Goal: Task Accomplishment & Management: Use online tool/utility

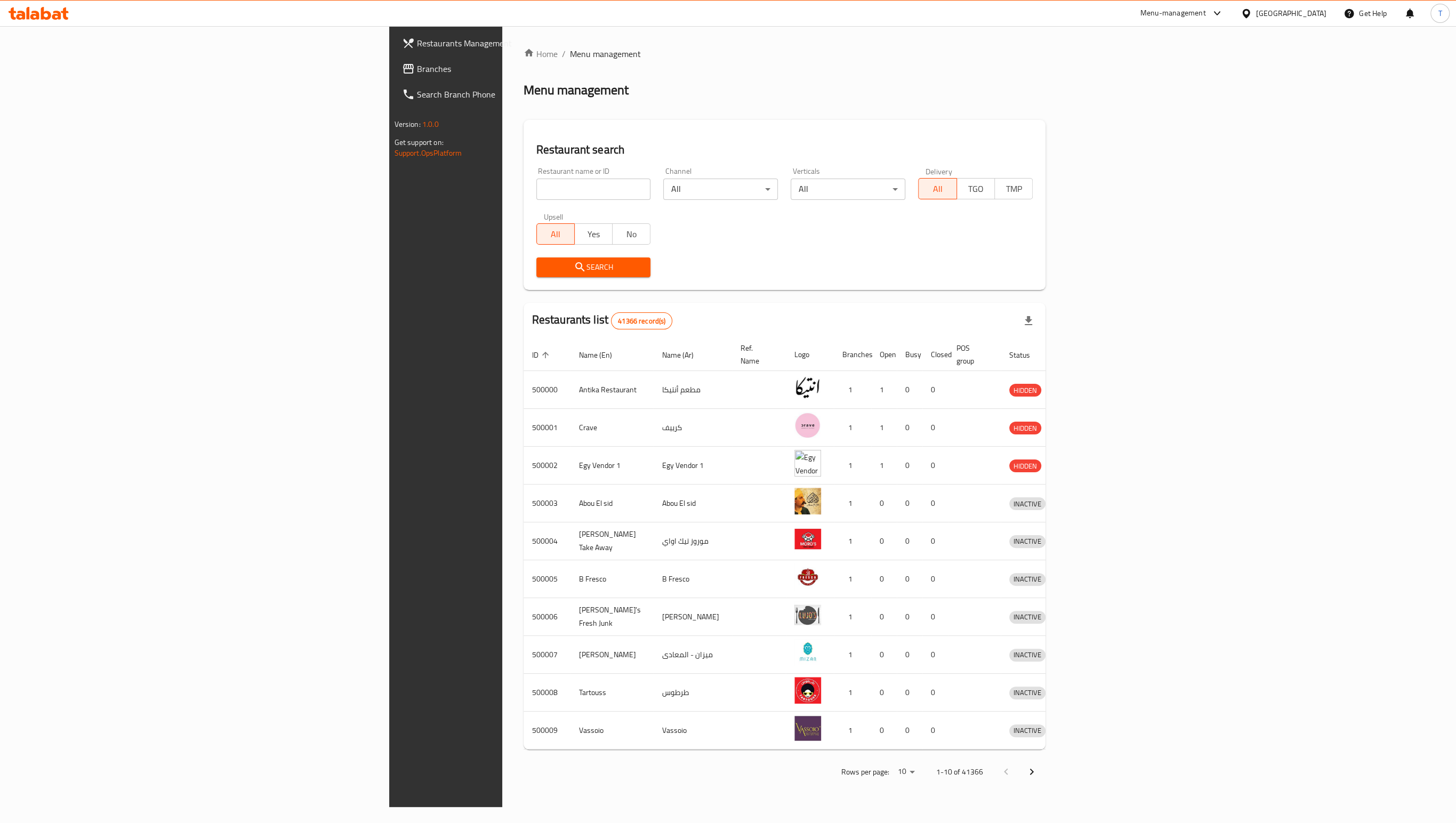
click at [417, 72] on span "Branches" at bounding box center [520, 69] width 207 height 13
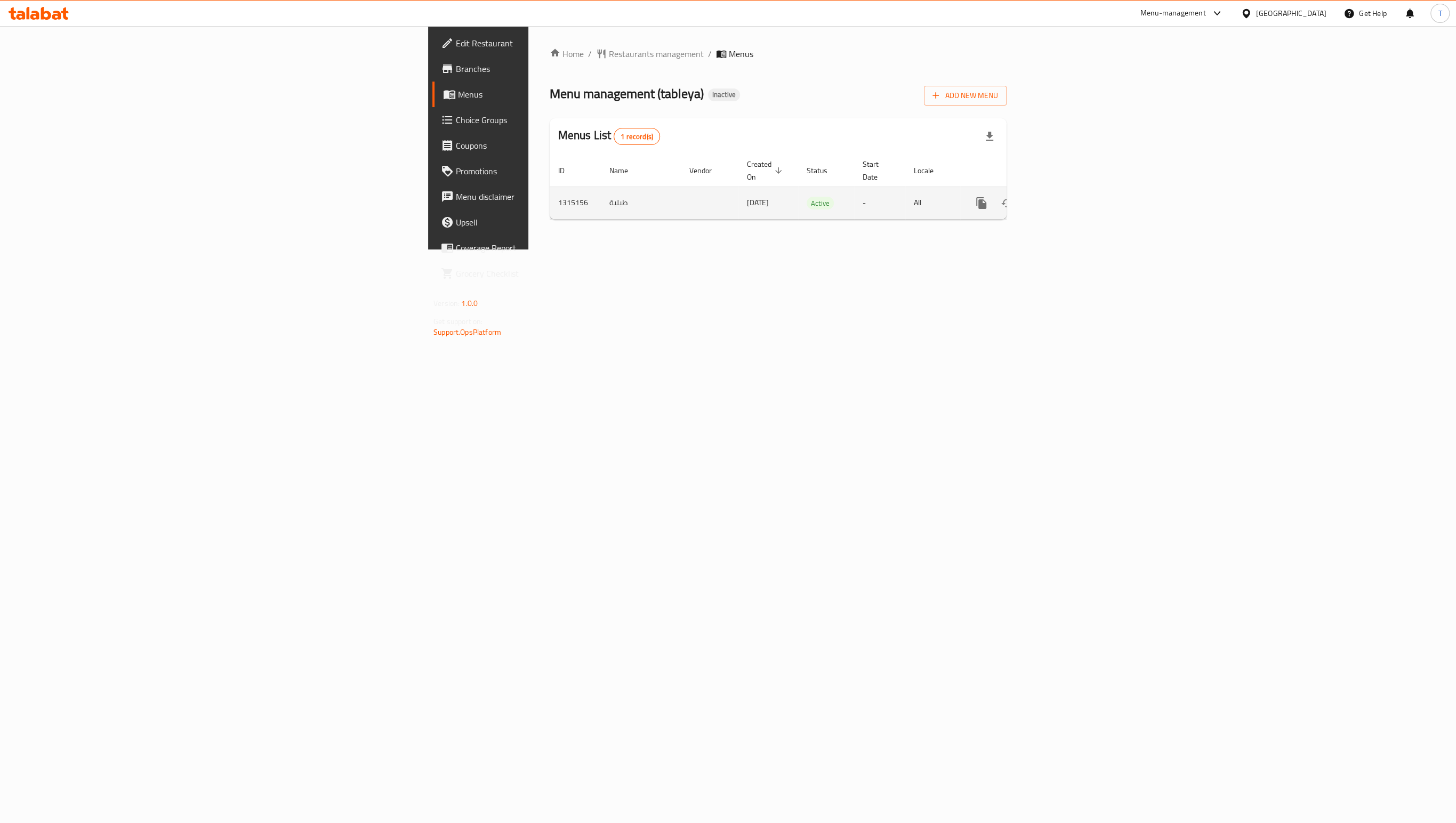
click at [1064, 196] on icon "enhanced table" at bounding box center [1058, 203] width 13 height 13
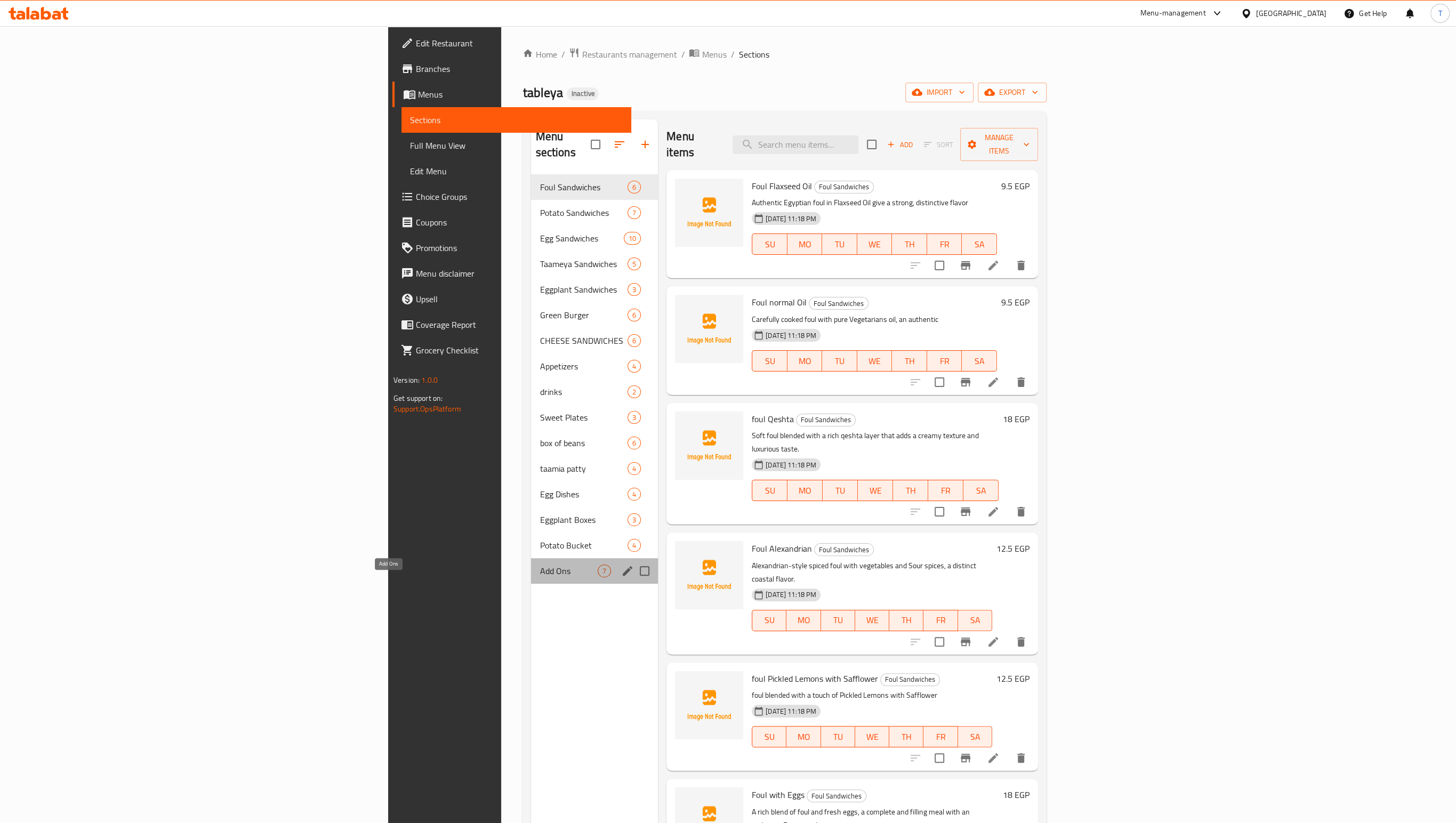
click at [539, 578] on span "Add Ons" at bounding box center [568, 571] width 58 height 13
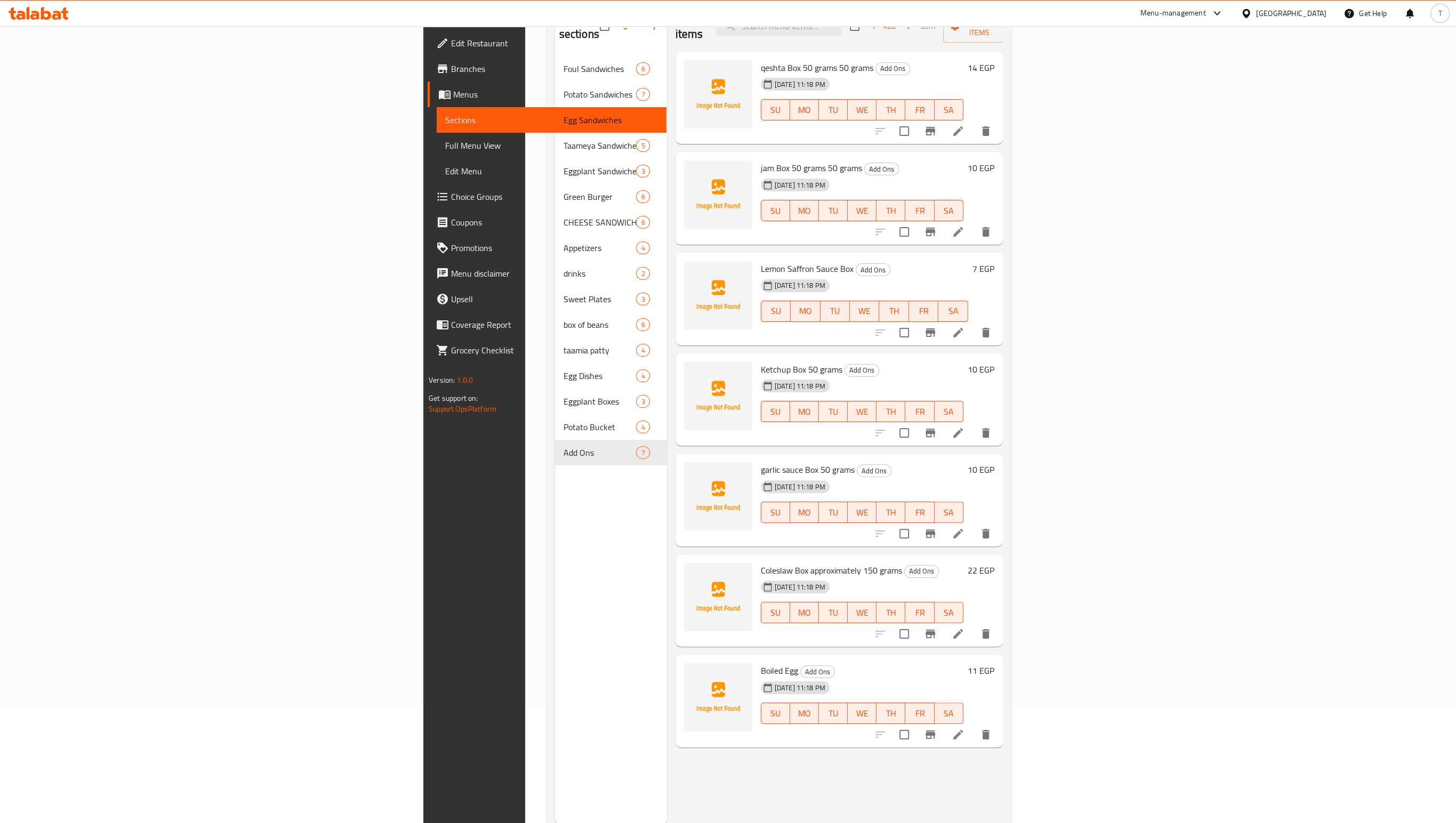
scroll to position [133, 0]
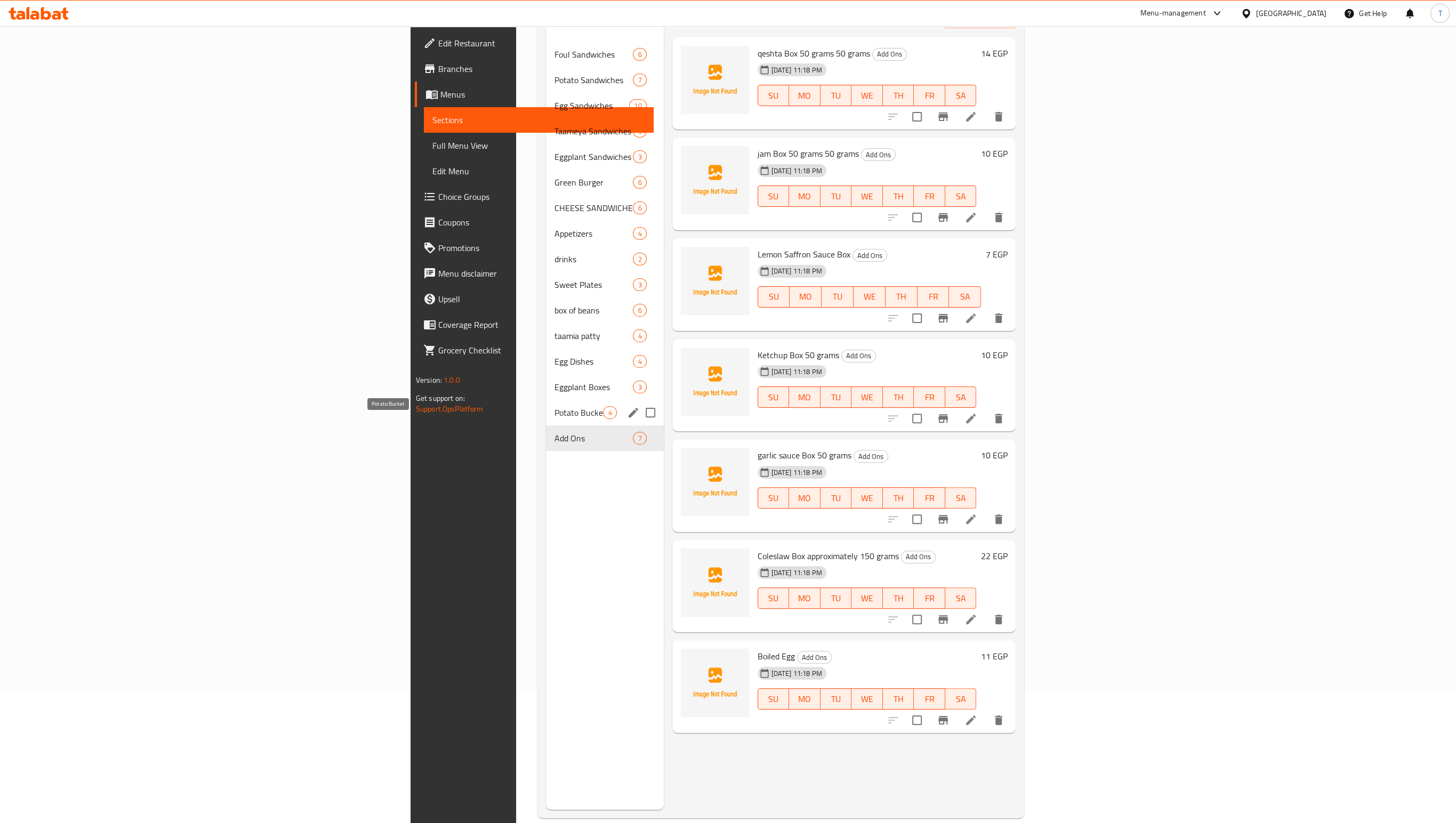
click at [555, 419] on span "Potato Bucket" at bounding box center [579, 413] width 49 height 13
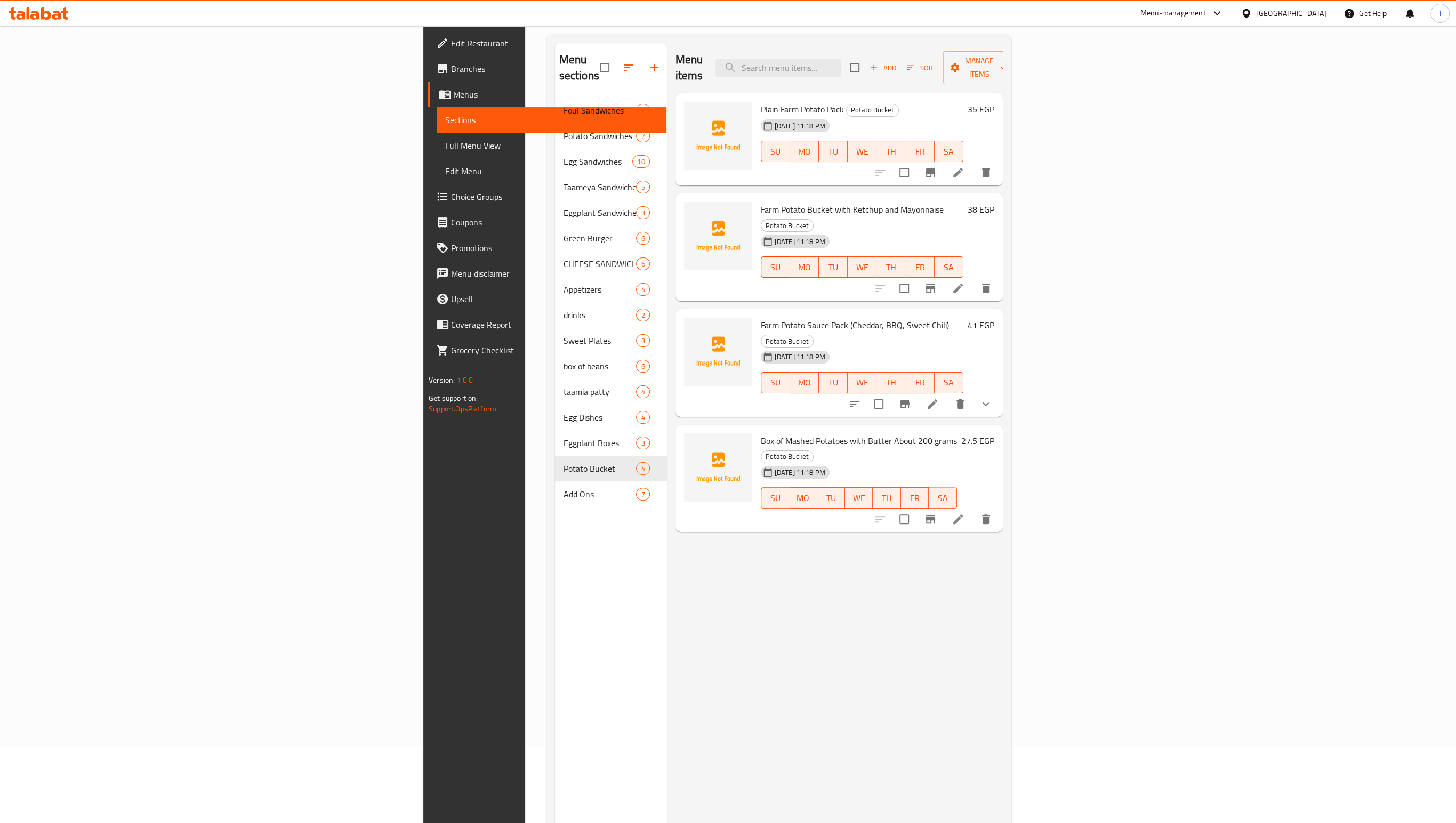
scroll to position [71, 0]
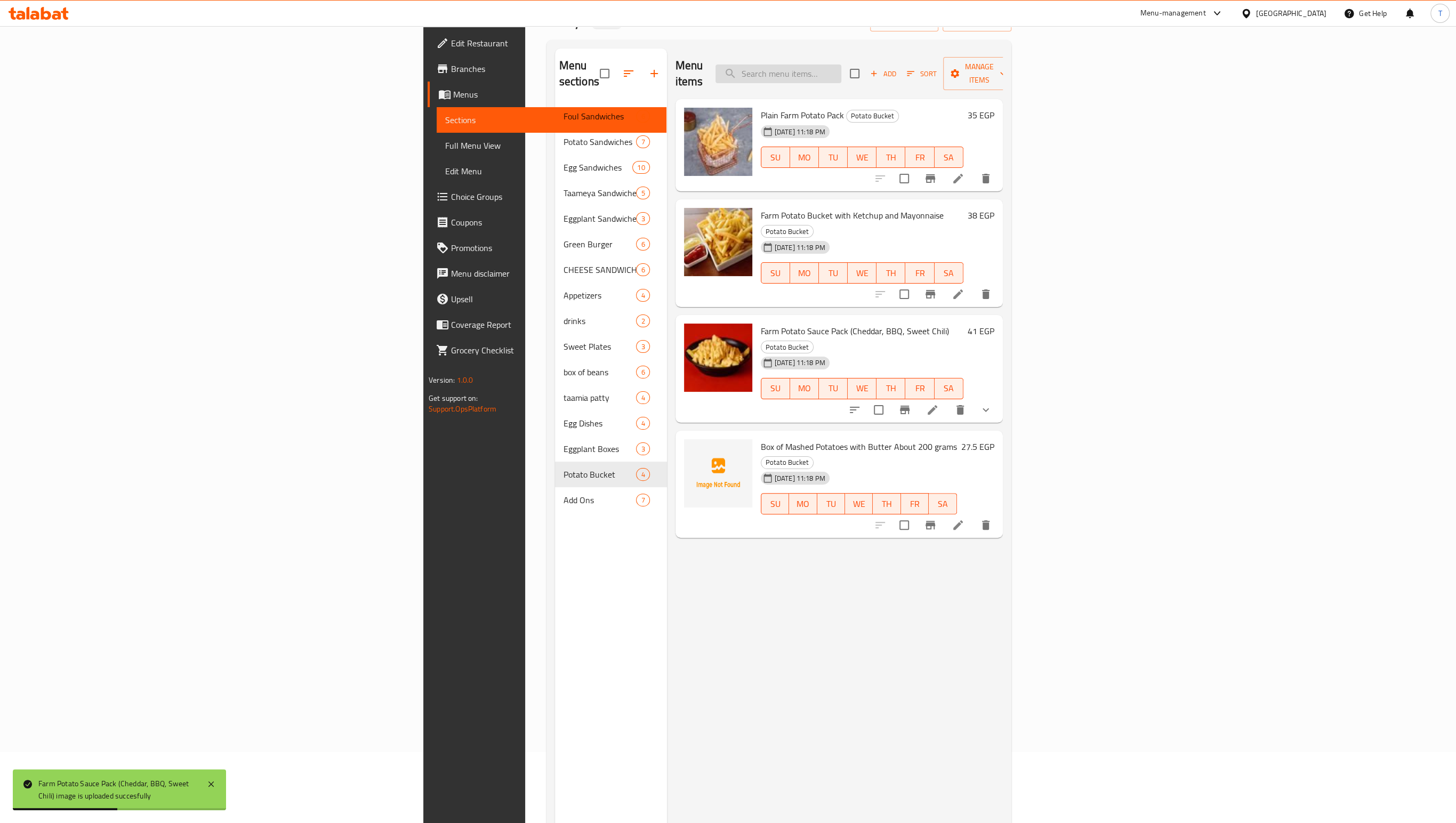
click at [842, 70] on input "search" at bounding box center [777, 73] width 126 height 19
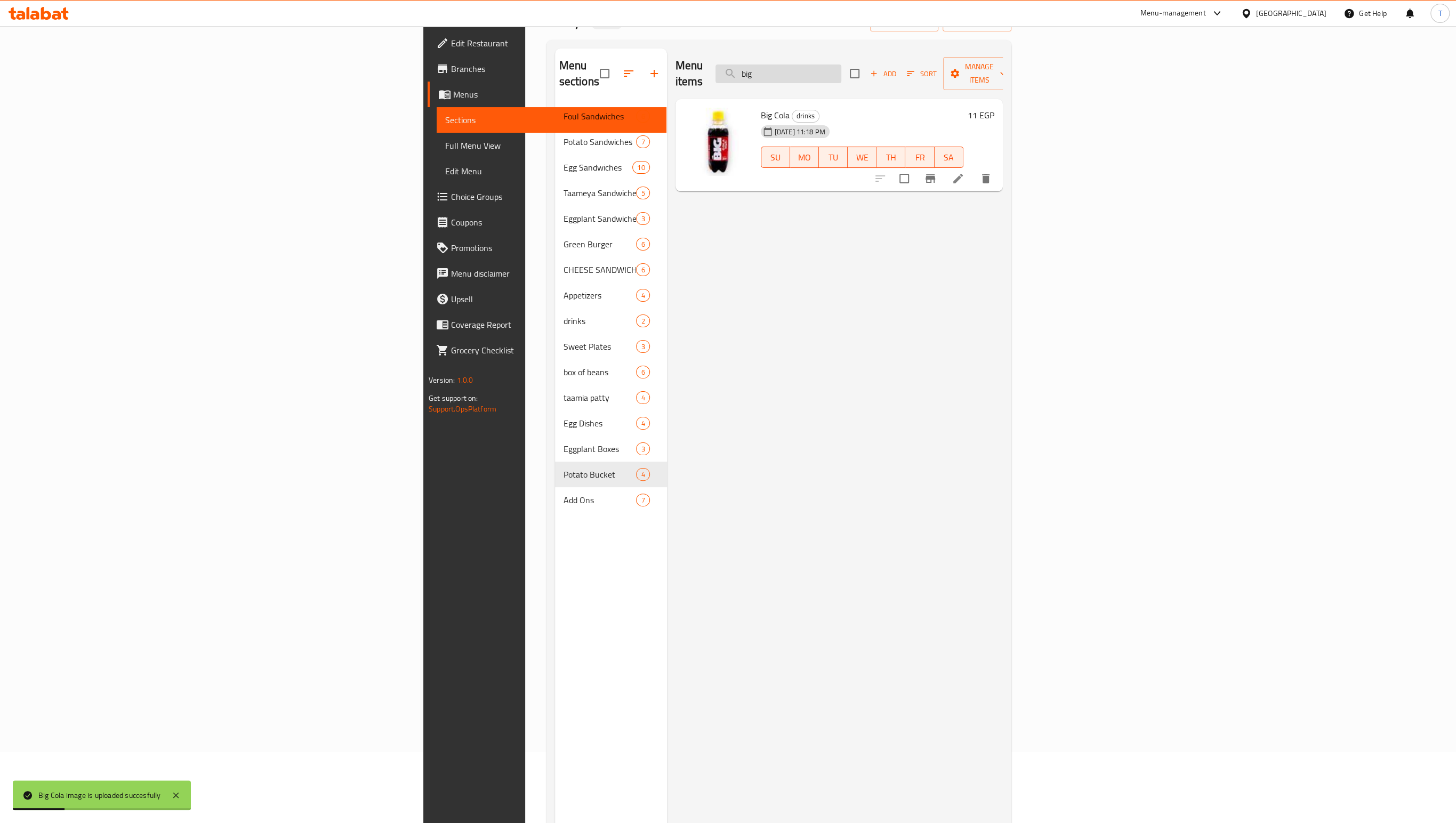
click at [842, 64] on input "big" at bounding box center [777, 73] width 126 height 19
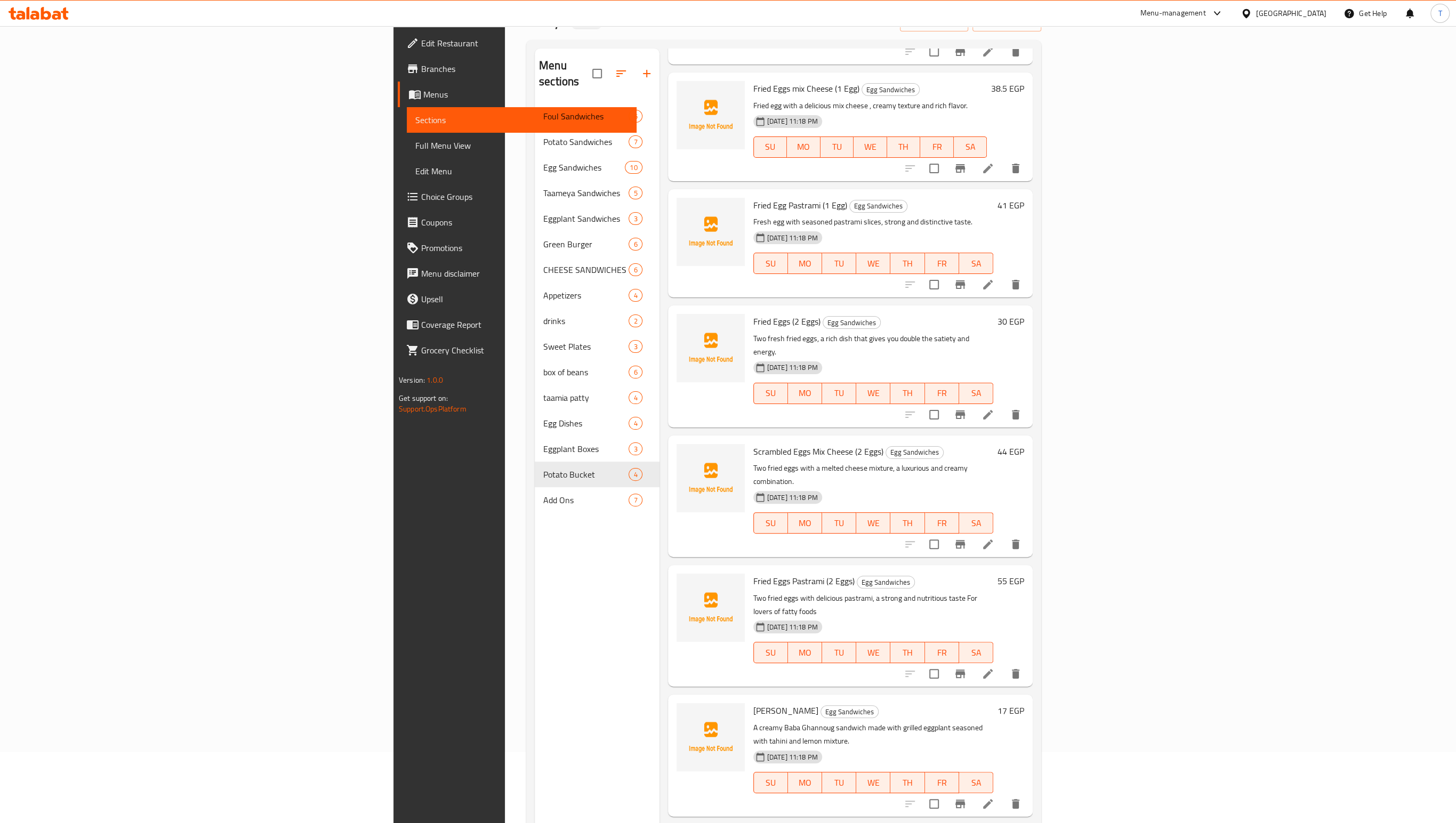
scroll to position [675, 0]
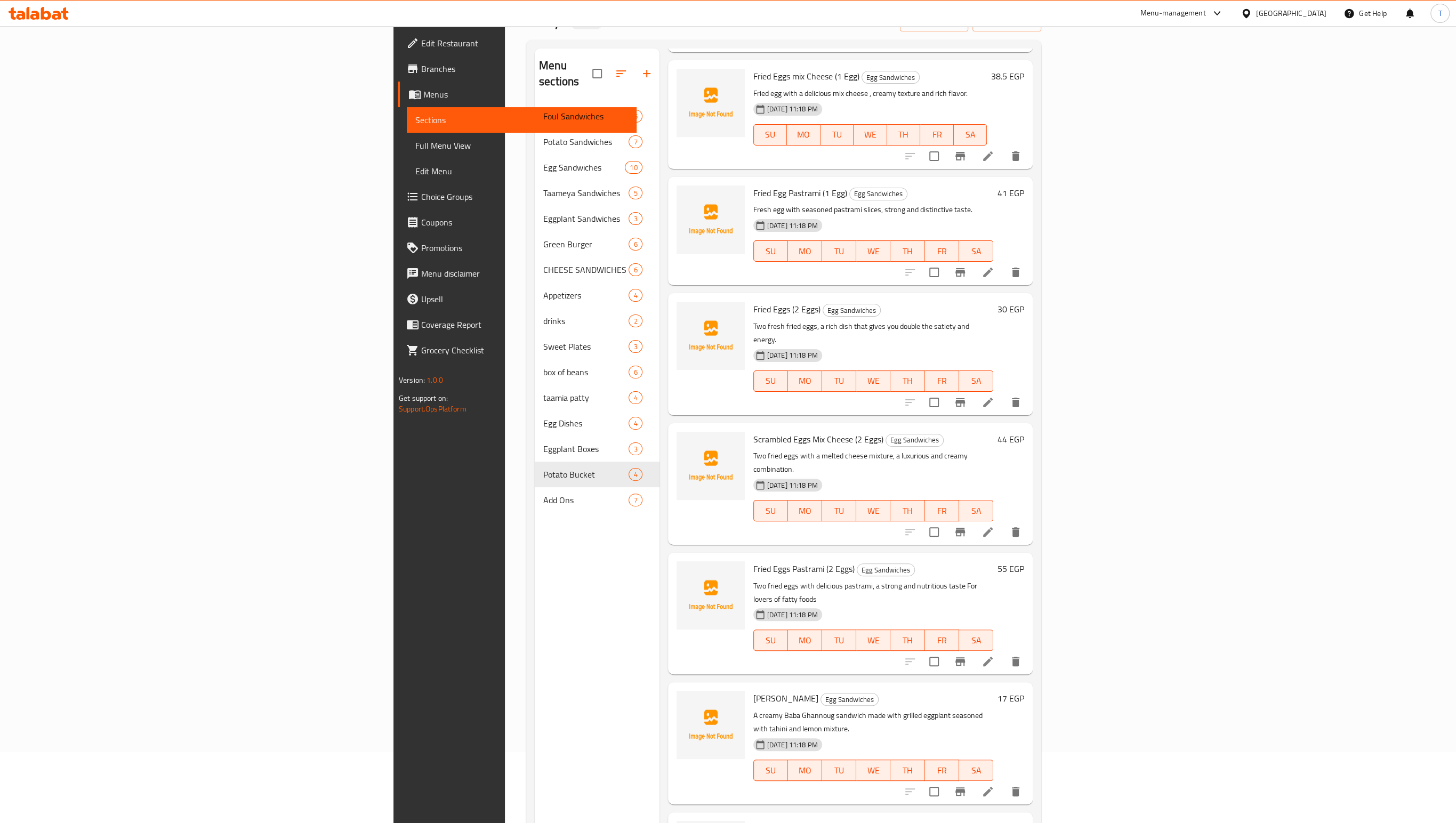
type input "egg"
drag, startPoint x: 837, startPoint y: 71, endPoint x: 633, endPoint y: 464, distance: 442.8
click at [672, 464] on div at bounding box center [710, 483] width 77 height 113
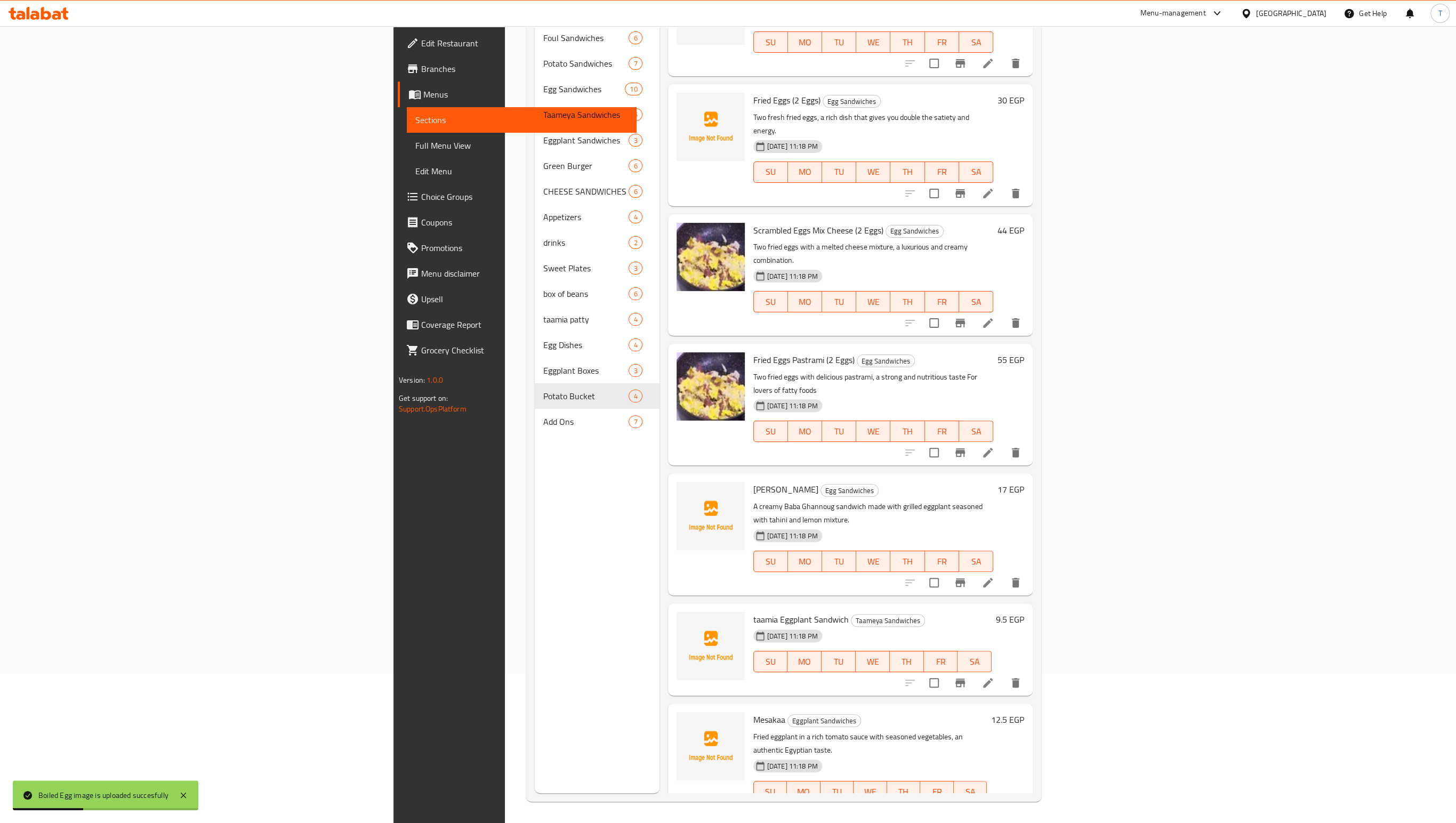
scroll to position [801, 0]
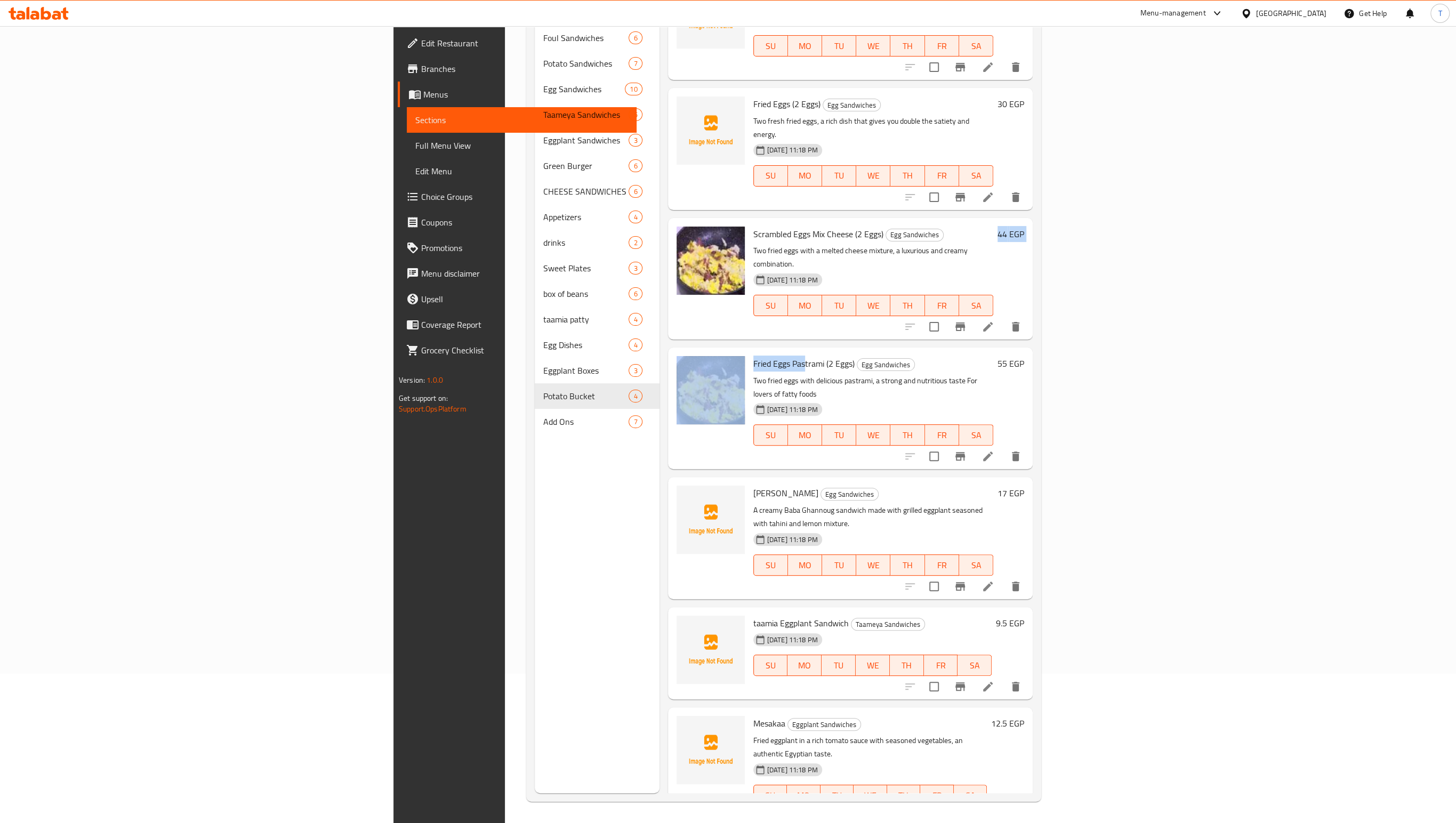
drag, startPoint x: 798, startPoint y: 375, endPoint x: 714, endPoint y: 311, distance: 105.6
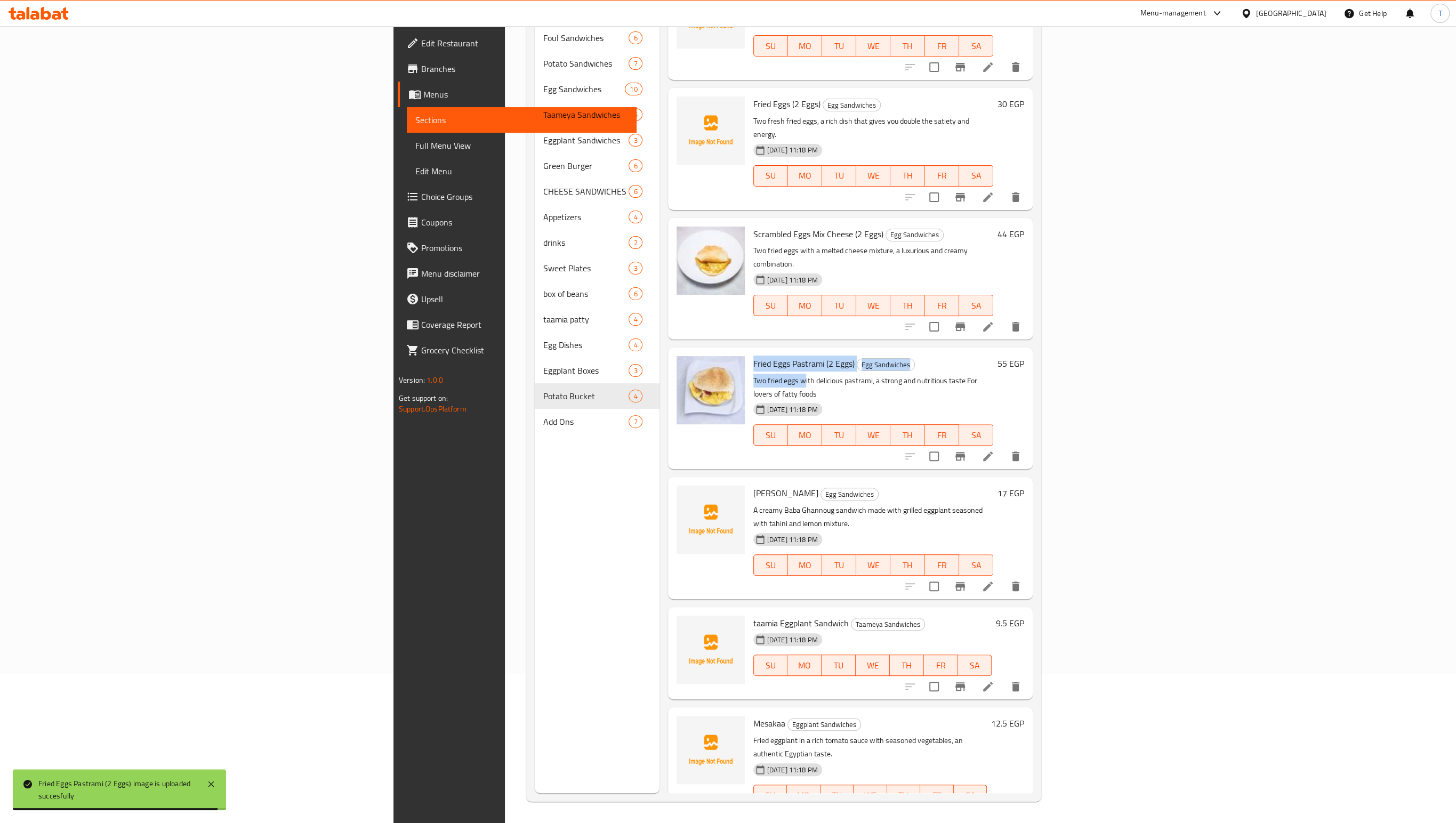
drag, startPoint x: 773, startPoint y: 390, endPoint x: 697, endPoint y: 301, distance: 117.0
click at [697, 348] on div "Fried Eggs Pastrami (2 Eggs) Egg Sandwiches Two fried eggs with delicious pastr…" at bounding box center [850, 408] width 365 height 121
click at [753, 244] on p "Two fried eggs with a melted cheese mixture, a luxurious and creamy combination." at bounding box center [873, 257] width 241 height 26
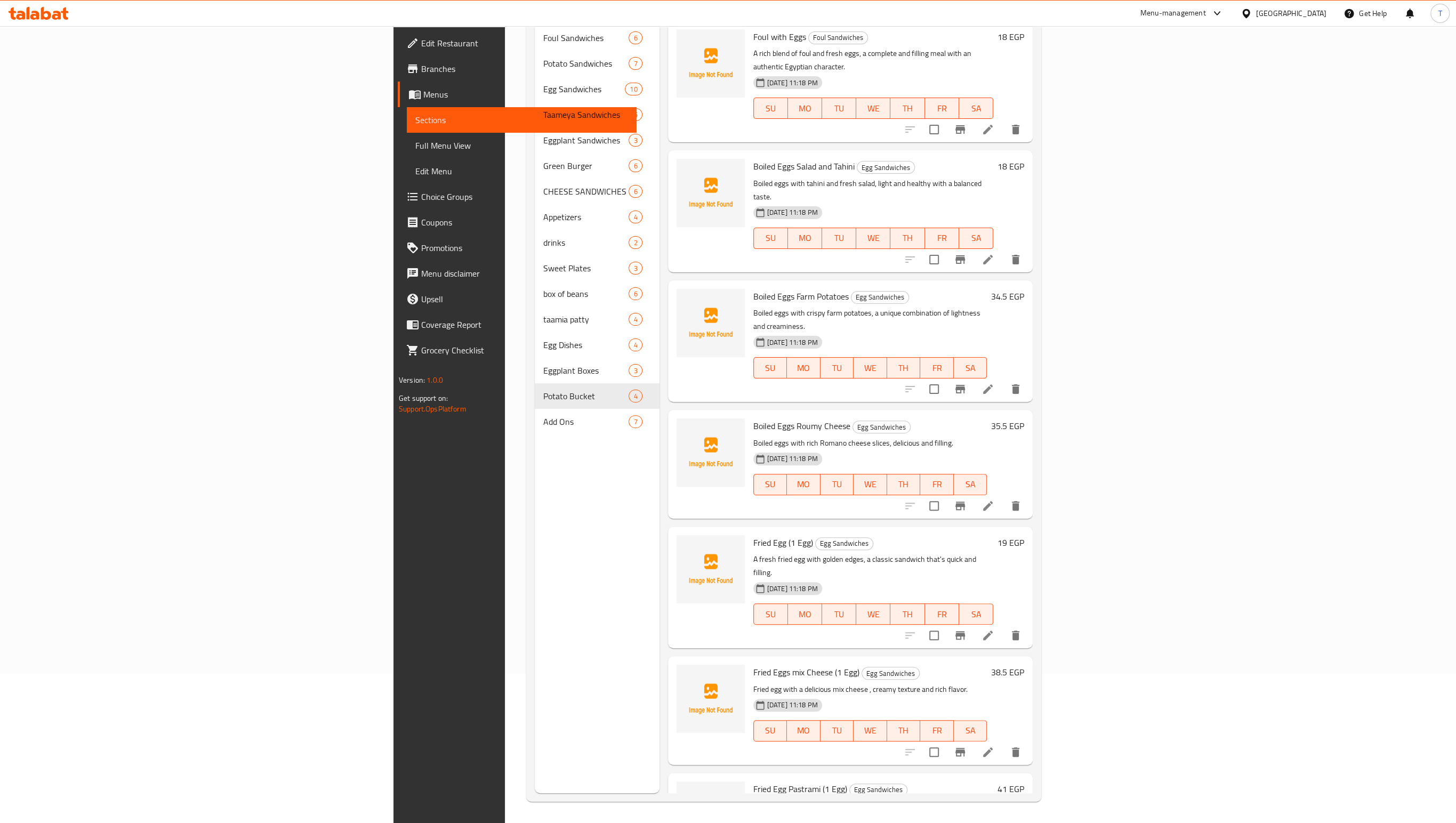
scroll to position [0, 0]
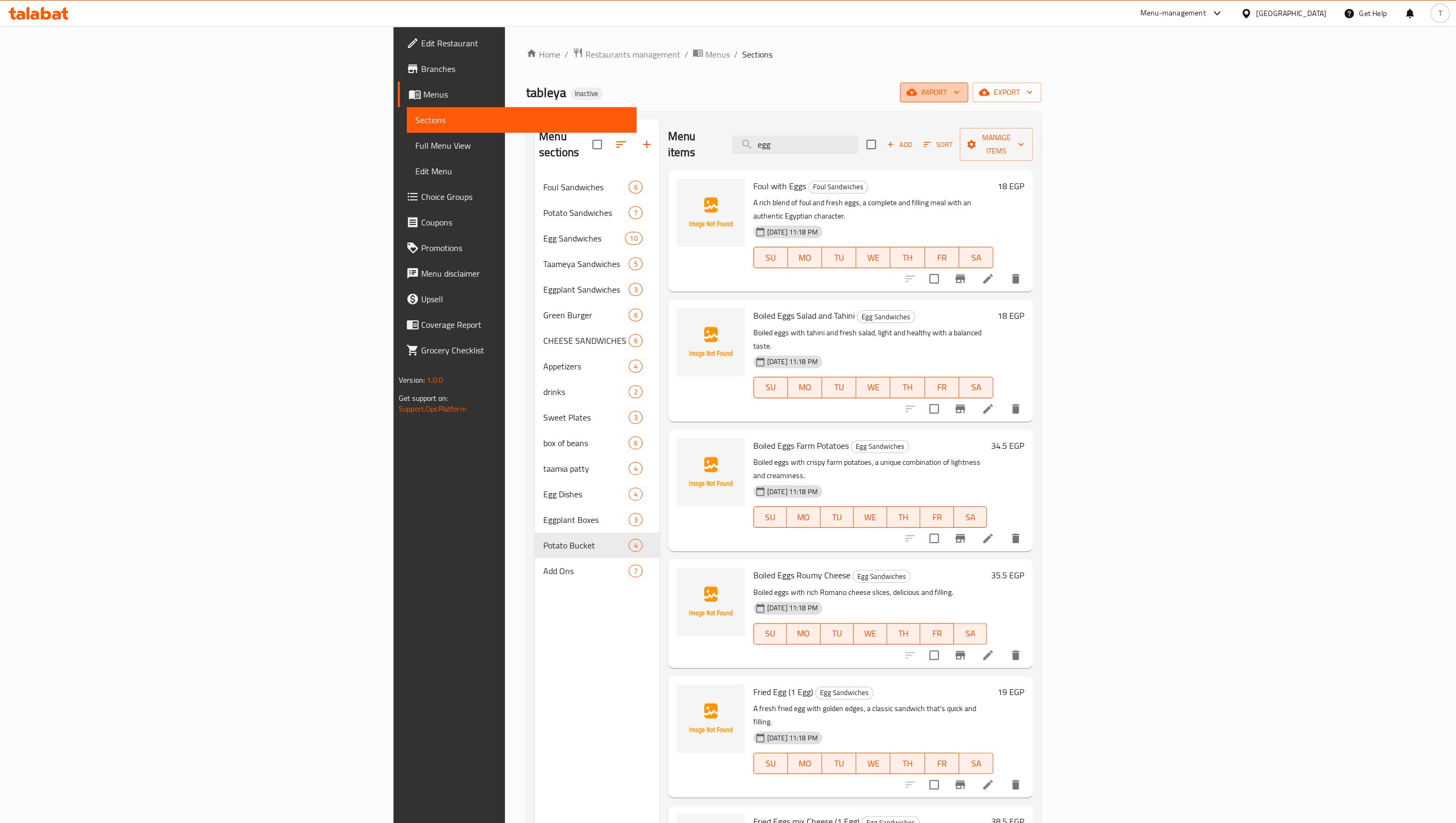
click at [959, 98] on span "import" at bounding box center [934, 92] width 52 height 14
click at [1310, 172] on span "Bulk Image upload" at bounding box center [1332, 167] width 106 height 13
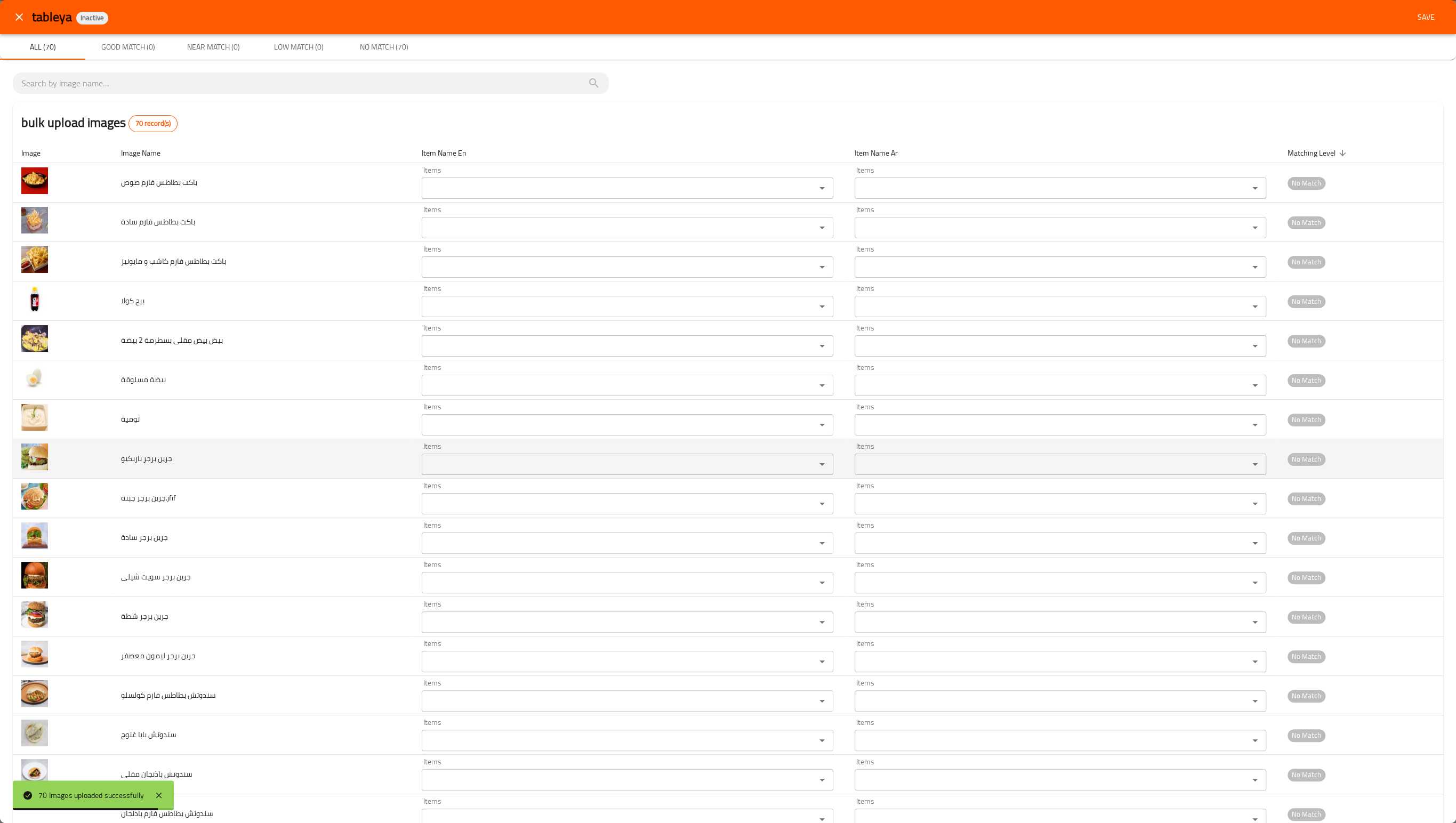
click at [490, 472] on باربكيو "Items" at bounding box center [611, 464] width 374 height 14
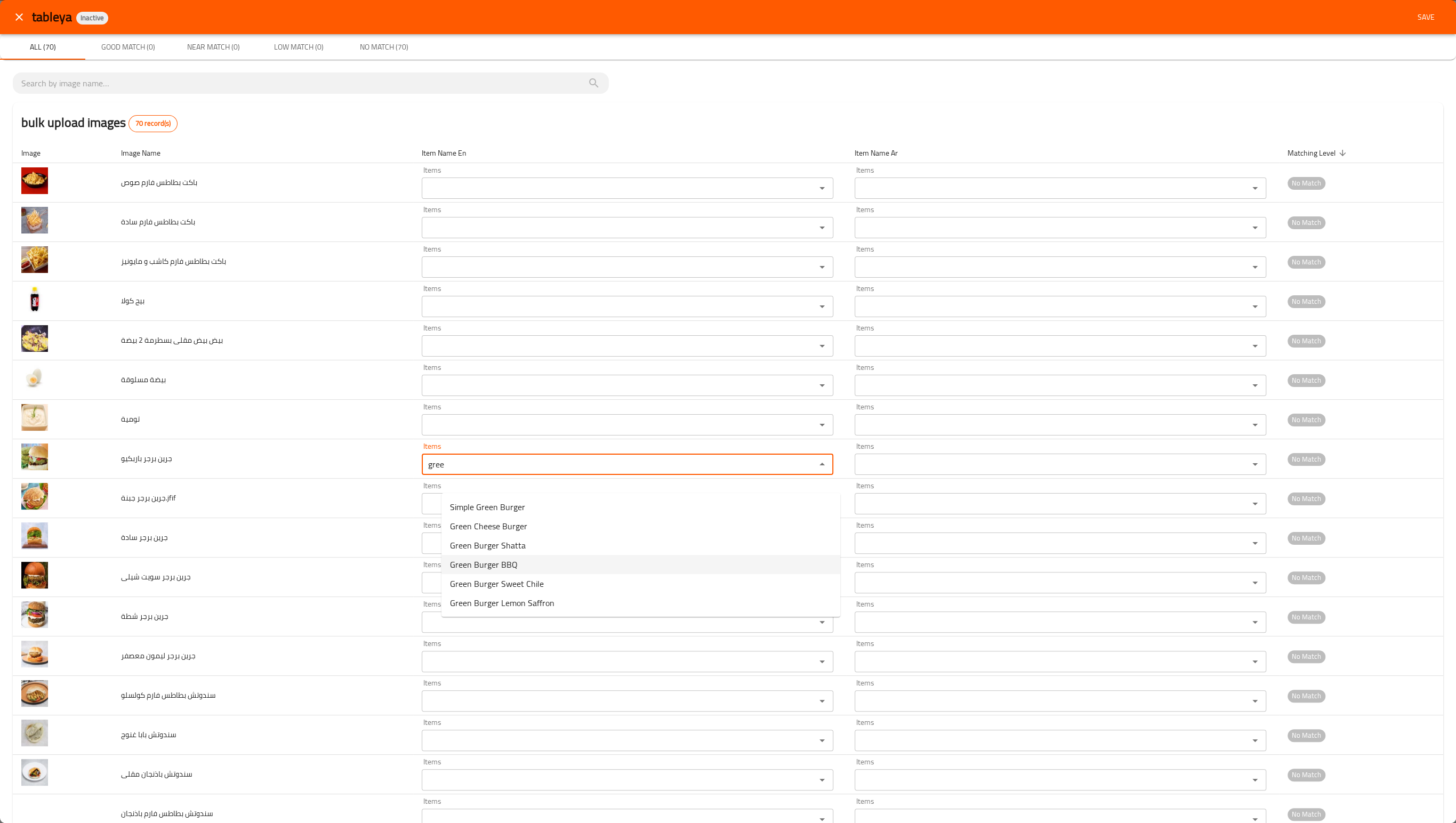
click at [538, 562] on باربكيو-option-3 "Green Burger BBQ" at bounding box center [641, 564] width 399 height 19
type باربكيو "Green Burger BBQ"
type باربكيو-ar "جرين برجر باربكيو"
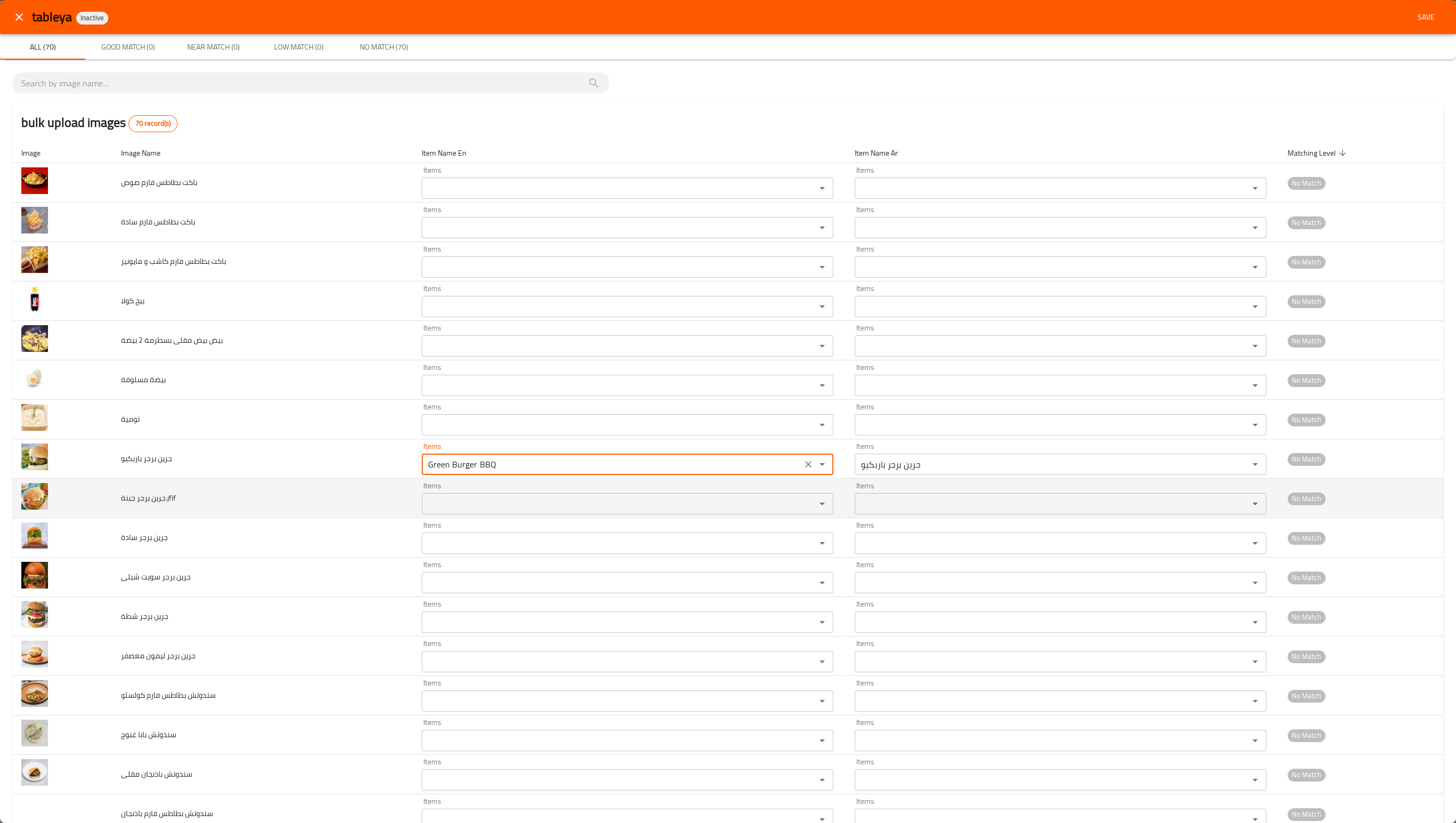
type باربكيو "Green Burger BBQ"
click at [488, 512] on جبنة_jfif "Items" at bounding box center [611, 503] width 374 height 14
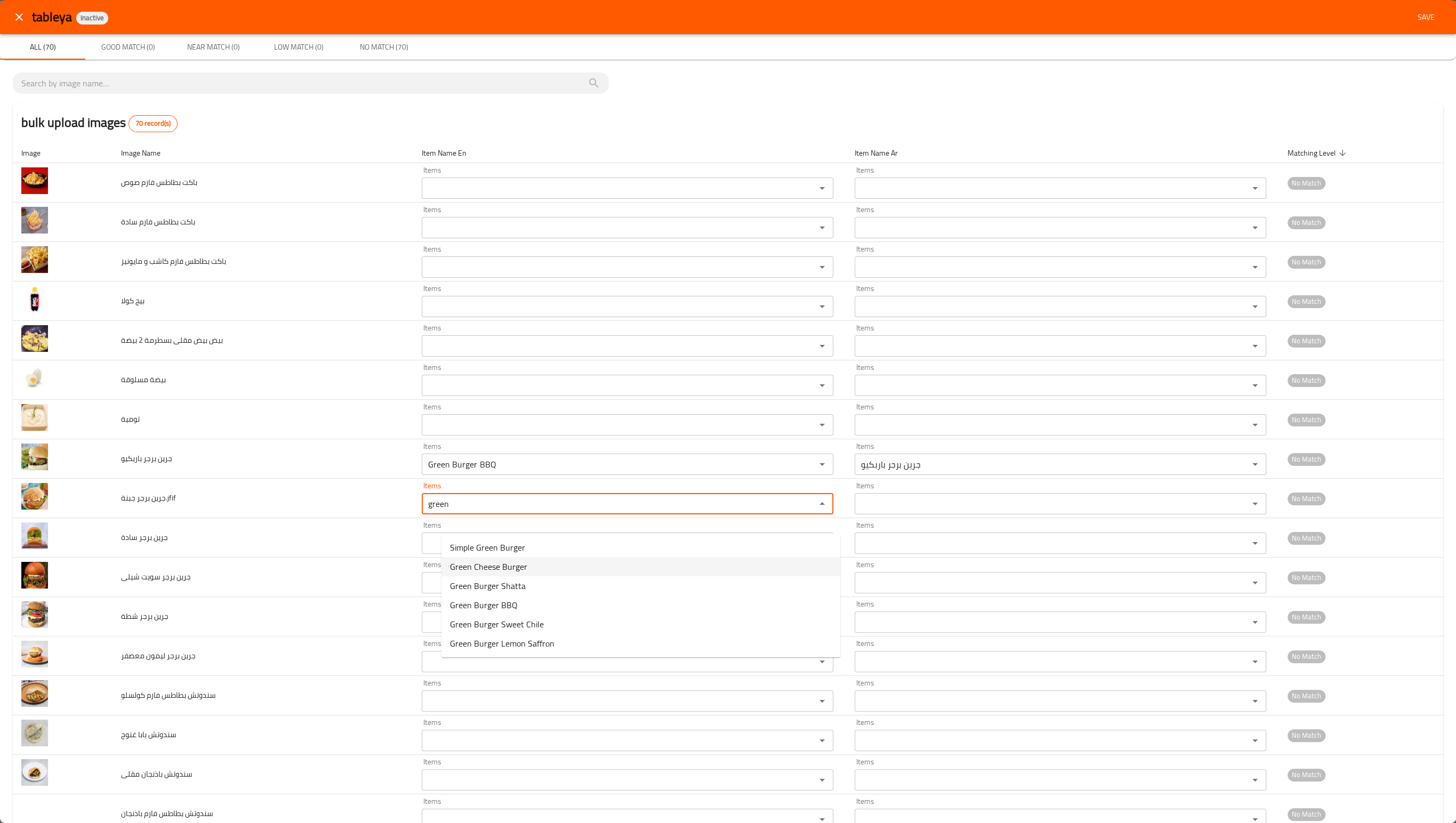
click at [514, 569] on span "Green Cheese Burger" at bounding box center [488, 567] width 77 height 13
type جبنة_jfif "Green Cheese Burger"
type جبنة_jfif-ar "جرين برجر جبنه"
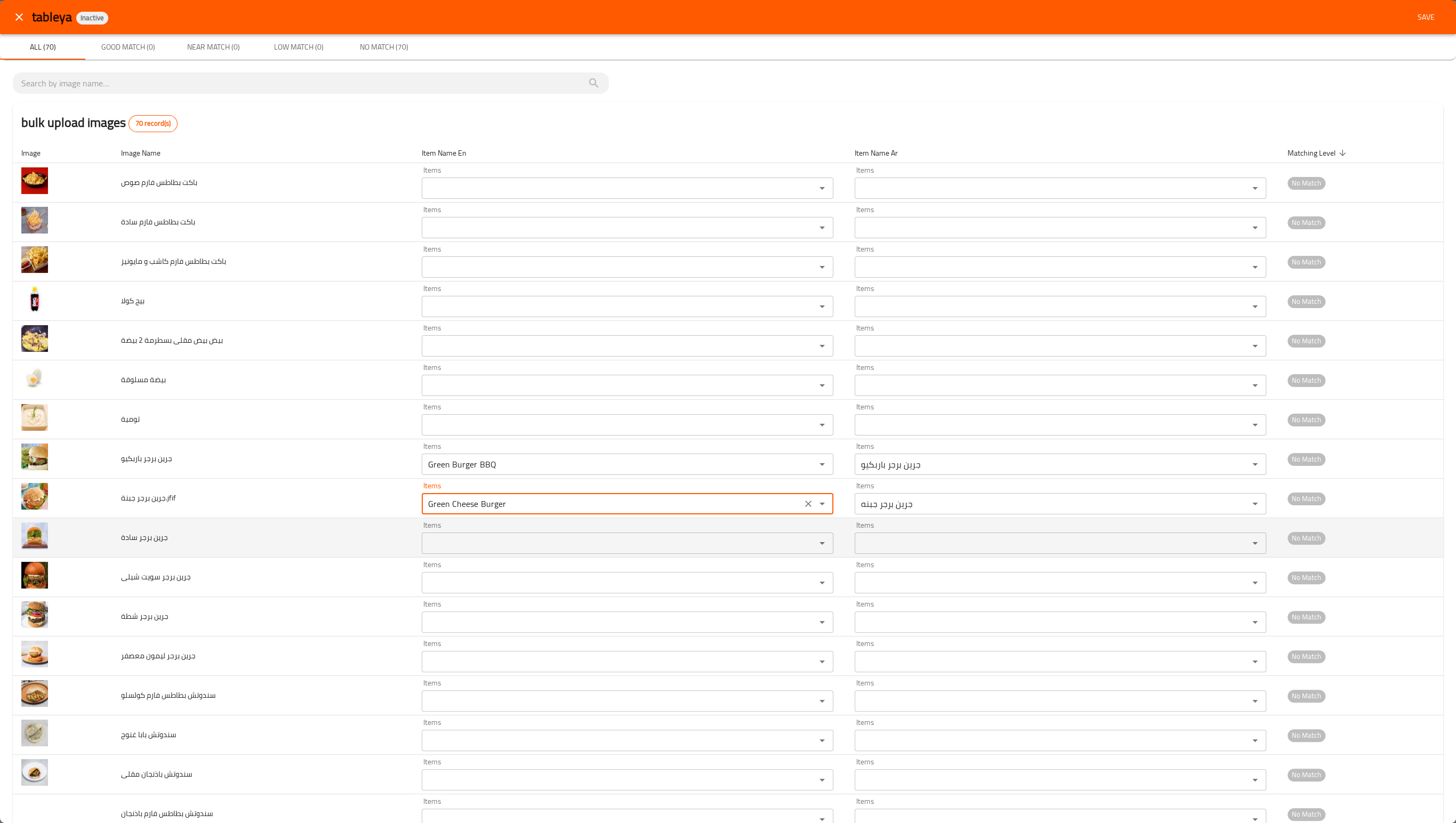
click at [472, 551] on div "Items" at bounding box center [627, 543] width 412 height 22
type جبنة_jfif "Green Cheese Burger"
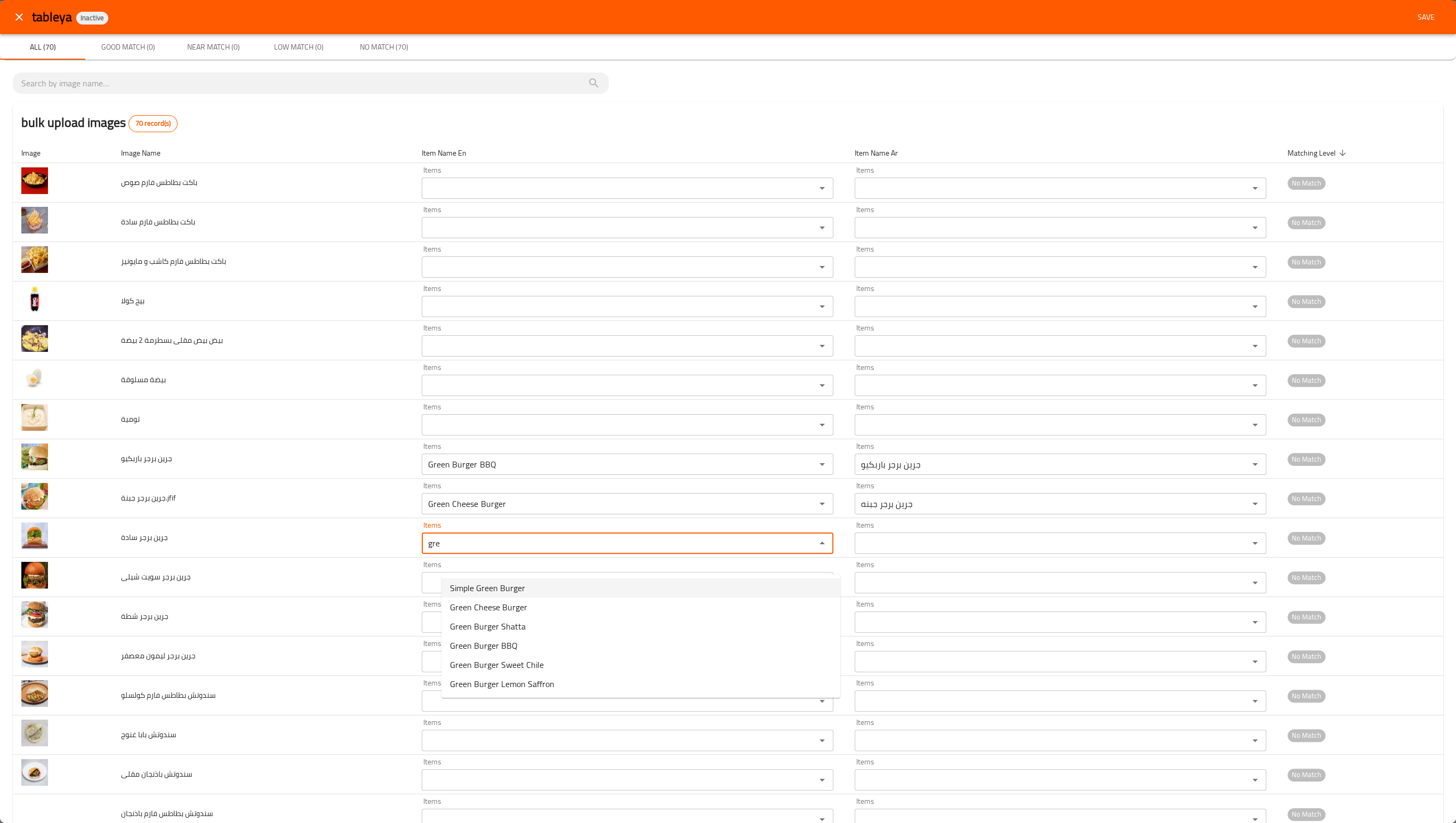
click at [525, 588] on span "Simple Green Burger" at bounding box center [487, 589] width 75 height 13
type سادة "Simple Green Burger"
type سادة-ar "جرین برجر ساده"
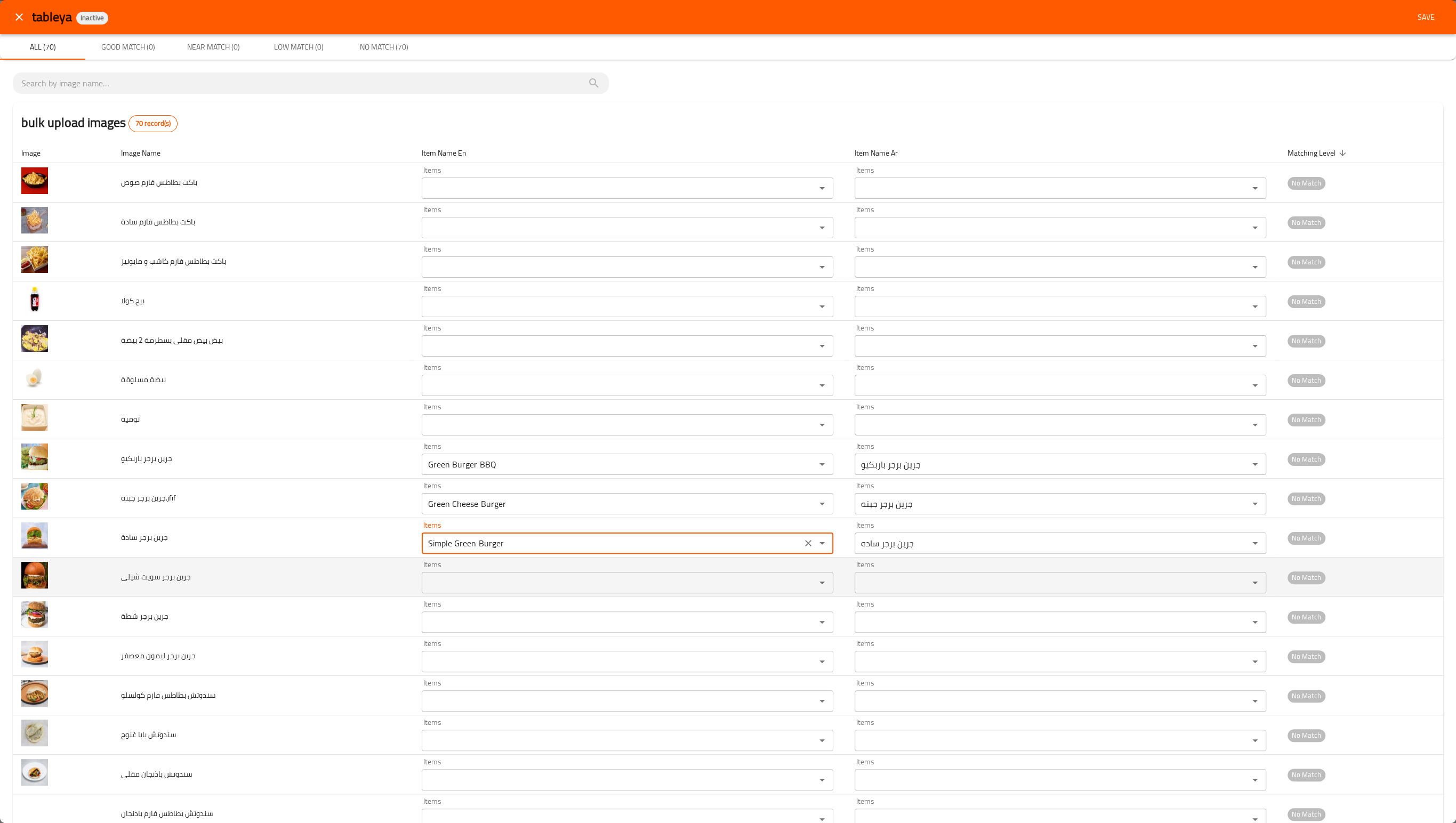
type سادة "Simple Green Burger"
click at [513, 590] on شيلى "Items" at bounding box center [611, 583] width 374 height 14
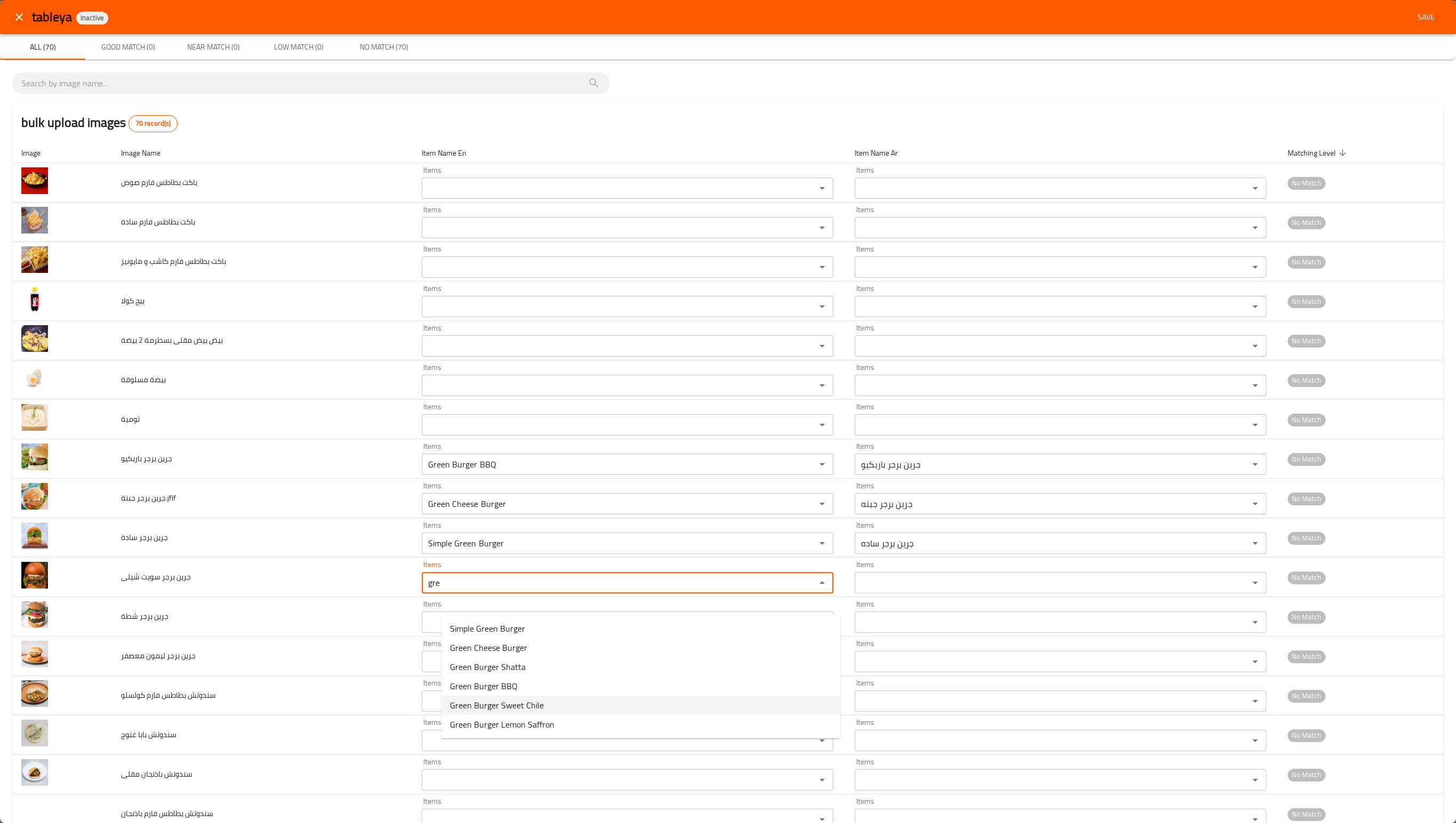
click at [562, 710] on شيلى-option-4 "Green Burger Sweet Chile" at bounding box center [641, 705] width 399 height 19
type شيلى "Green Burger Sweet Chile"
type شيلى-ar "جرين برجر حلو حار"
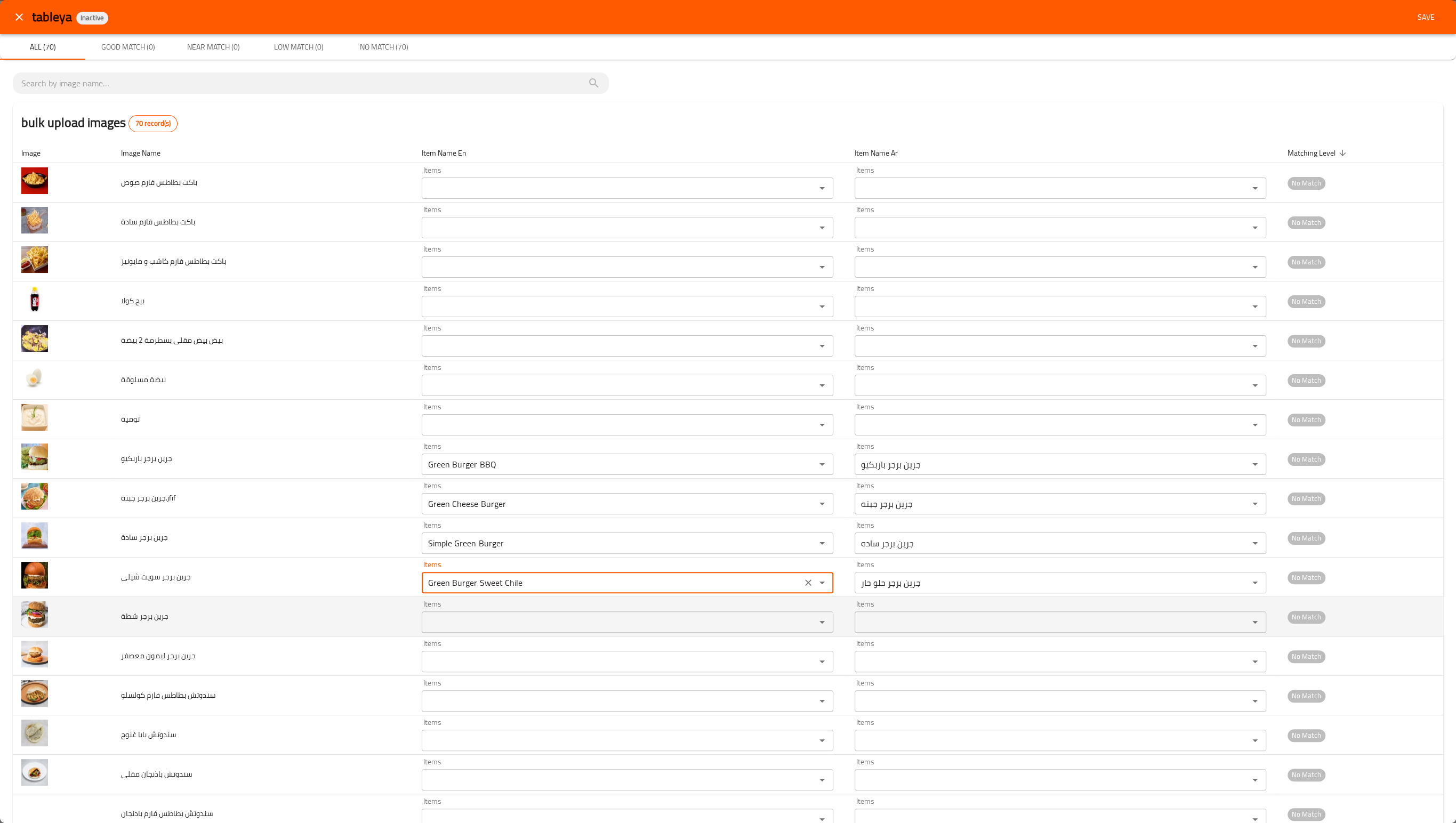
type شيلى "Green Burger Sweet Chile"
click at [539, 630] on شطة "Items" at bounding box center [611, 622] width 374 height 14
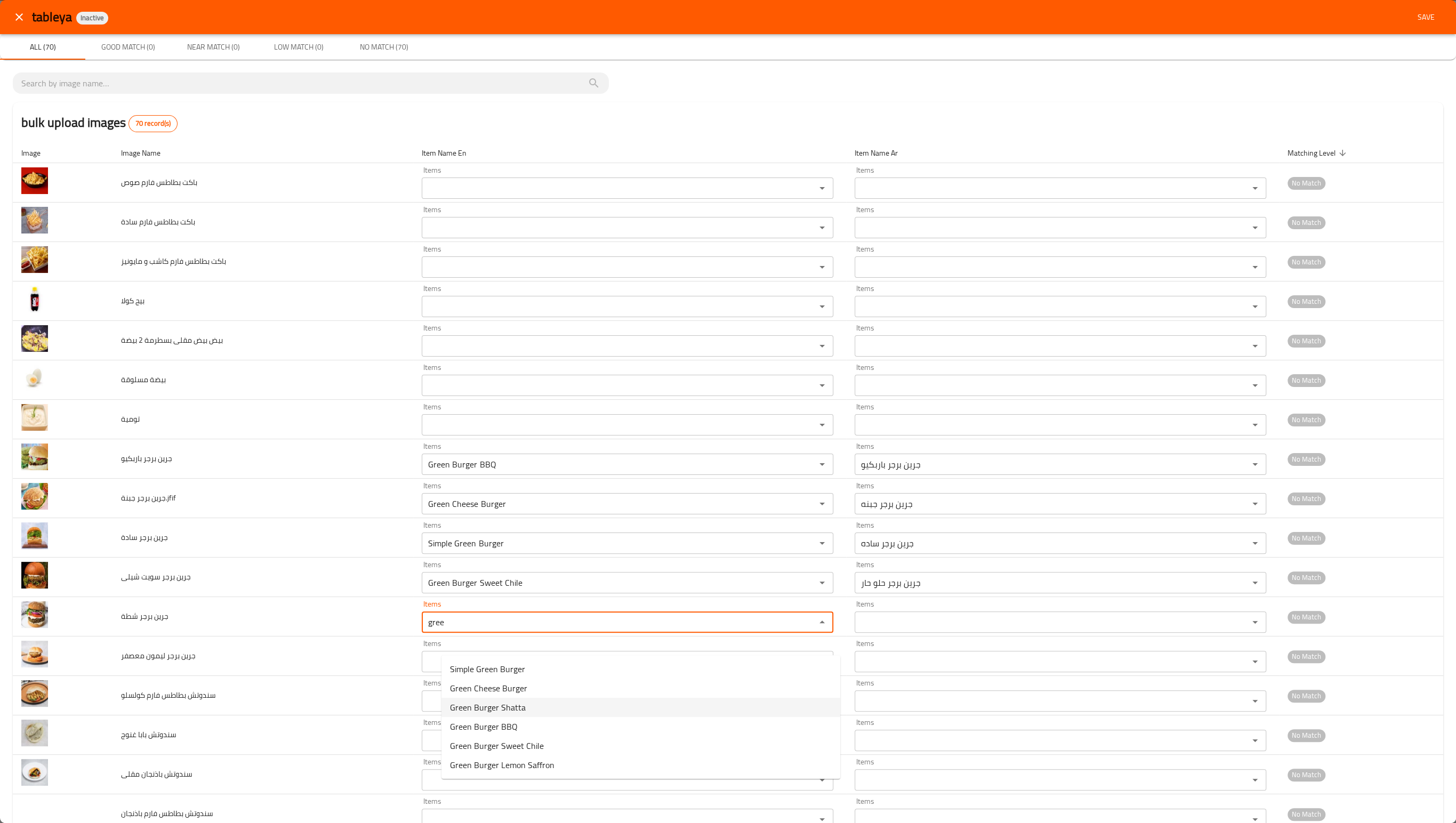
click at [550, 717] on شطة-option-2 "Green Burger Shatta" at bounding box center [641, 707] width 399 height 19
type شطة "Green Burger Shatta"
type شطة-ar "جرين برجر شطه"
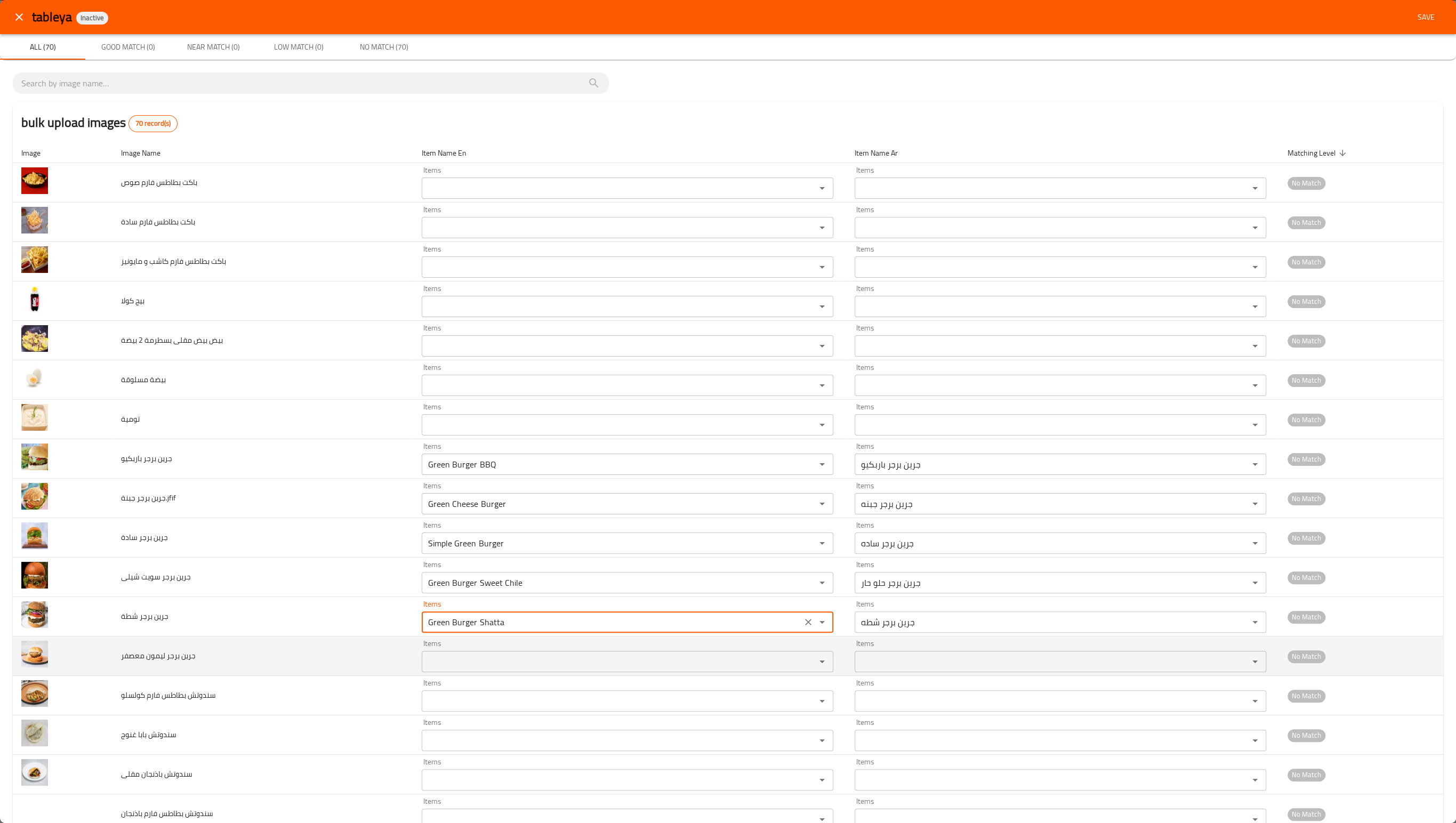
type شطة "Green Burger Shatta"
click at [534, 669] on معصفر "Items" at bounding box center [611, 662] width 374 height 14
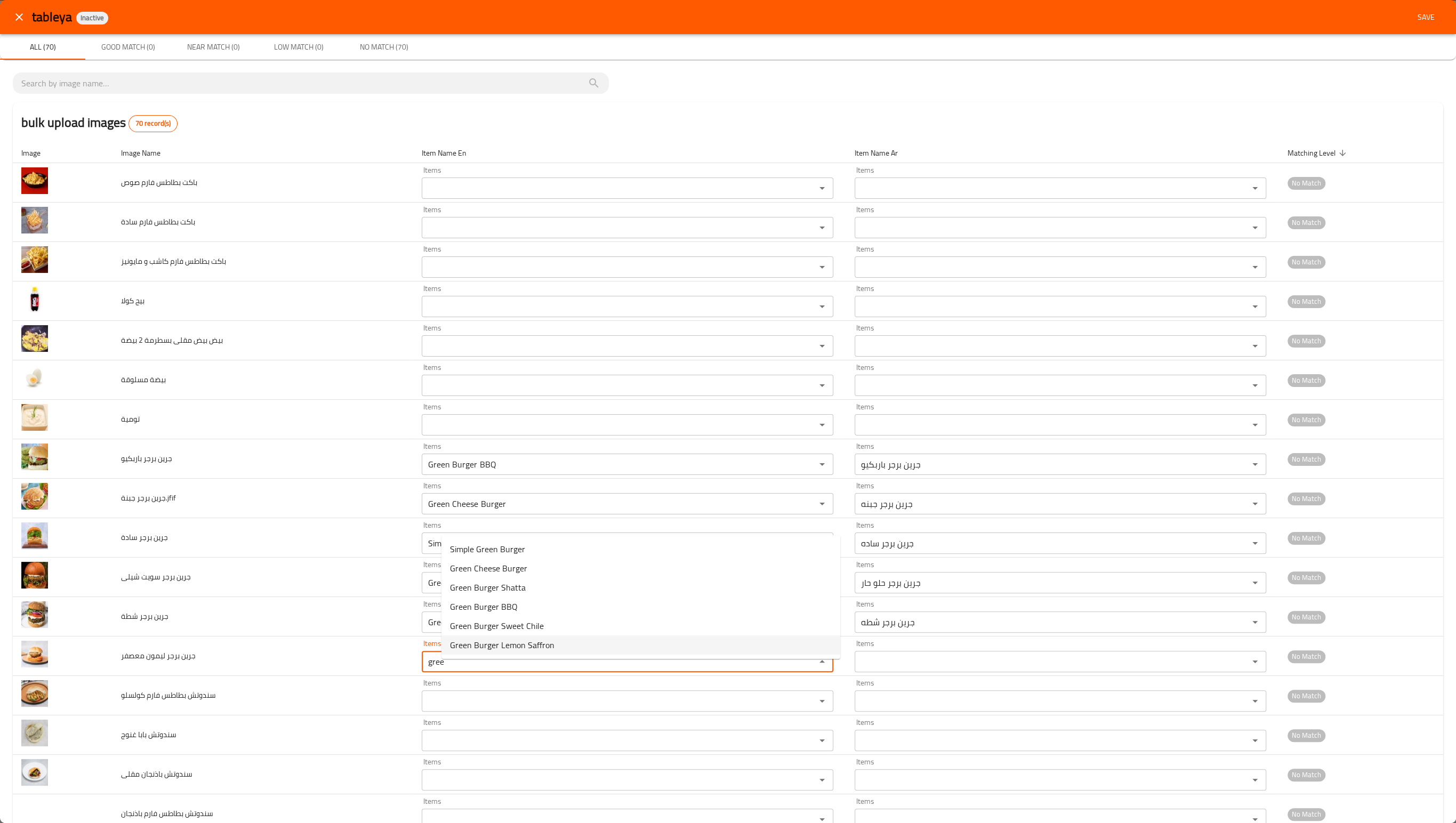
click at [555, 649] on span "Green Burger Lemon Saffron" at bounding box center [501, 646] width 104 height 13
type معصفر "Green Burger Lemon Saffron"
type معصفر-ar "جرين برجر ليمون معصفر"
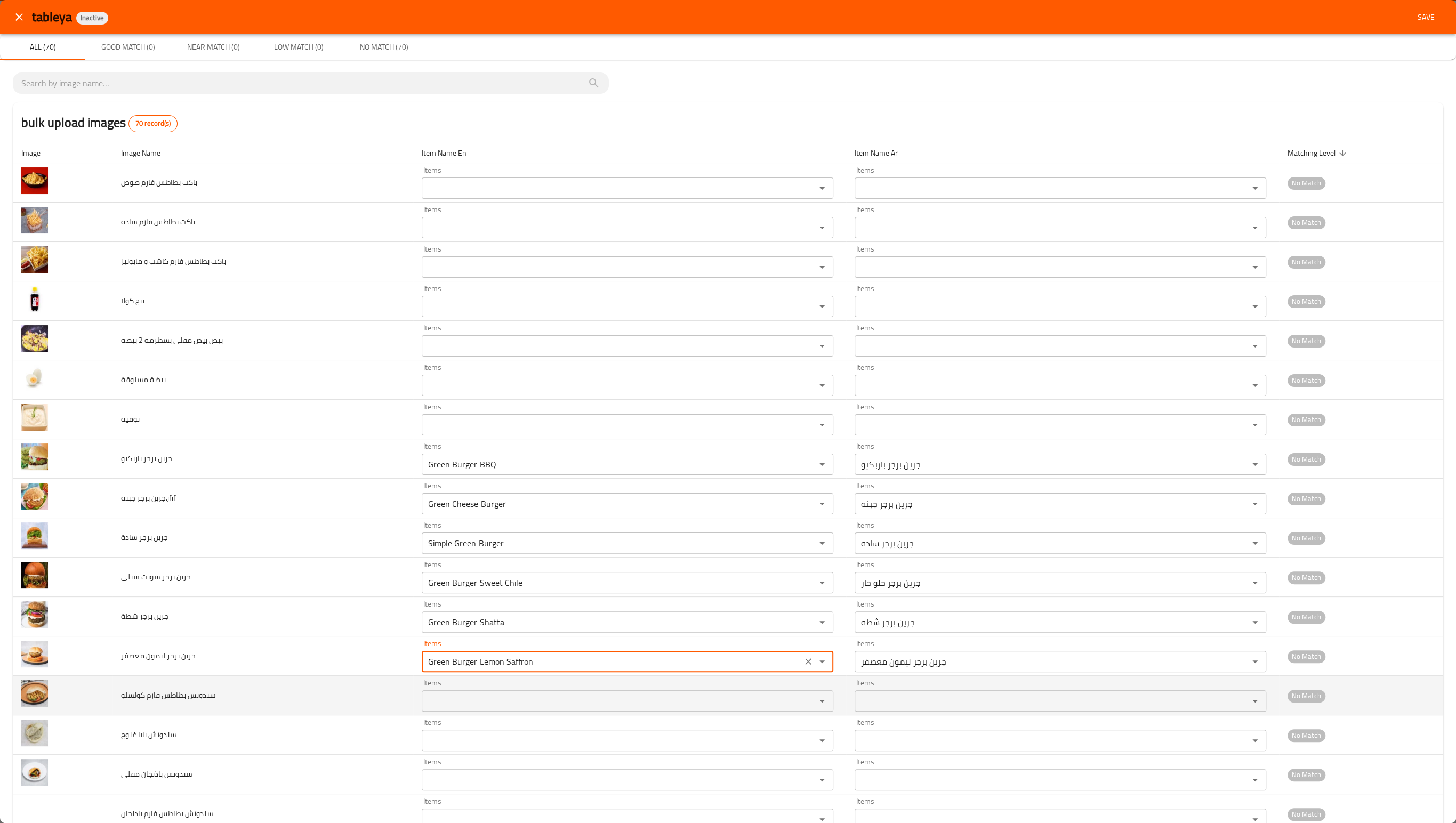
type معصفر "Green Burger Lemon Saffron"
click at [513, 709] on كولسلو "Items" at bounding box center [611, 701] width 374 height 14
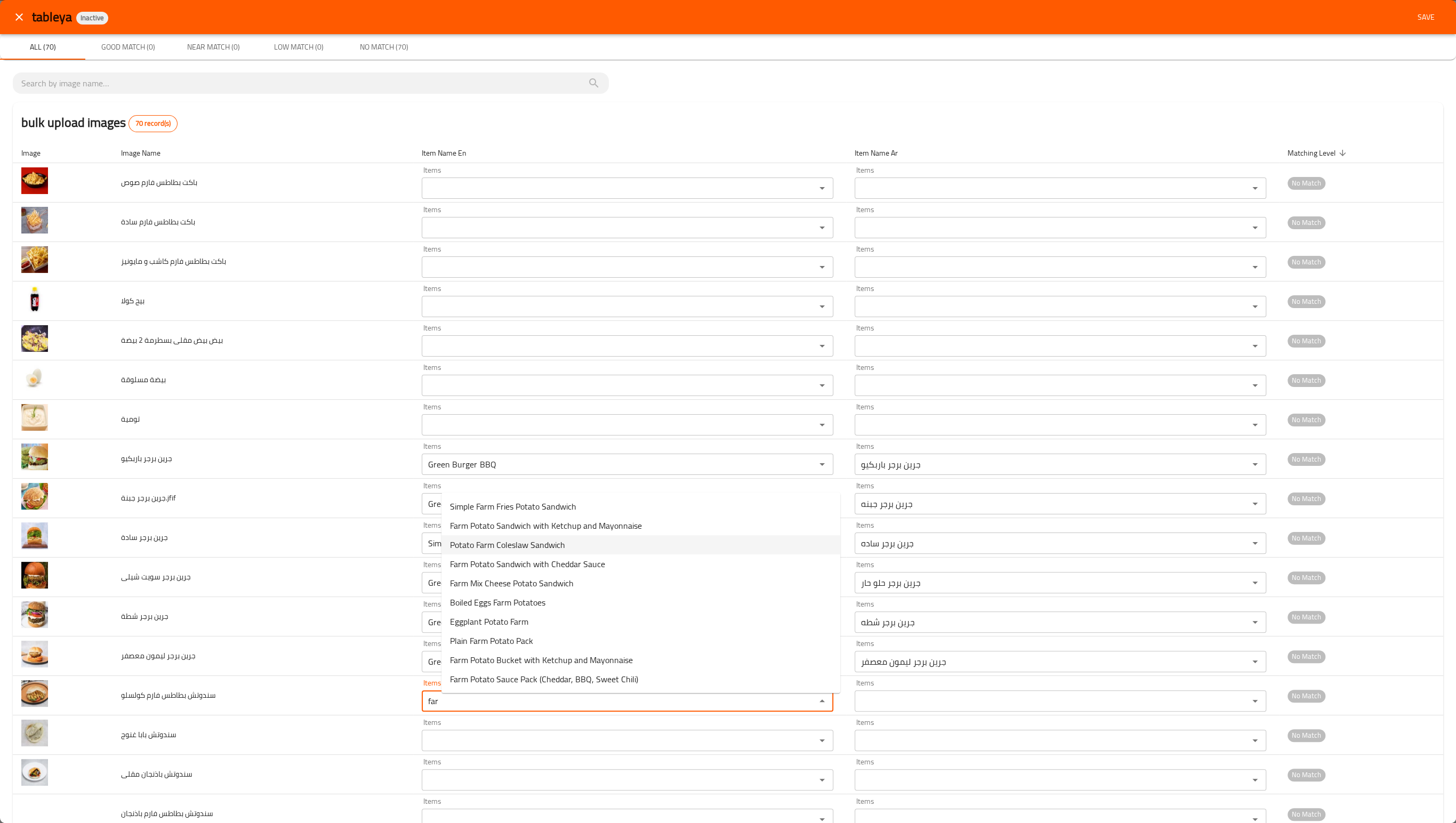
click at [644, 549] on كولسلو-option-2 "Potato Farm Coleslaw Sandwich" at bounding box center [641, 544] width 399 height 19
type كولسلو "Potato Farm Coleslaw Sandwich"
type كولسلو-ar "سندوتش بطاطس فارم كولوسلو"
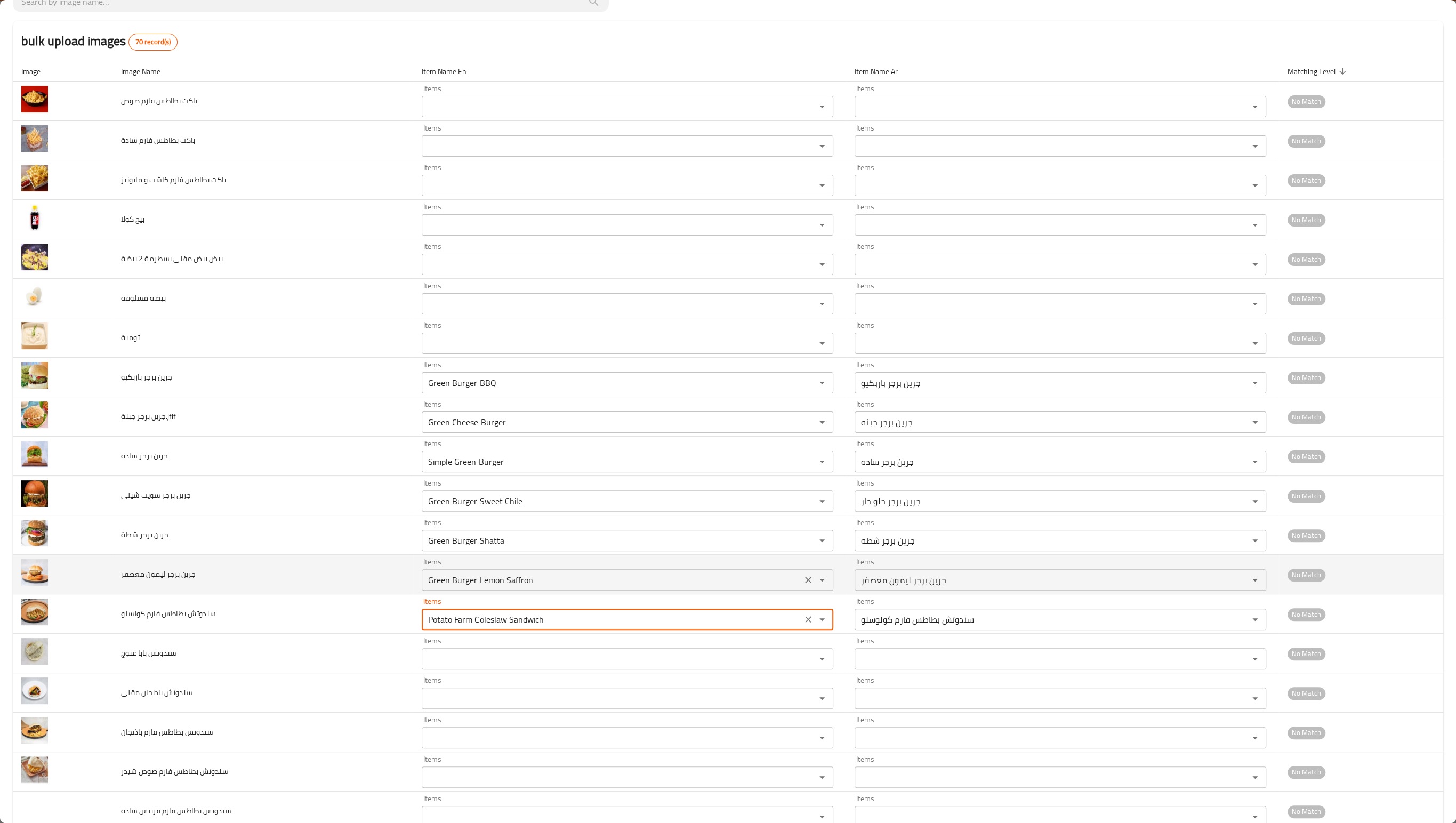
scroll to position [105, 0]
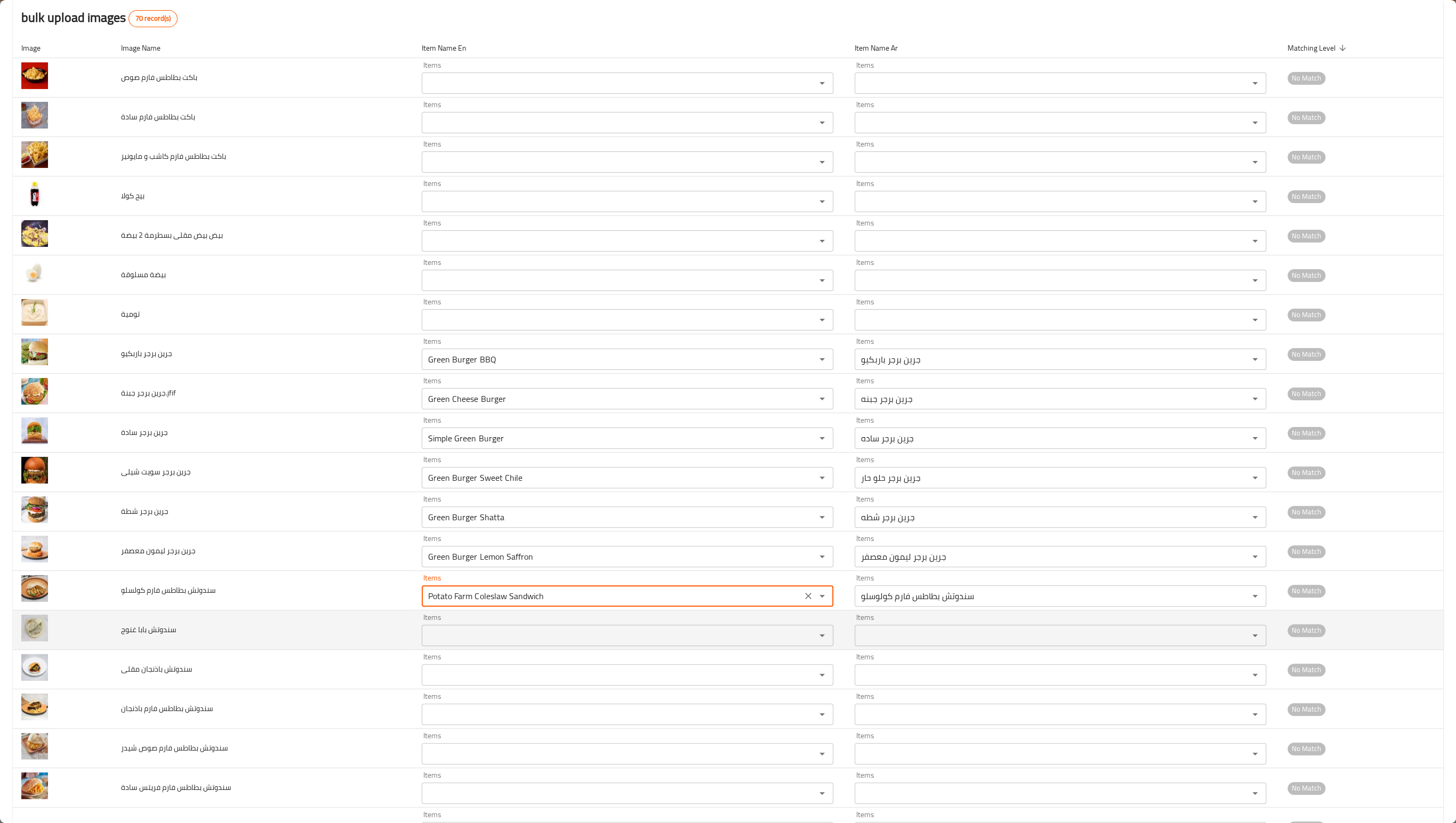
type كولسلو "Potato Farm Coleslaw Sandwich"
click at [511, 643] on غنوج "Items" at bounding box center [611, 636] width 374 height 14
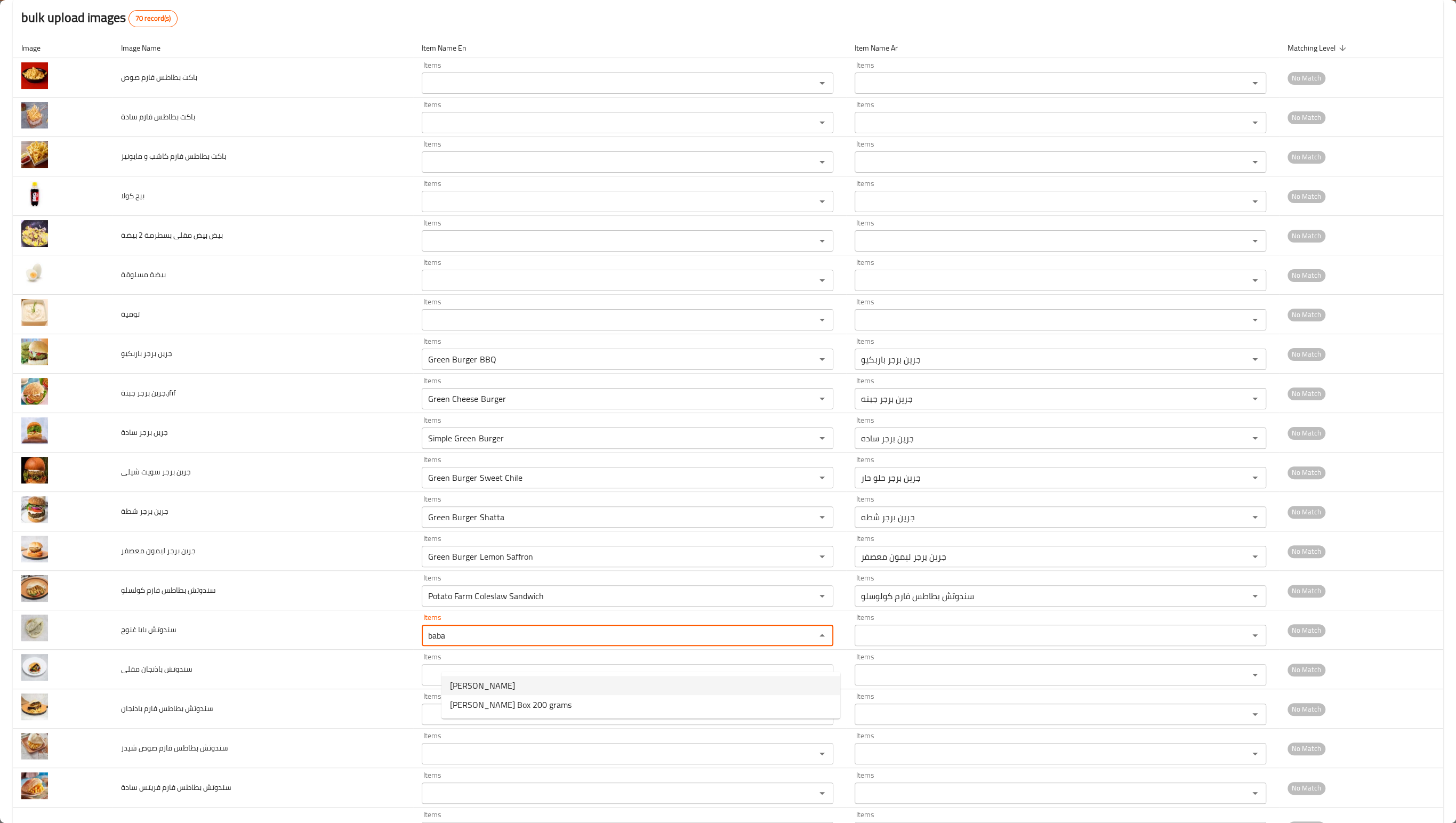
click at [528, 684] on غنوج-option-0 "[PERSON_NAME]" at bounding box center [641, 685] width 399 height 19
type غنوج "[PERSON_NAME]"
type غنوج-ar "بابا غنوج"
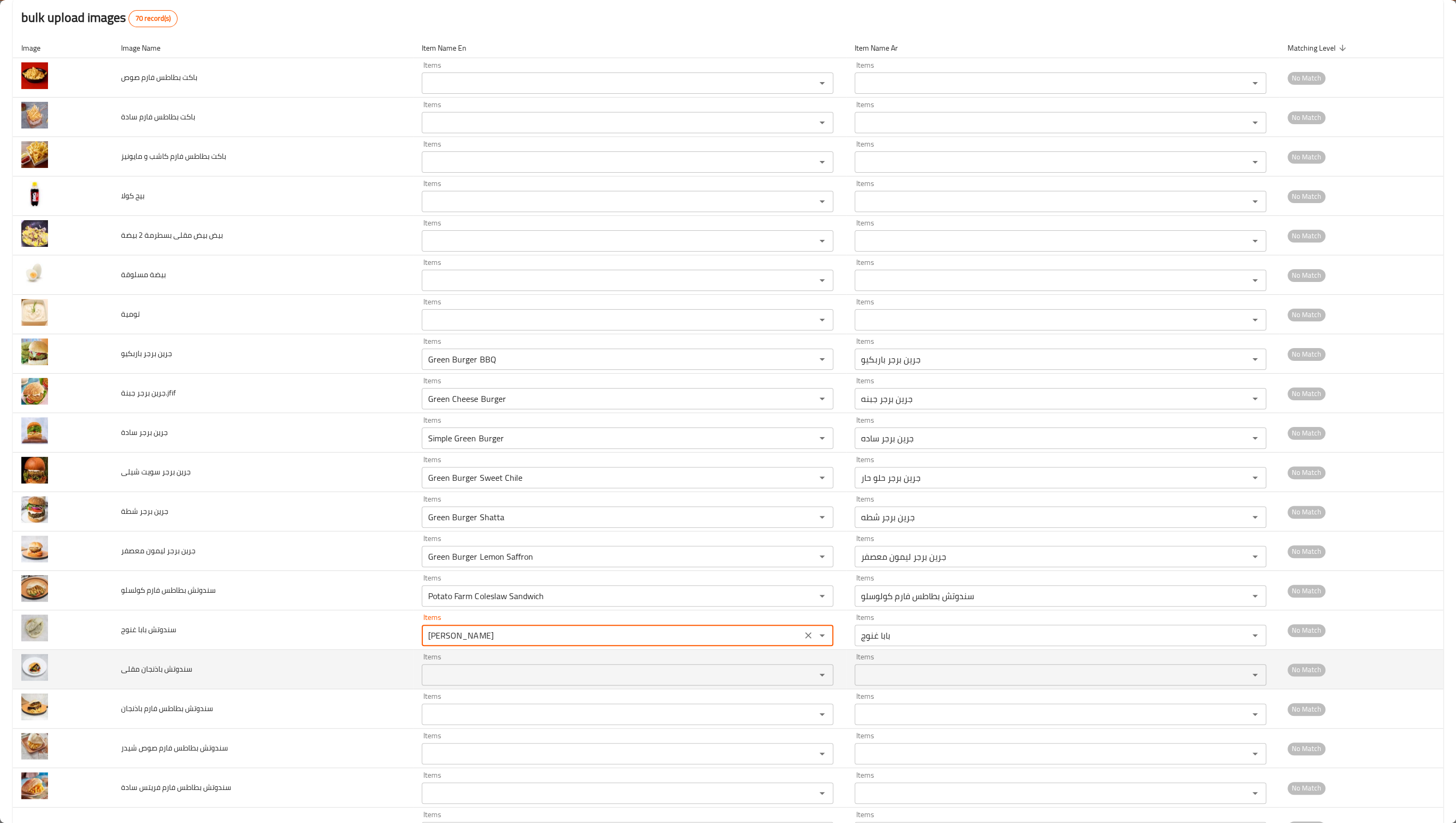
type غنوج "[PERSON_NAME]"
click at [480, 683] on مقلى "Items" at bounding box center [611, 675] width 374 height 14
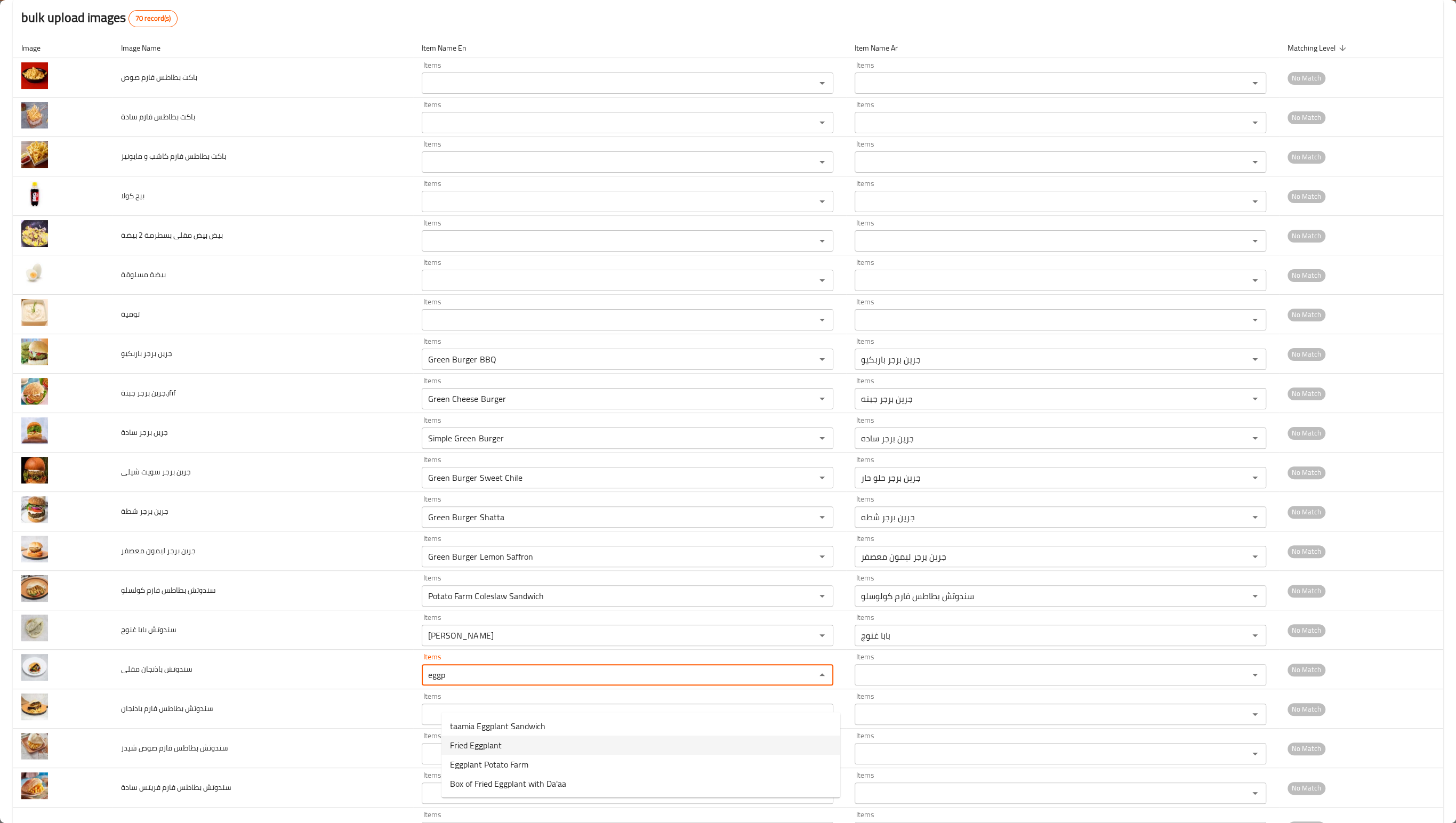
click at [558, 755] on مقلى-option-1 "Fried Eggplant" at bounding box center [641, 745] width 399 height 19
type مقلى "Fried Eggplant"
type مقلى-ar "باذنجان مقلي"
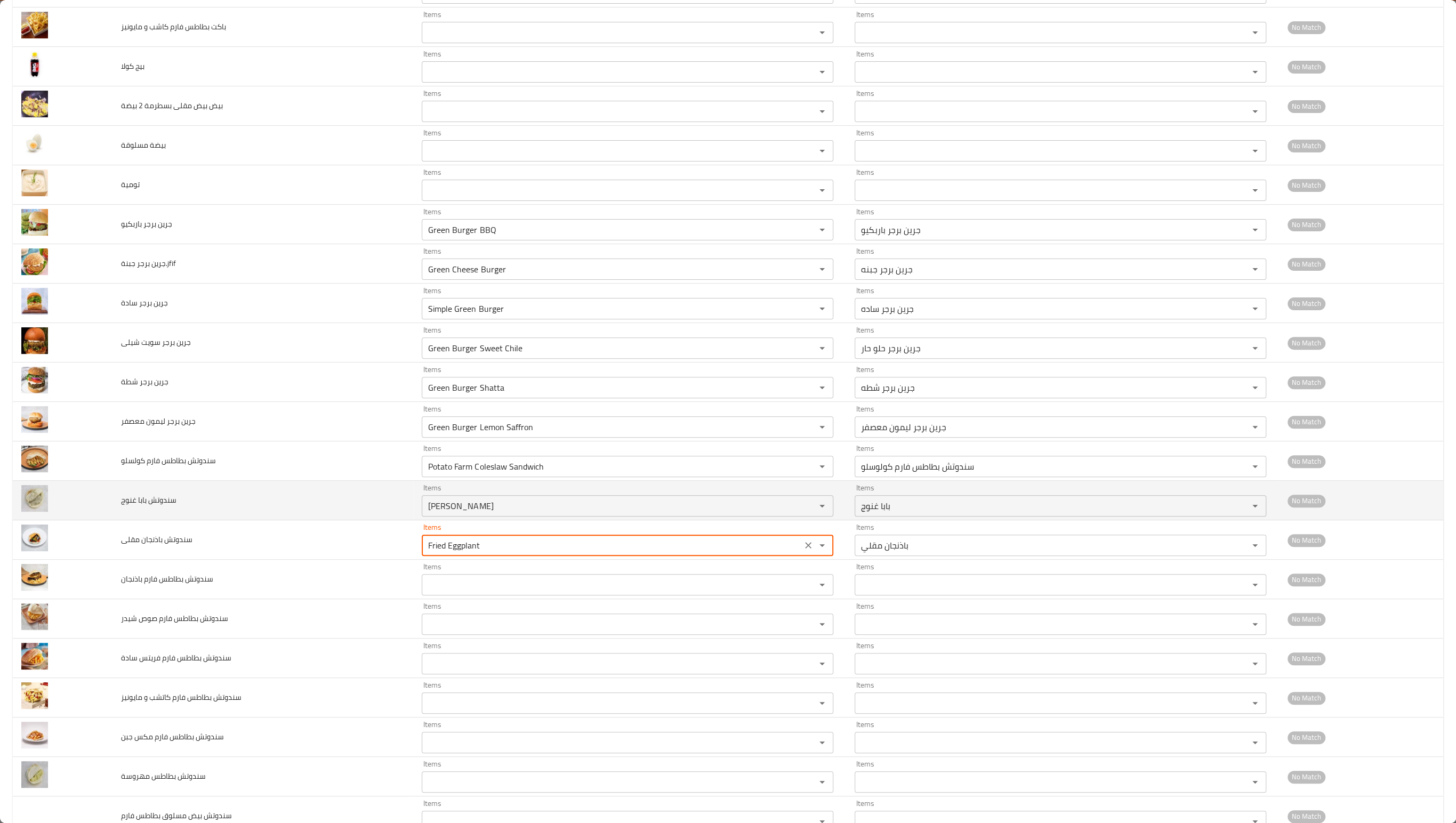
scroll to position [239, 0]
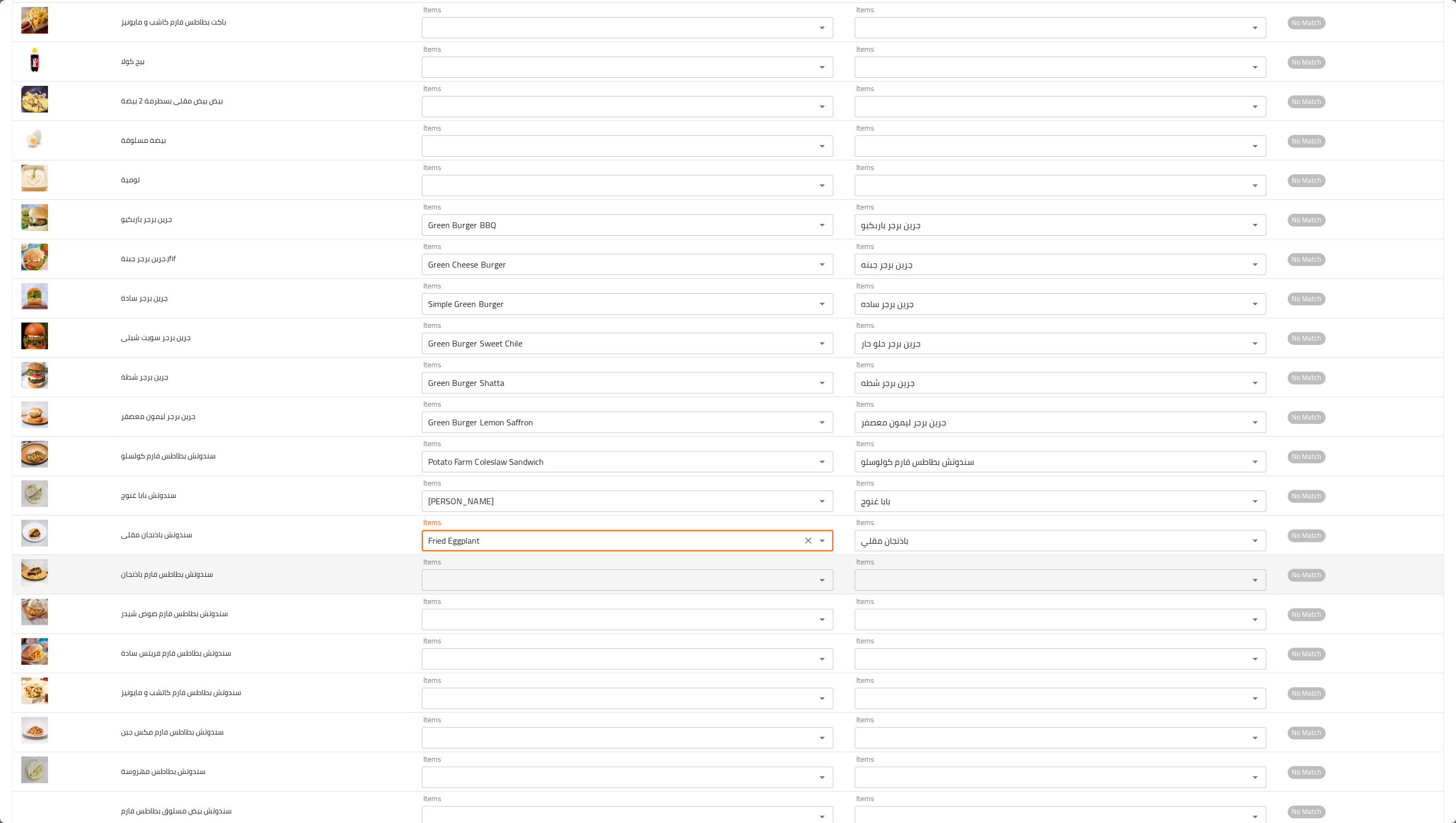
type مقلى "Fried Eggplant"
click at [487, 588] on باذنجان "Items" at bounding box center [611, 580] width 374 height 14
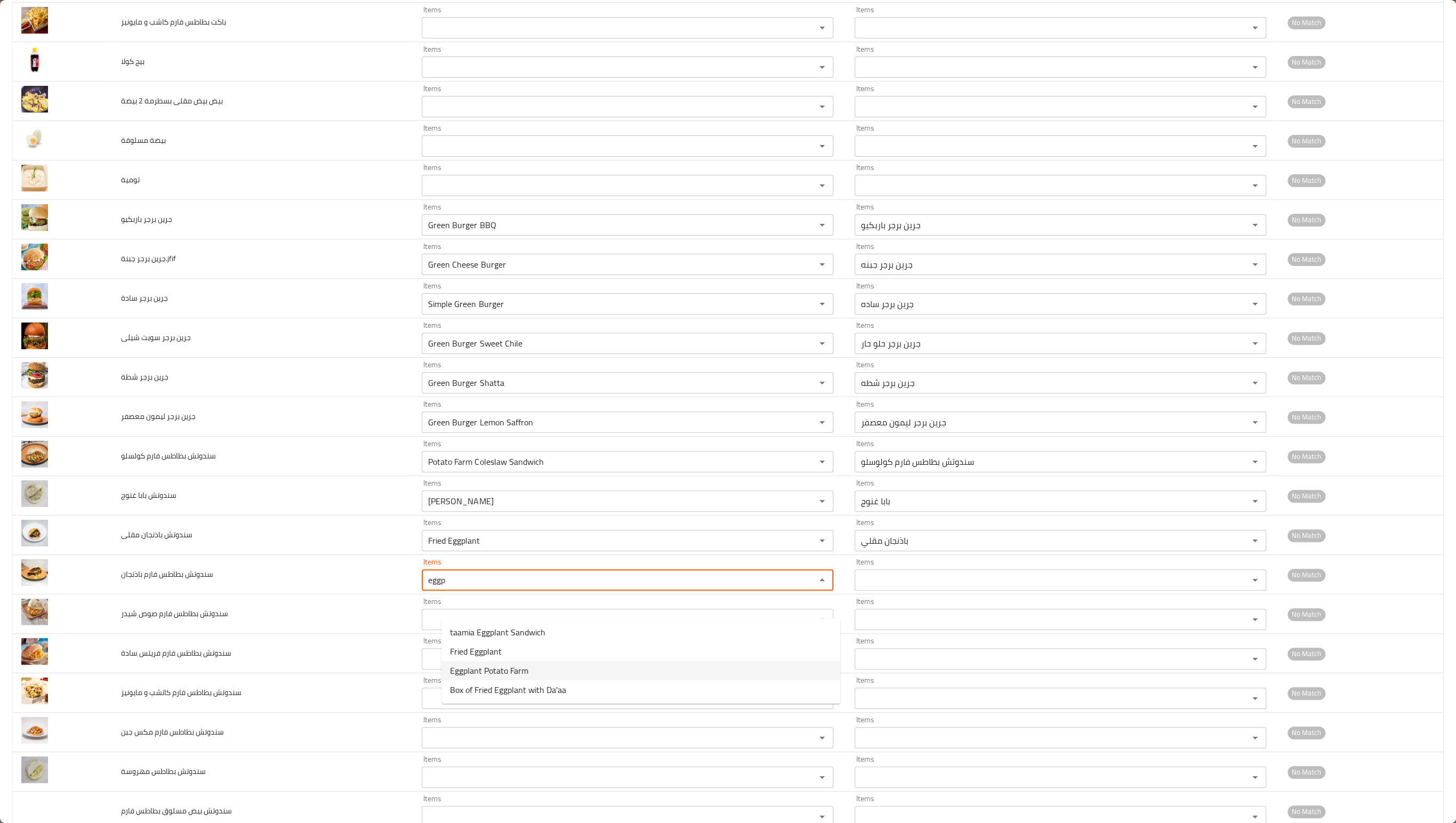
click at [528, 677] on span "Eggplant Potato Farm" at bounding box center [489, 671] width 79 height 13
type باذنجان "Eggplant Potato Farm"
type باذنجان-ar "باذنجان بطاطس فارم"
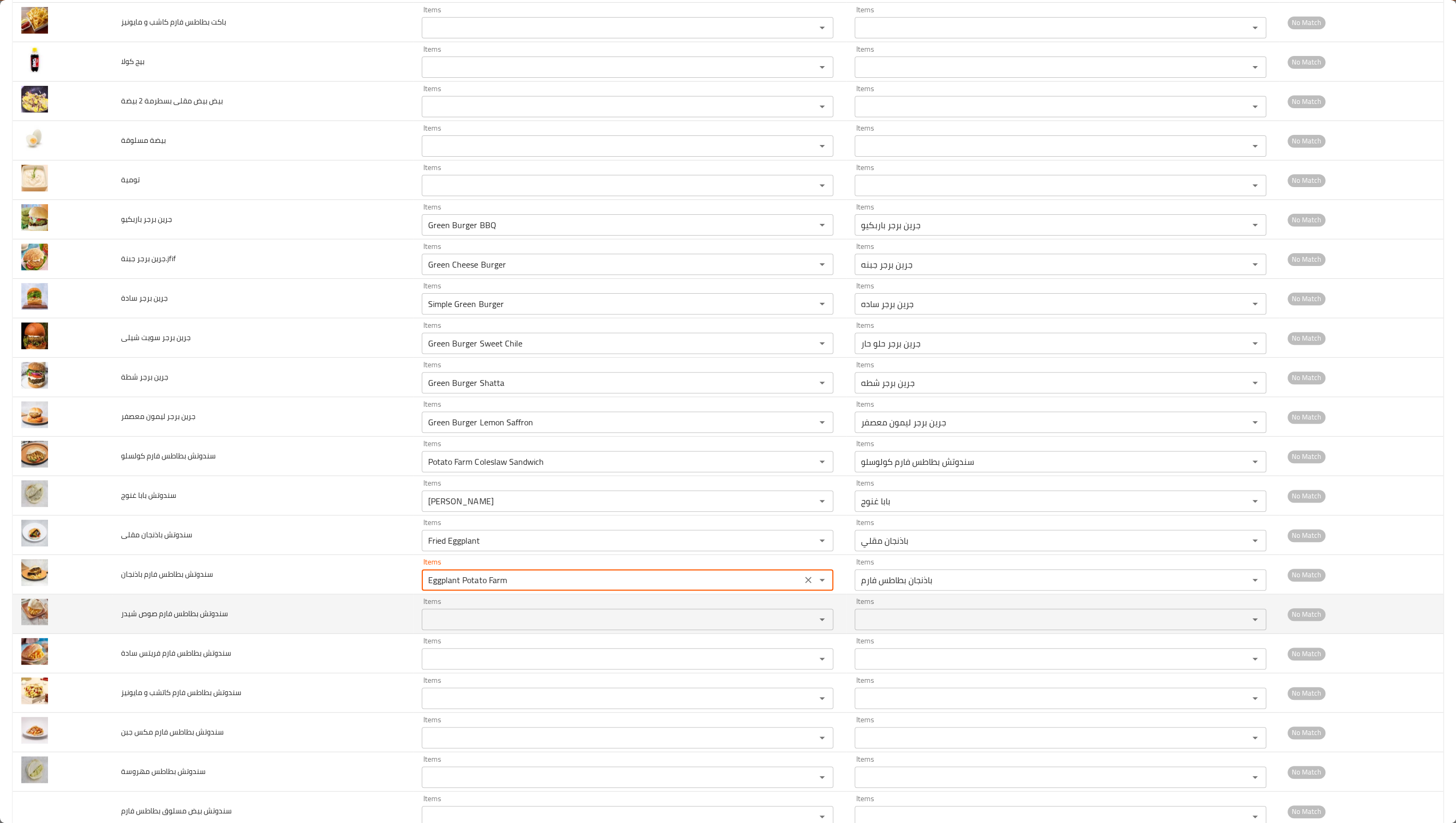
type باذنجان "Eggplant Potato Farm"
click at [492, 627] on شيدر "Items" at bounding box center [611, 619] width 374 height 14
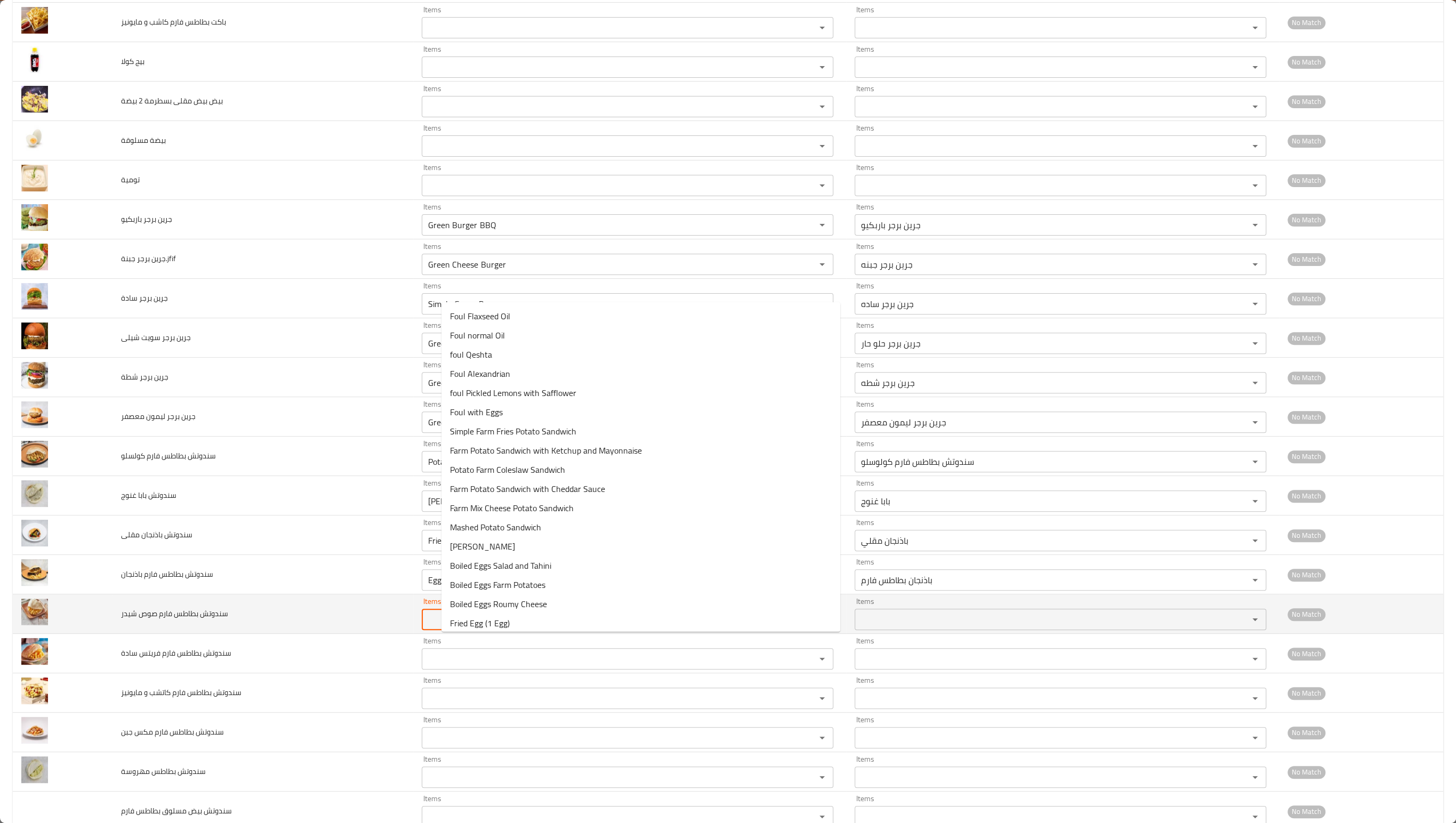
type شيدر "a"
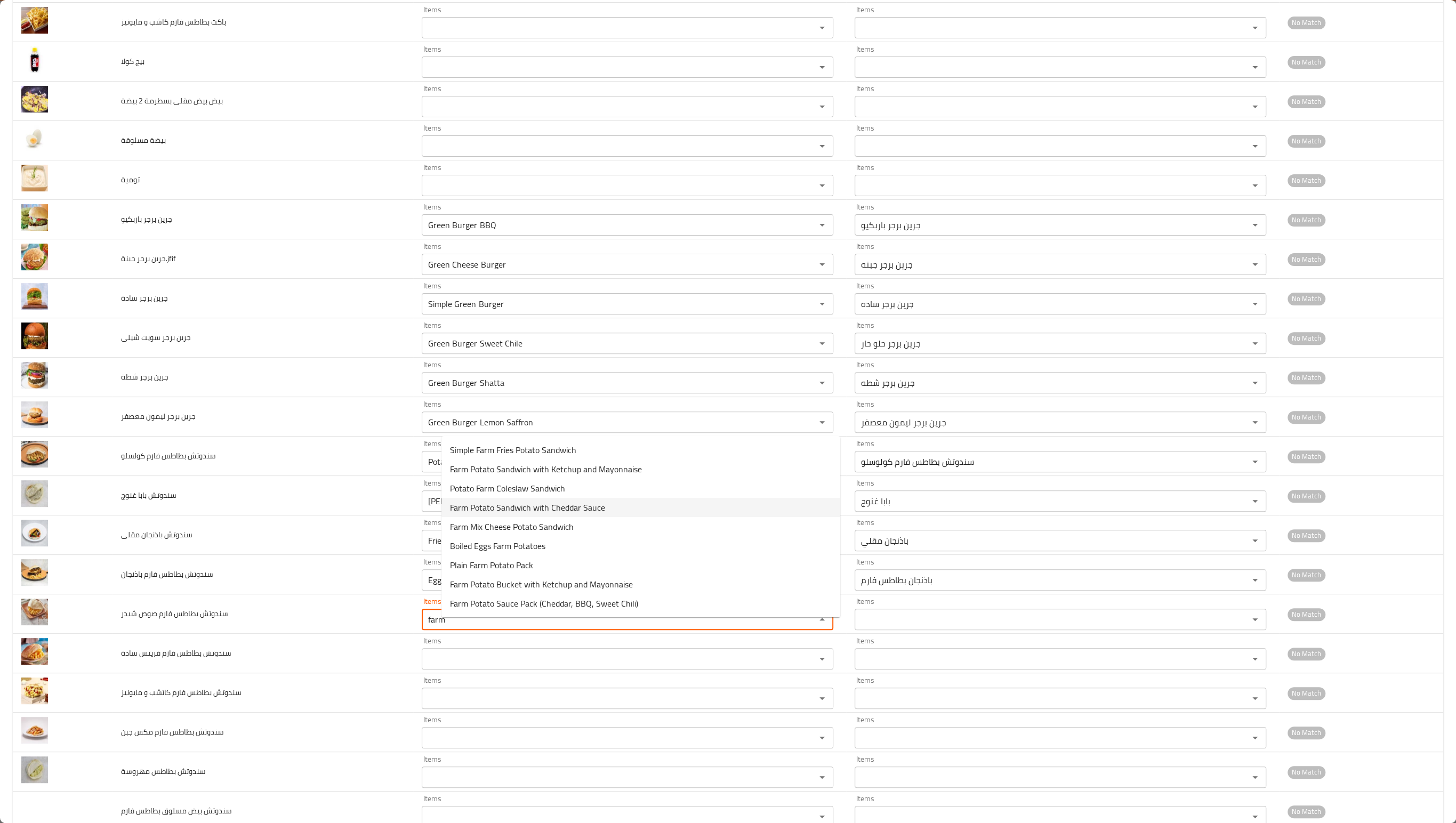
click at [552, 514] on span "Farm Potato Sandwich with Cheddar Sauce" at bounding box center [527, 508] width 155 height 13
type شيدر "Farm Potato Sandwich with Cheddar Sauce"
type شيدر-ar "سندوتش بطاطس فارم صوص شیدر"
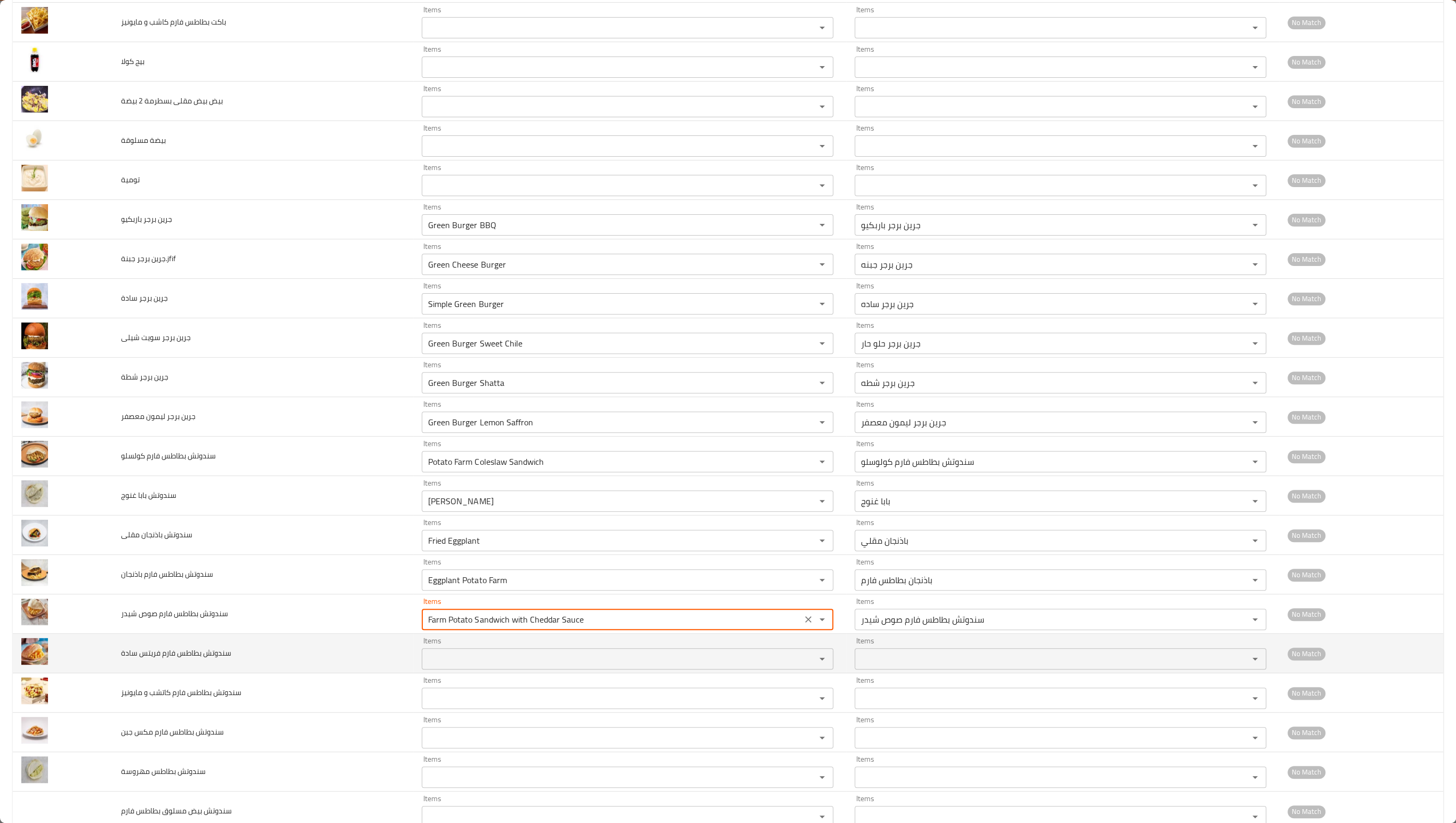
type شيدر "Farm Potato Sandwich with Cheddar Sauce"
click at [486, 666] on سادة "Items" at bounding box center [611, 659] width 374 height 14
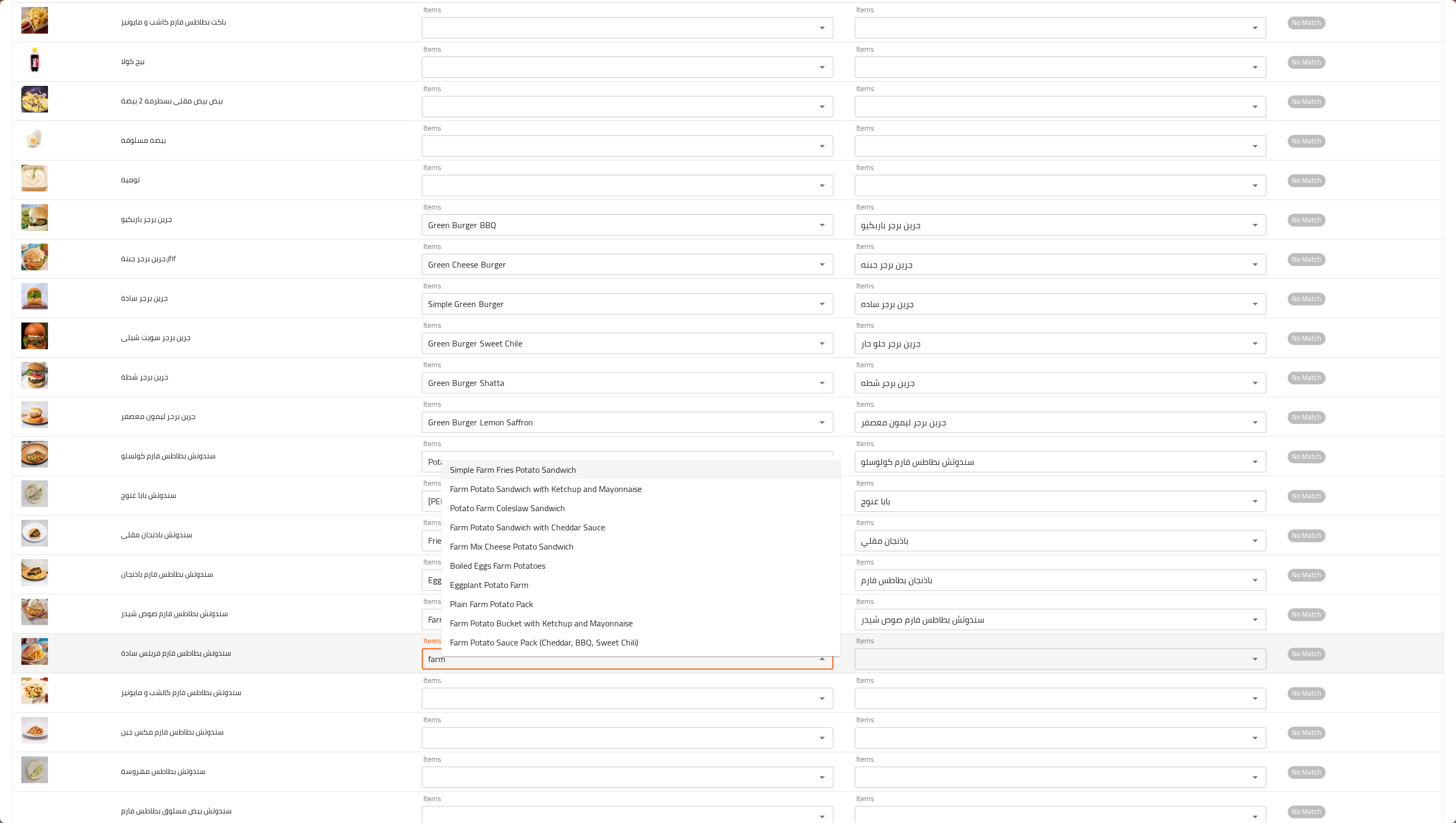
type سادة "Simple Farm Fries Potato Sandwich"
type سادة-ar "سندوتش بطاطس فارم فريتس سيمبل"
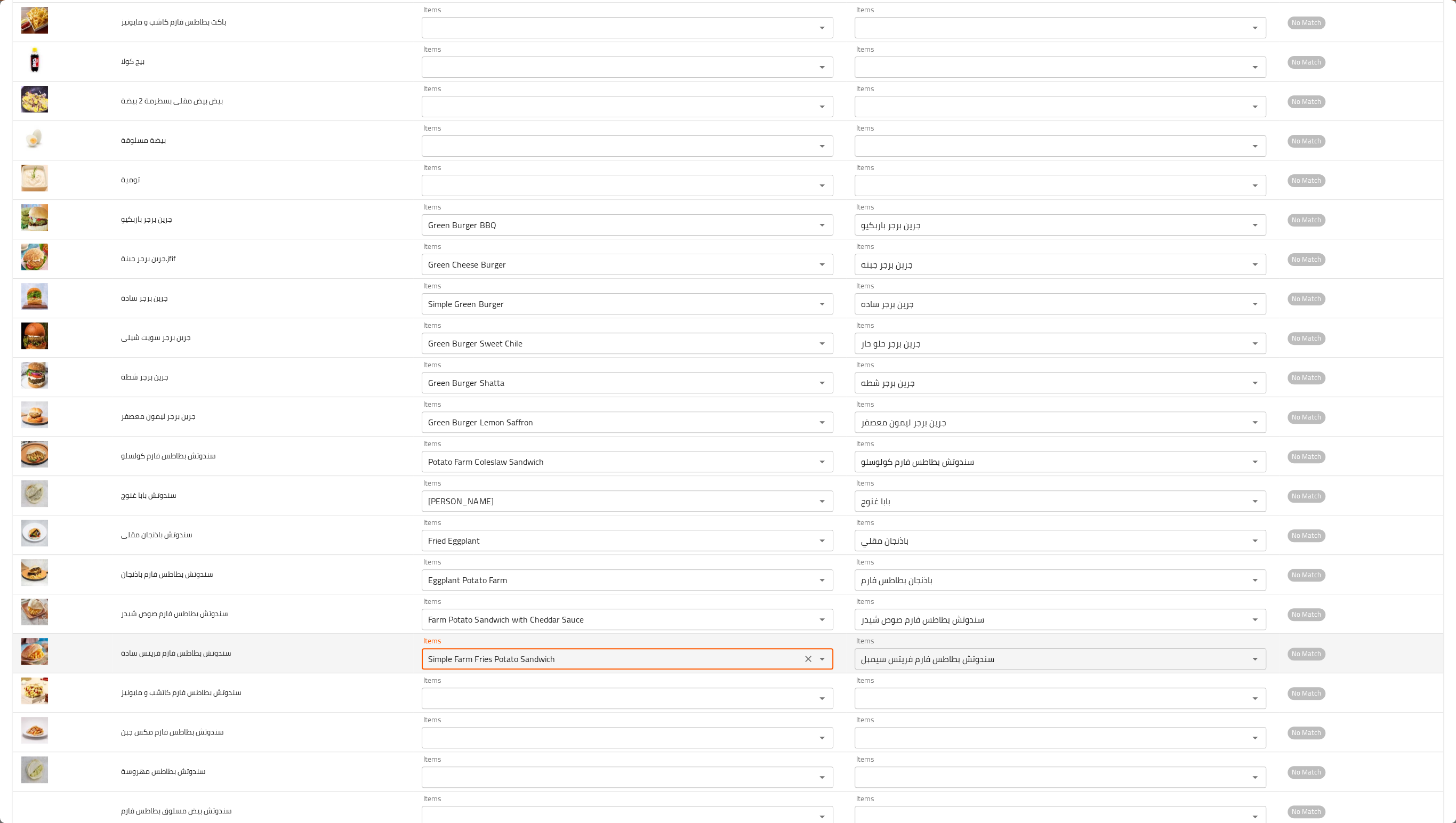
type سادة "Simple Farm Fries Potato Sandwich"
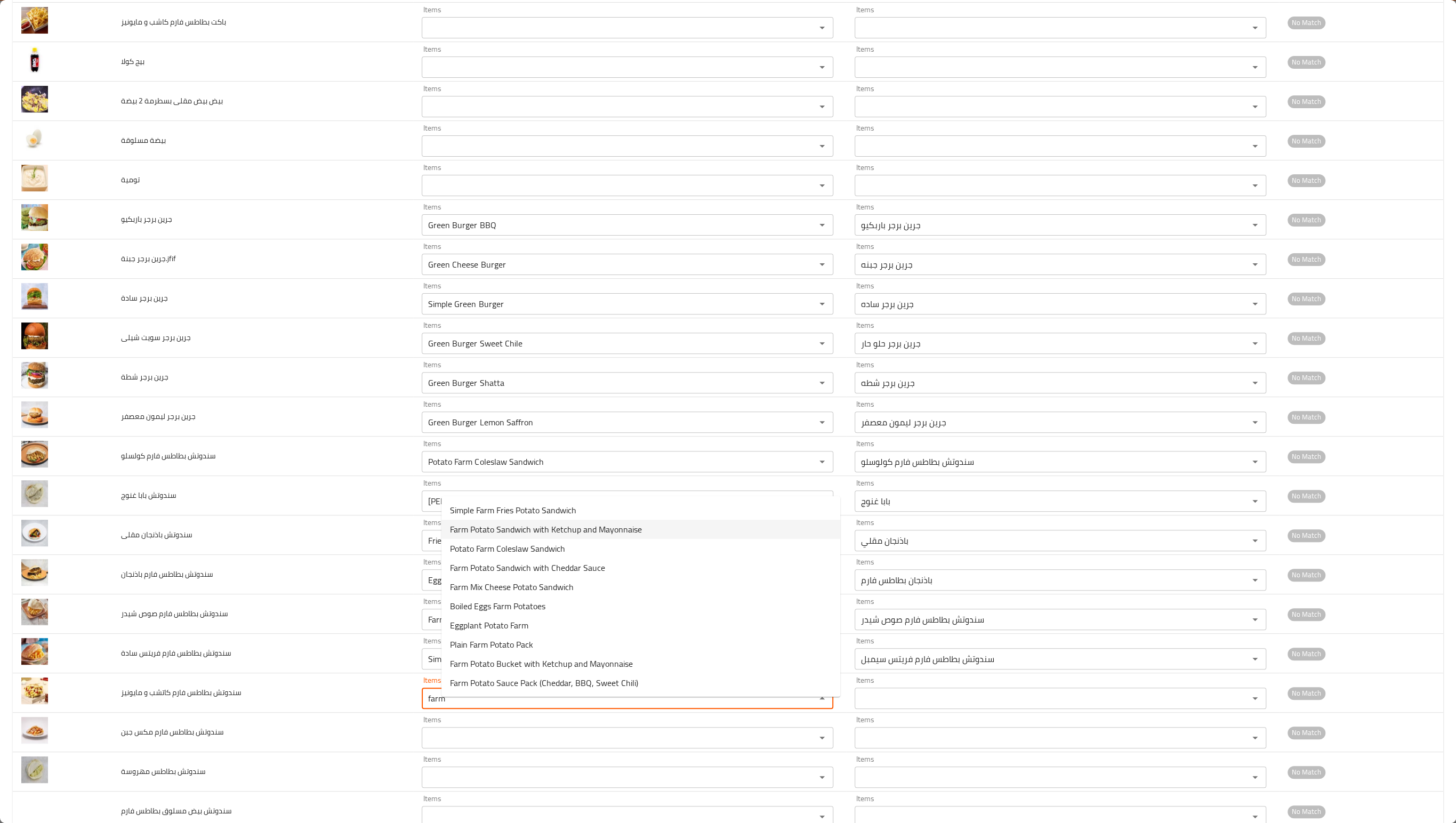
click at [581, 536] on span "Farm Potato Sandwich with Ketchup and Mayonnaise" at bounding box center [546, 530] width 192 height 13
type مايونيز "Farm Potato Sandwich with Ketchup and Mayonnaise"
type مايونيز-ar "سندوتش بطاطس فارم كاتشب ومايونيز"
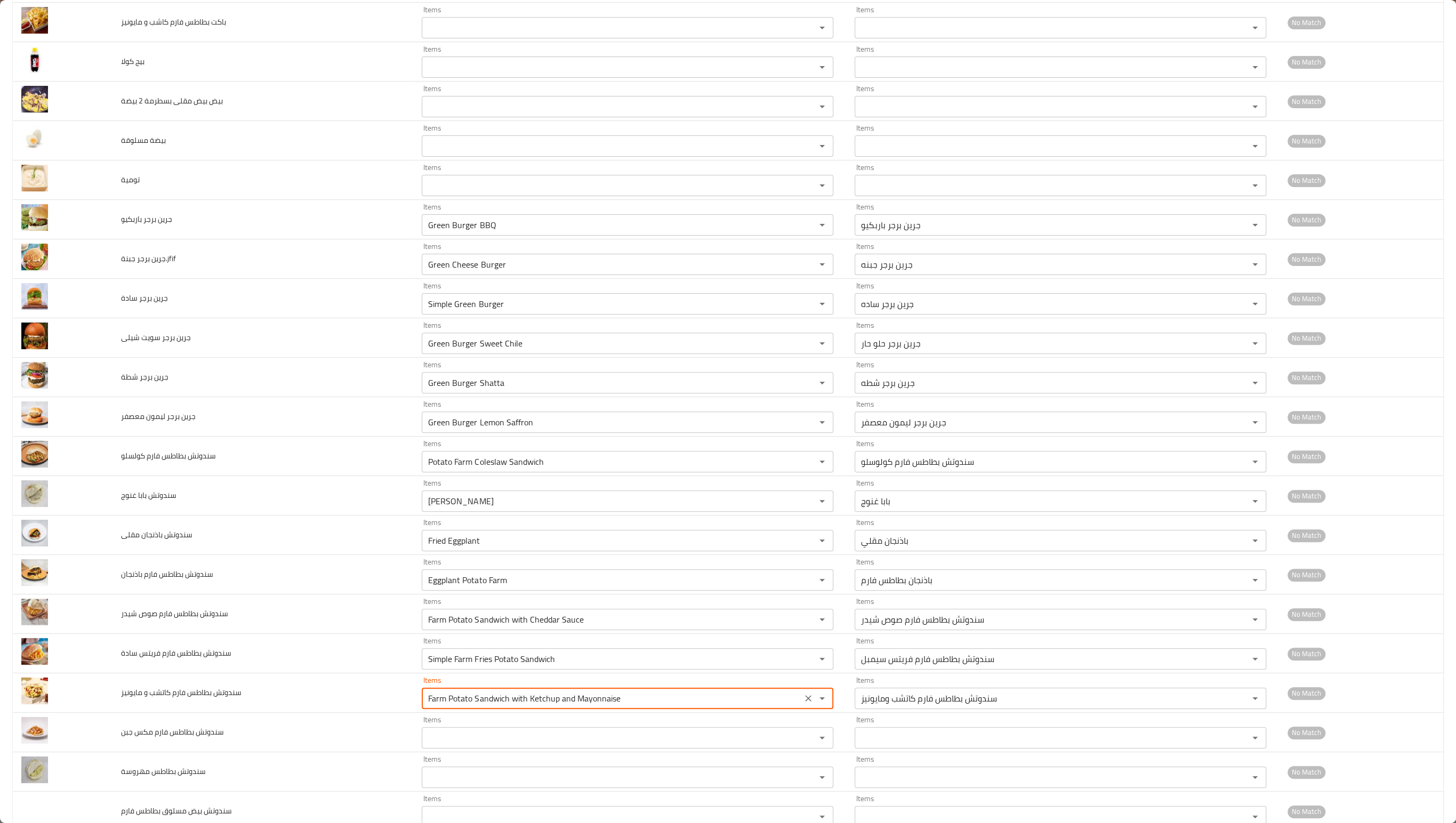
type مايونيز "Farm Potato Sandwich with Ketchup and Mayonnaise"
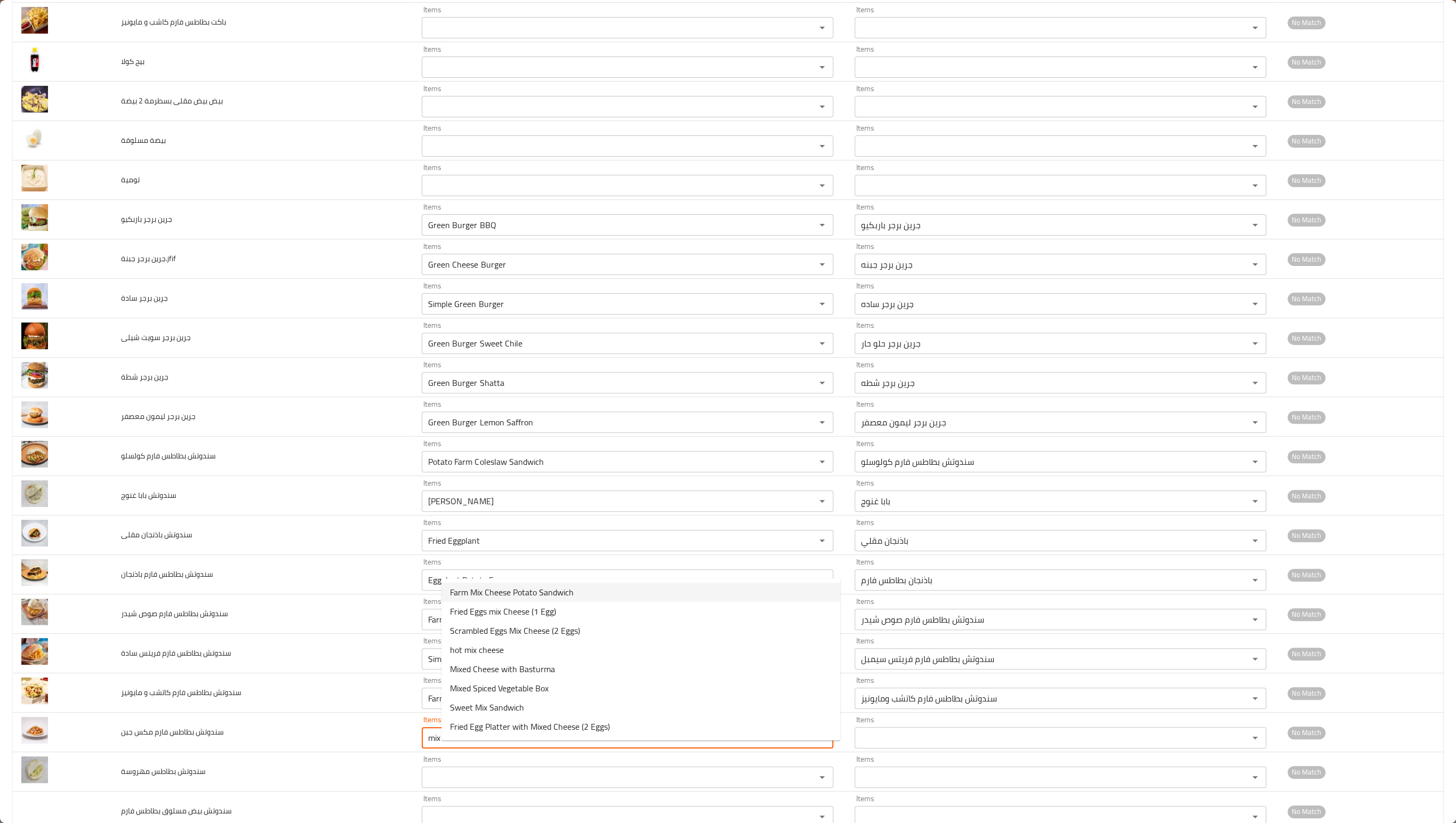
type جبن "Farm Mix Cheese Potato Sandwich"
type جبن-ar "سندوتش بطاطس فارم میکس جبن"
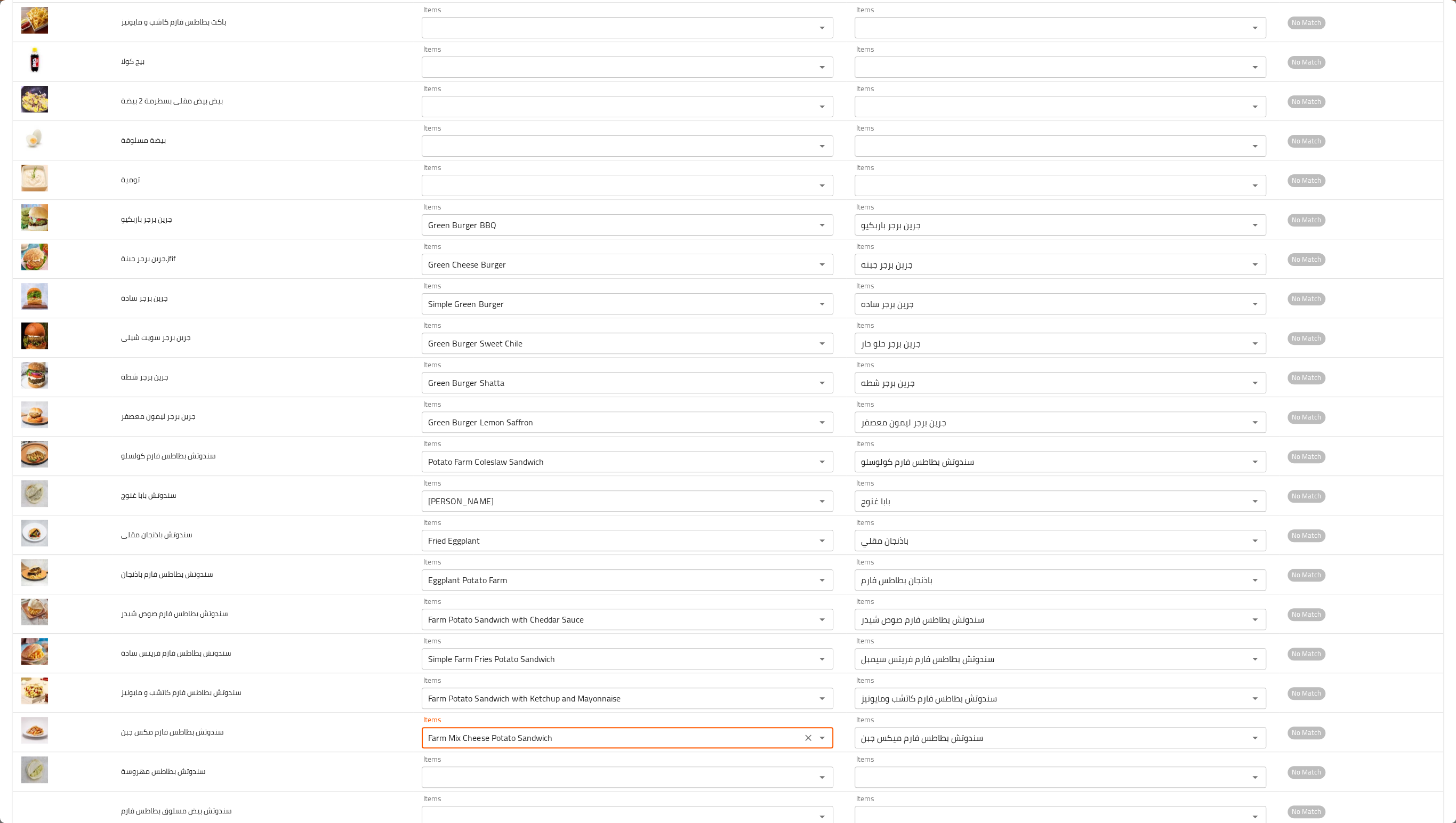
type جبن "Farm Mix Cheese Potato Sandwich"
type مهروسة "Mashed Potato Sandwich"
type مهروسة-ar "سندوتش بطاطس مهروسه"
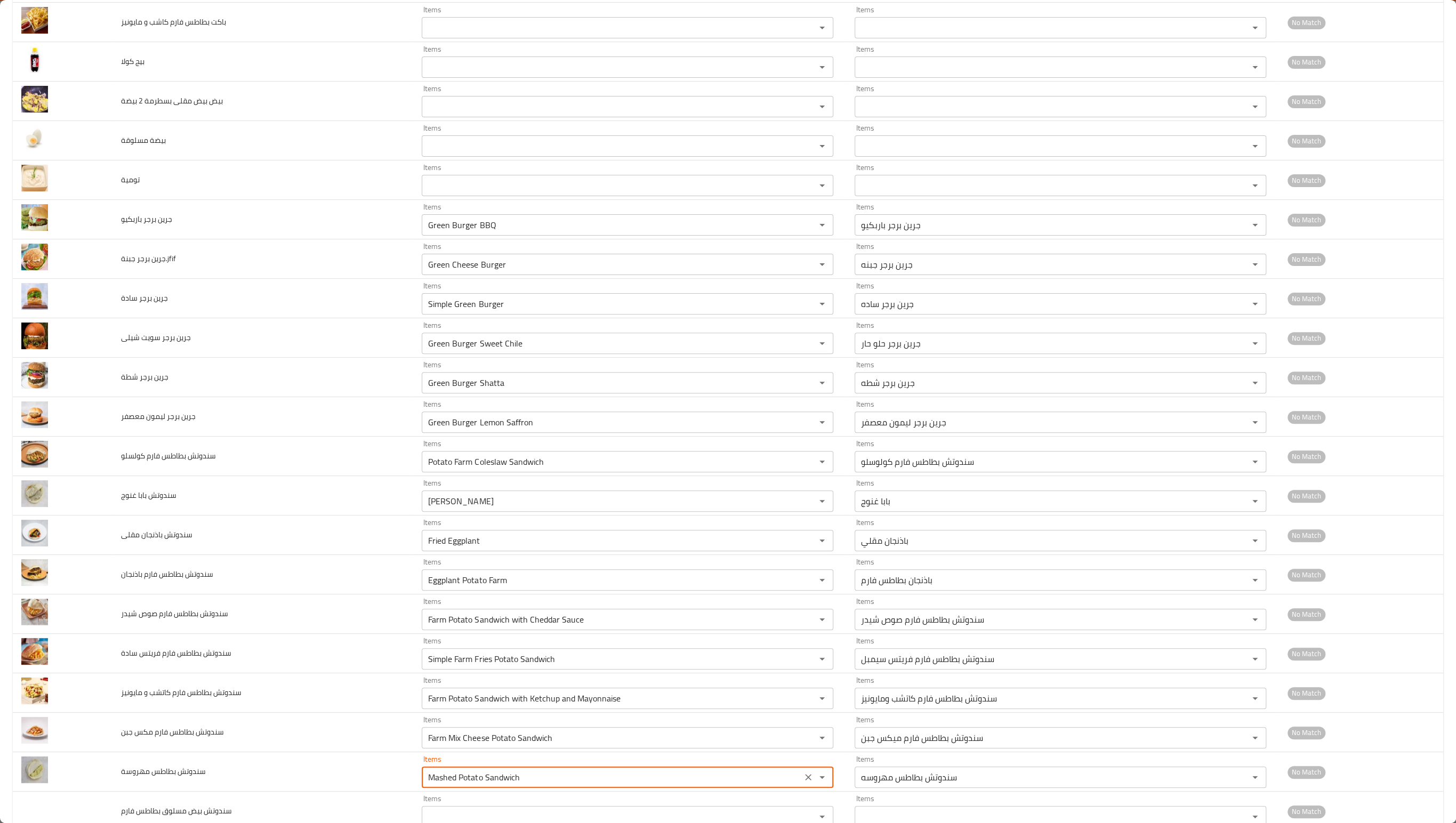
type مهروسة "Mashed Potato Sandwich"
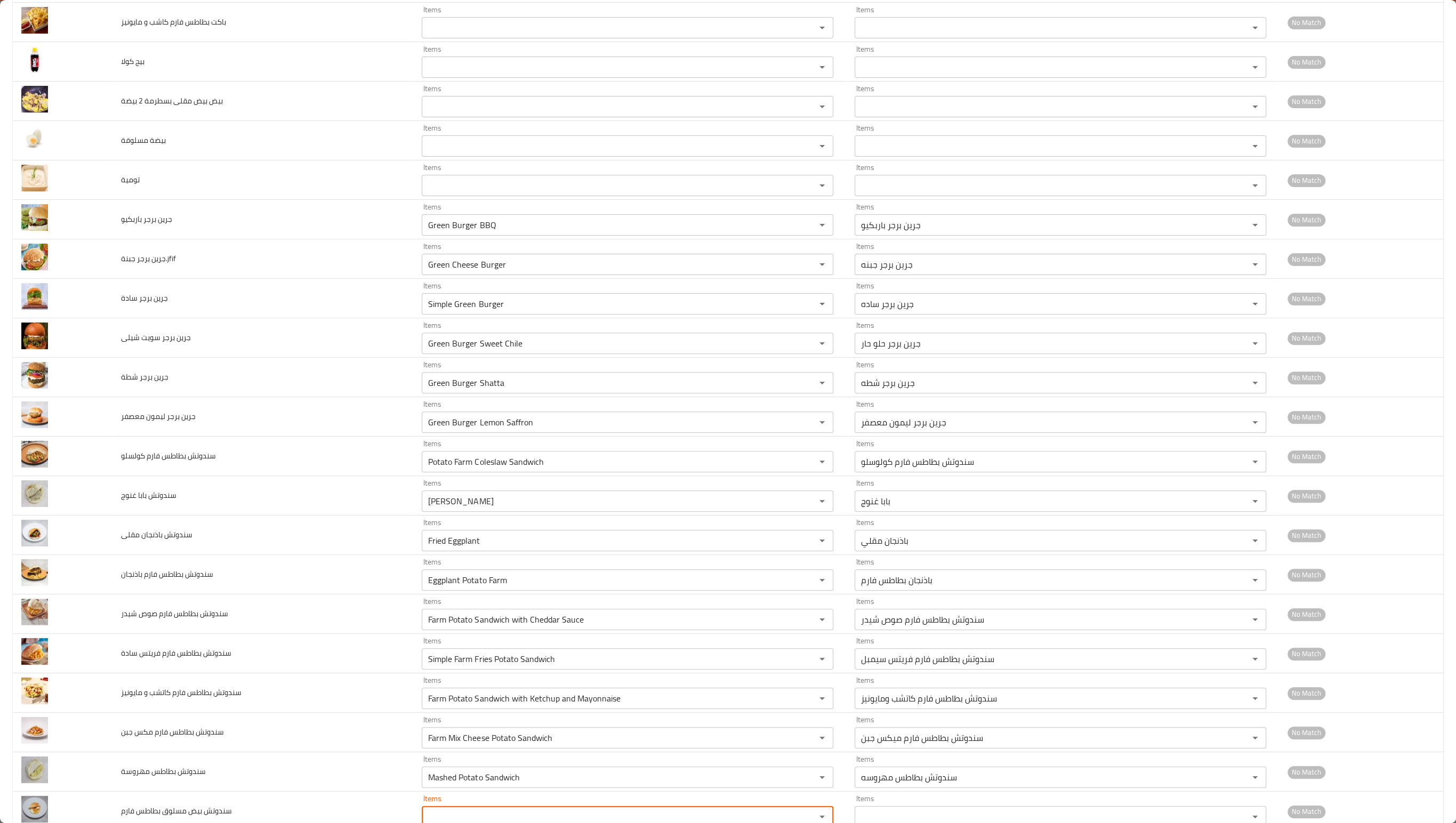
scroll to position [676, 0]
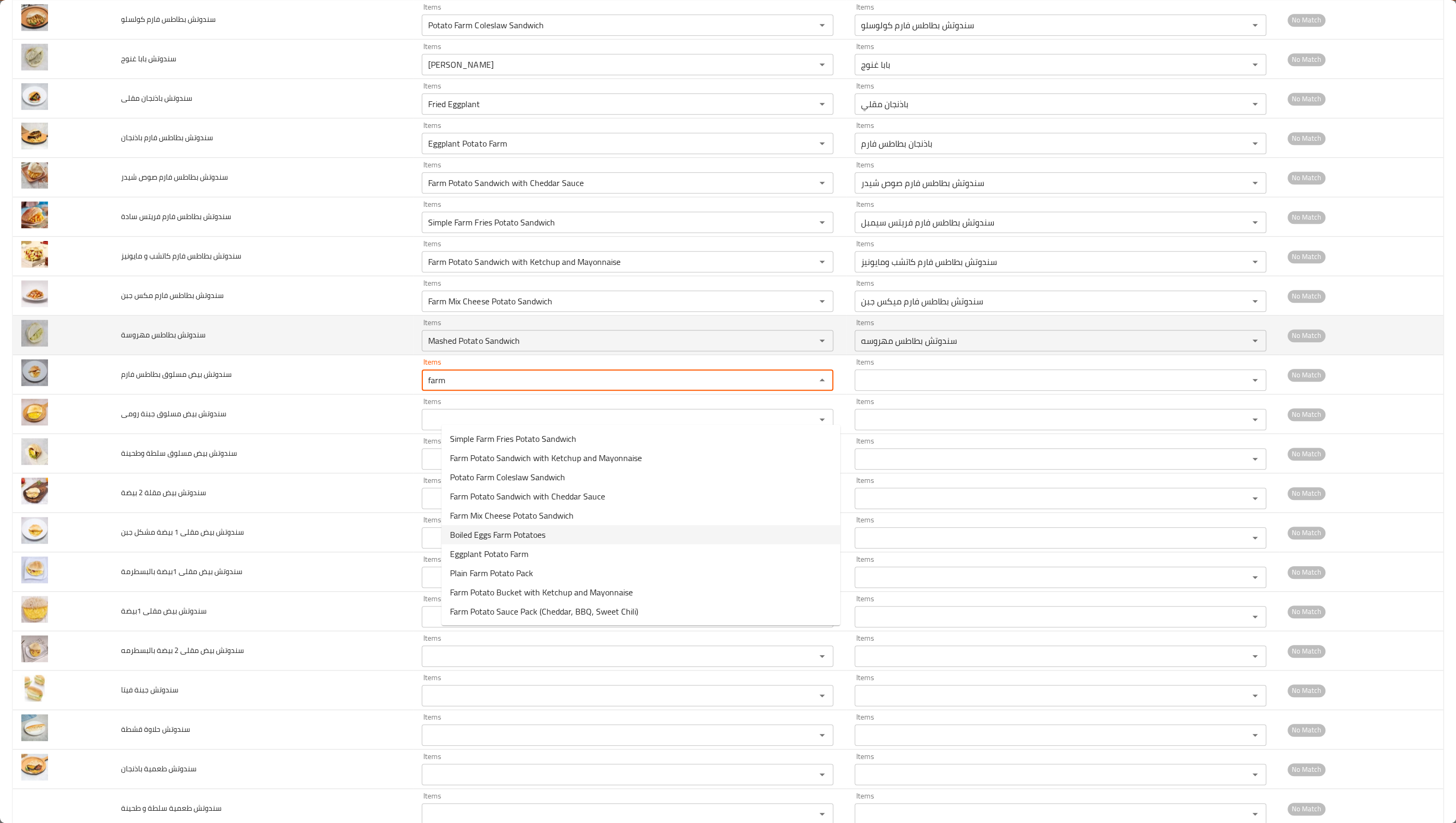
type فارم "Boiled Eggs Farm Potatoes"
type فارم-ar "بيض مسلوق بطاطس فارم"
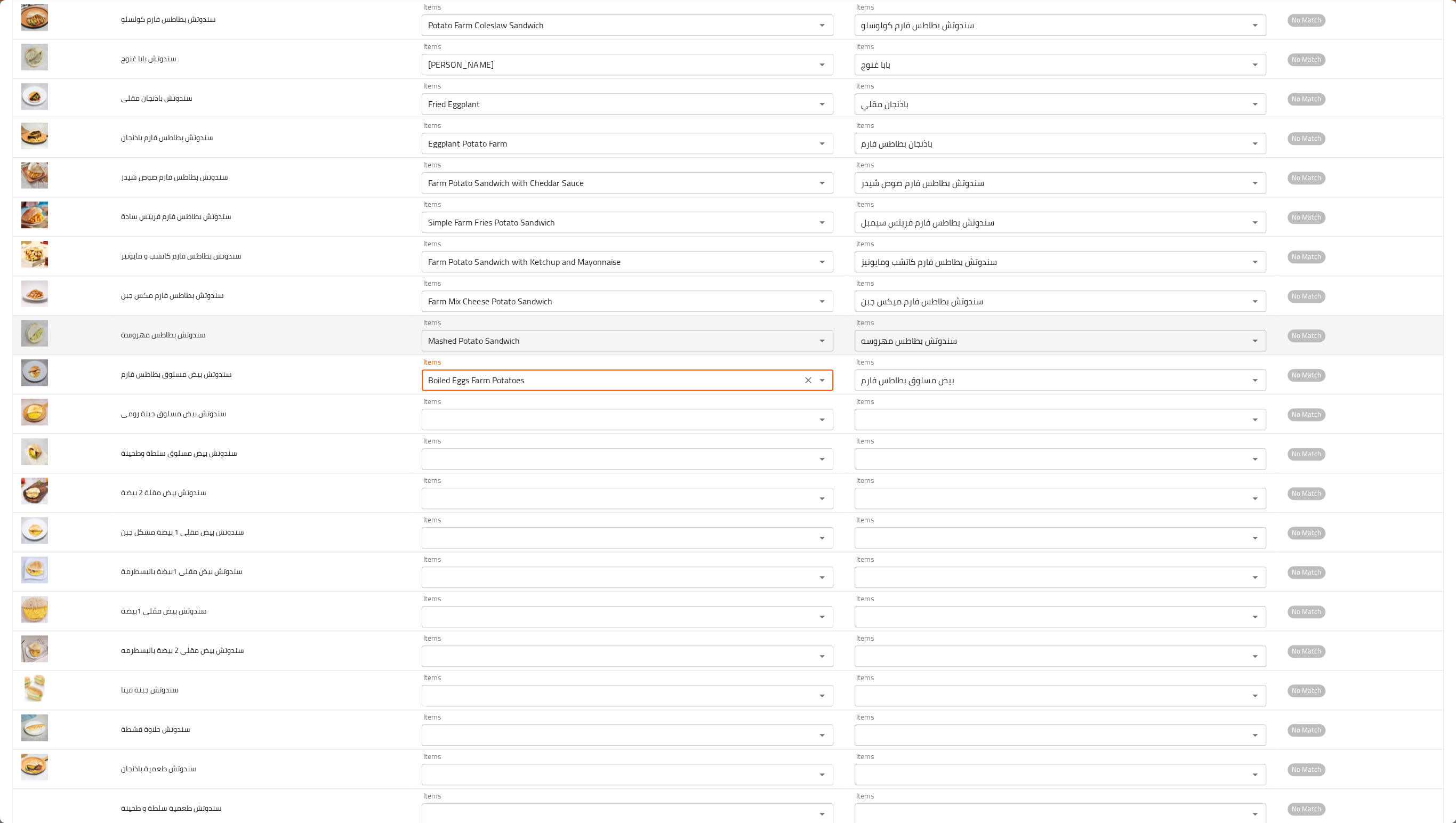
type فارم "Boiled Eggs Farm Potatoes"
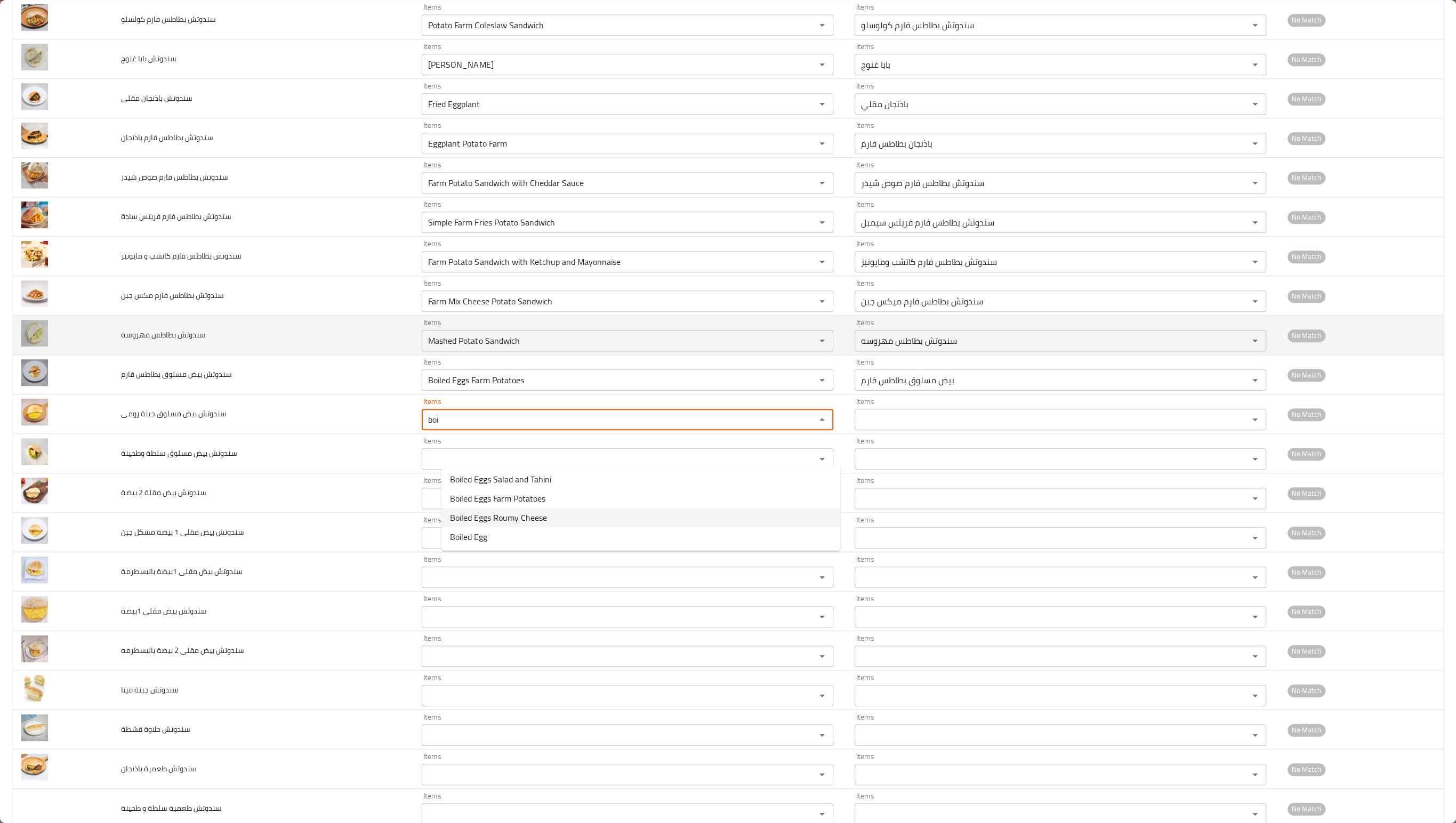
type رومى "Boiled Eggs Roumy Cheese"
type رومى-ar "بيض مسلوق جبنة رومي"
type رومى "Boiled Eggs Roumy Cheese"
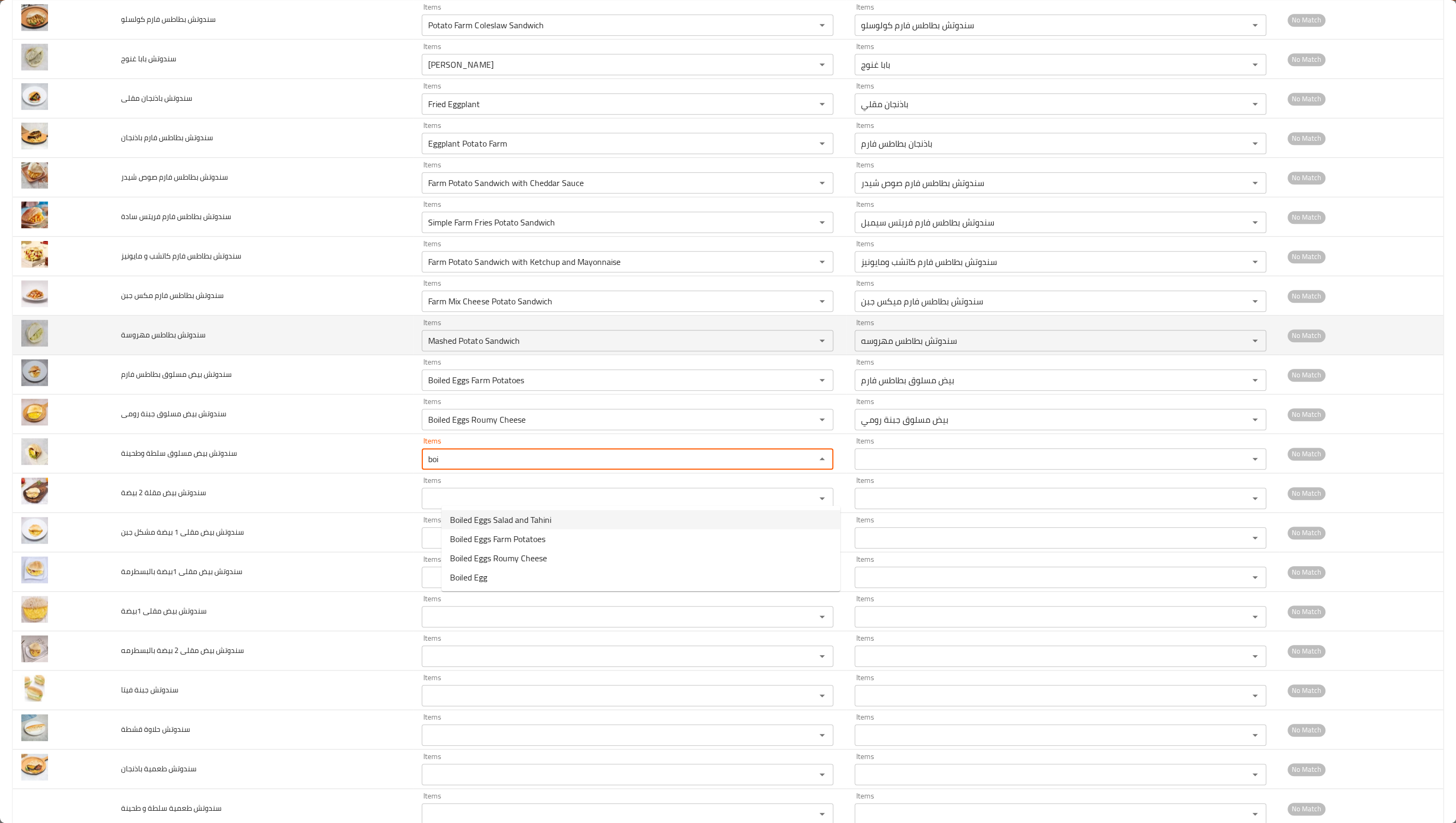
type وطحينة "Boiled Eggs Salad and Tahini"
type وطحينة-ar "بيض مسلوق سلطة وطحينة"
type وطحينة "Boiled Eggs Salad and Tahini"
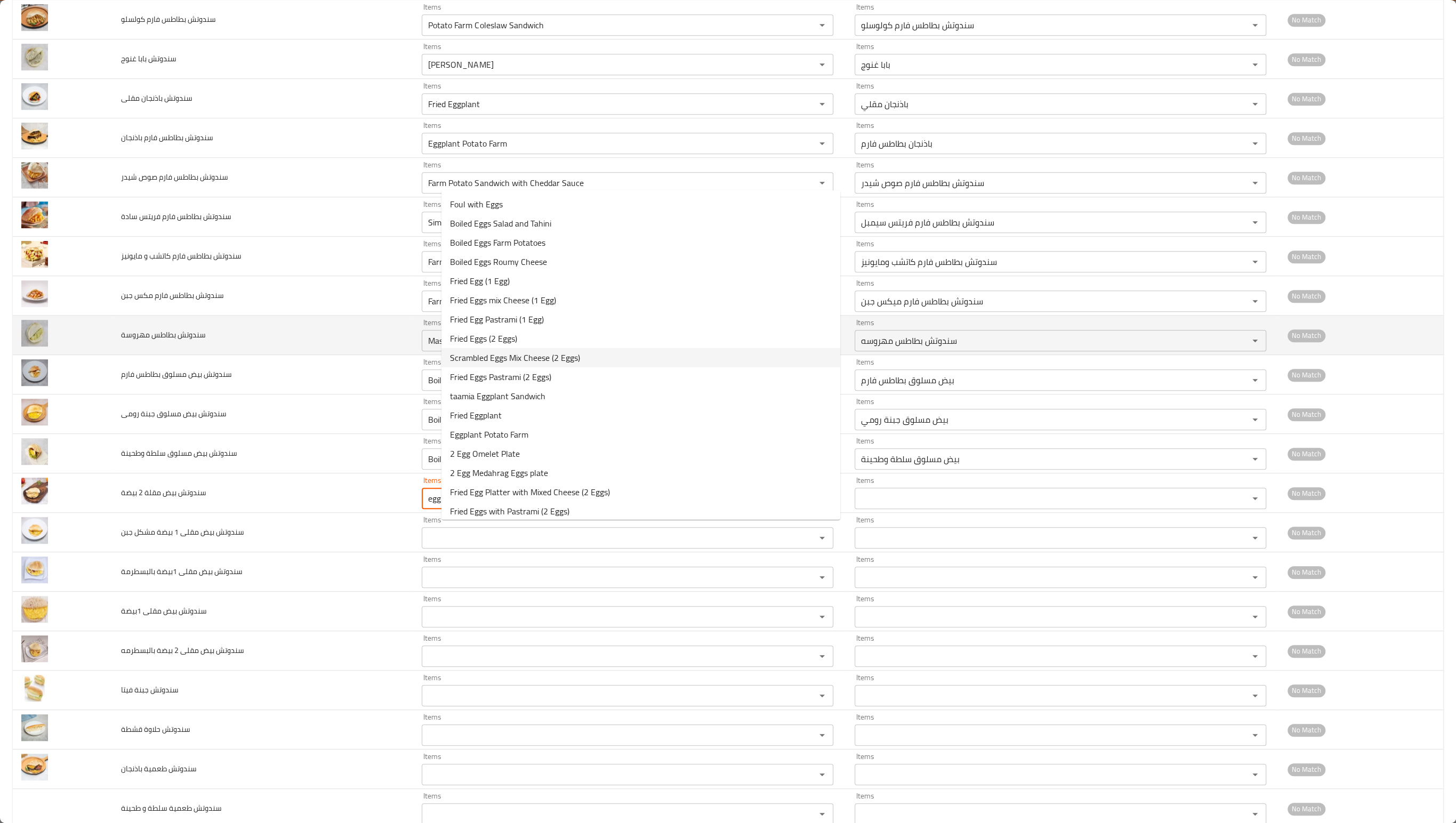
type بيضة "Scrambled Eggs Mix Cheese (2 Eggs)"
type بيضة-ar "بيض مقلي مشكل جبن 2 بيضة"
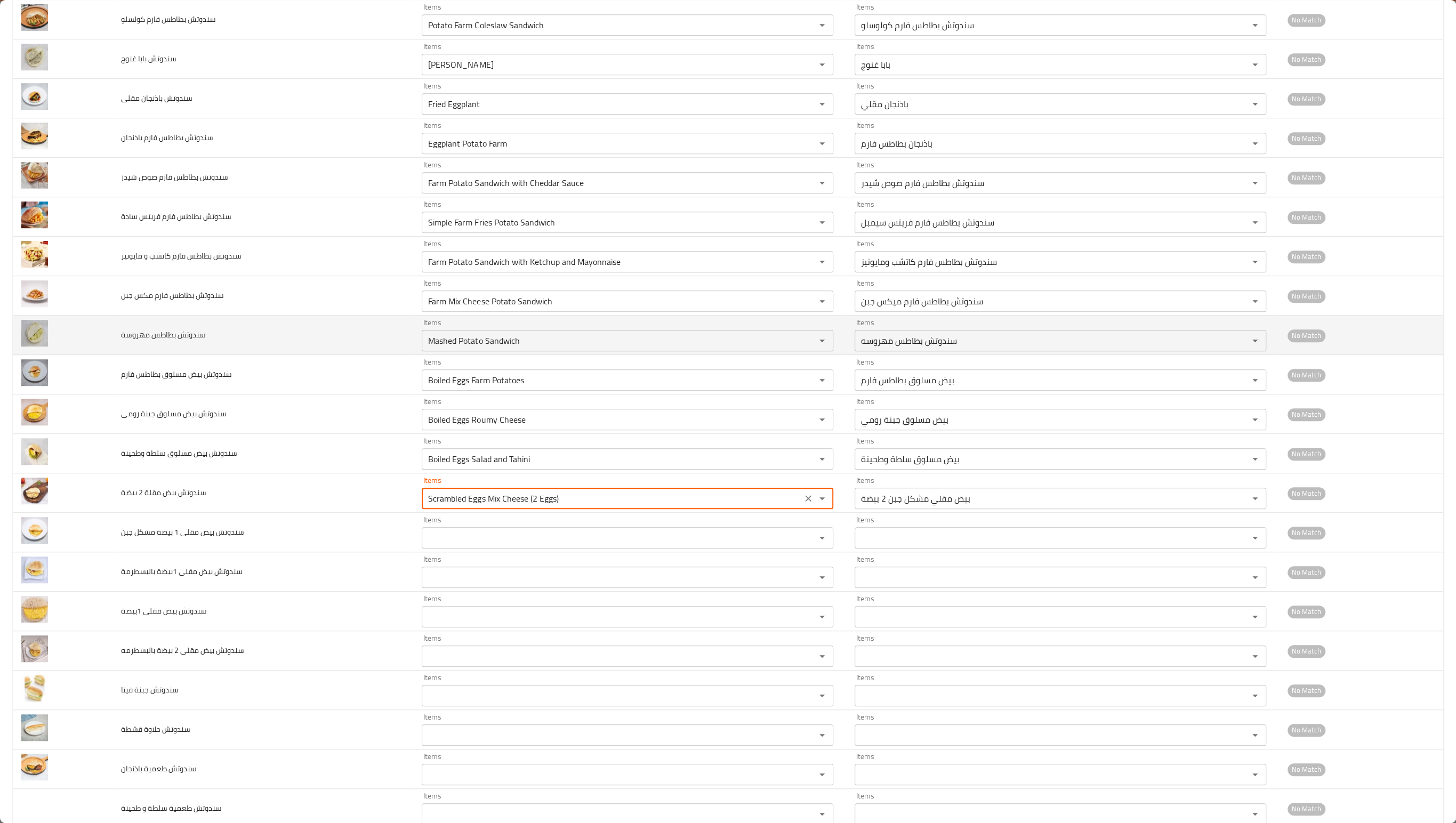
type بيضة "Scrambled Eggs Mix Cheese (2 Eggs)"
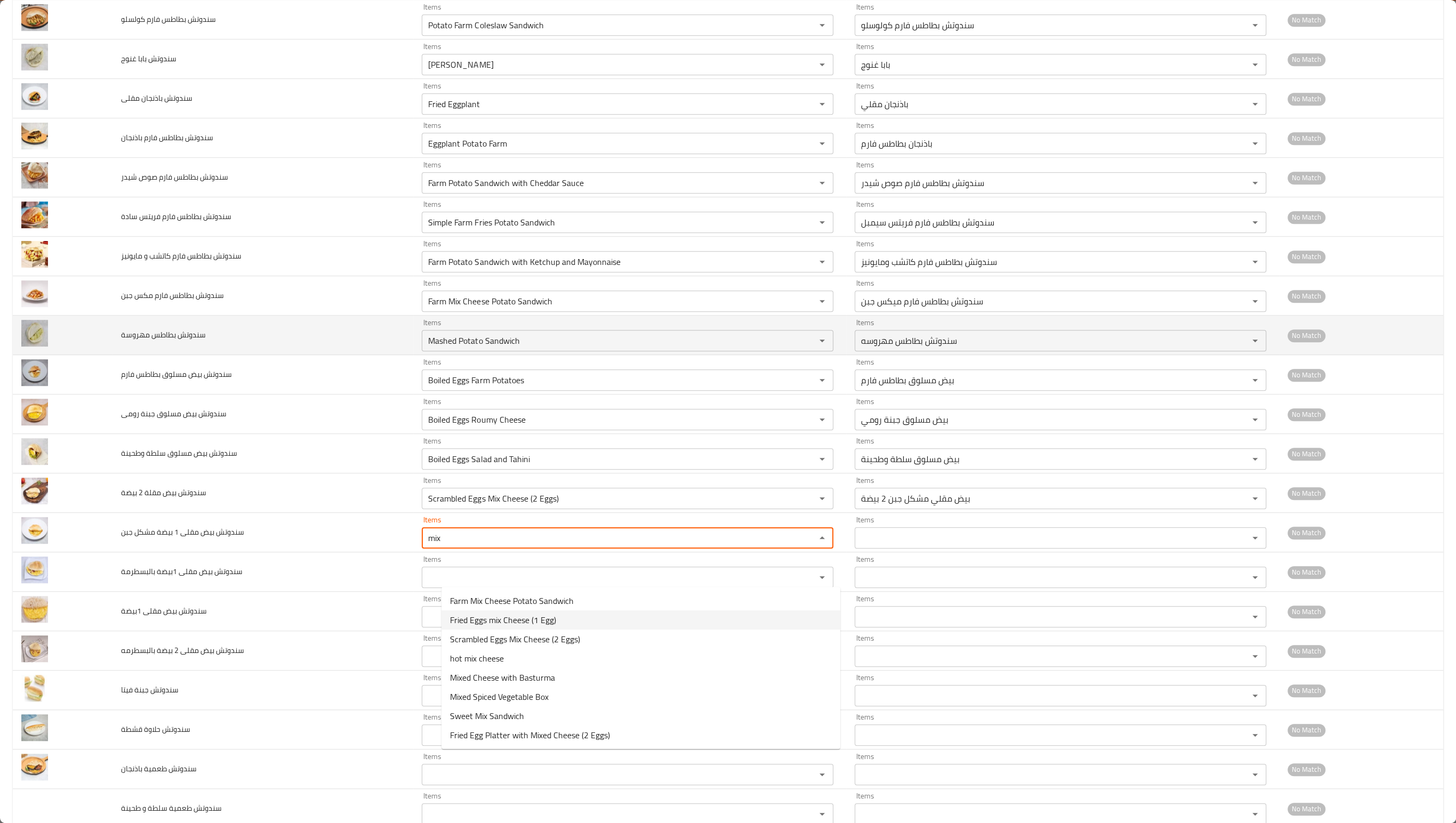
type جبن "Fried Eggs mix Cheese (1 Egg)"
type جبن-ar "بيض مقلي مشكل جبن 1 بيضة"
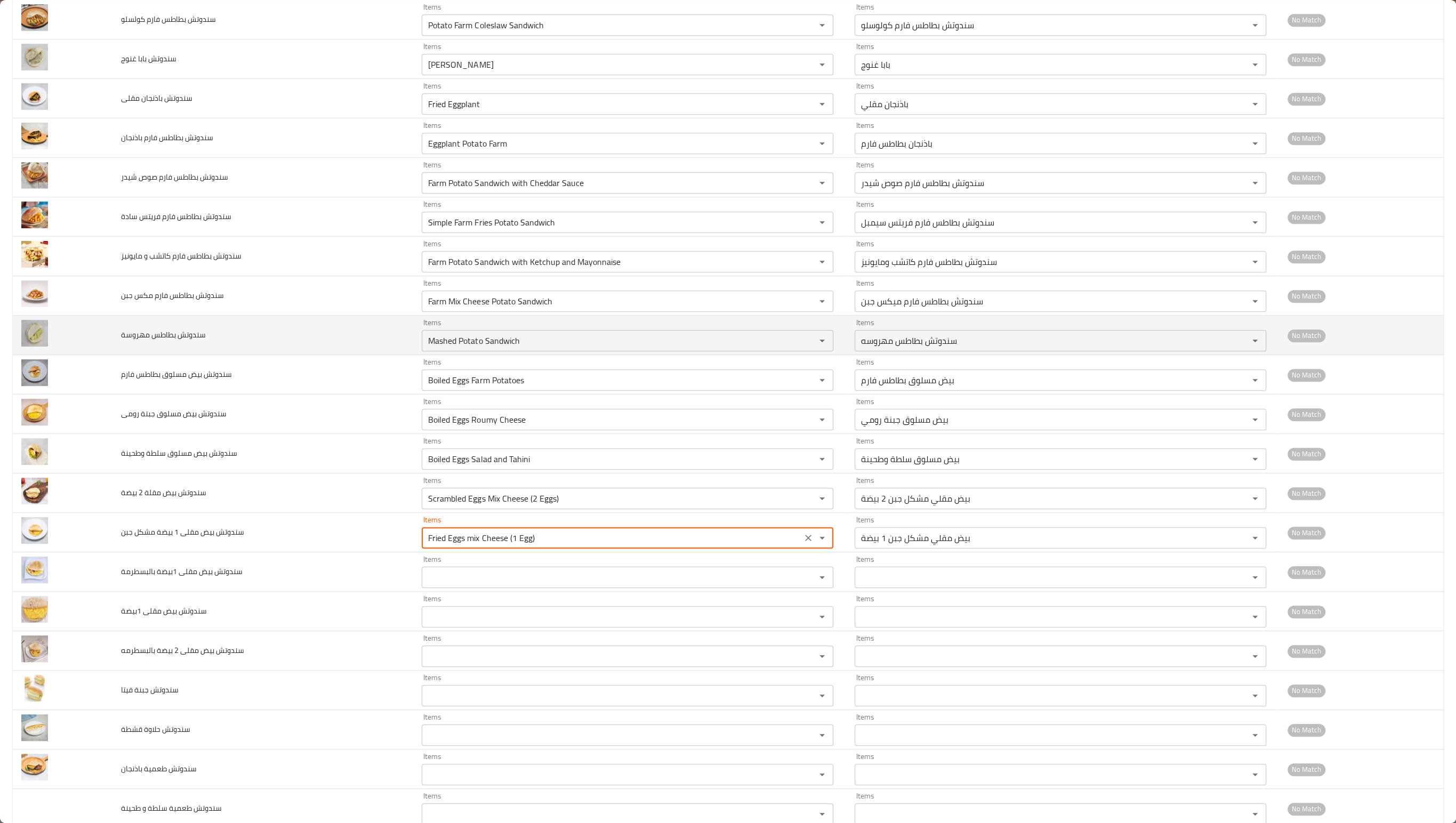
type جبن "Fried Eggs mix Cheese (1 Egg)"
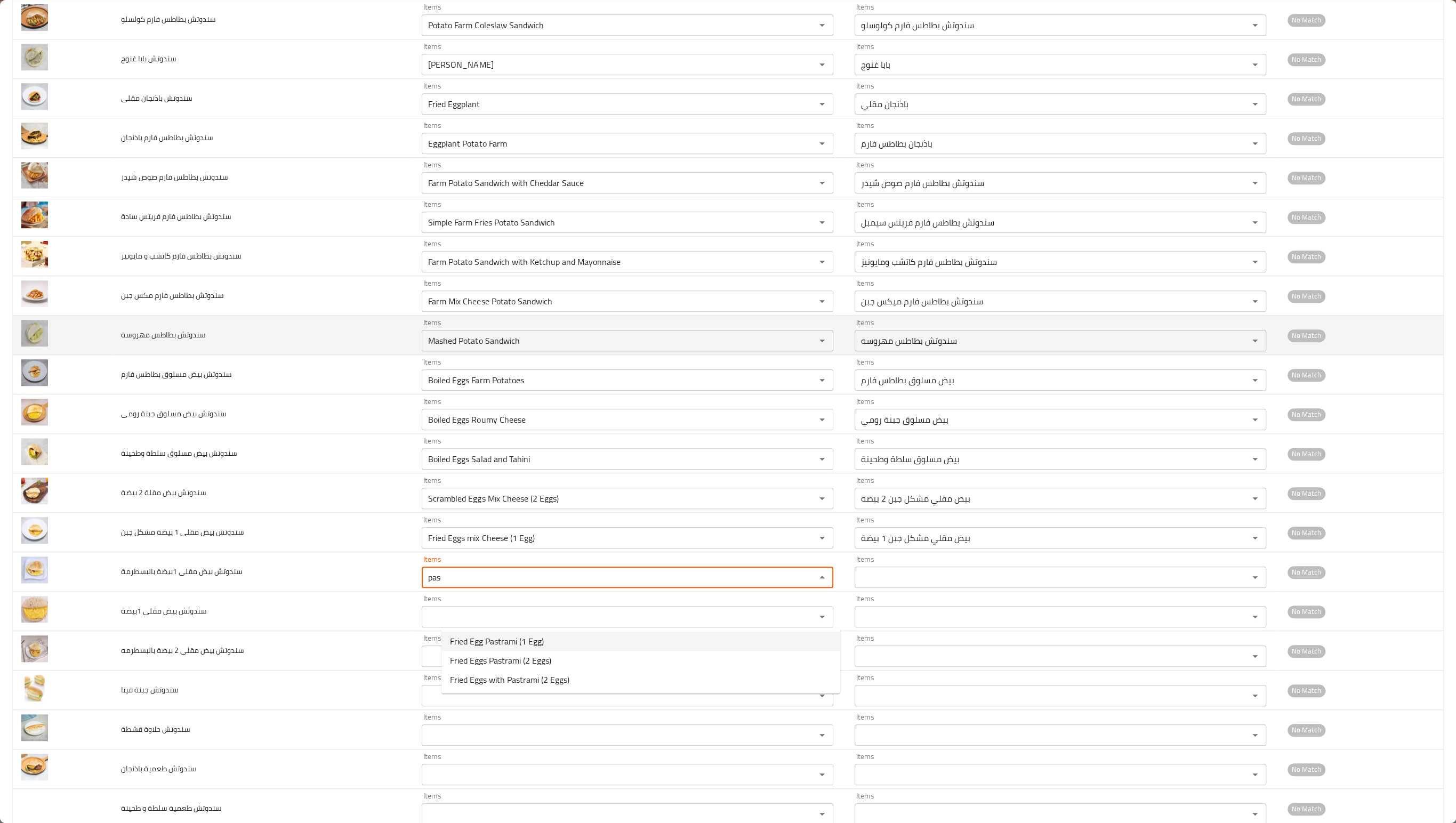
type بالبسطرمة "Fried Egg Pastrami (1 Egg)"
type بالبسطرمة-ar "بيض مقلي بسطرمة 1 بيضة"
type بالبسطرمة "Fried Egg Pastrami (1 Egg)"
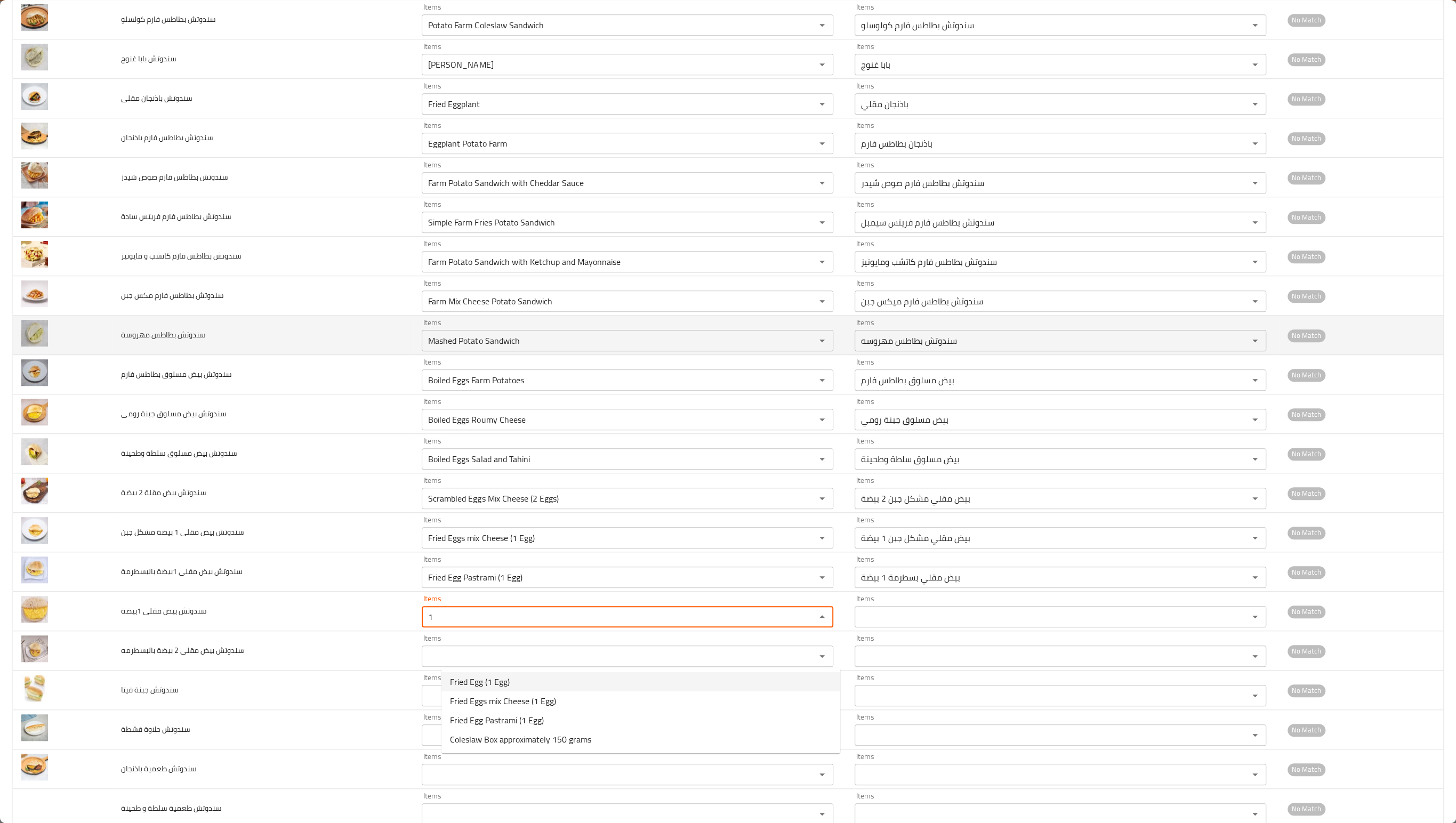
type 1بيضة "Fried Egg (1 Egg)"
type 1بيضة-ar "بيض مقلي 1 بيضة"
type 1بيضة "Fried Egg (1 Egg)"
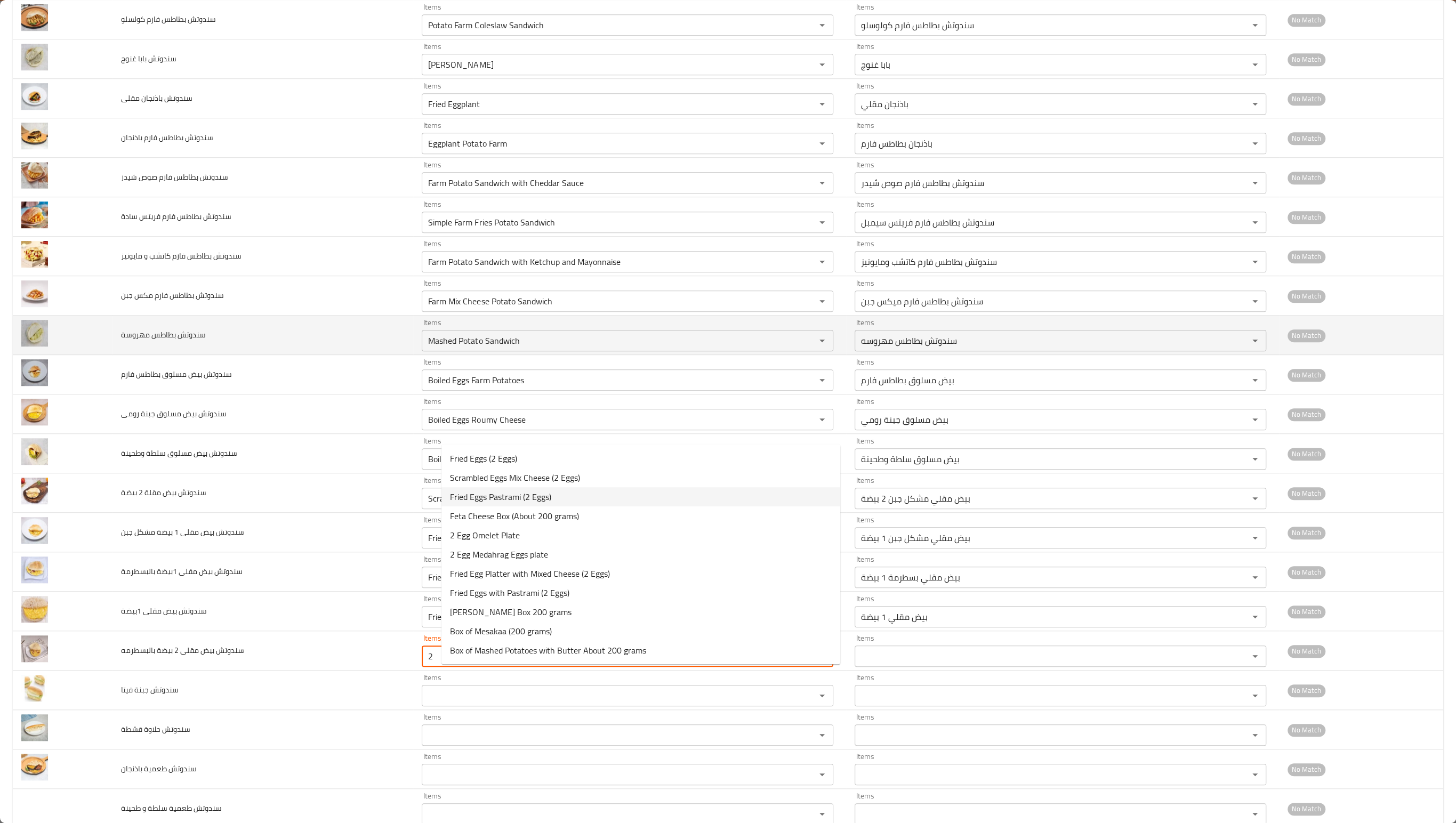
type بالبسطرمه "Fried Eggs Pastrami (2 Eggs)"
type بالبسطرمه-ar "بيض مقلي بسطرمة 2 بيضة"
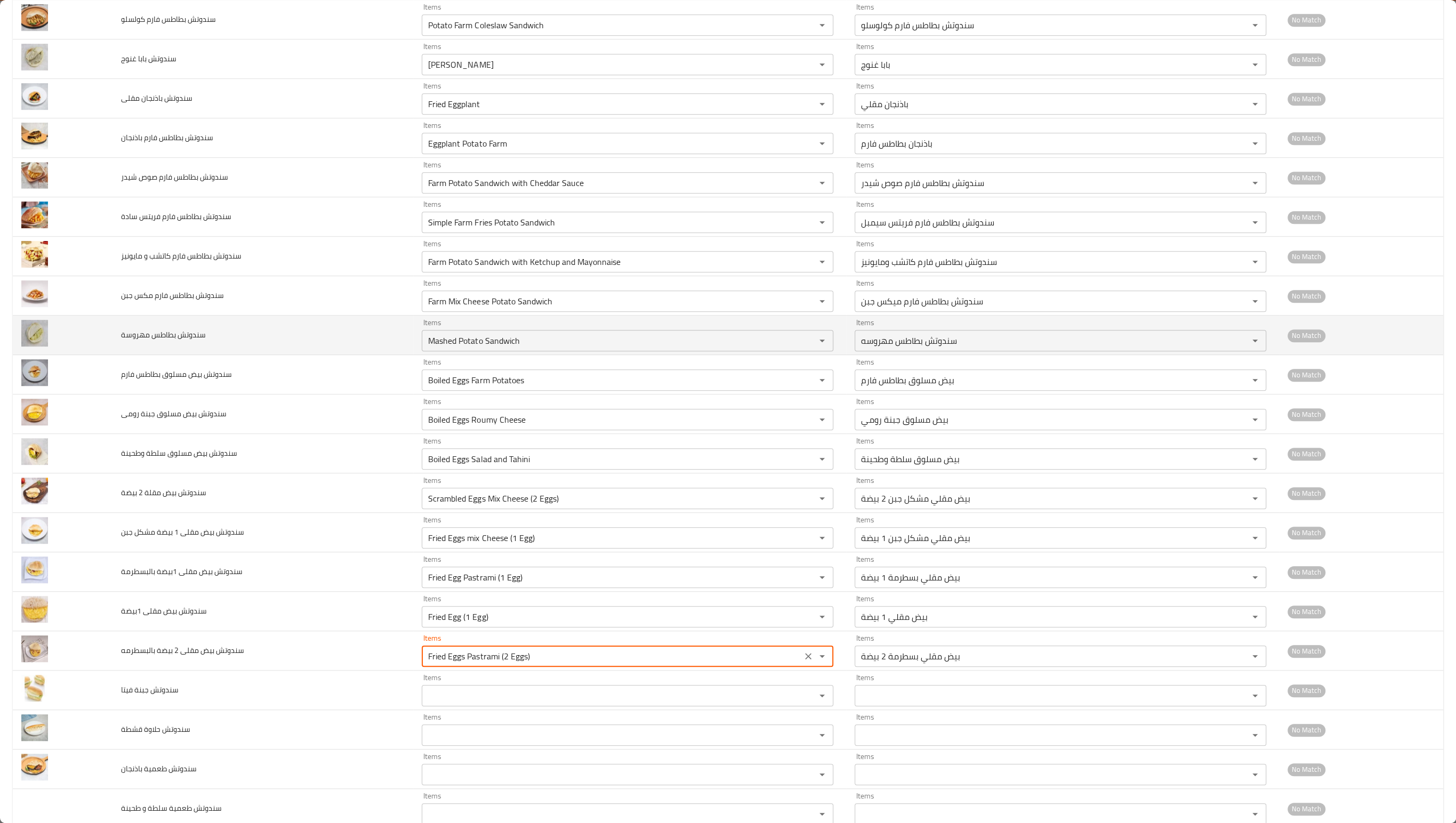
type بالبسطرمه "Fried Eggs Pastrami (2 Eggs)"
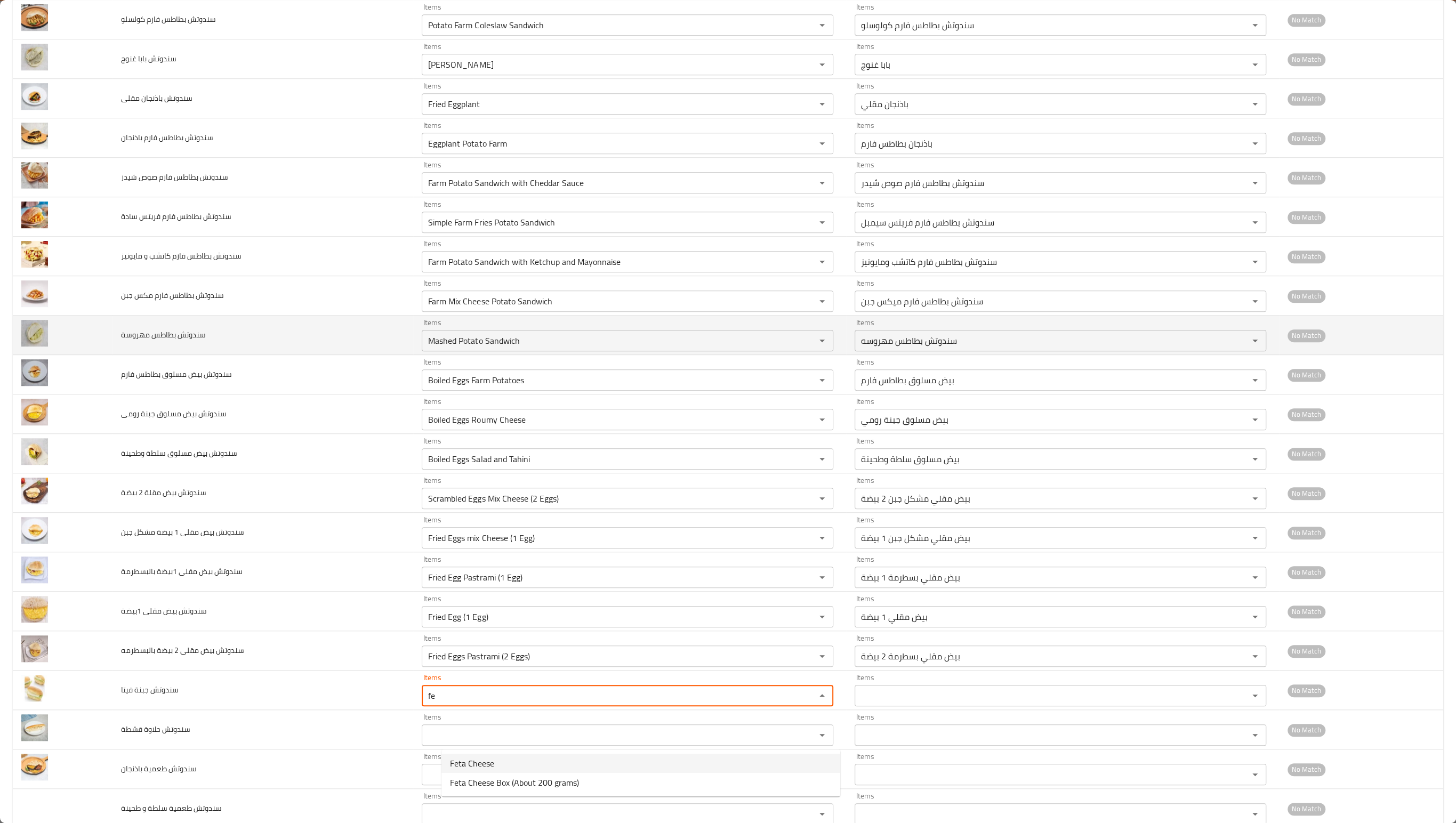
type فيتا "Feta Cheese"
type فيتا-ar "جبنه فيتا"
type فيتا "Feta Cheese"
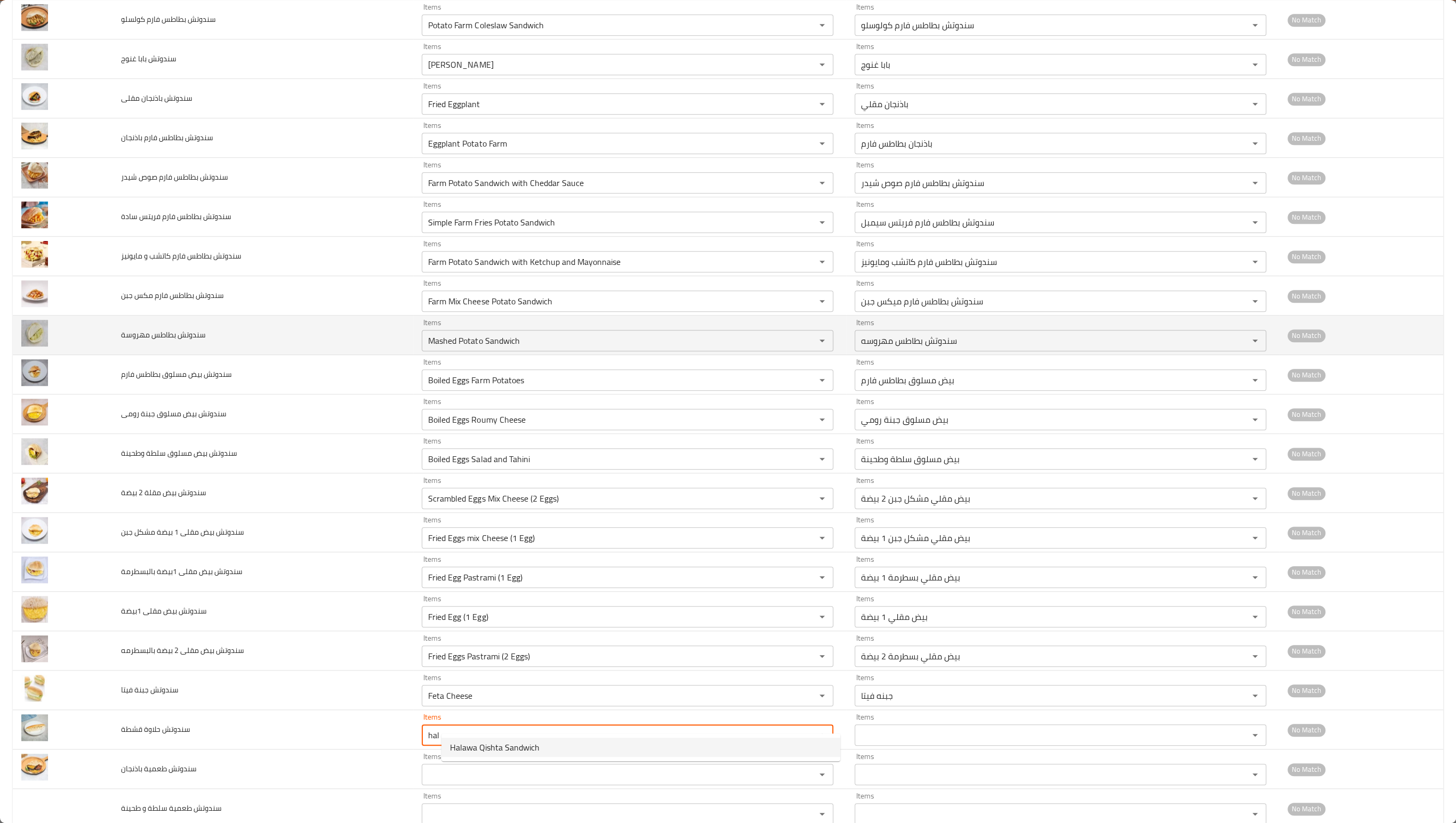
type قشطة "Halawa Qishta Sandwich"
type قشطة-ar "سندوتش حلاوه قشطه"
type قشطة "Halawa Qishta Sandwich"
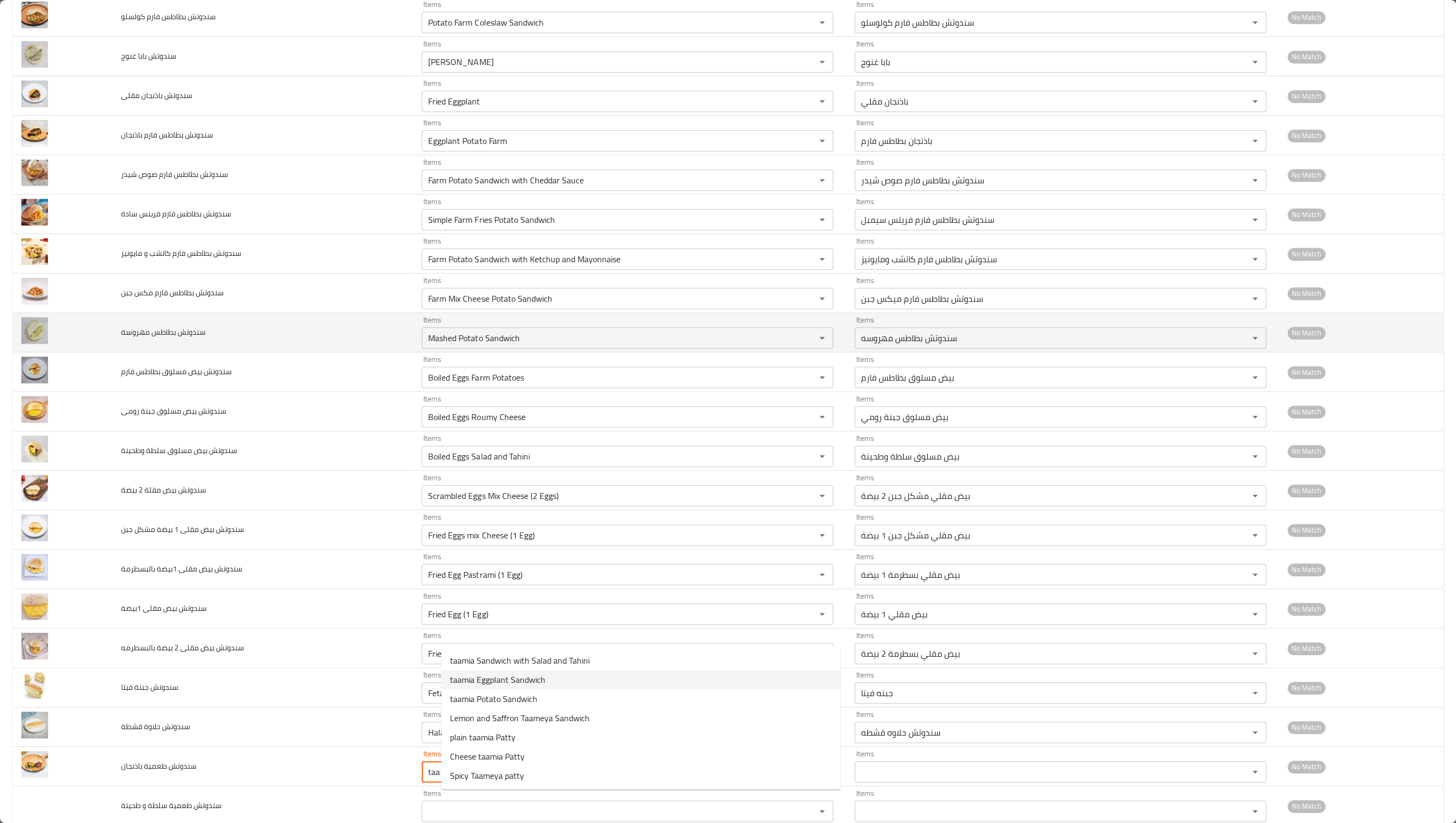
type باذنجان "taamia Eggplant Sandwich"
type باذنجان-ar "سندوتش طعميه بتنجان"
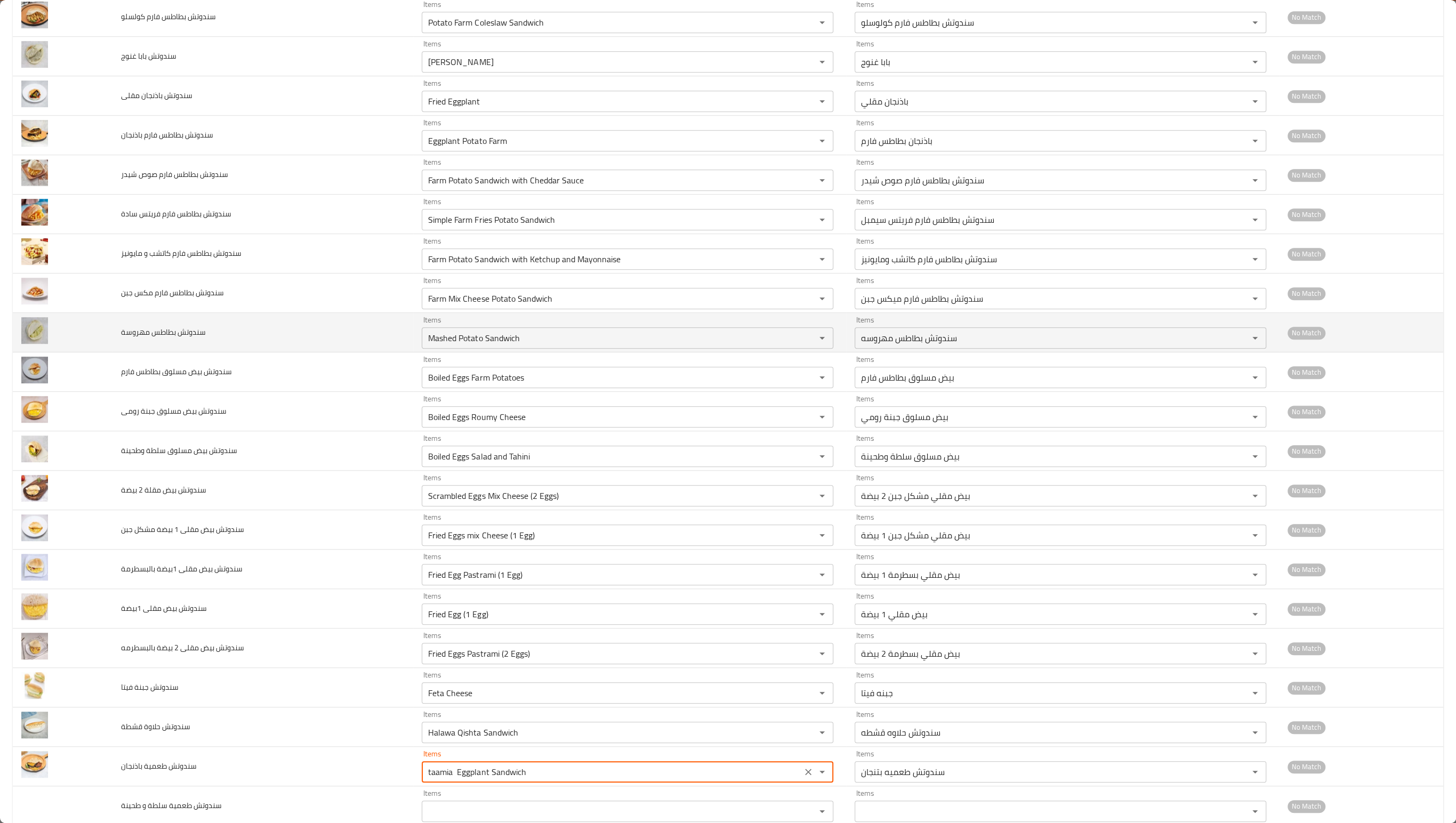
type باذنجان "taamia Eggplant Sandwich"
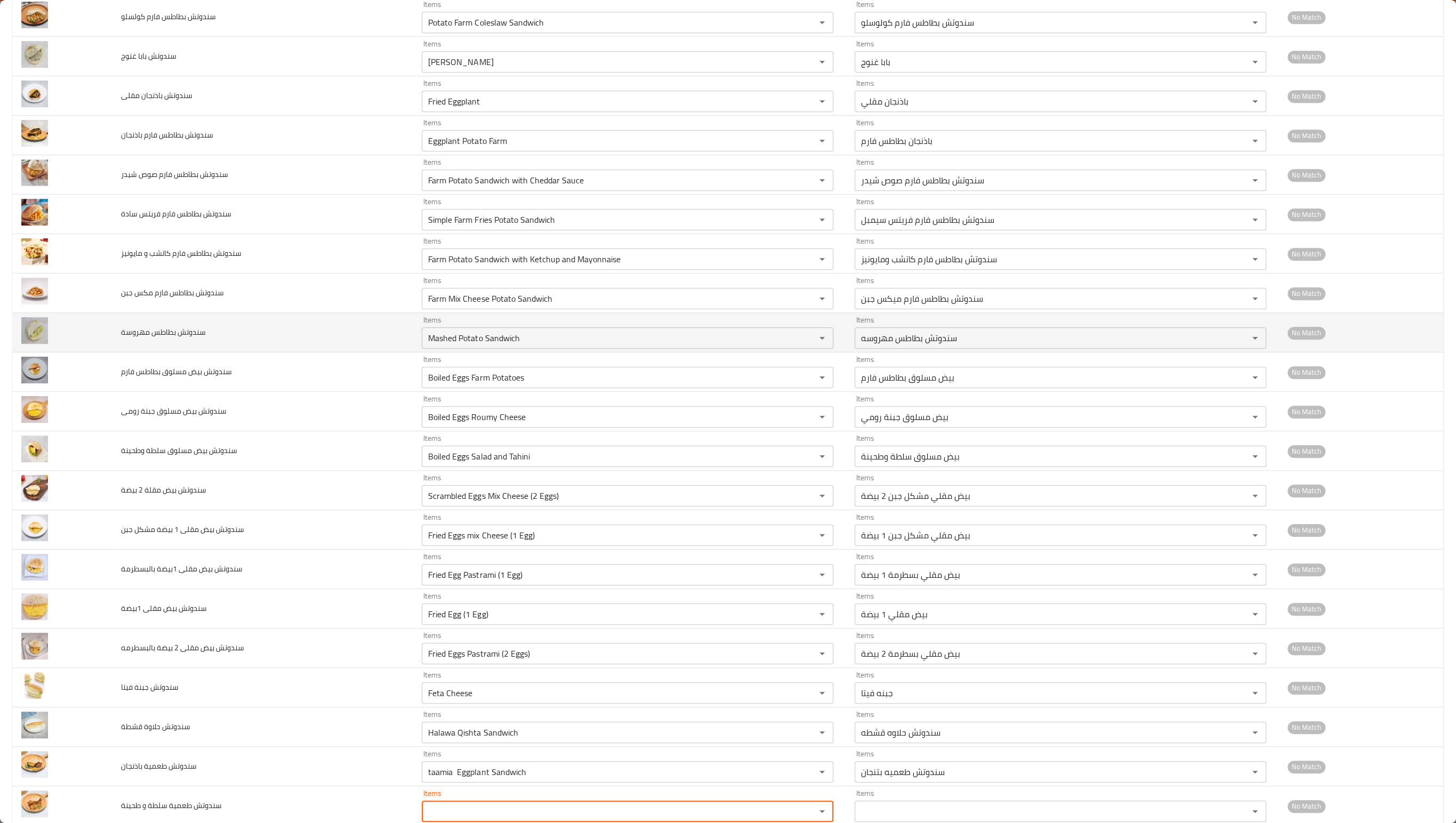
scroll to position [1122, 0]
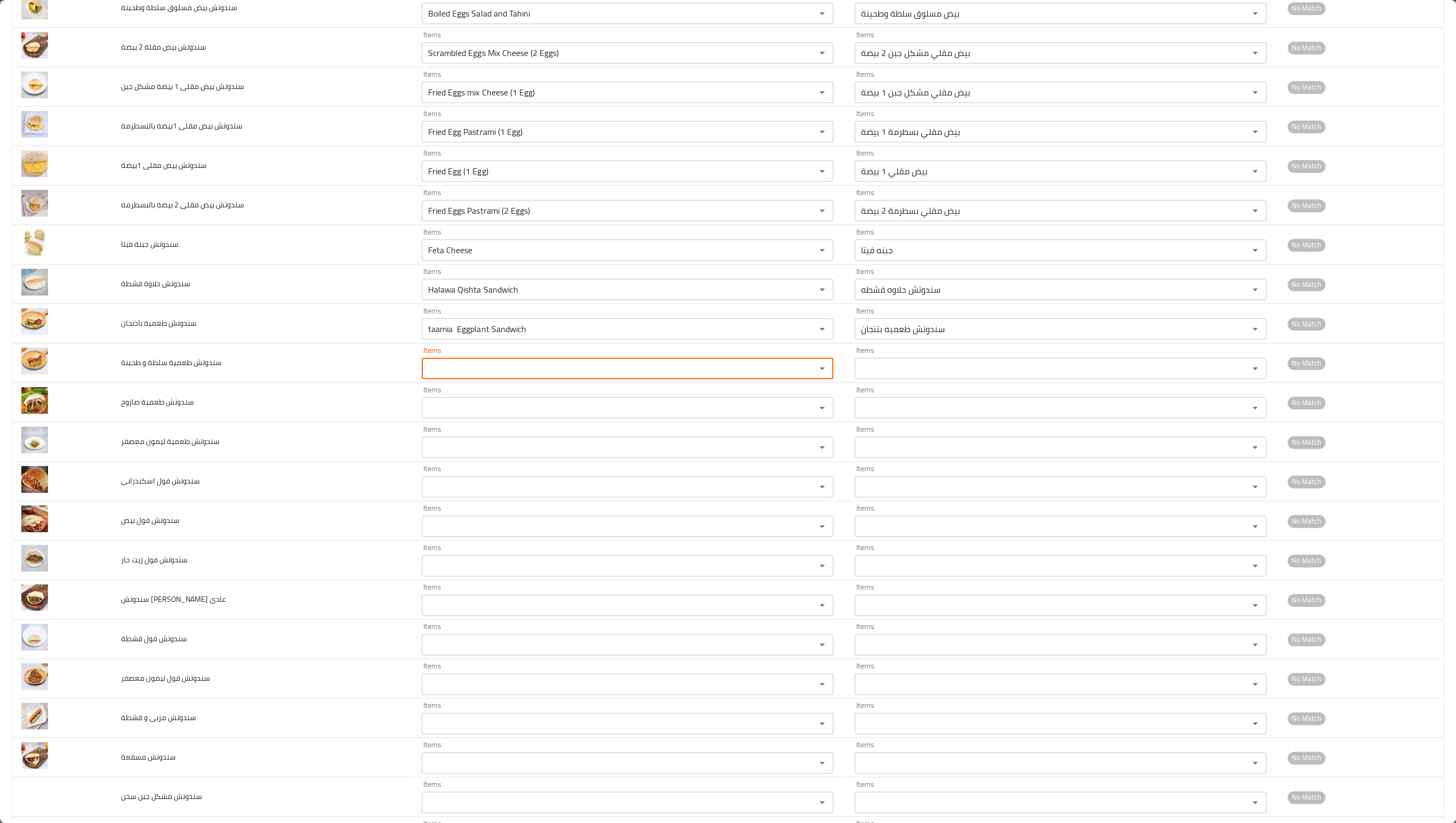
type طحينة "r"
type طحينة "taamia Sandwich with Salad and Tahini"
type طحينة-ar "سندوتش طعميه سلطه وطحينه"
type طحينة "taamia Sandwich with Salad and Tahini"
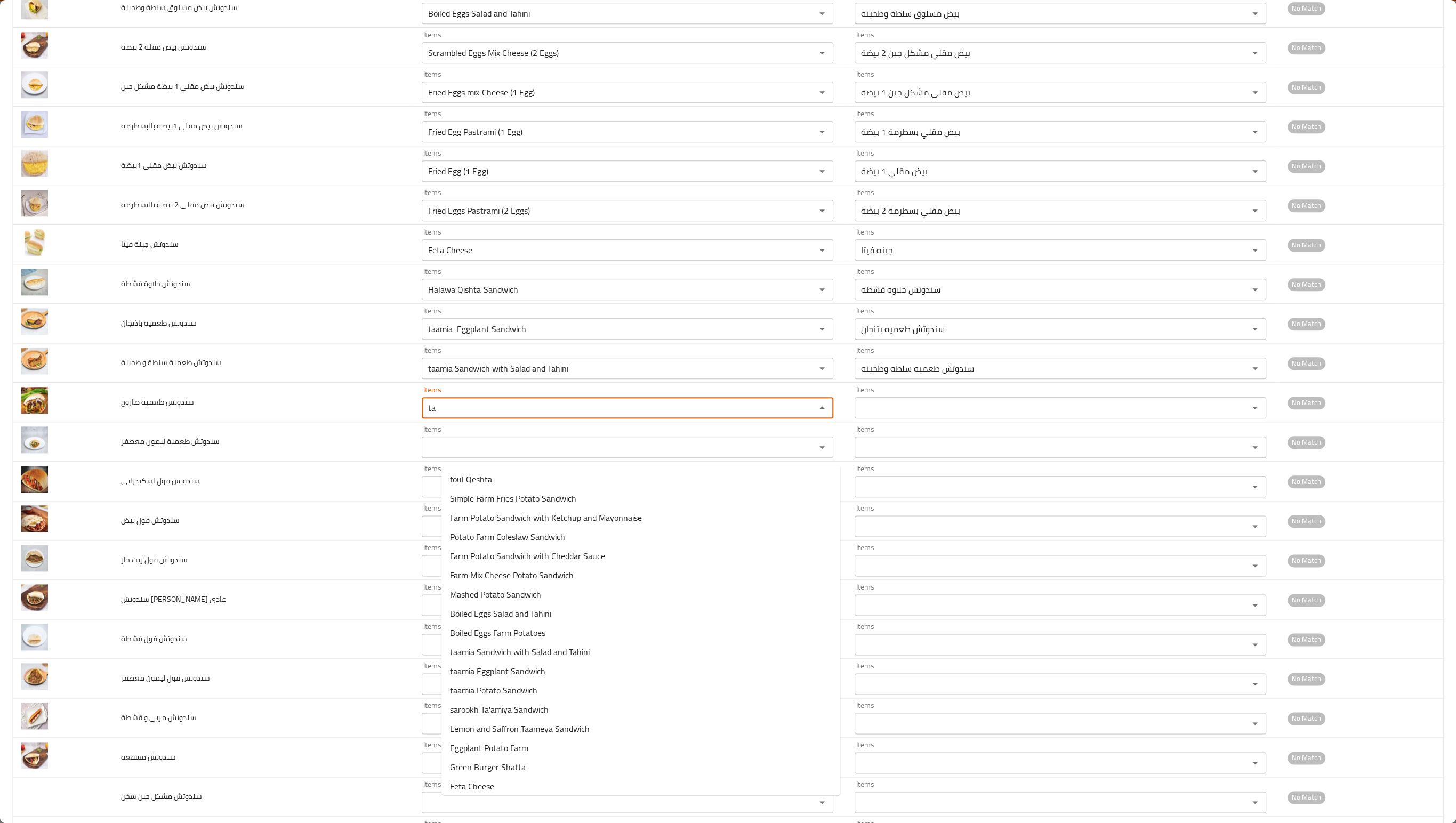
type صاروخ "t"
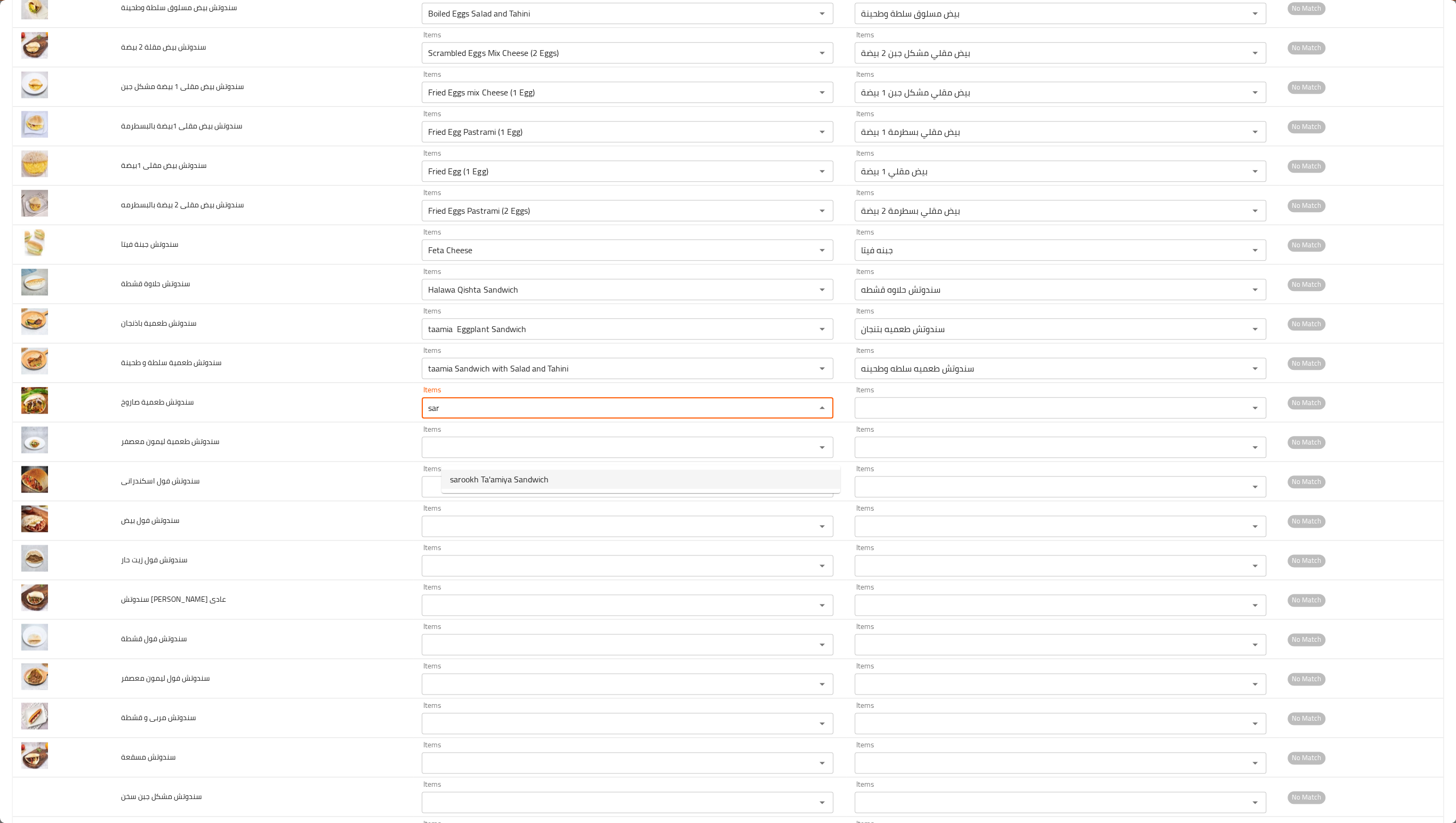
type صاروخ "sarookh Ta'amiya Sandwich"
type صاروخ-ar "سندوتش طعميه صاروخ"
type صاروخ "sarookh Ta'amiya Sandwich"
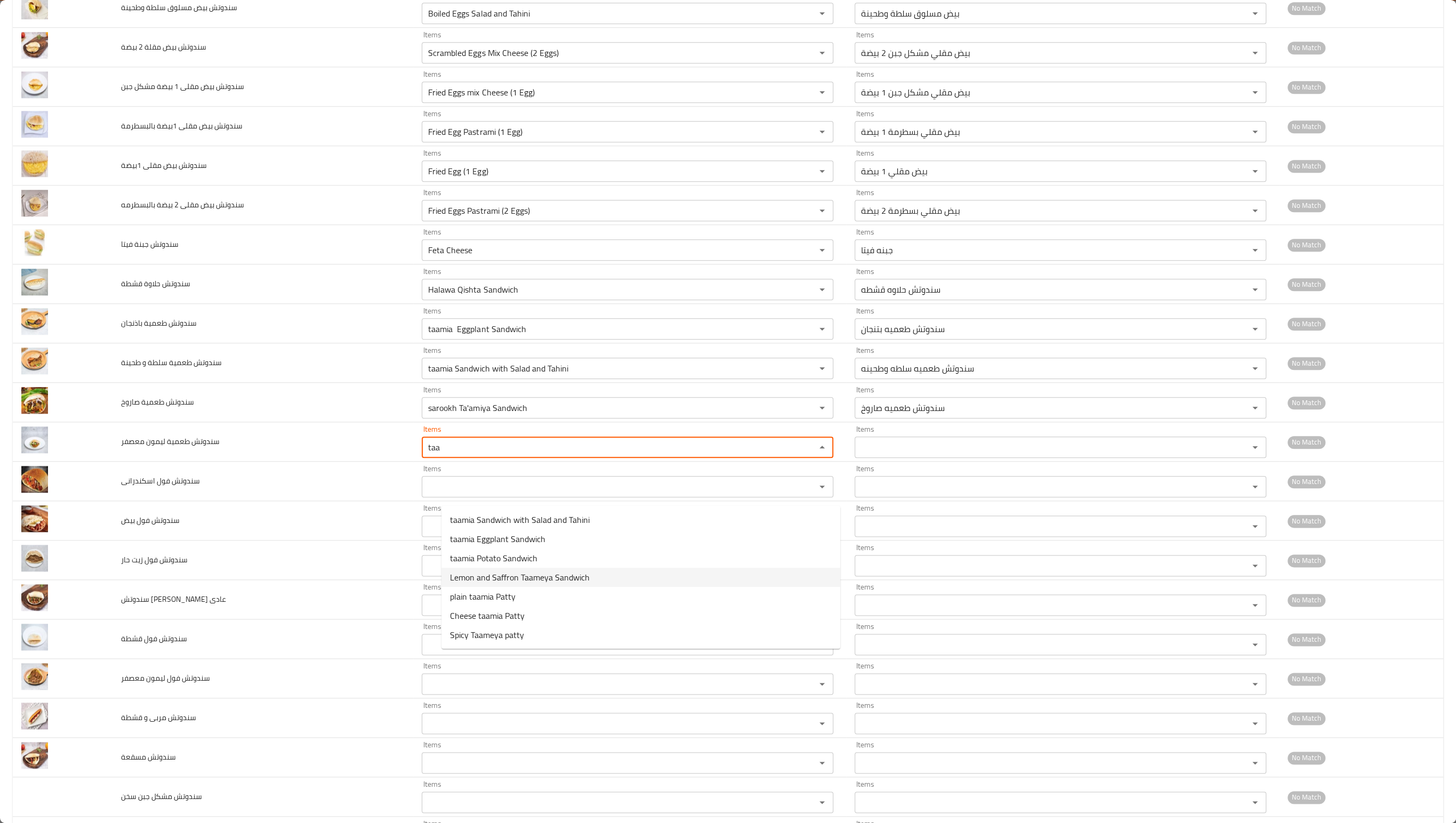
type معصفر "Lemon and Saffron Taameya Sandwich"
type معصفر-ar "سندوتش طعميه ليمون معصفر"
type معصفر "Lemon and Saffron Taameya Sandwich"
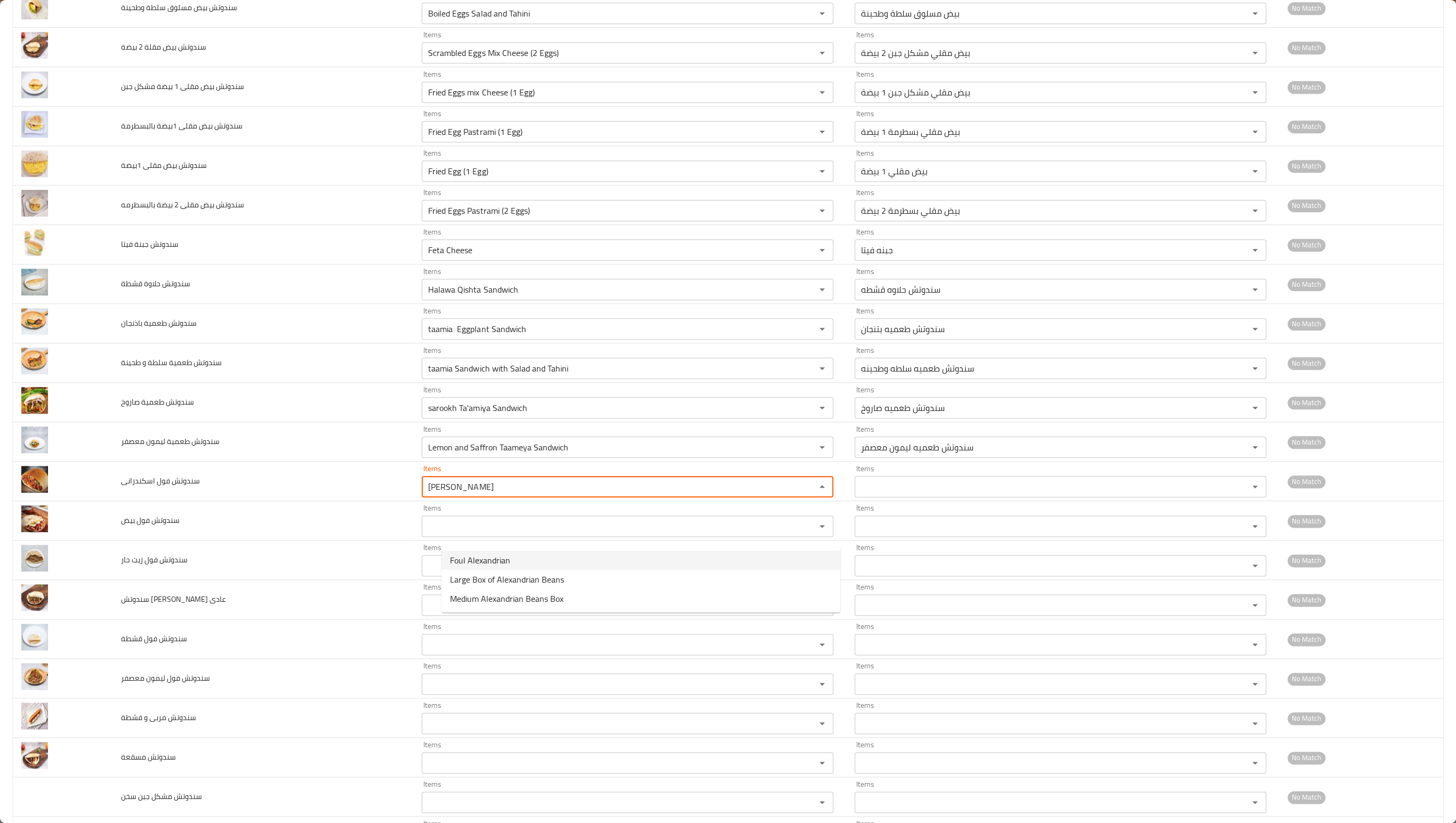
type اسكندرانى "Foul Alexandrian"
type اسكندرانى-ar "[PERSON_NAME]"
type اسكندرانى "Foul Alexandrian"
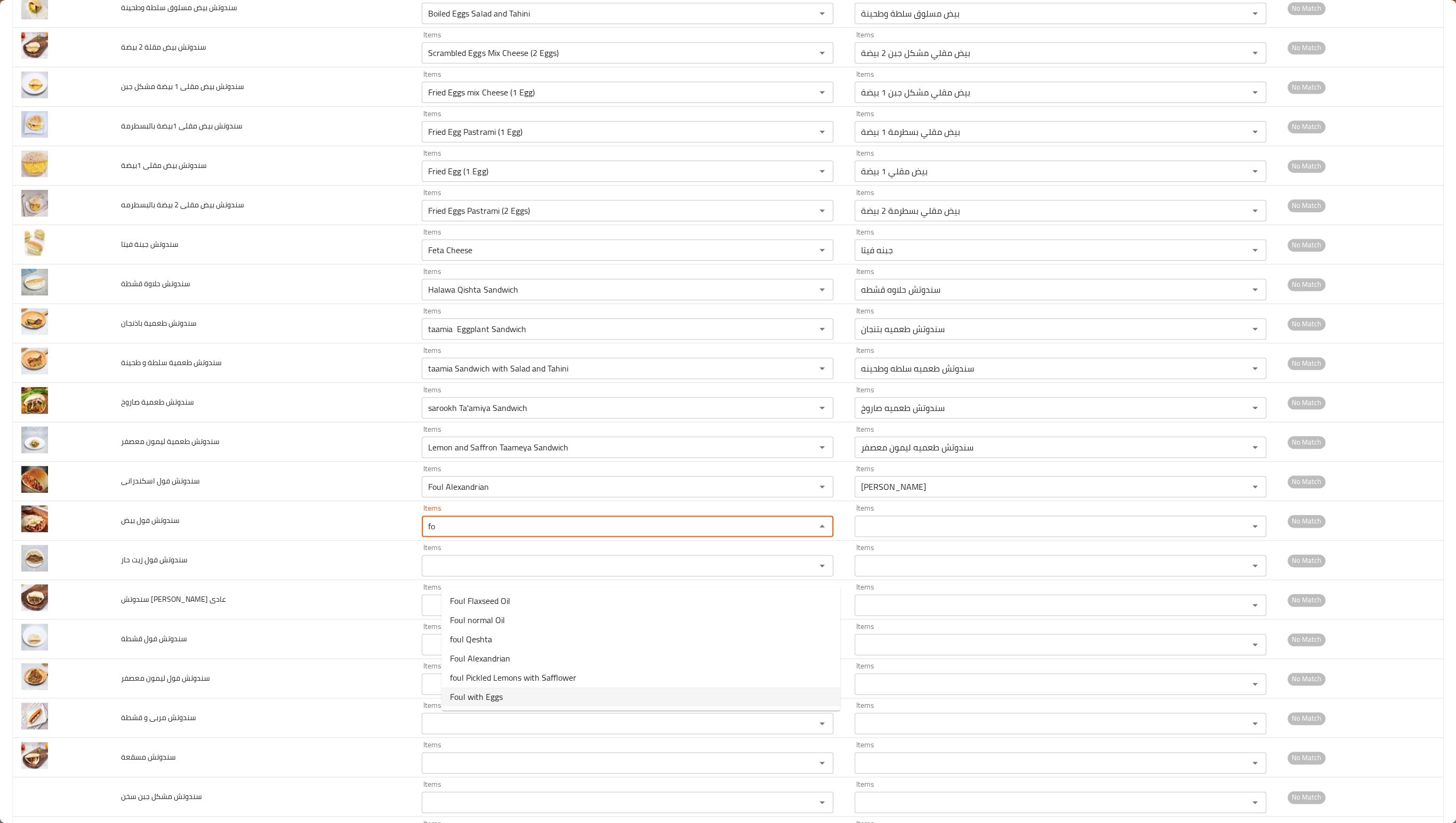
type بيض "Foul with Eggs"
type بيض-ar "فول بالبيض"
type بيض "Foul with Eggs"
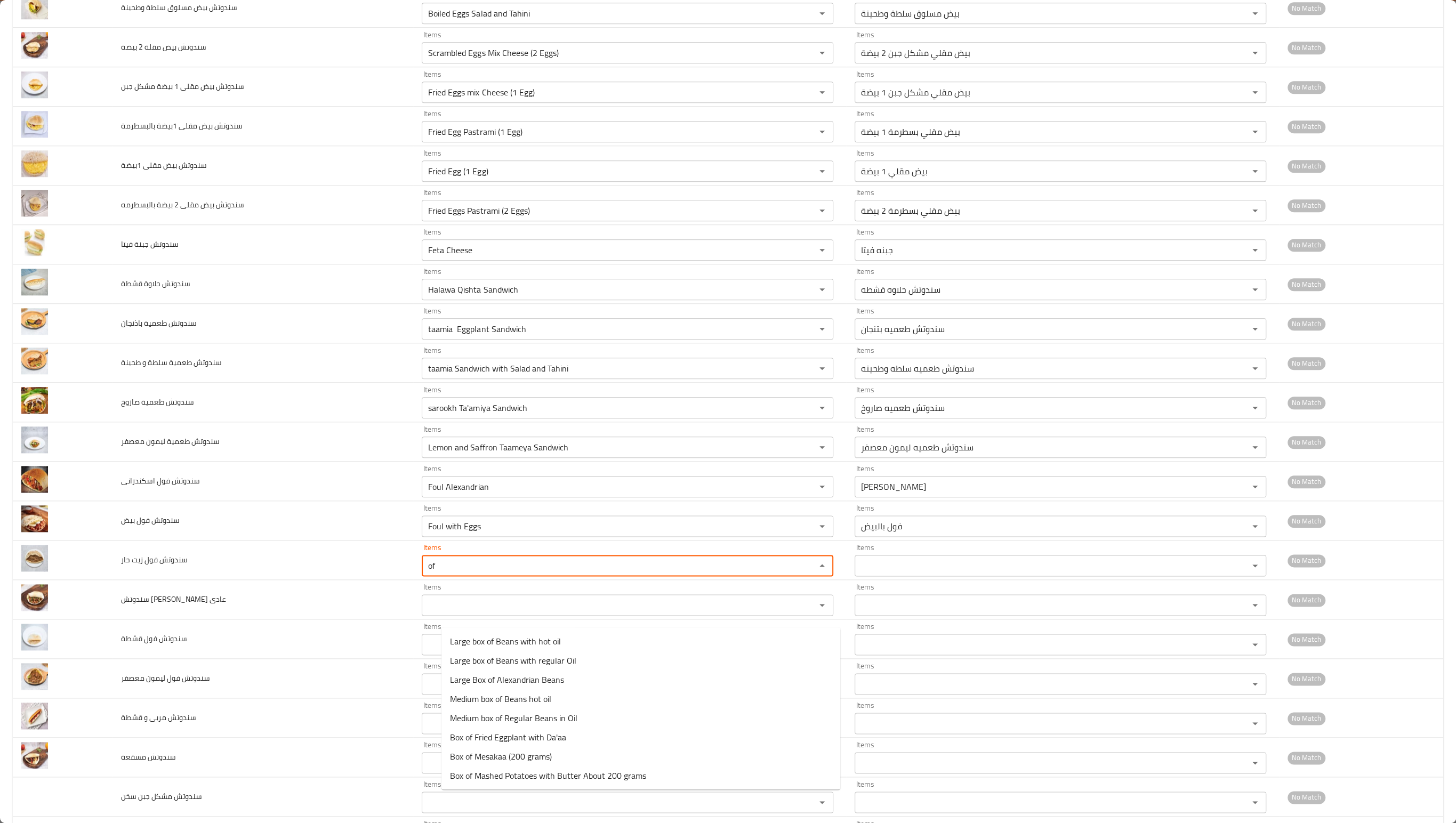
type حار "o"
type حار "Foul Flaxseed Oil"
type حار-ar "فول زيت حار"
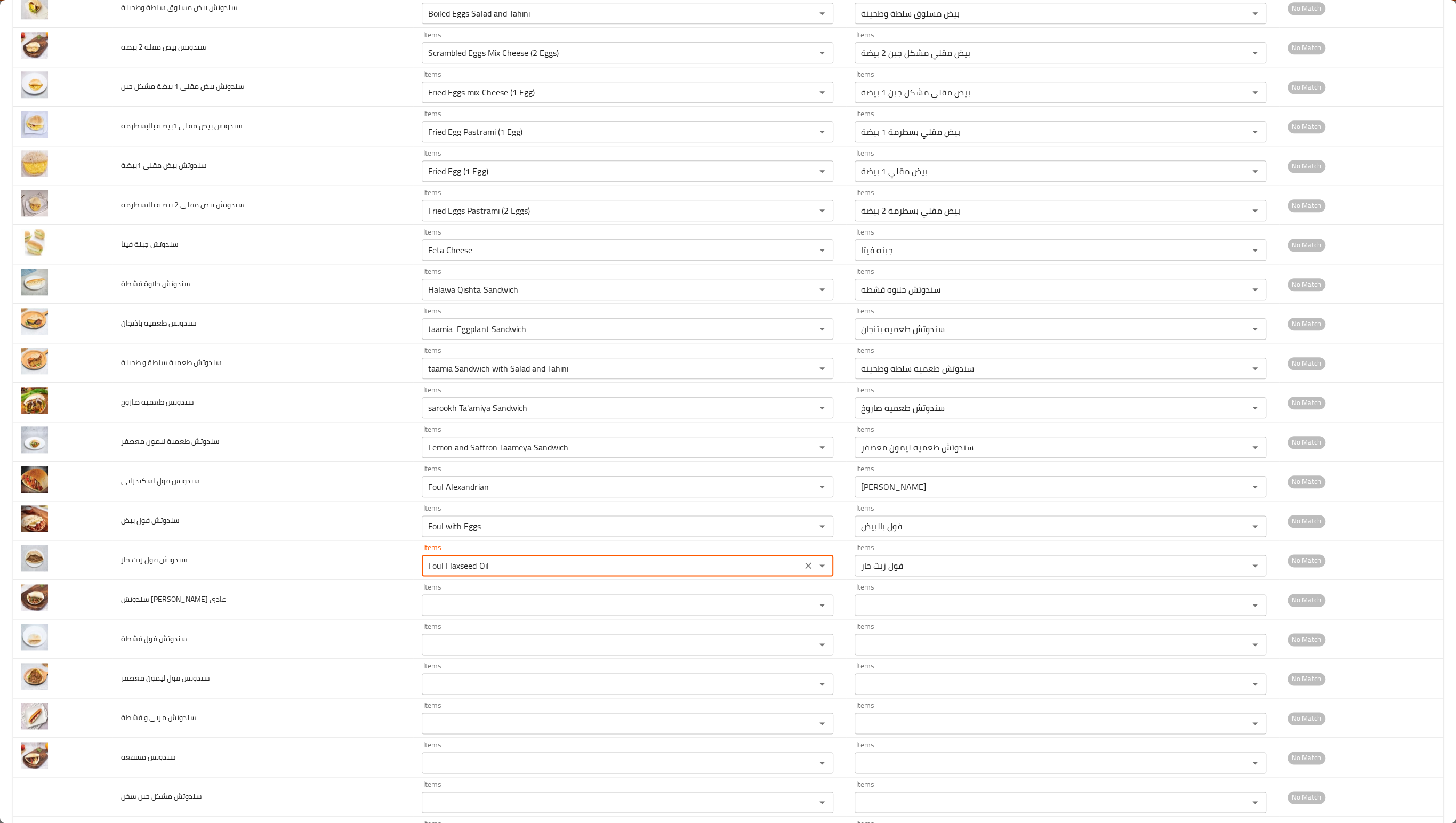
type حار "Foul Flaxseed Oil"
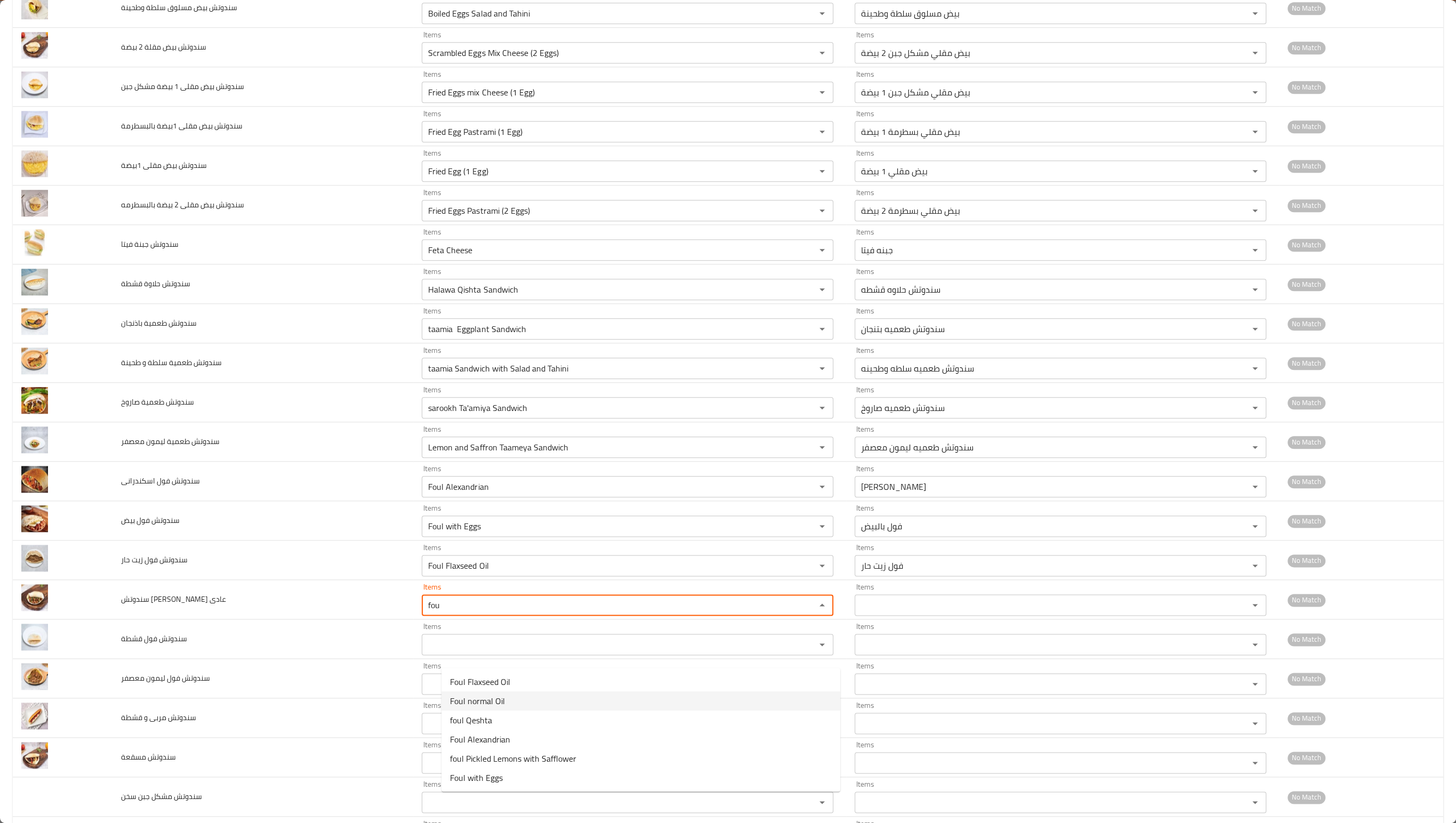
type عادى "Foul normal Oil"
type عادى-ar "فول زيت عادي"
type عادى "Foul normal Oil"
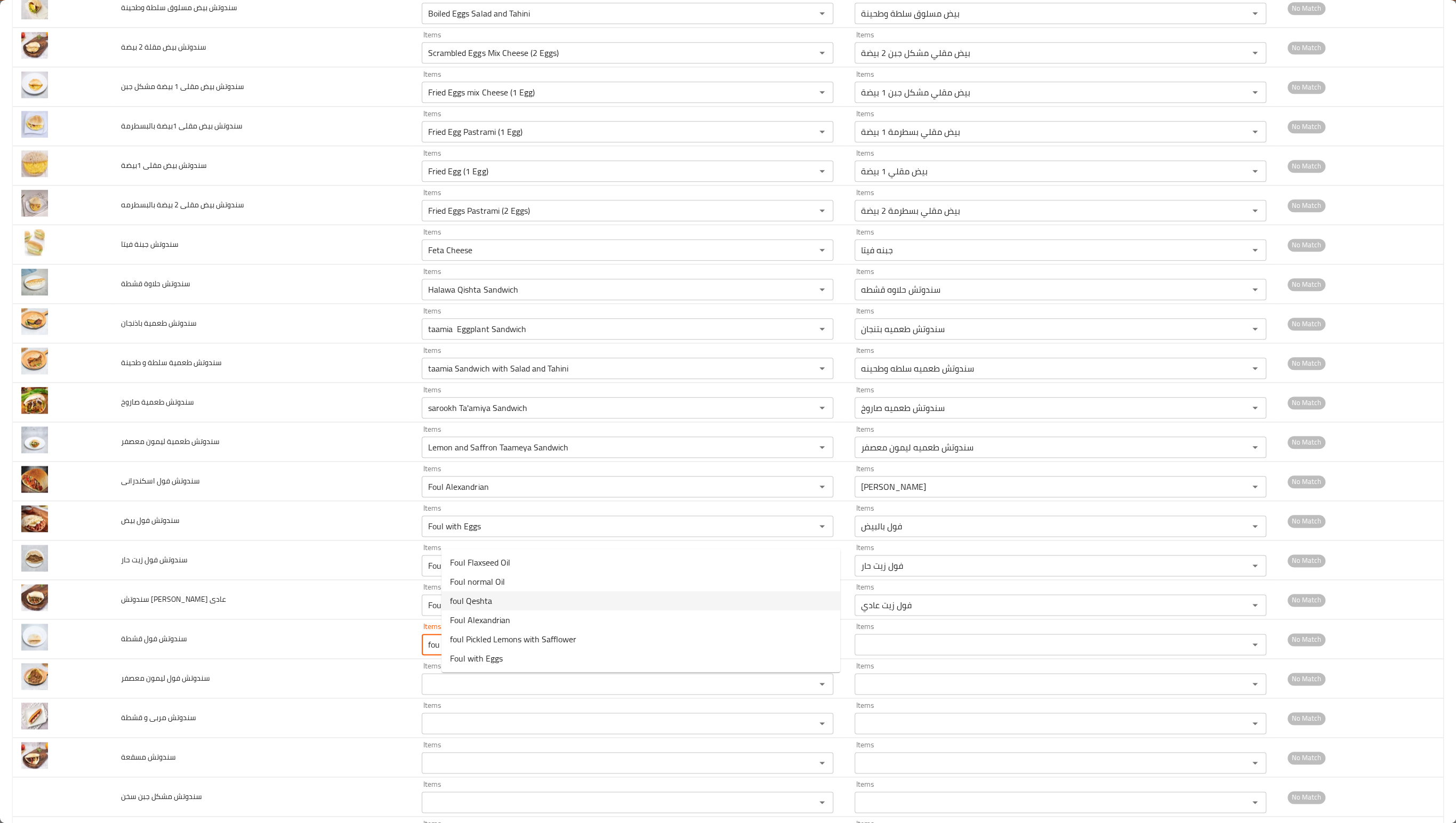
type قشطة "foul Qeshta"
type قشطة-ar "فول قشطة"
type قشطة "foul Qeshta"
type معصفر "foul Pickled Lemons with Safflower"
type معصفر-ar "فول ليمون معصفر"
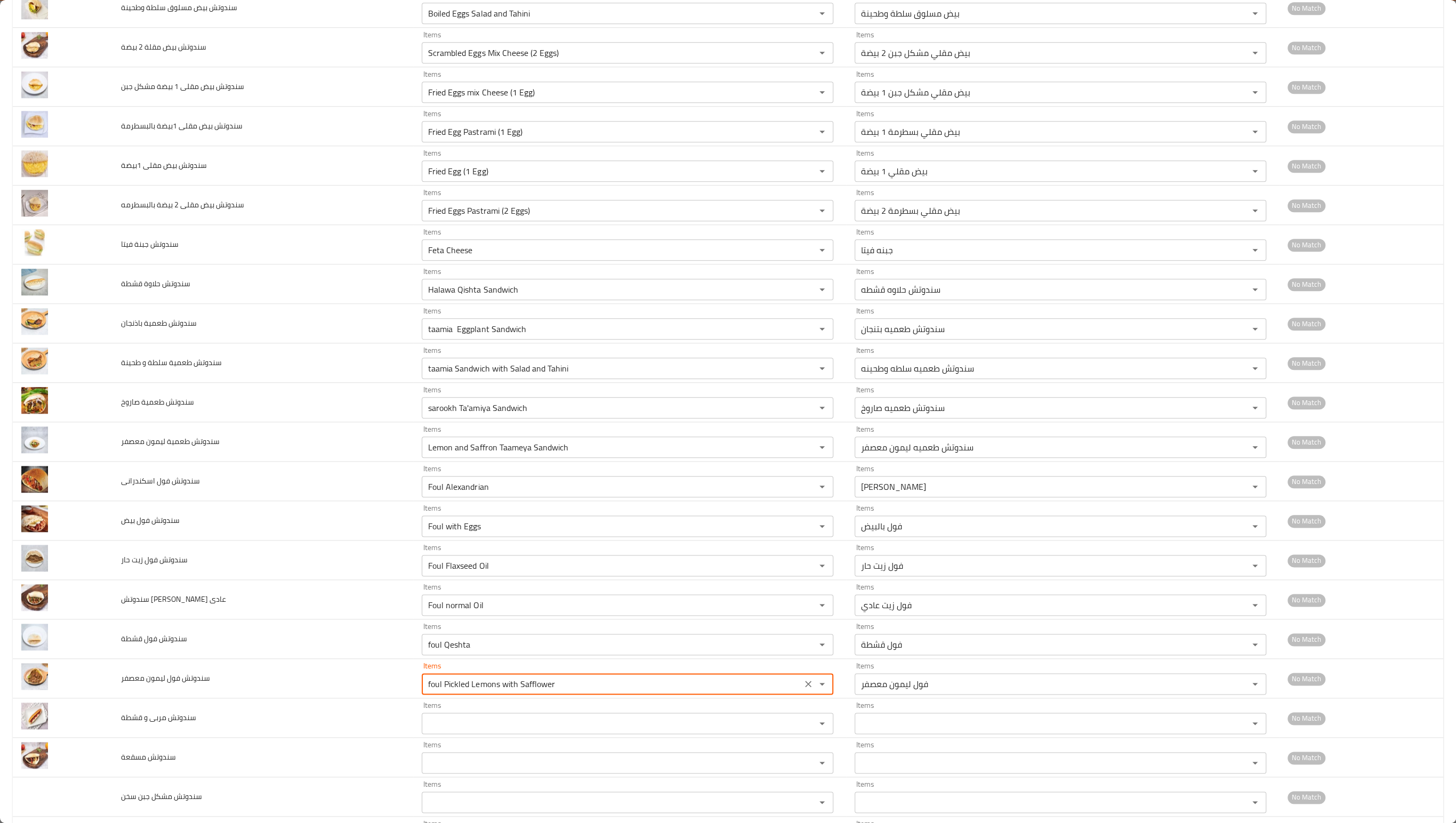
type معصفر "foul Pickled Lemons with Safflower"
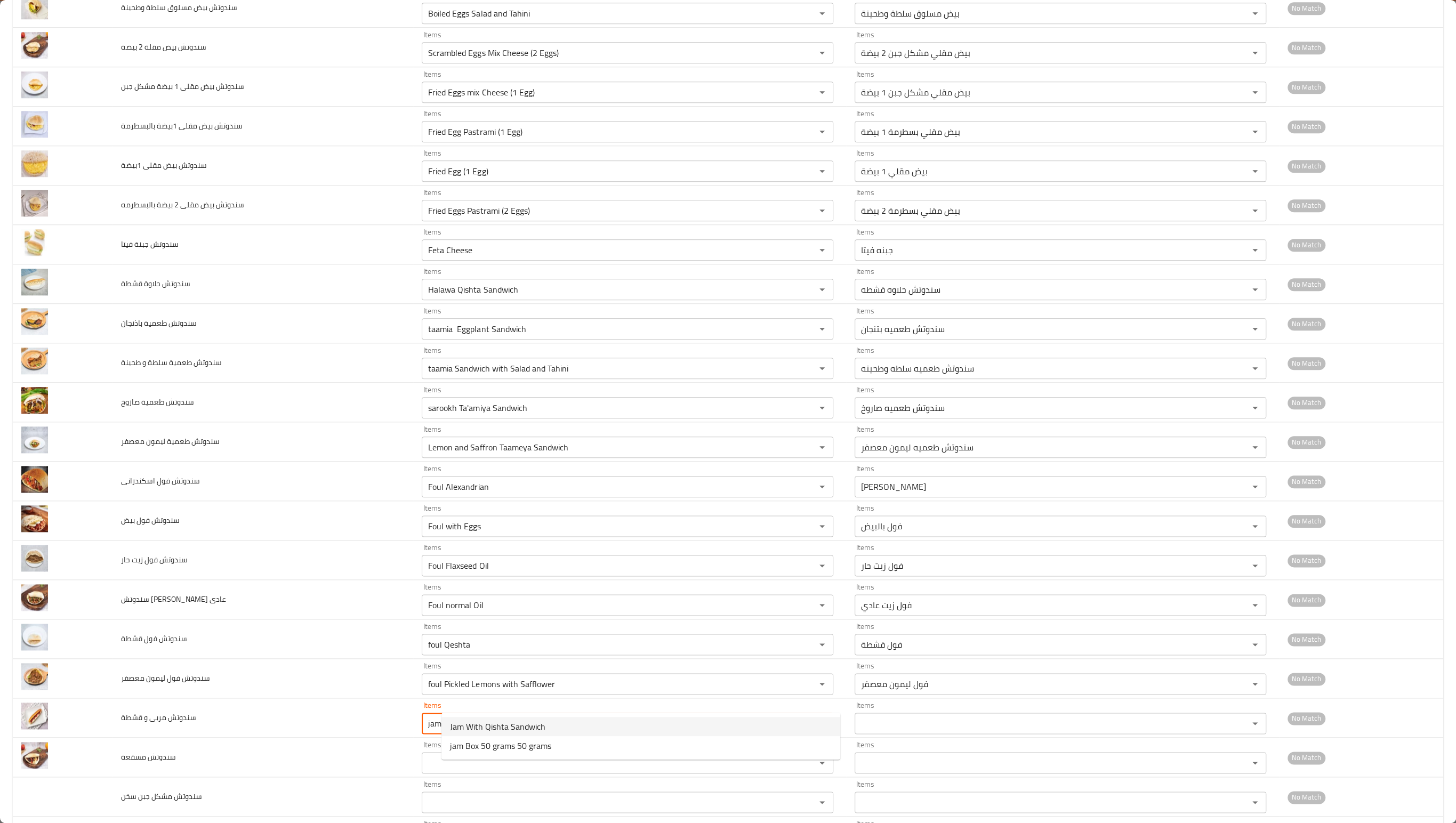
type قشطة "Jam With Qishta Sandwich"
type قشطة-ar "سندوتش مربی قشطه"
type قشطة "Jam With Qishta Sandwich"
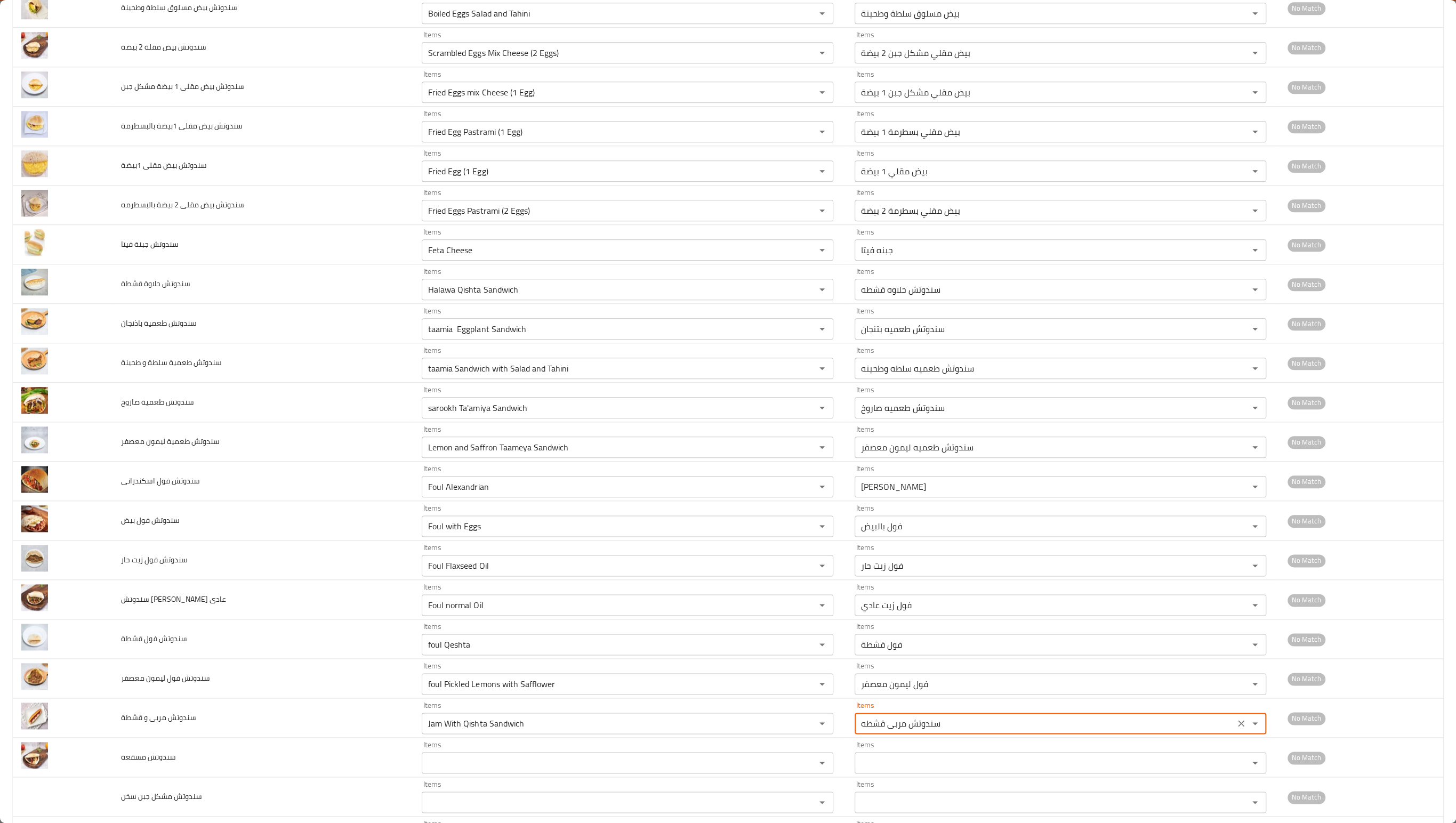
scroll to position [1124, 0]
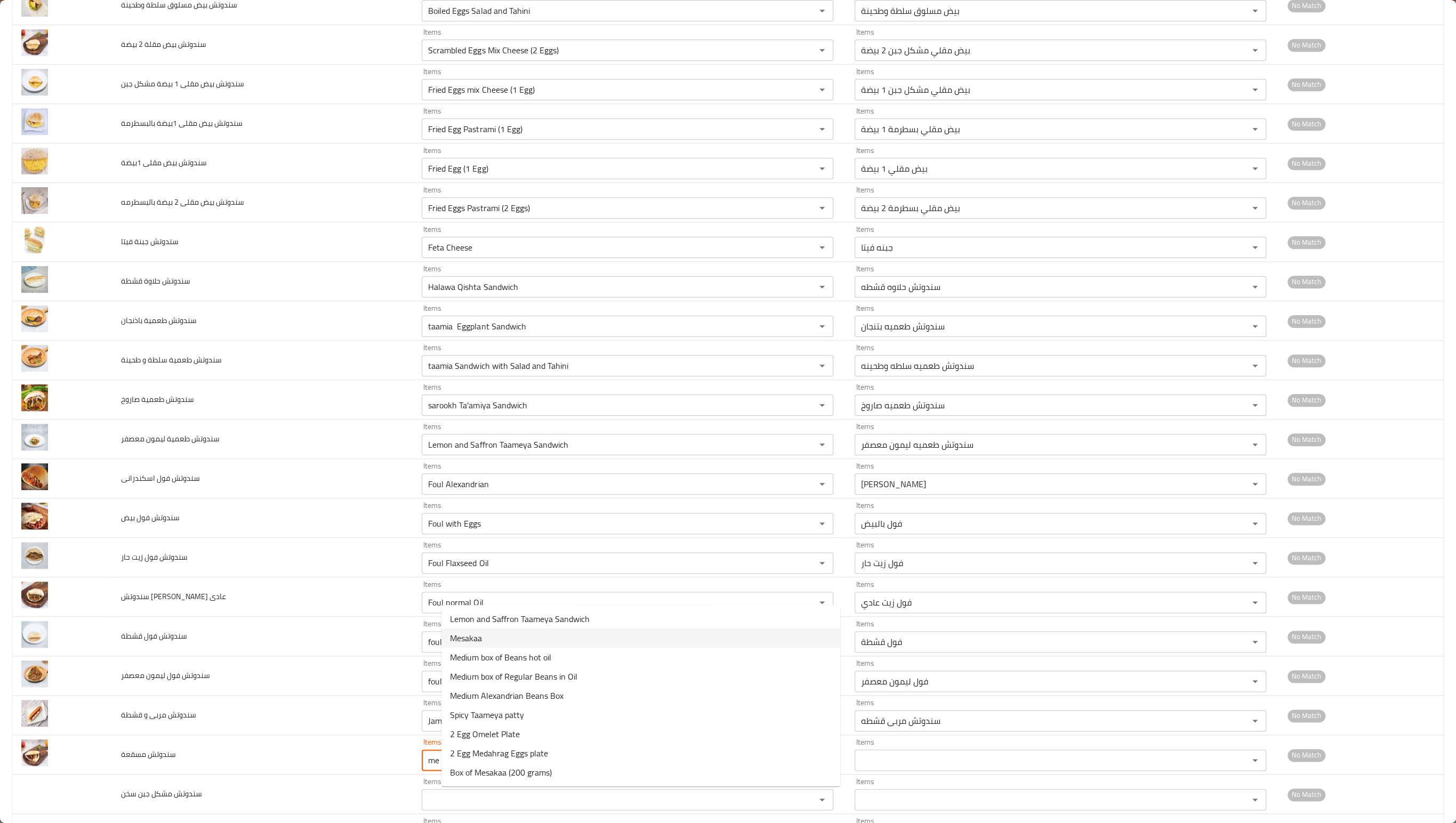
type مسقعة "Mesakaa"
type مسقعة-ar "مسقعة"
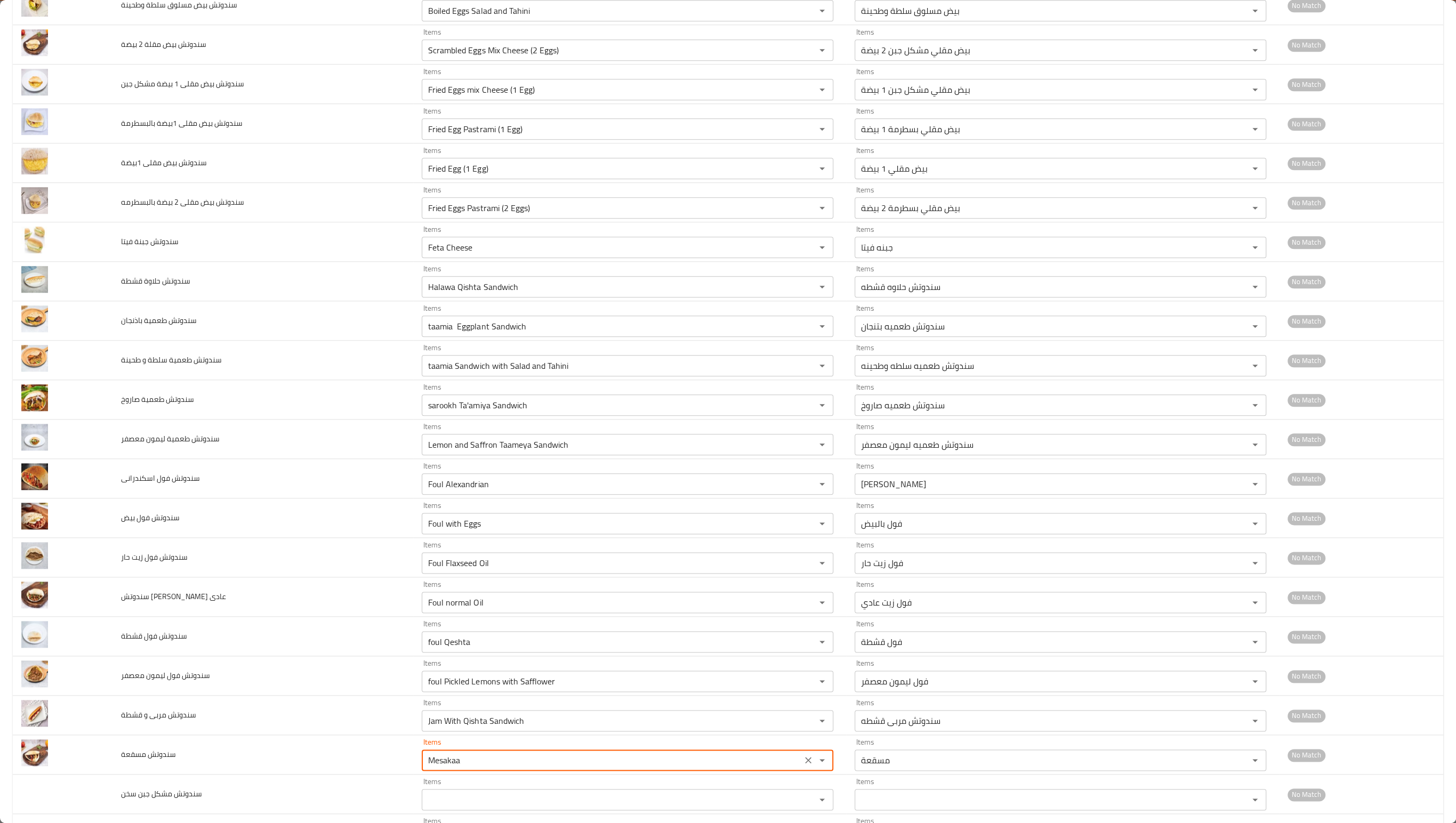
type مسقعة "Mesakaa"
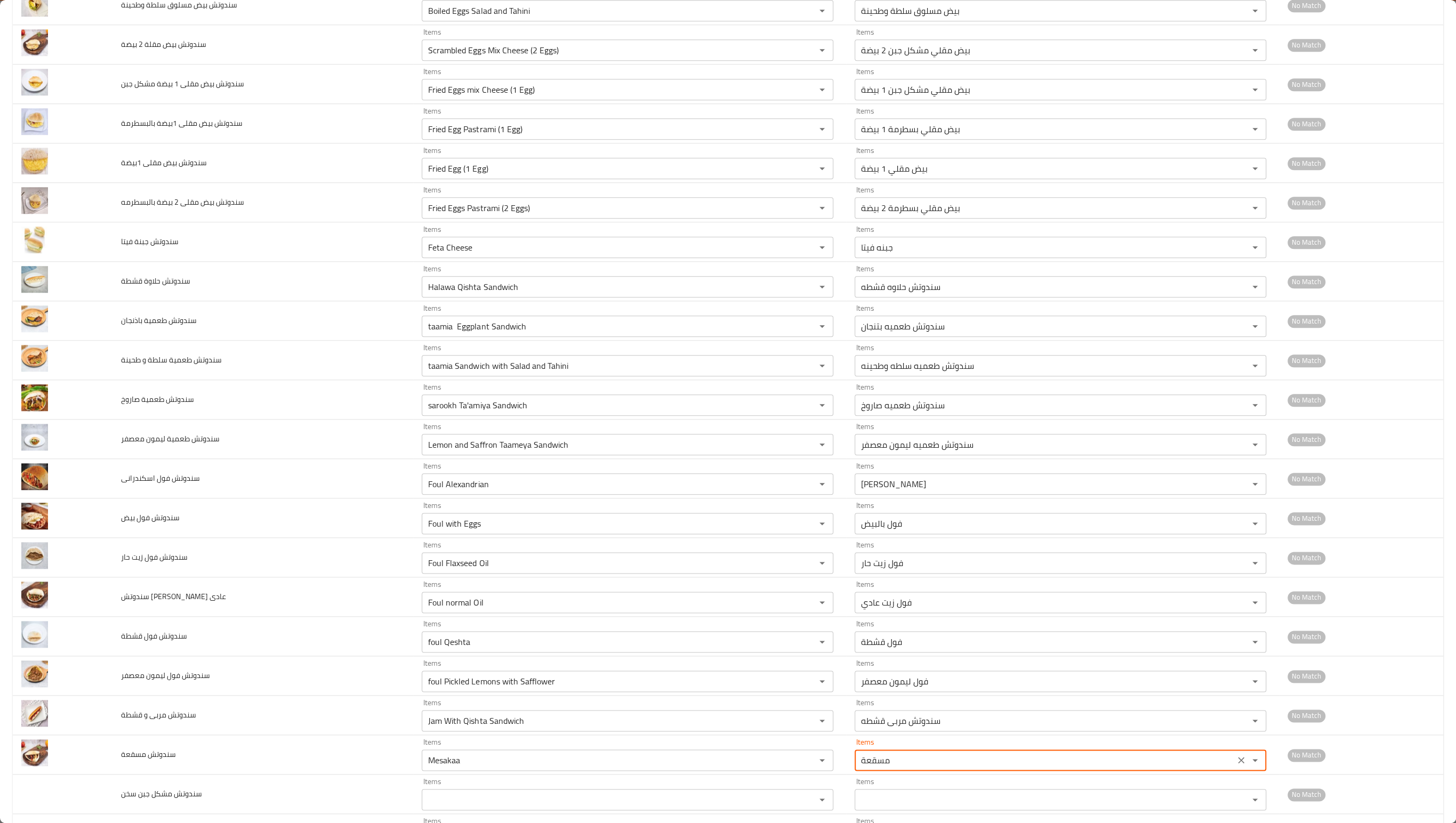
scroll to position [1568, 0]
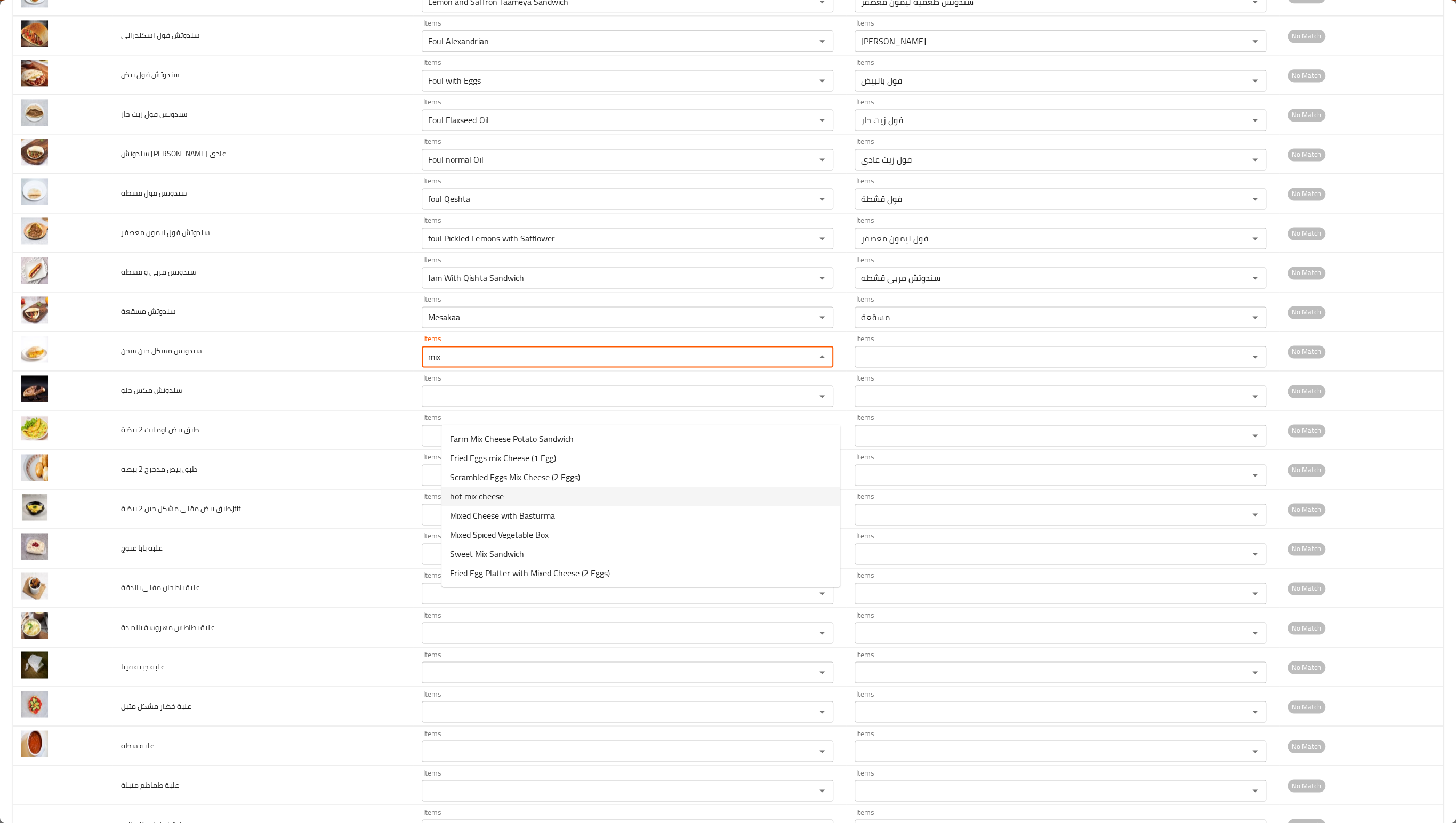
type سخن "hot mix cheese"
type سخن-ar "مشکل جبن سخن"
type سخن "hot mix cheese"
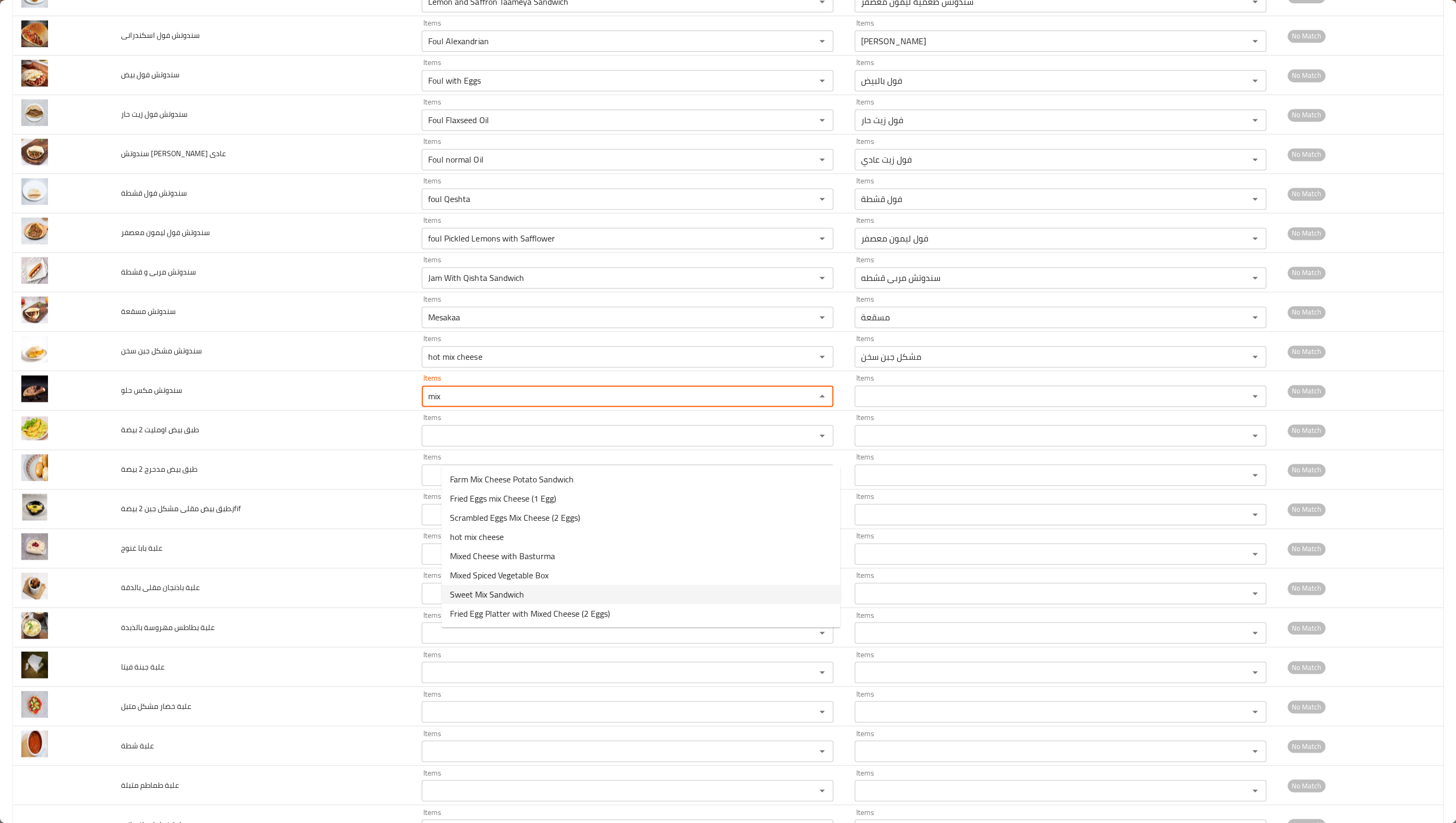
type حلو "Sweet Mix Sandwich"
type حلو-ar "سندوتش میکس حلو"
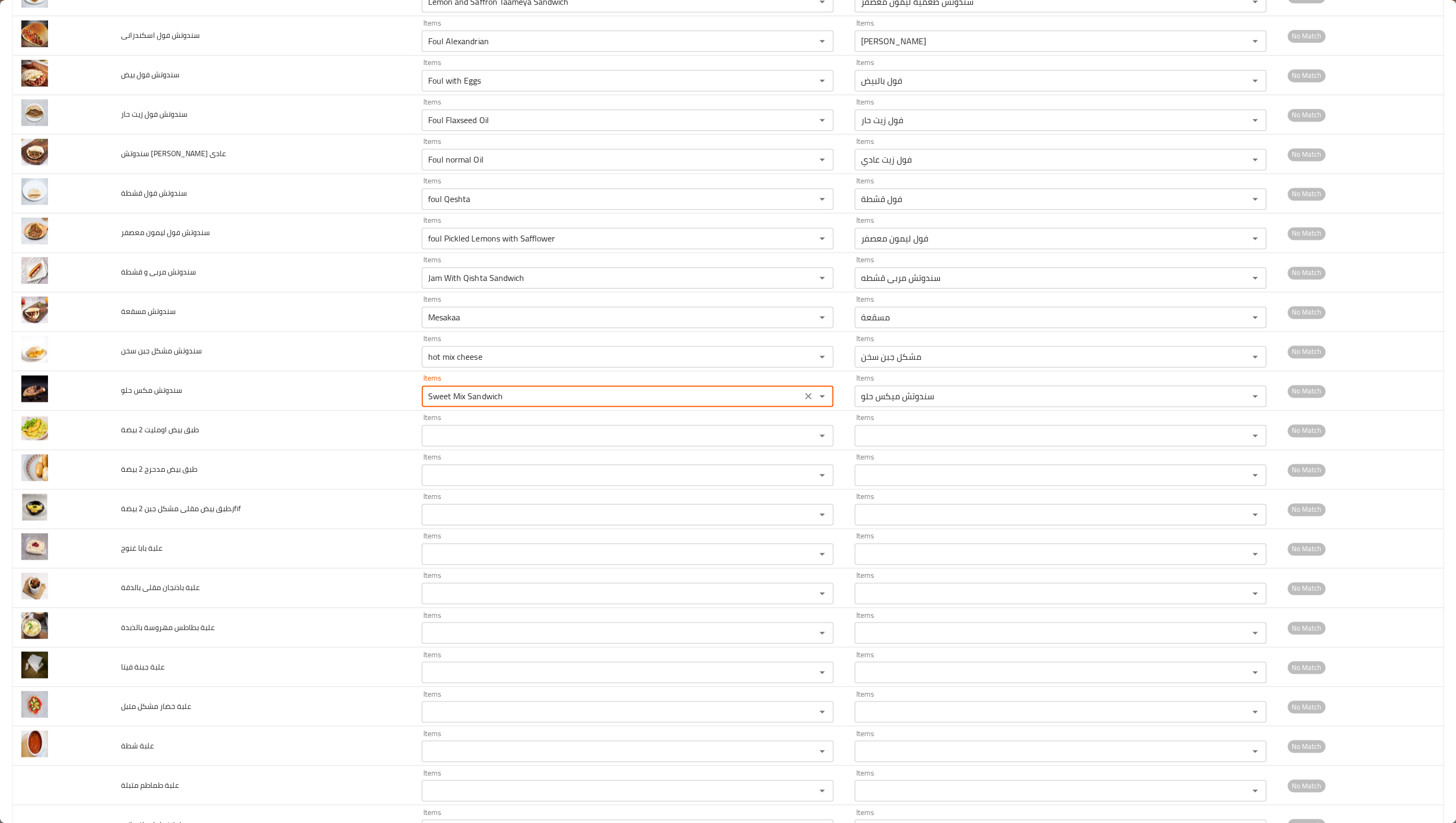
type حلو "Sweet Mix Sandwich"
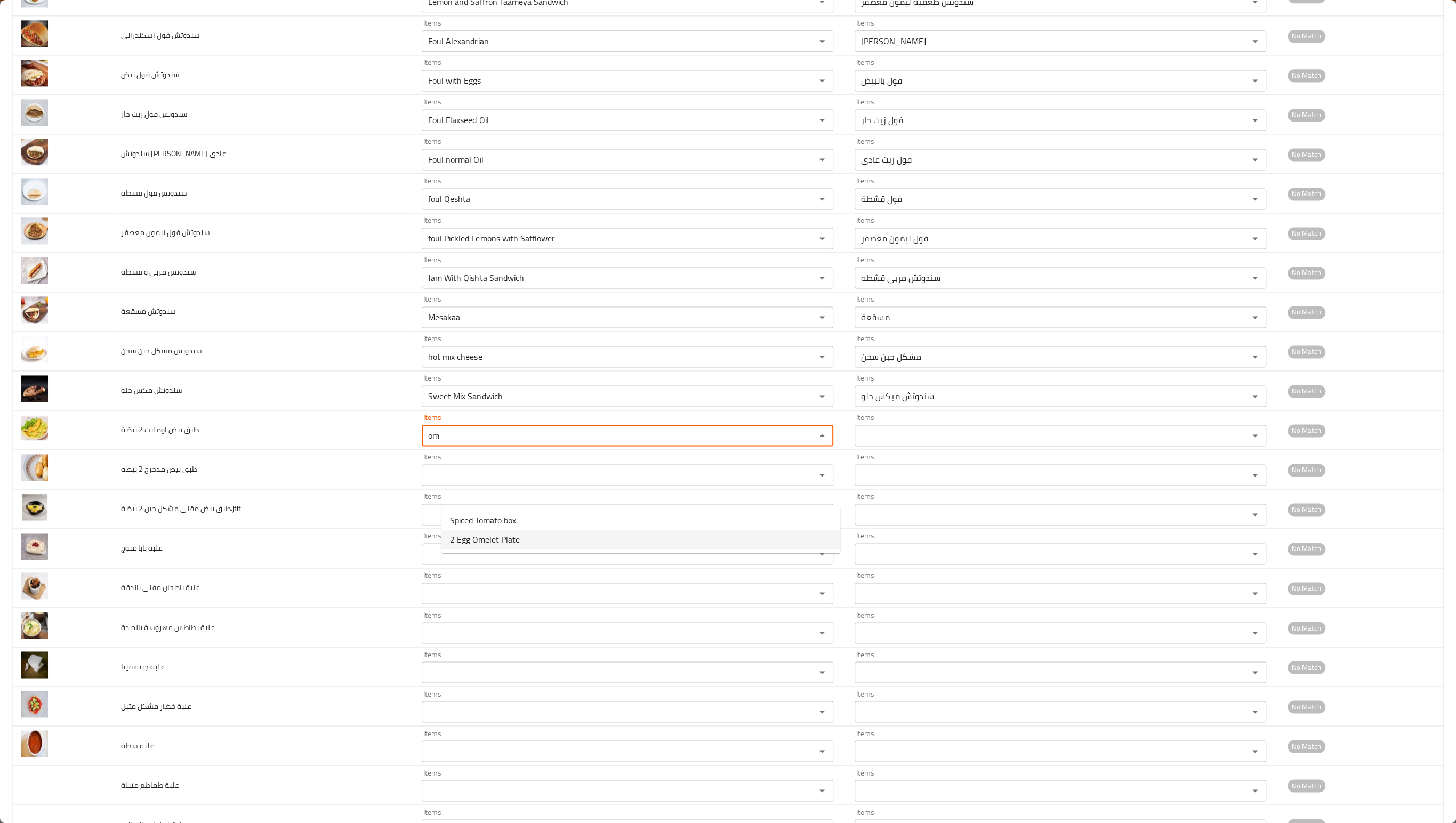
type بيضة "2 Egg Omelet Plate"
type بيضة-ar "طبق بيض اومليت 2 بيضه"
type بيضة "2 Egg Omelet Plate"
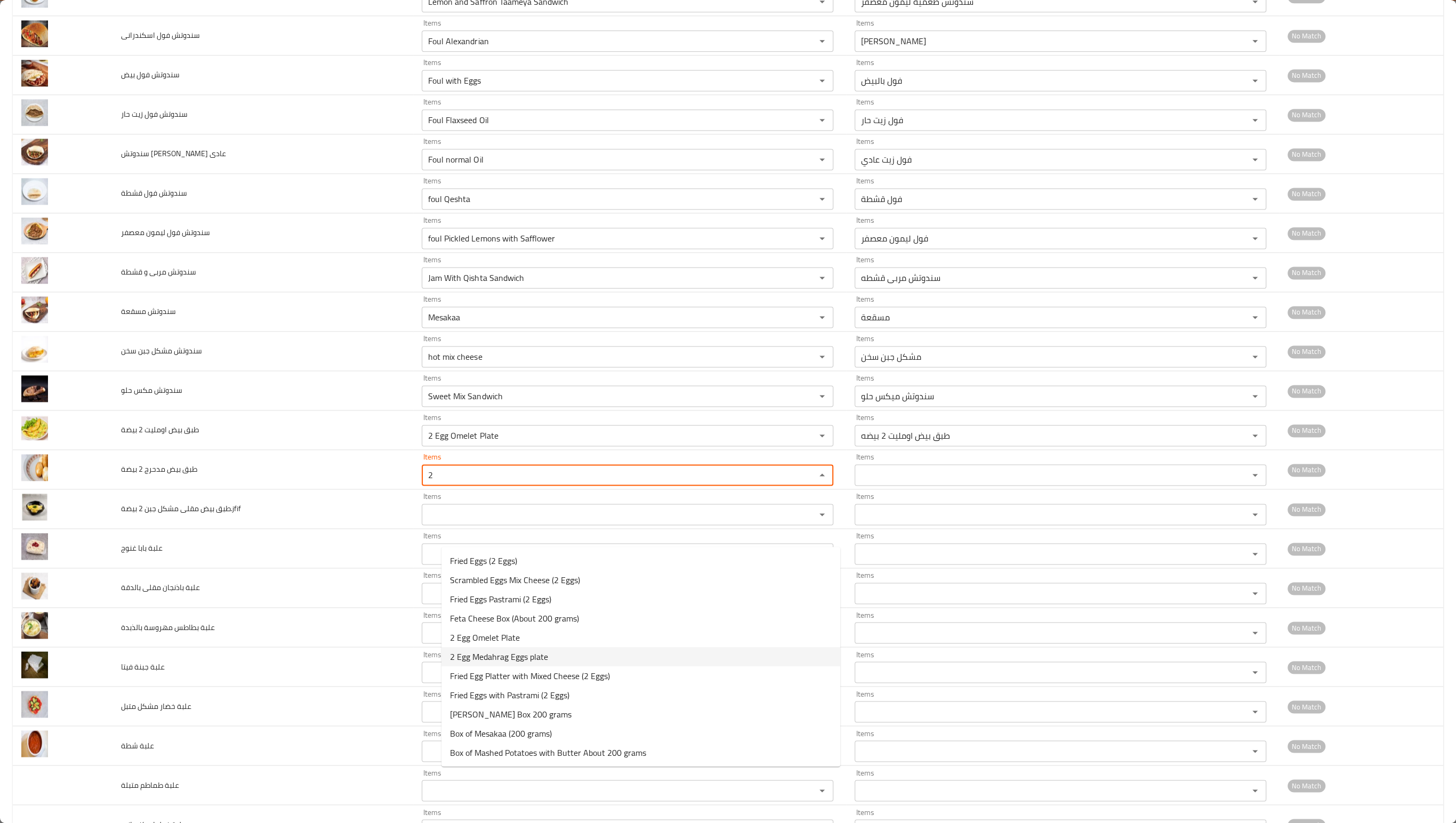
type بيضة "2 Egg Medahrag Eggs plate"
type بيضة-ar "طبق بيض مدحرج 2 بيضه"
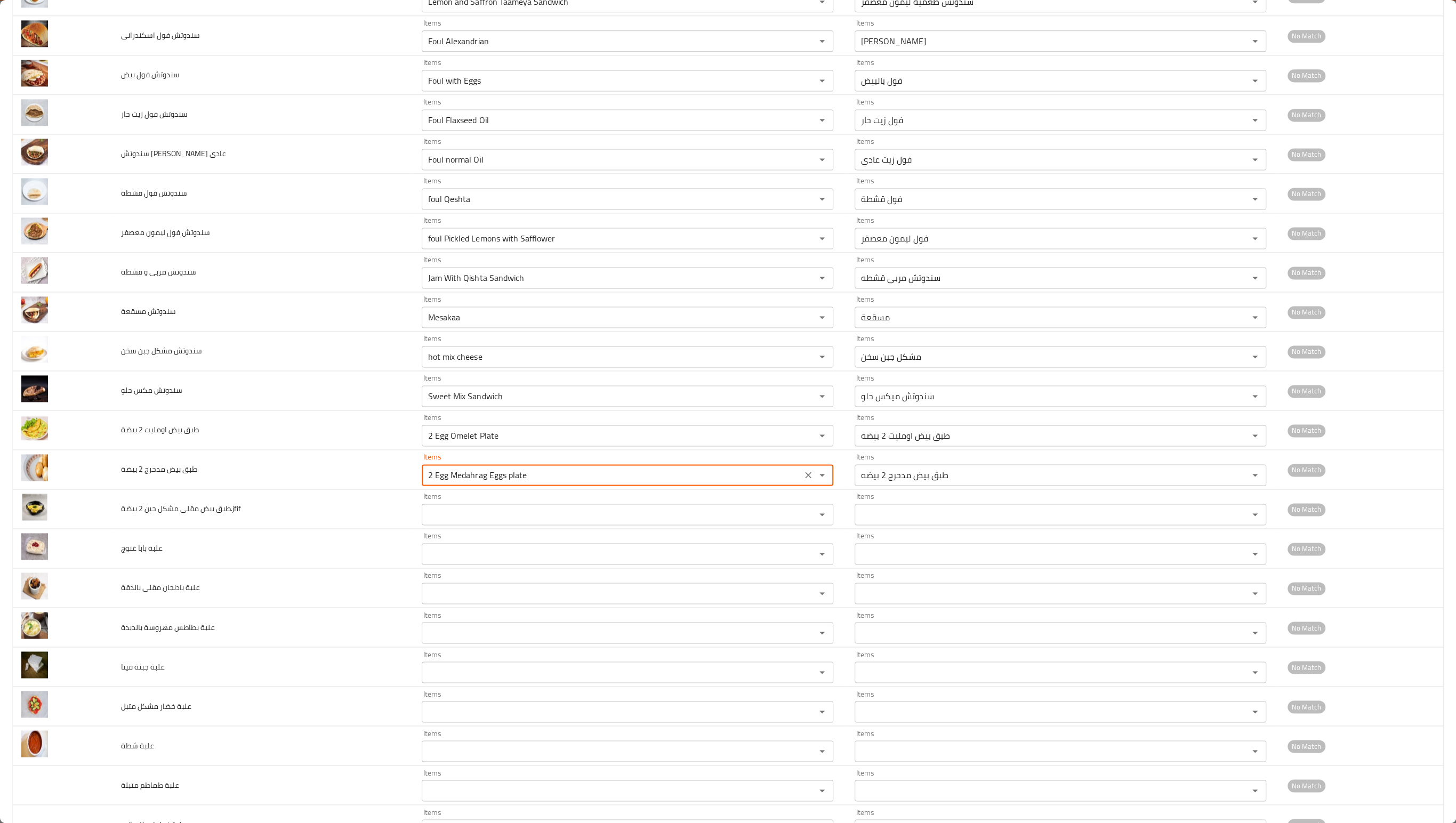
type بيضة "2 Egg Medahrag Eggs plate"
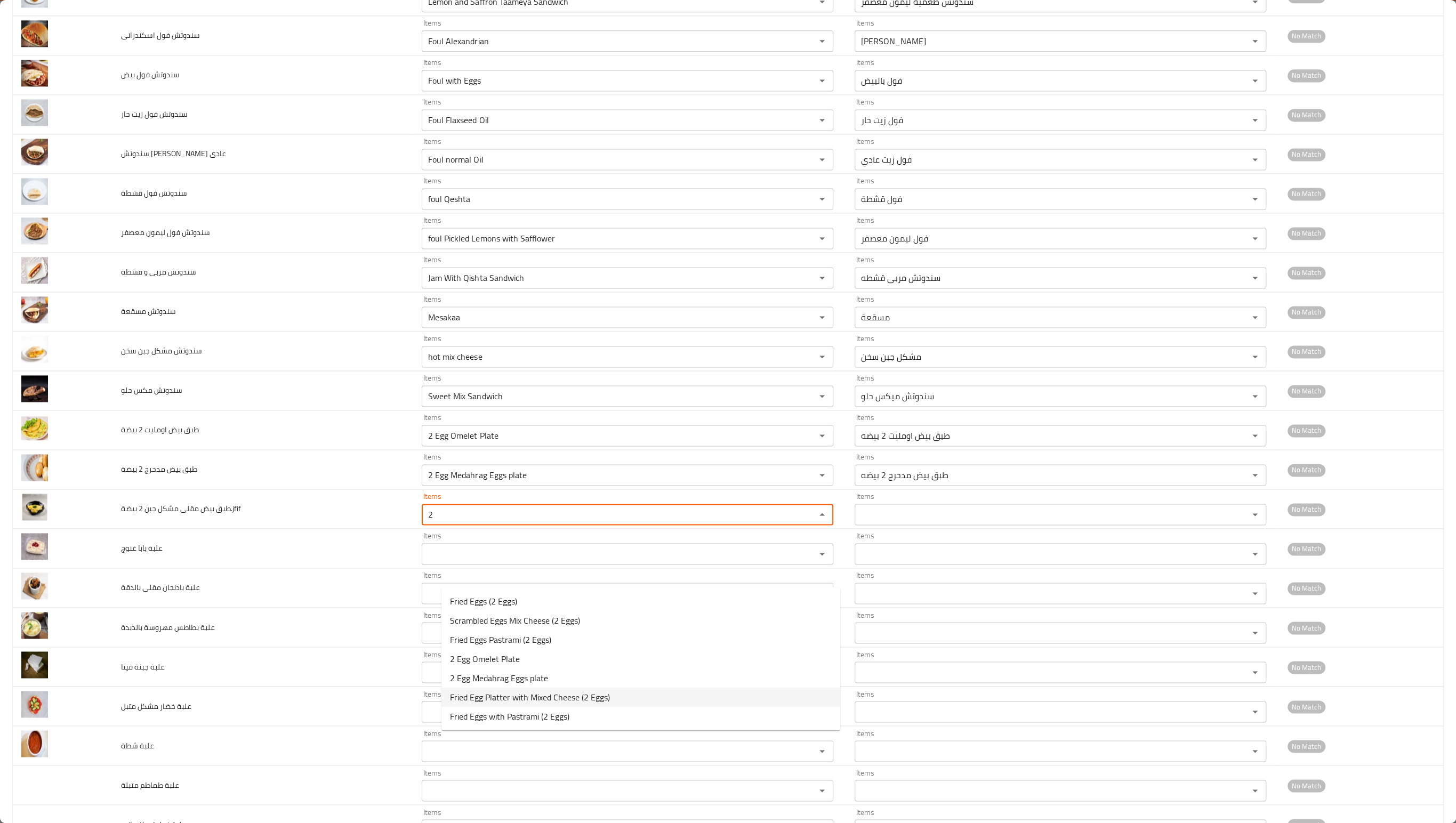
type بيضة_jfif "Fried Egg Platter with Mixed Cheese (2 Eggs)"
type بيضة_jfif-ar "طبق بيض مقلى مشكل جبن 2 بيضه"
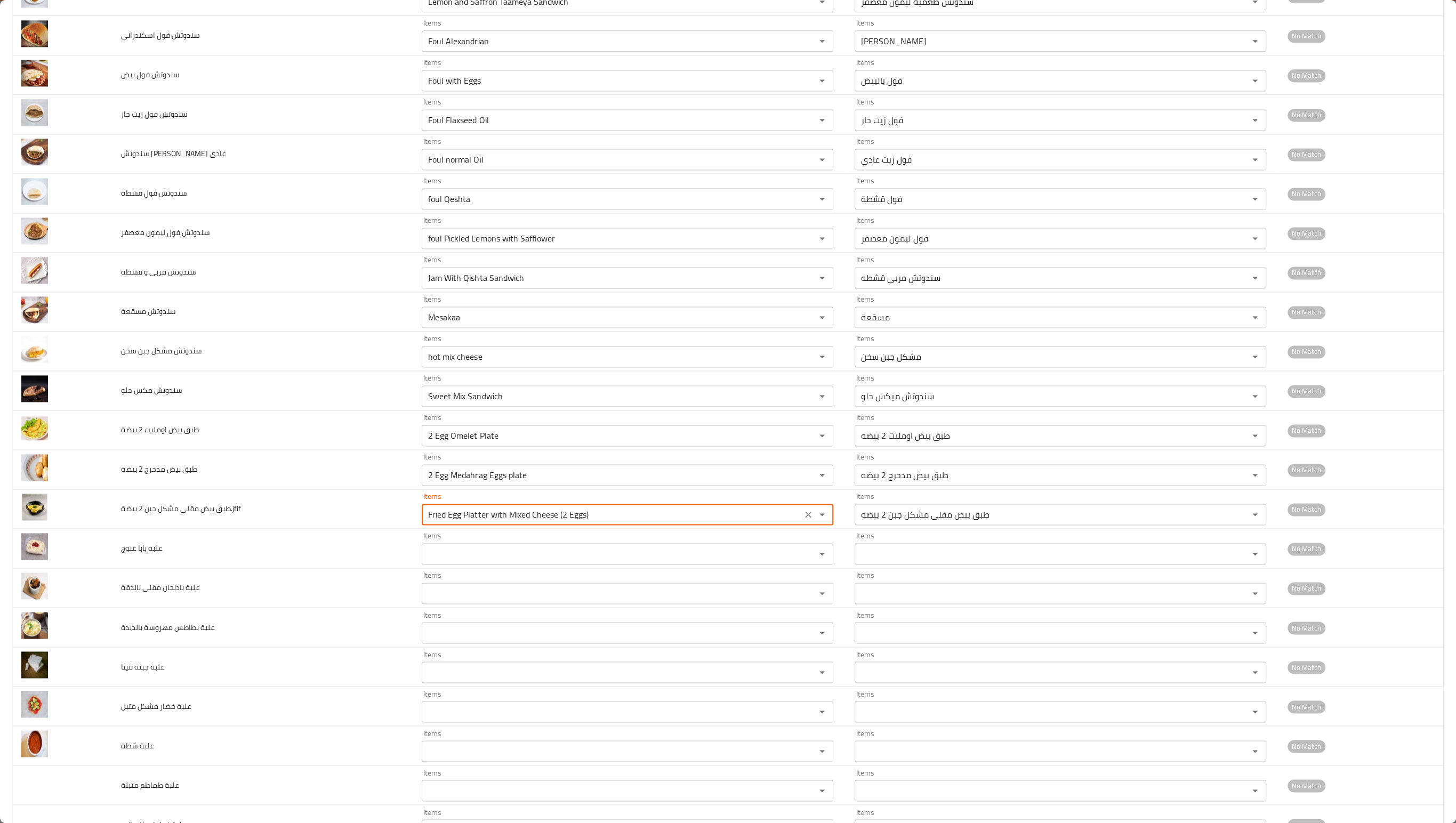
type بيضة_jfif "Fried Egg Platter with Mixed Cheese (2 Eggs)"
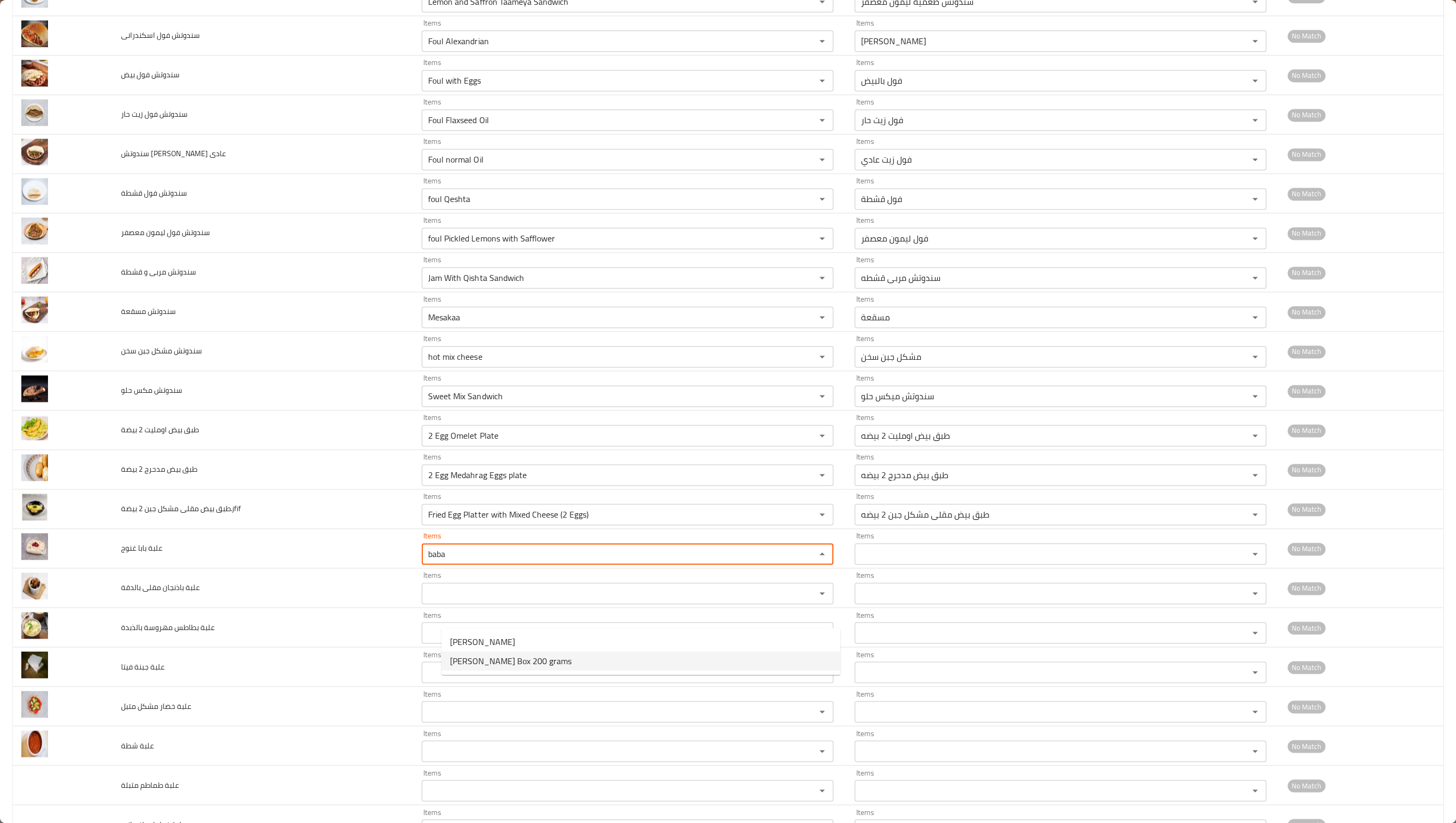
type غنوج "[PERSON_NAME] Box 200 grams"
type غنوج-ar "علبه بابا غنوج( 200 جرام)"
type غنوج "[PERSON_NAME] Box 200 grams"
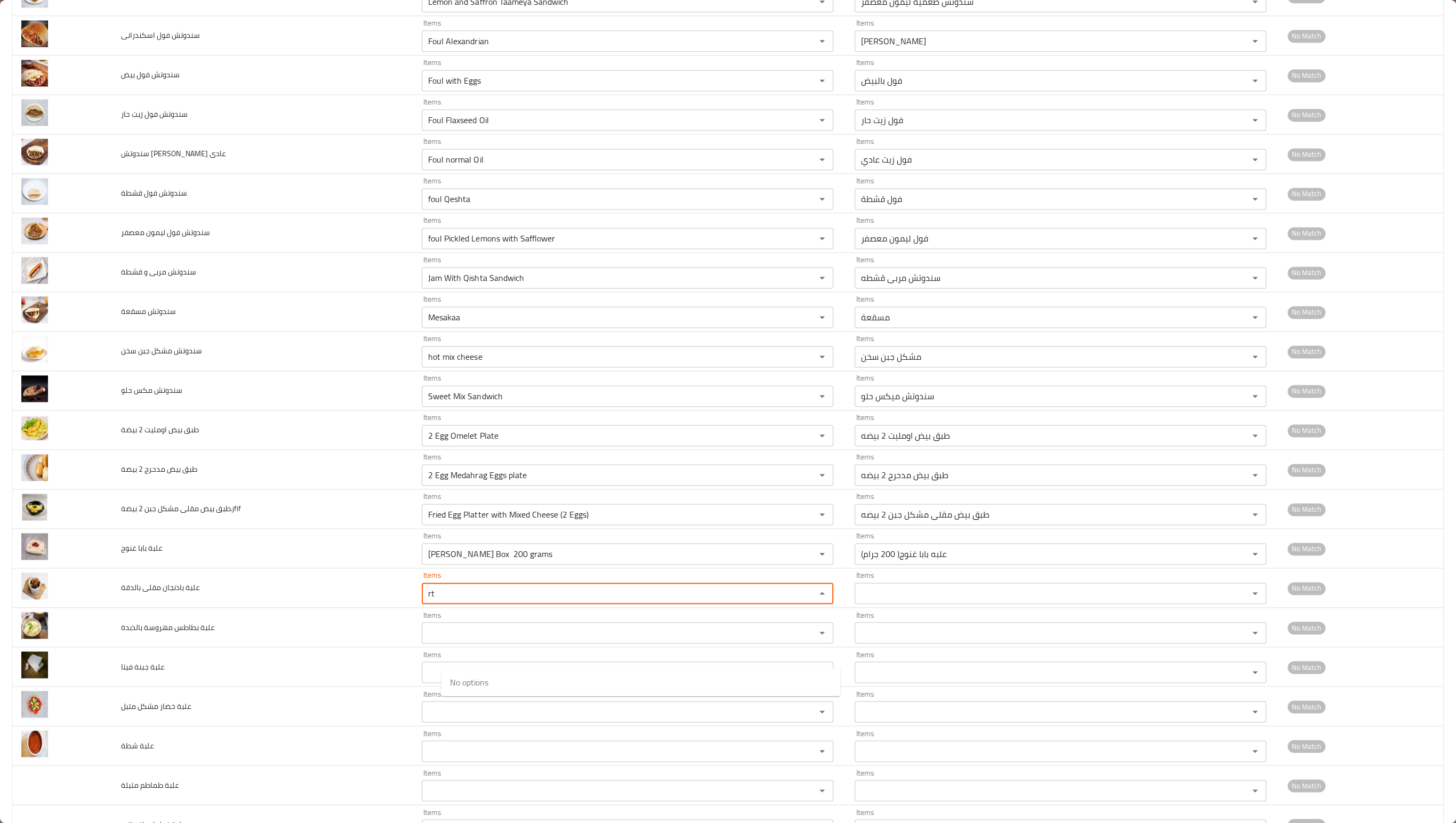
type بالدقة "r"
type بالدقة "Box of Fried Eggplant with Da'aa"
type بالدقة-ar "علبه بتنجان مقلى بالدقه"
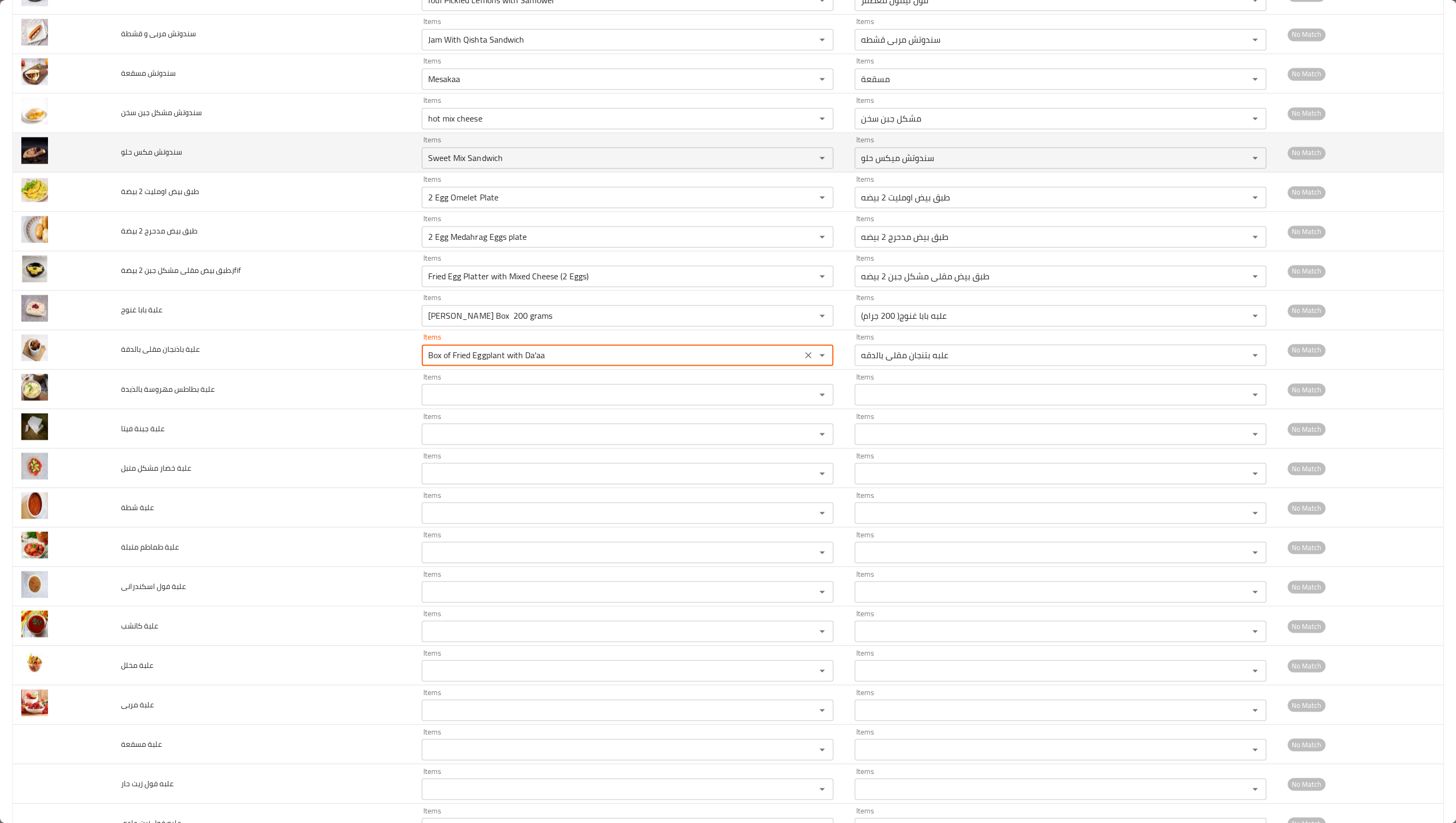
scroll to position [1847, 0]
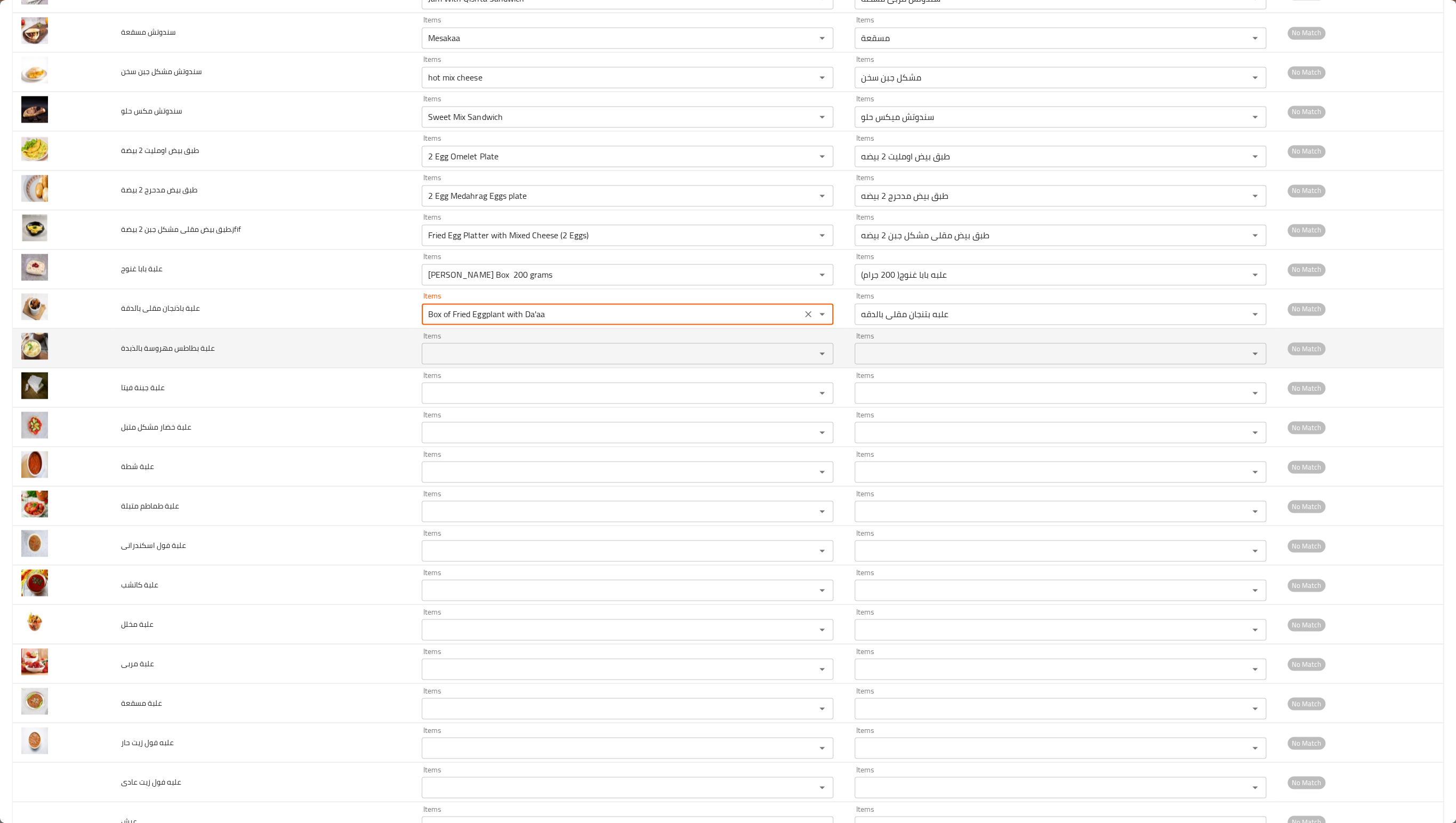
type بالدقة "Box of Fried Eggplant with Da'aa"
click at [529, 361] on بالذبدة "Items" at bounding box center [611, 353] width 374 height 14
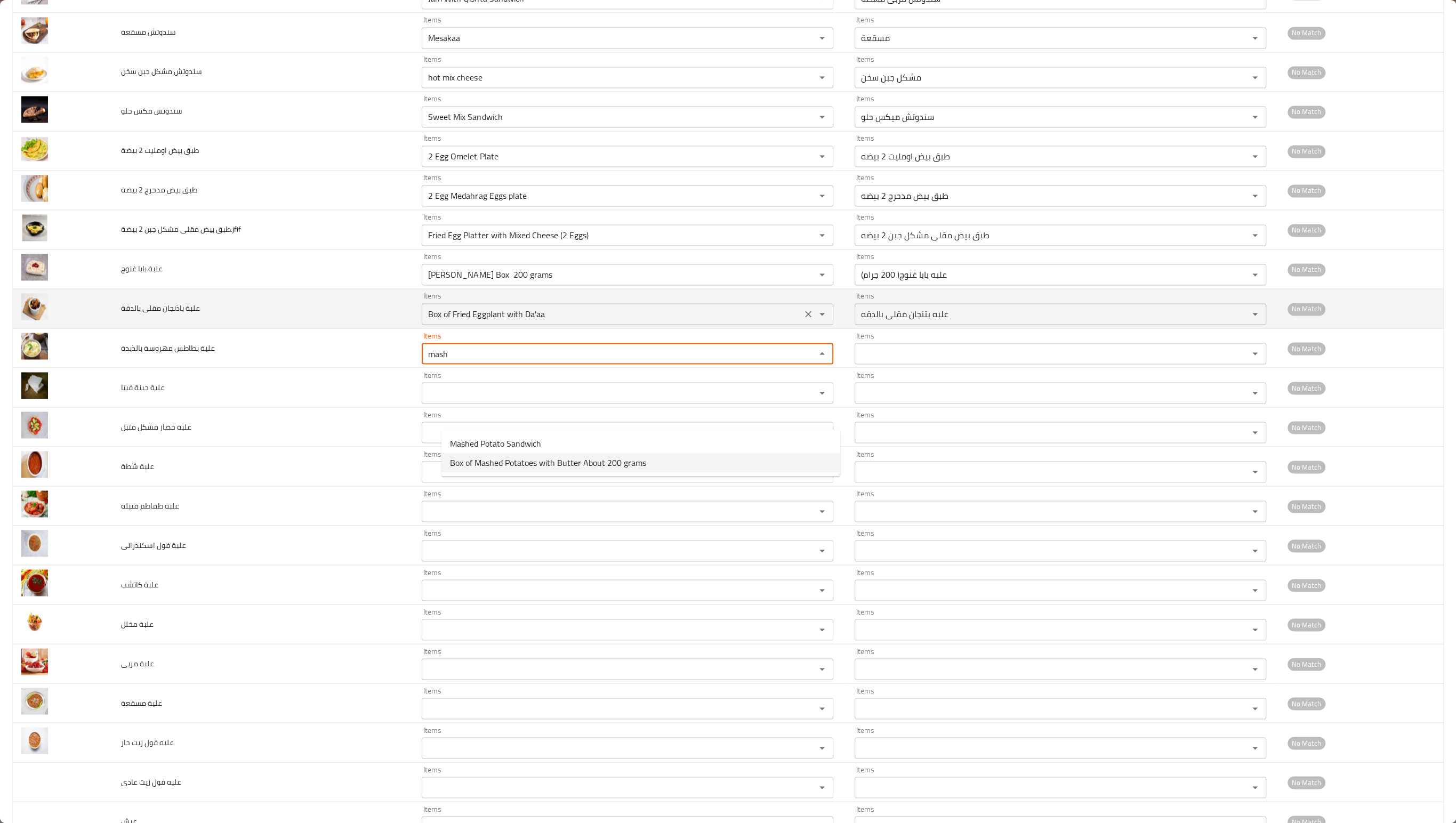
type بالذبدة "Box of Mashed Potatoes with Butter About 200 grams"
type بالذبدة-ar "علبه بطاطس مهروسه بالزبده 200 جرام تقريبا"
type بالذبدة "Box of Mashed Potatoes with Butter About 200 grams"
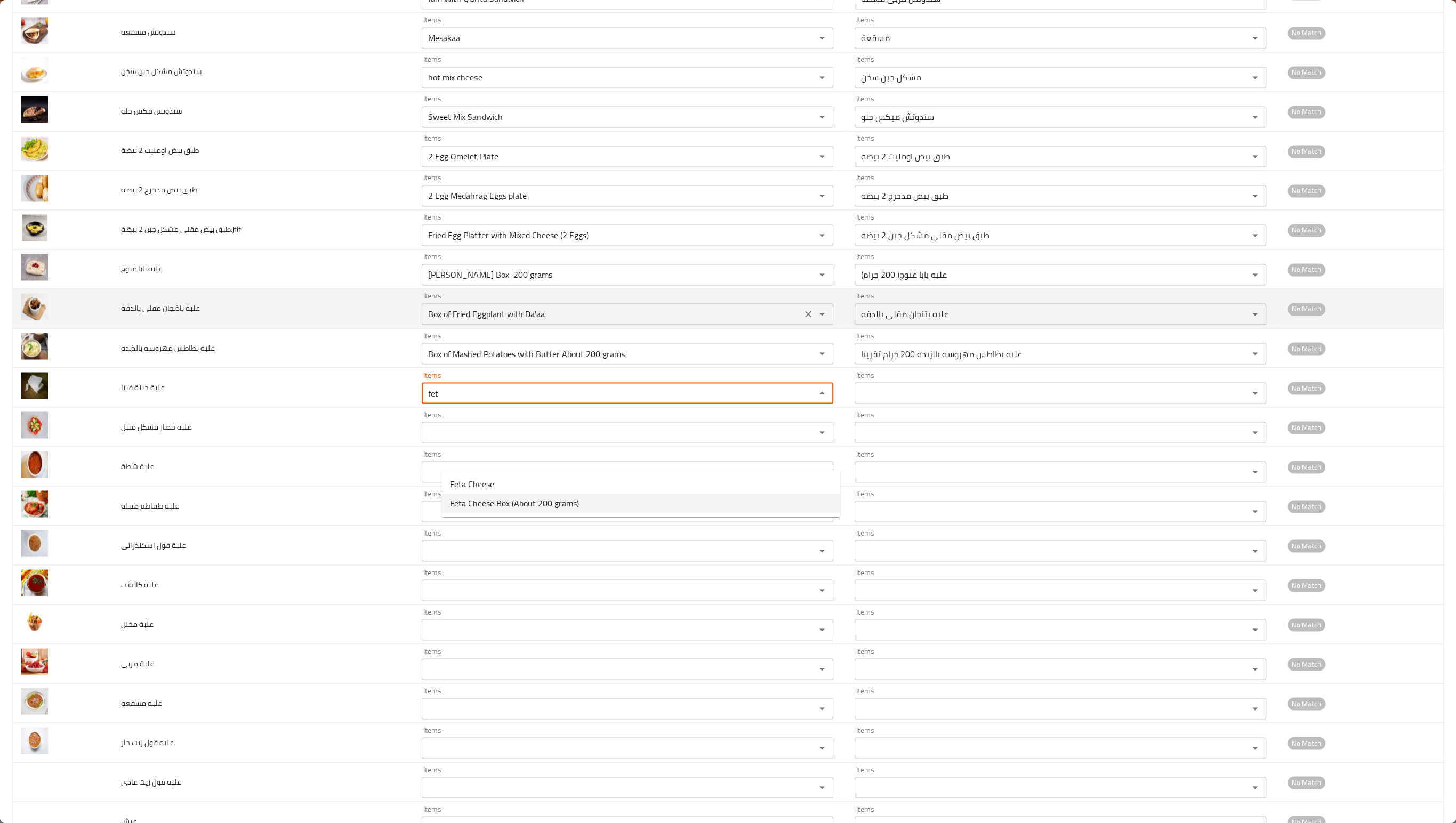
type فيتا "Feta Cheese Box (About 200 grams)"
type فيتا-ar "علبة جبنة فيتا (200 جرام تقريبا)"
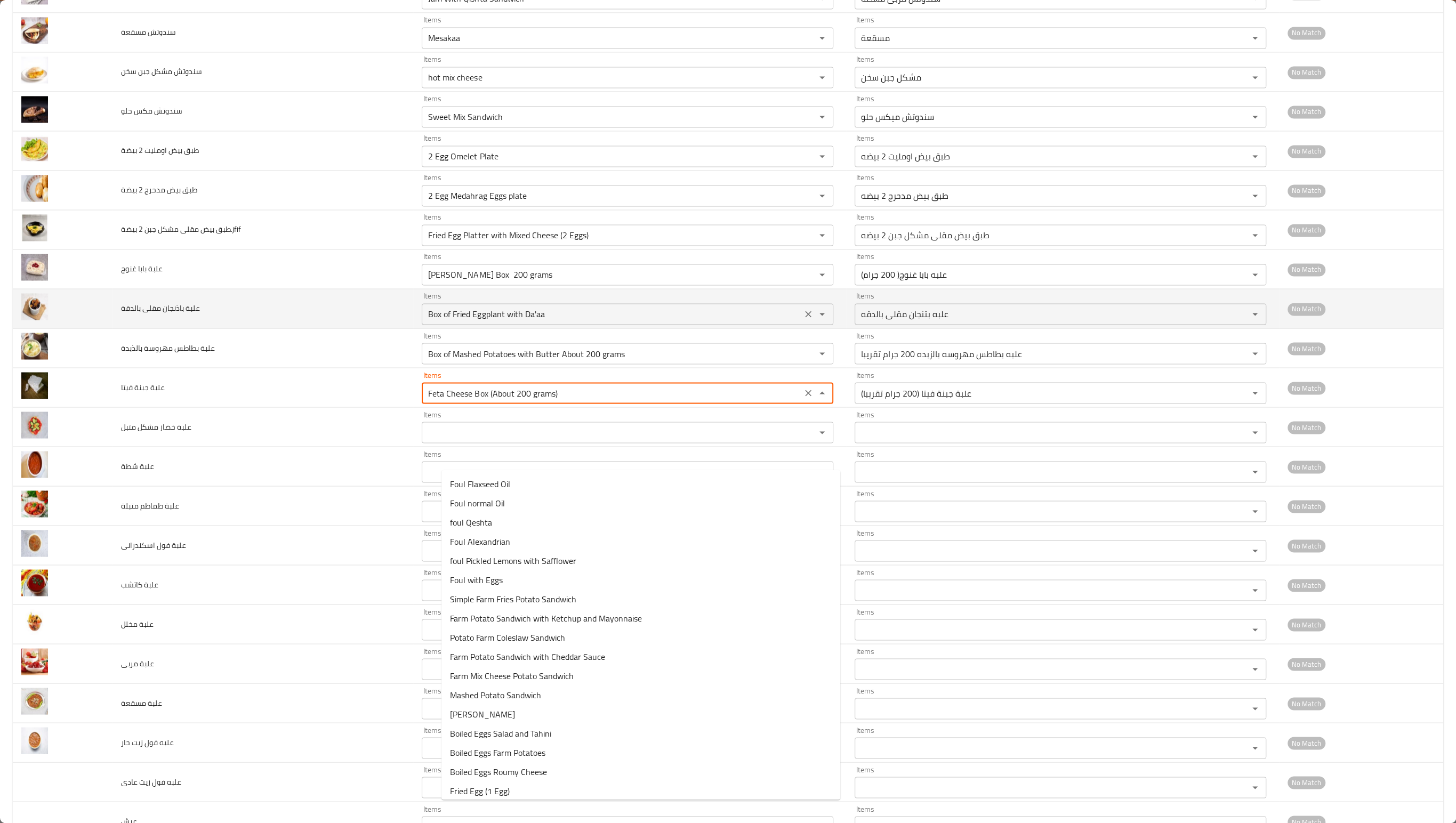
type فيتا "Feta Cheese Box (About 200 grams)"
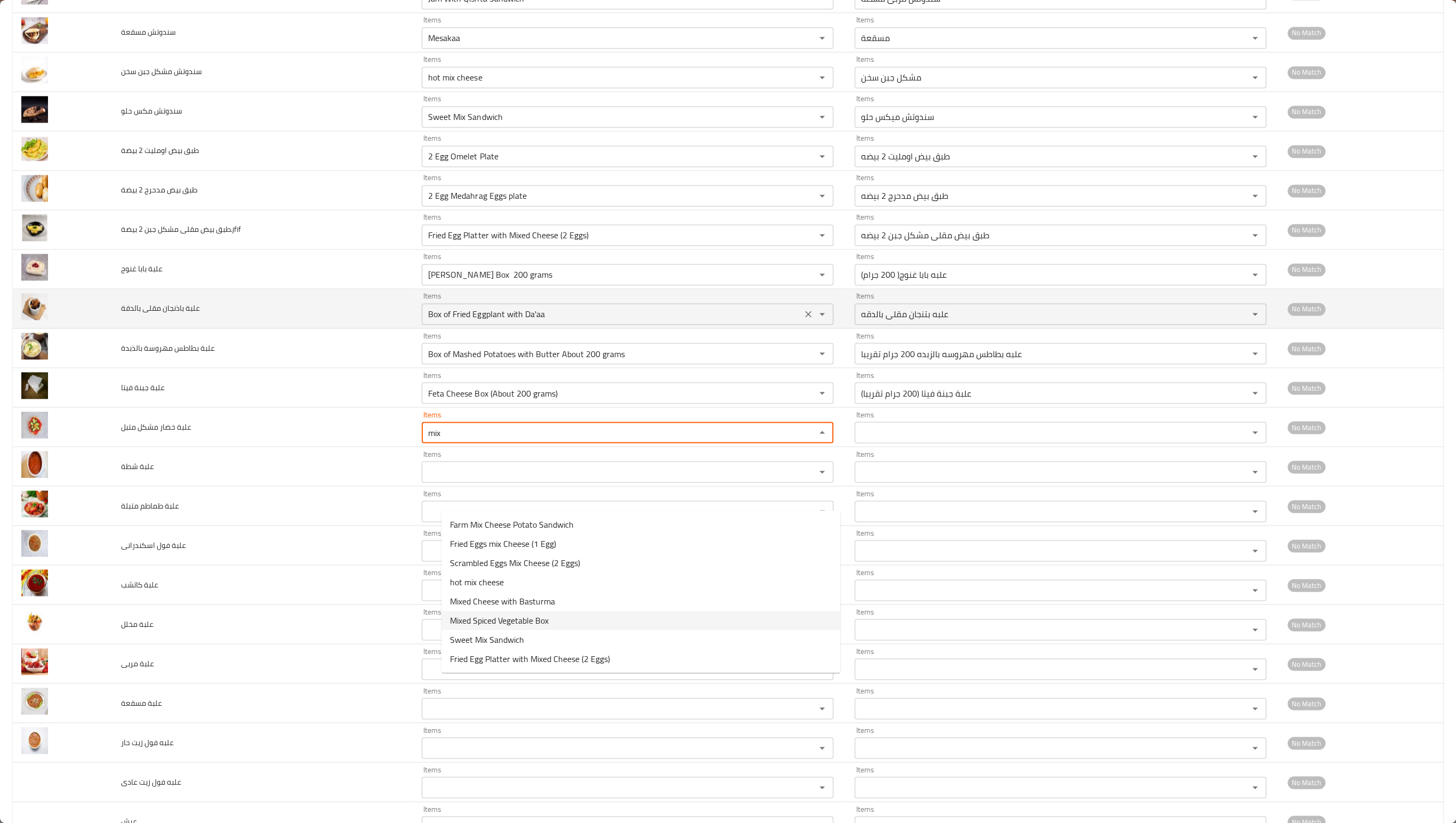
type متبل "Mixed Spiced Vegetable Box"
type متبل-ar "علبه خضار مشکل متبل"
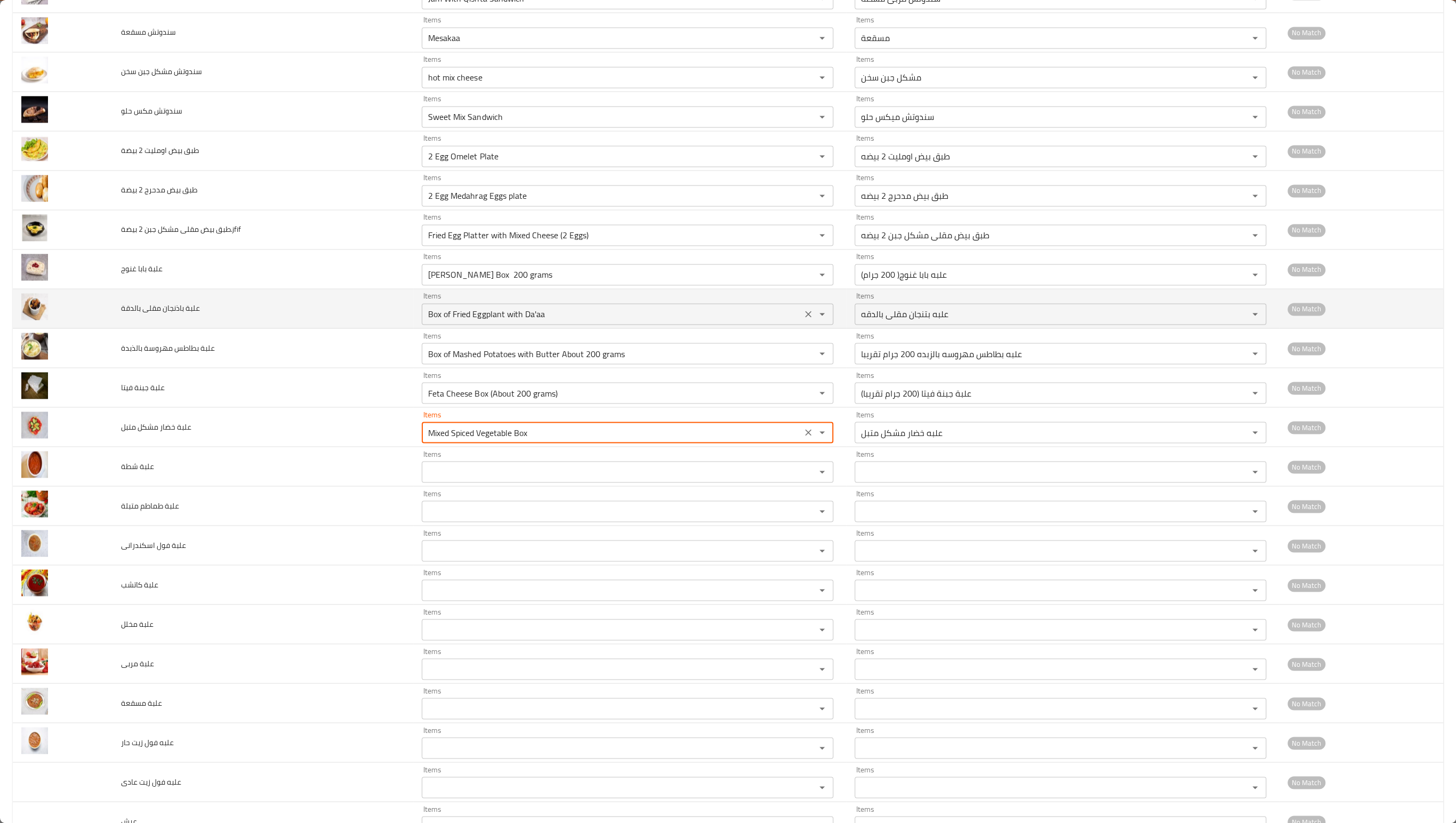
type متبل "Mixed Spiced Vegetable Box"
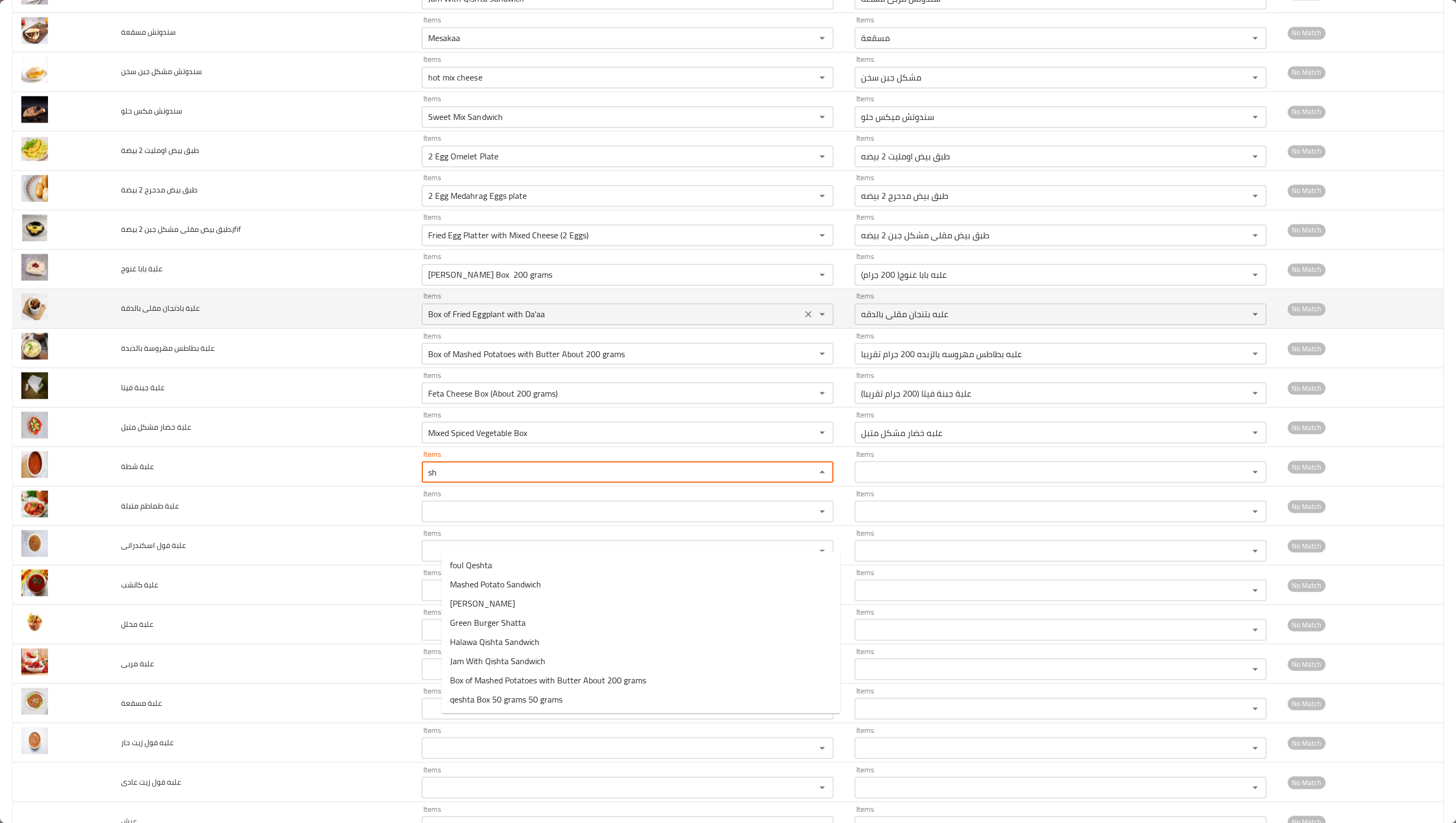
type شطة "s"
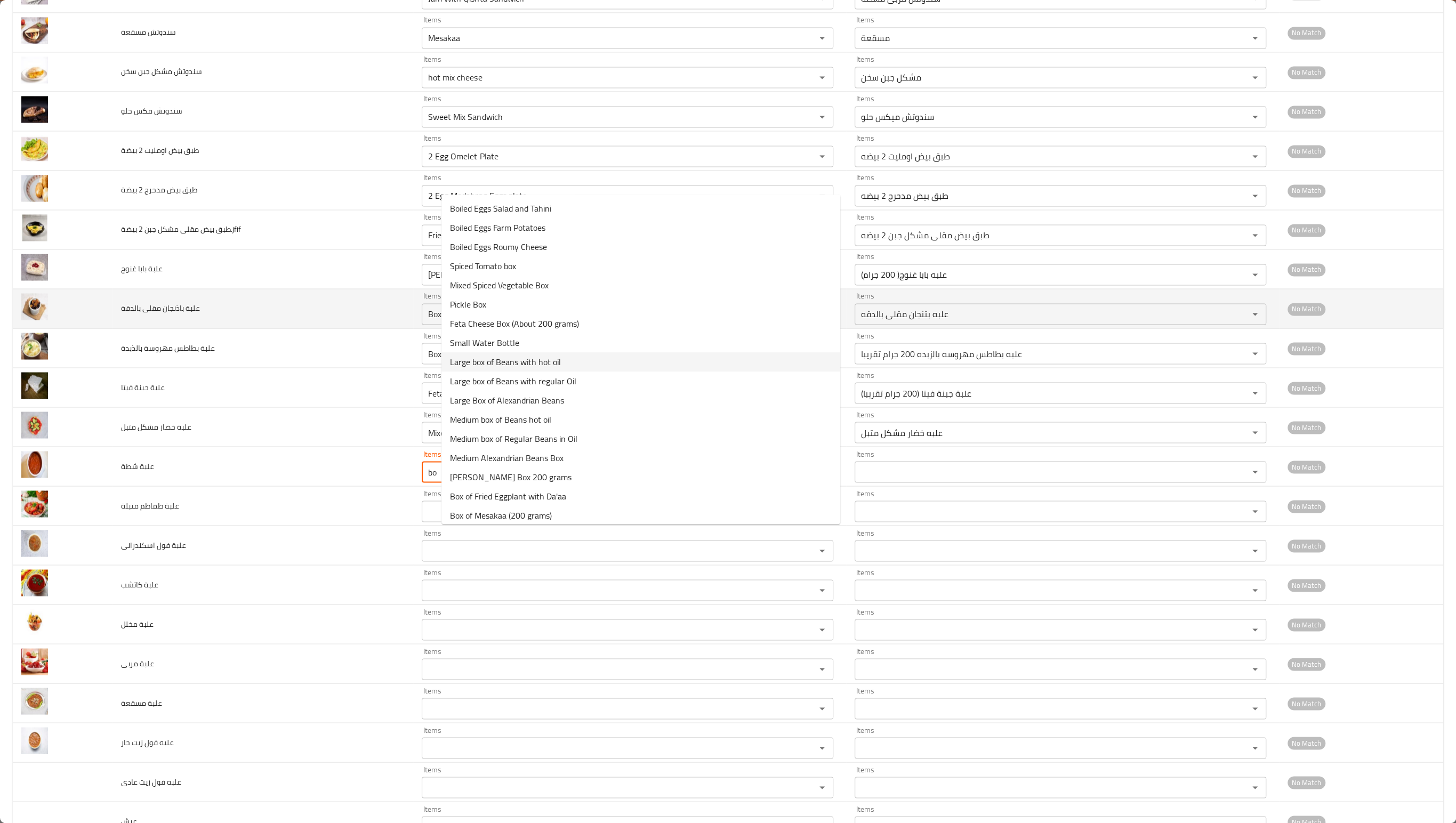
type شطة "box"
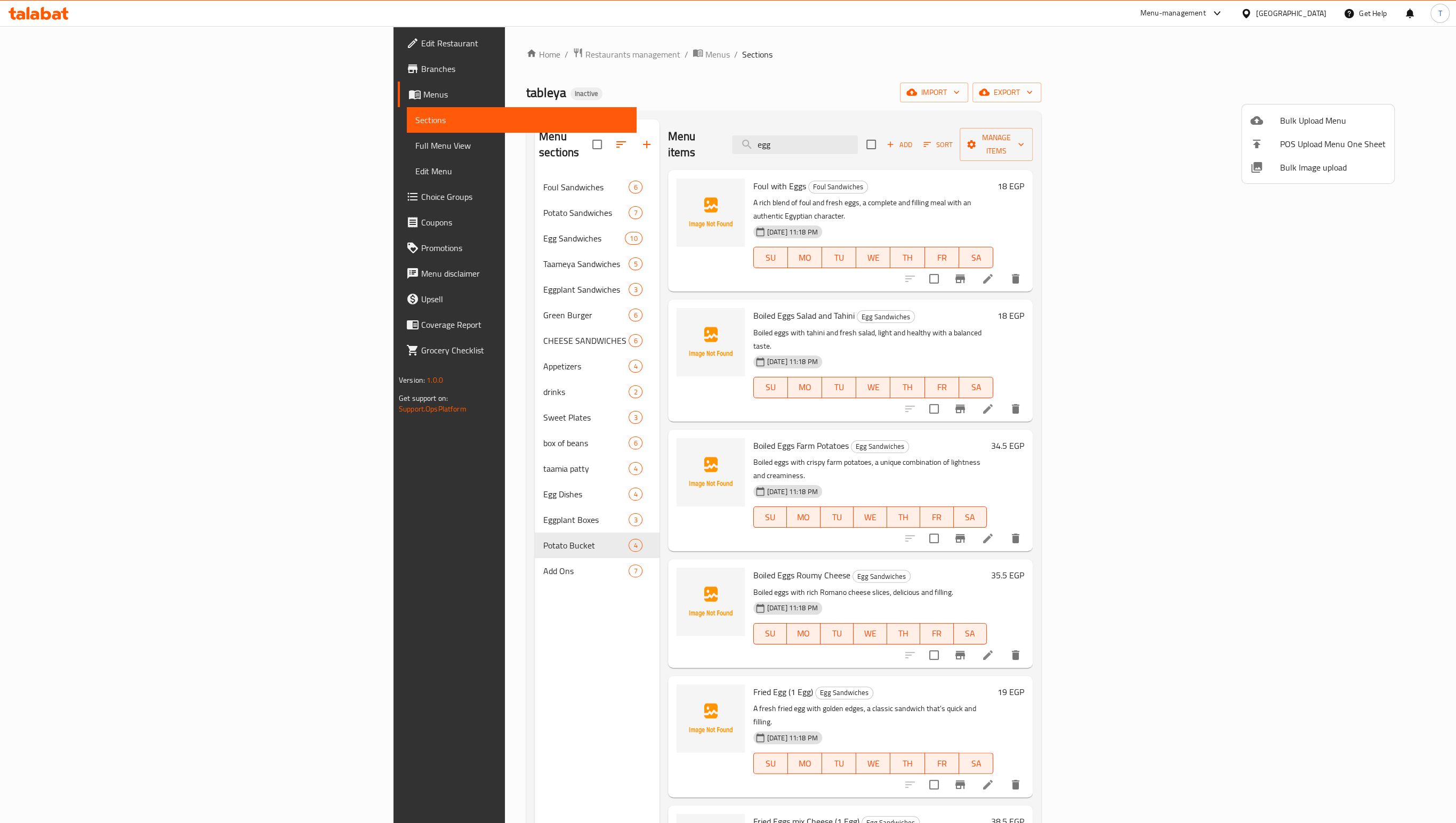
click at [413, 185] on div at bounding box center [728, 411] width 1456 height 823
click at [543, 185] on span "Foul Sandwiches" at bounding box center [585, 187] width 85 height 13
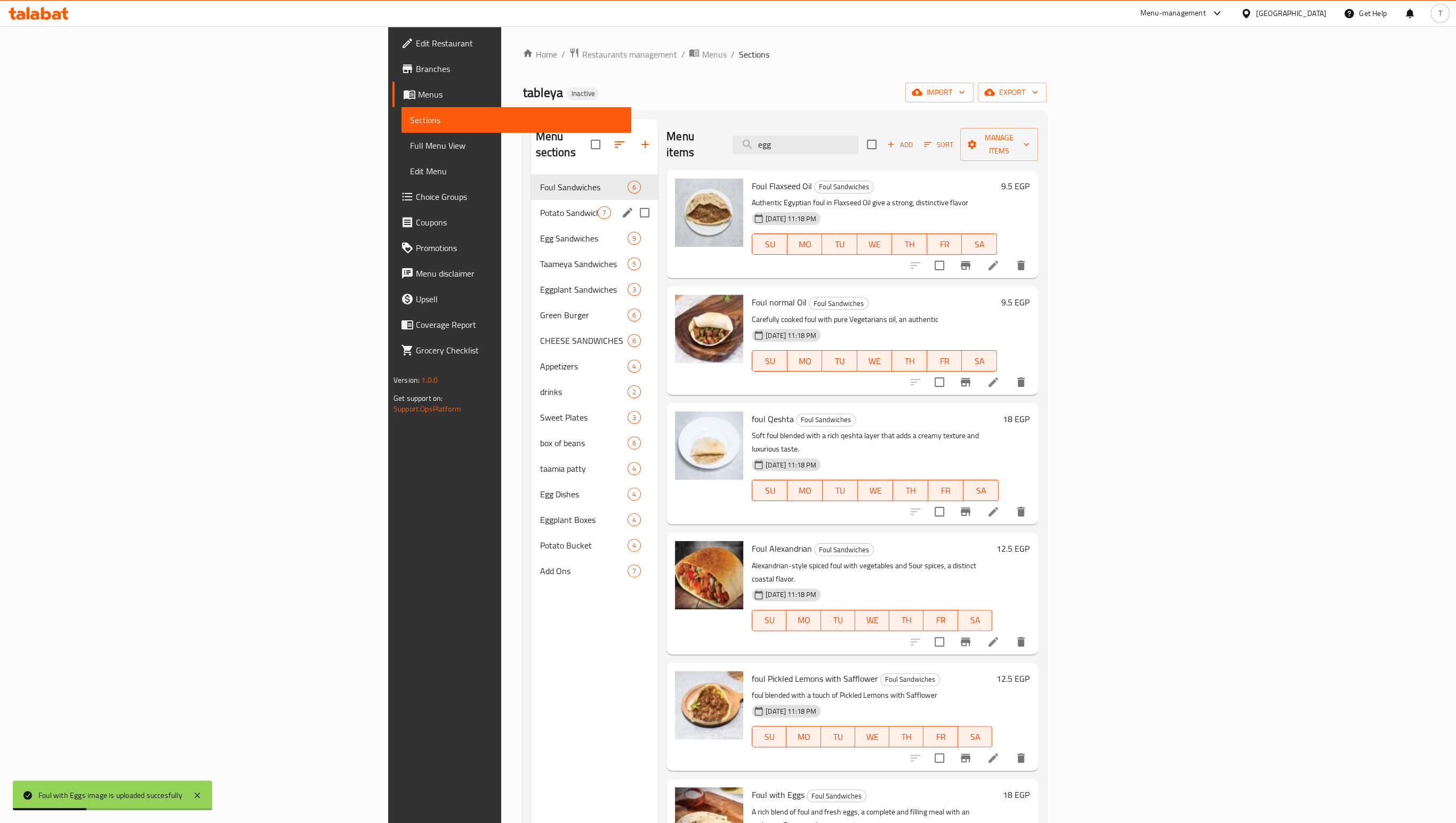
click at [531, 200] on div "Potato Sandwiches 7" at bounding box center [595, 213] width 127 height 25
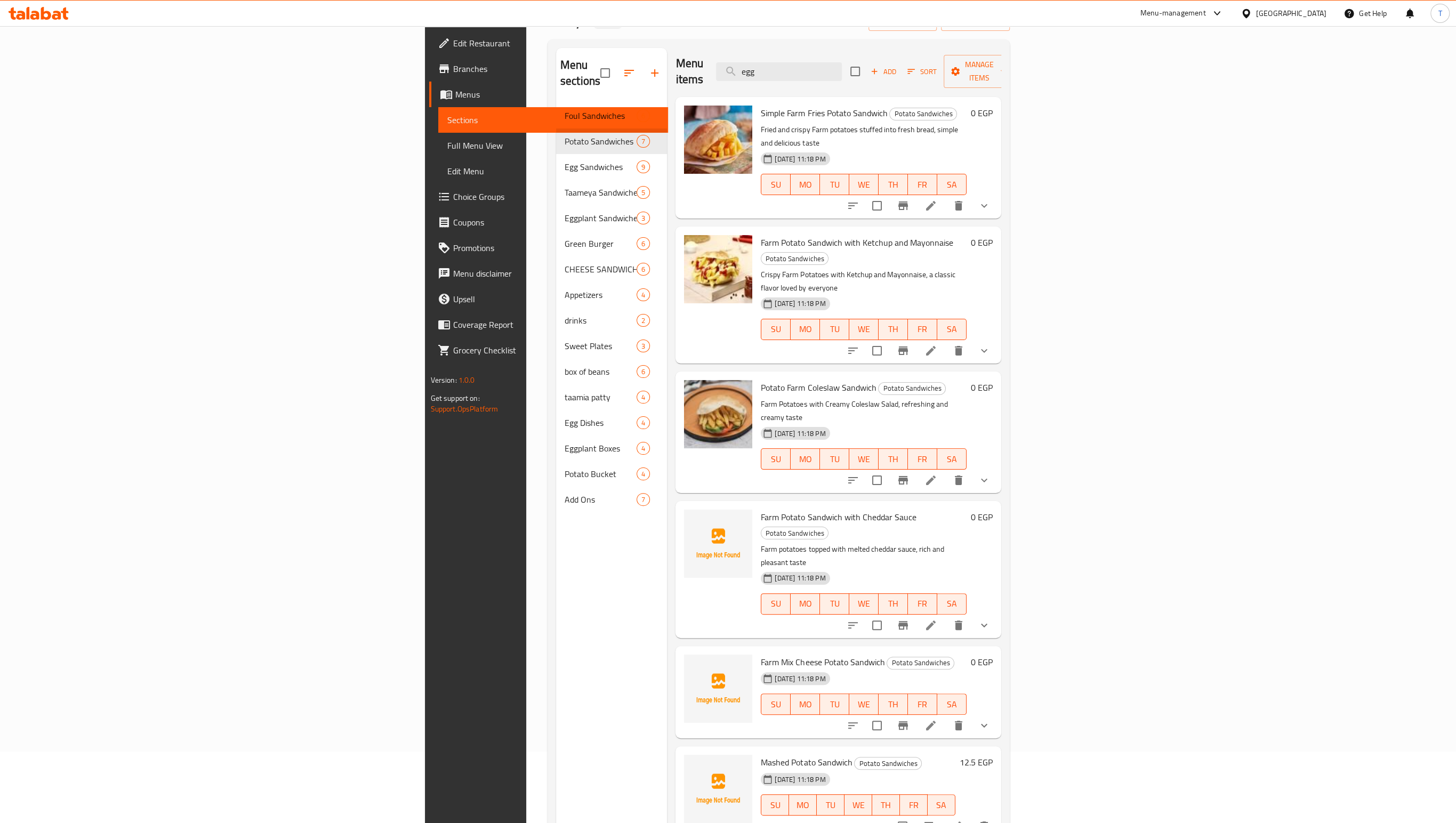
scroll to position [151, 0]
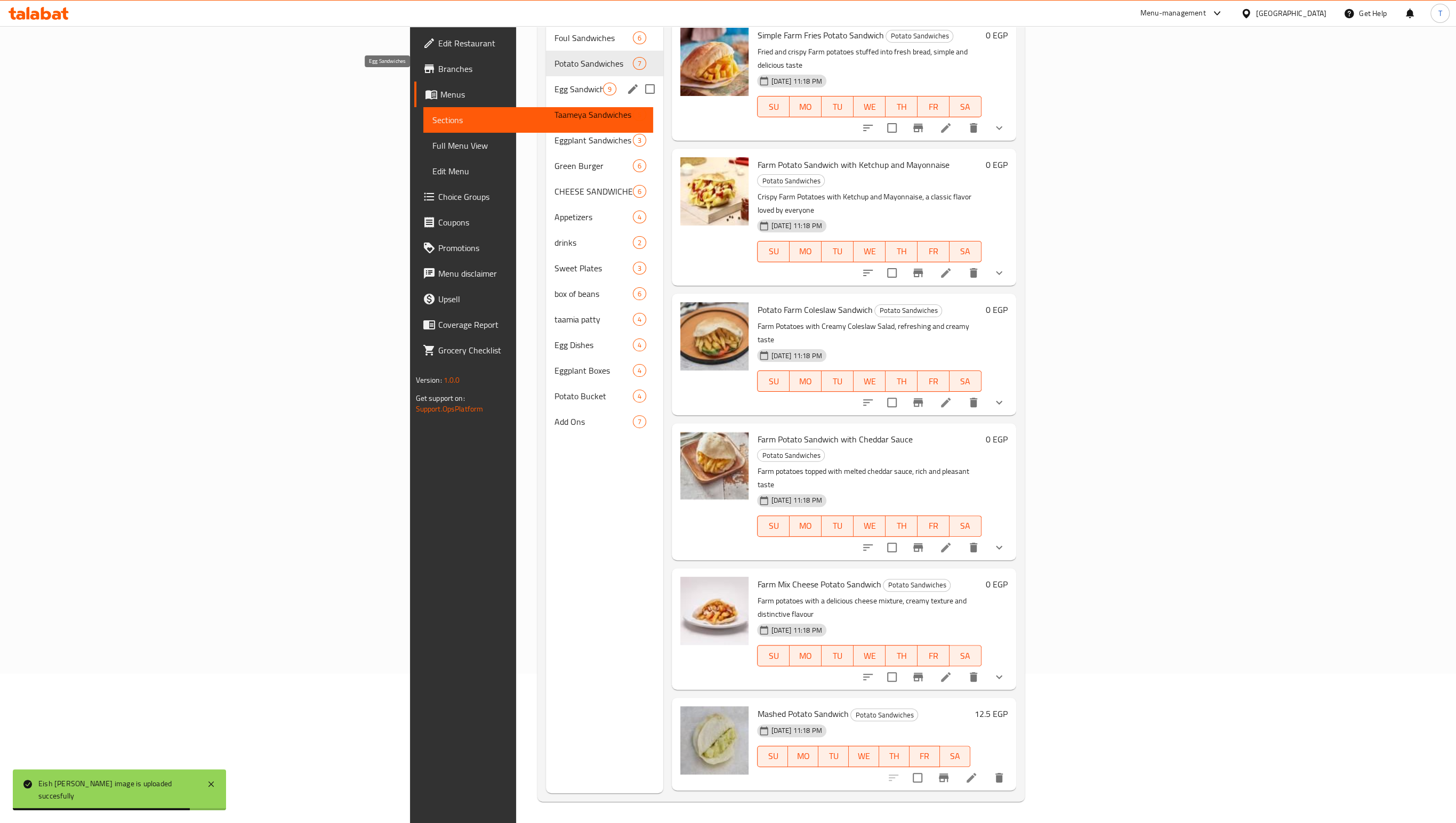
click at [555, 82] on span "Egg Sandwiches" at bounding box center [579, 89] width 49 height 13
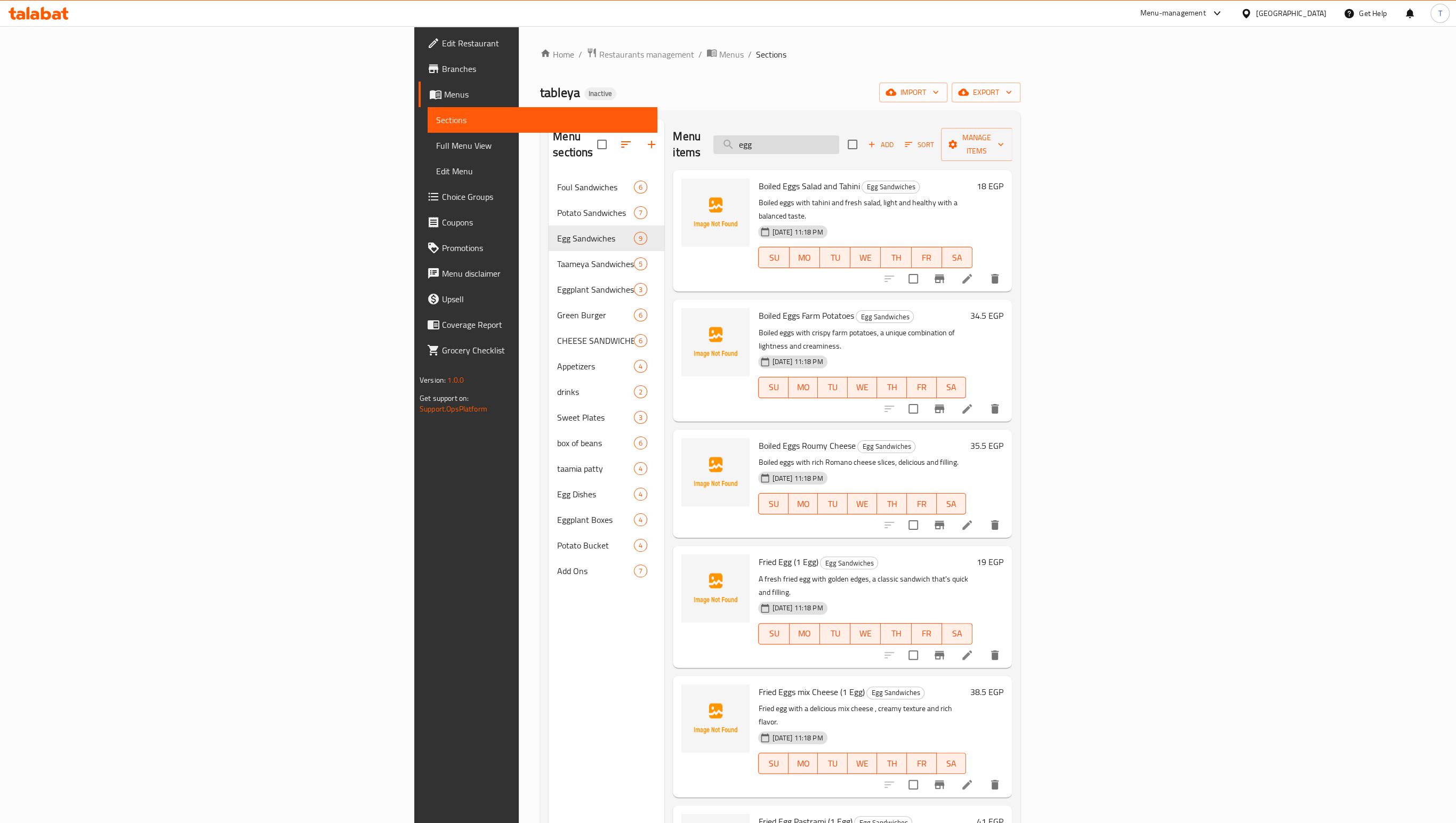
click at [839, 139] on input "egg" at bounding box center [776, 145] width 126 height 19
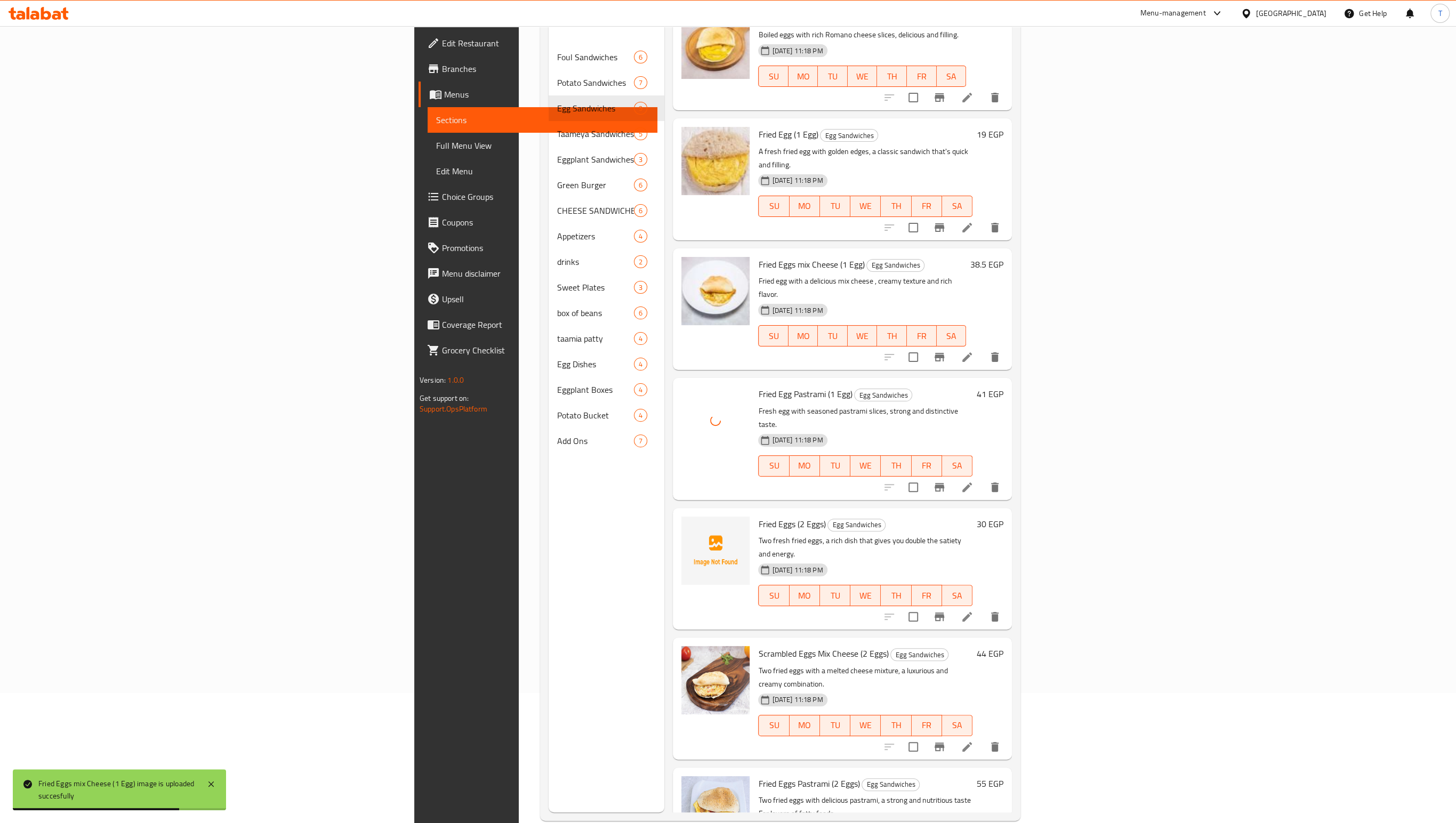
scroll to position [151, 0]
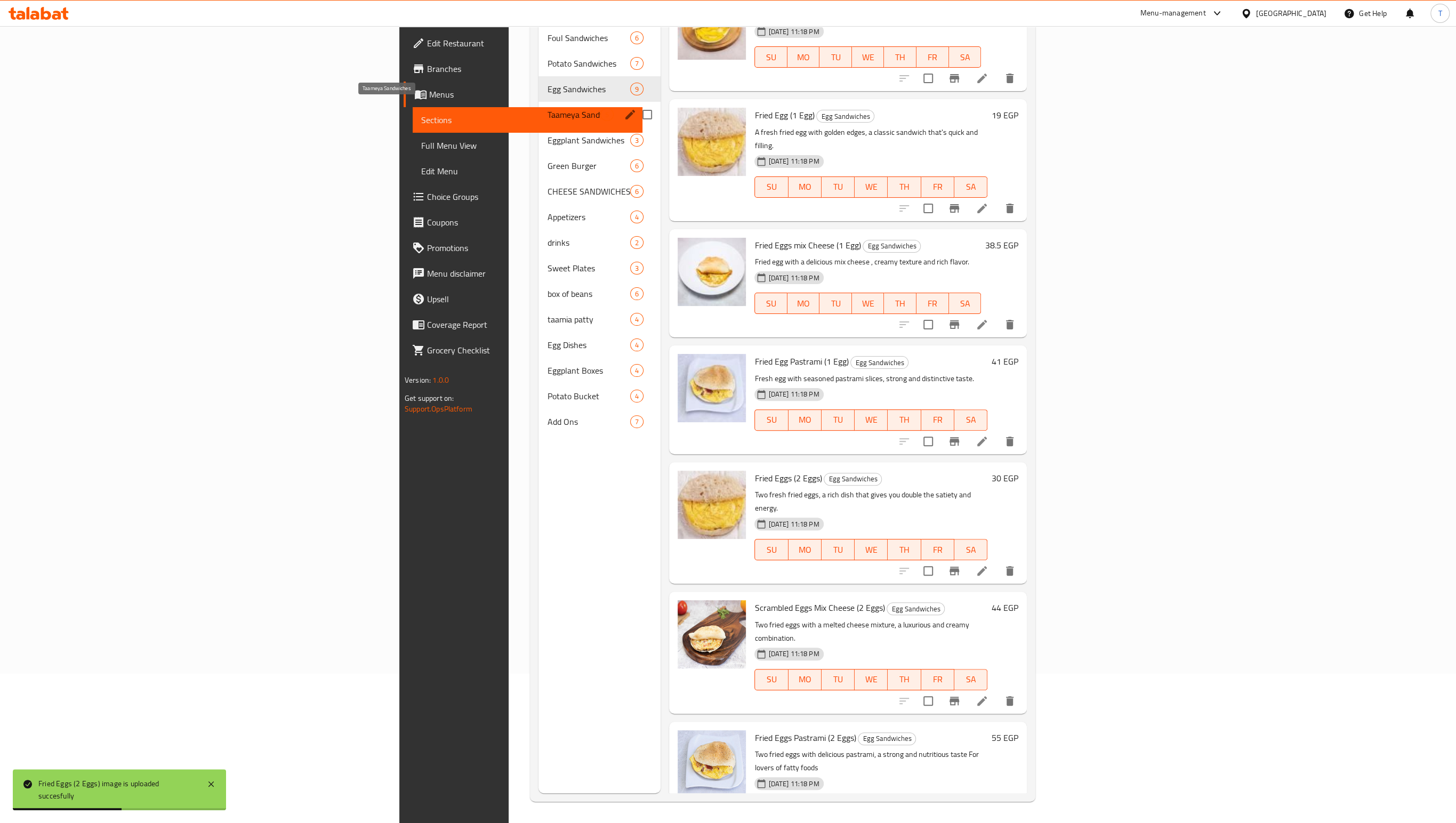
click at [547, 109] on span "Taameya Sandwiches" at bounding box center [573, 115] width 53 height 13
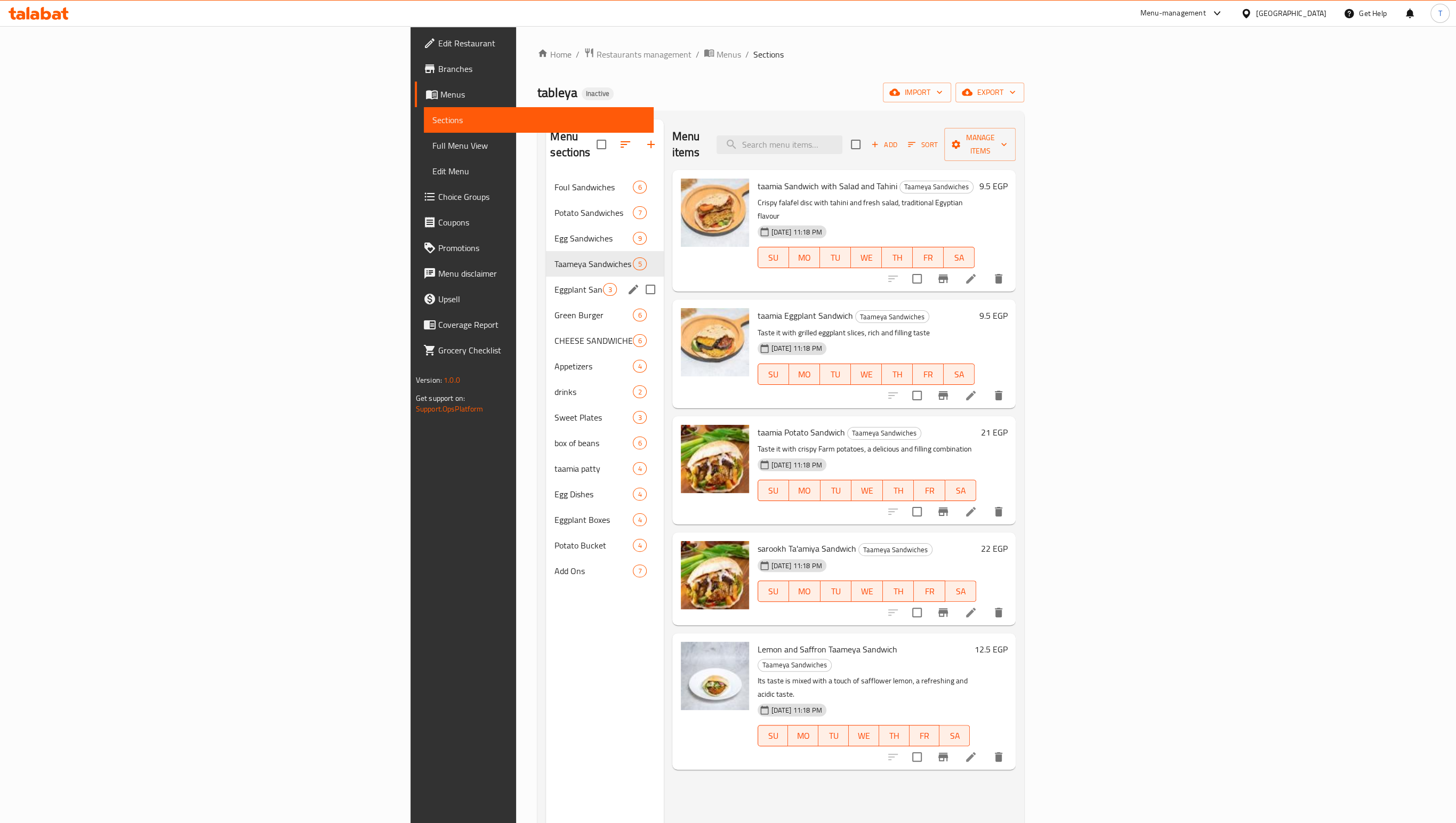
click at [546, 298] on div "Eggplant Sandwiches 3" at bounding box center [604, 290] width 118 height 25
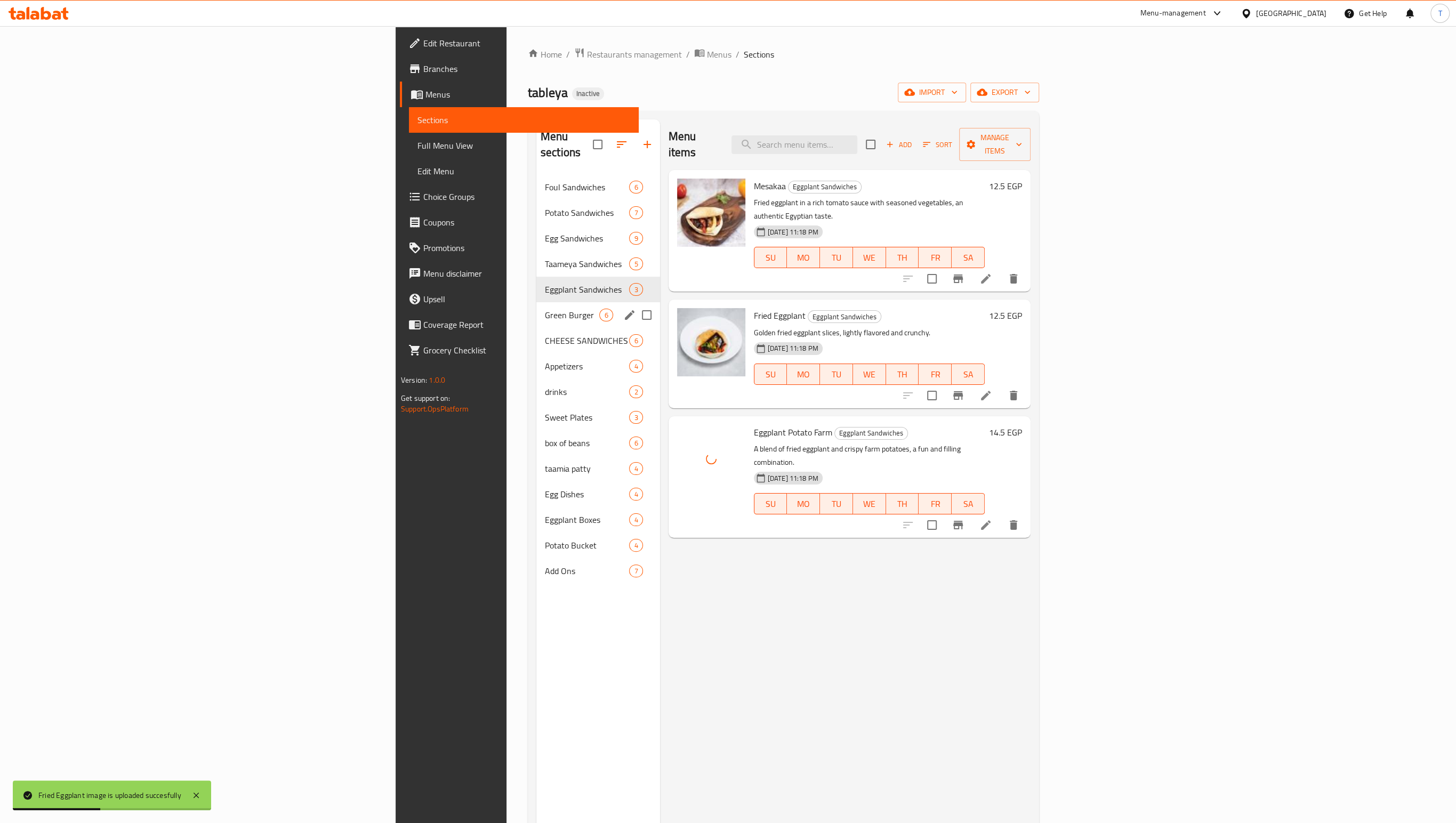
click at [545, 309] on span "Green Burger" at bounding box center [572, 315] width 55 height 13
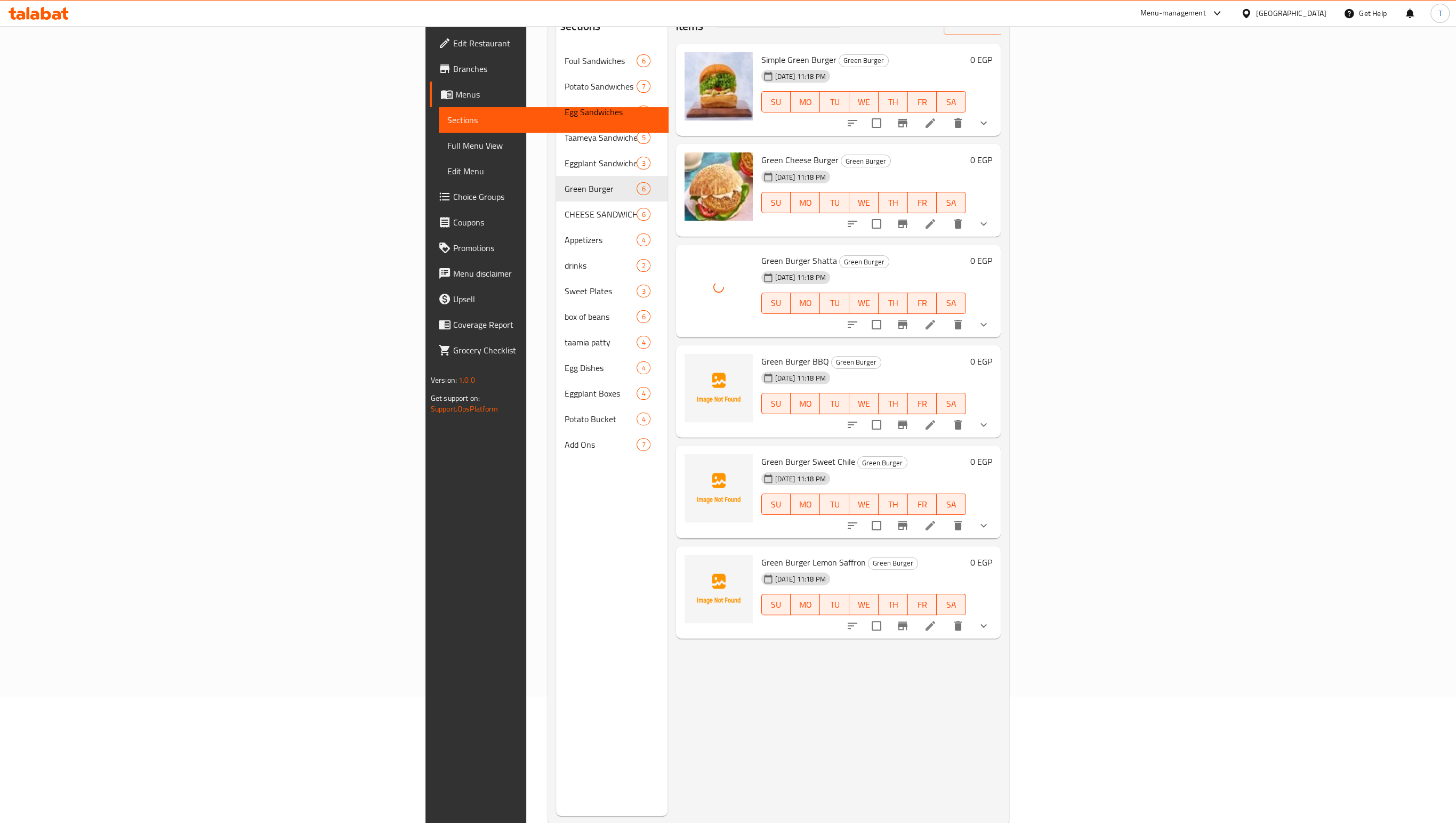
scroll to position [151, 0]
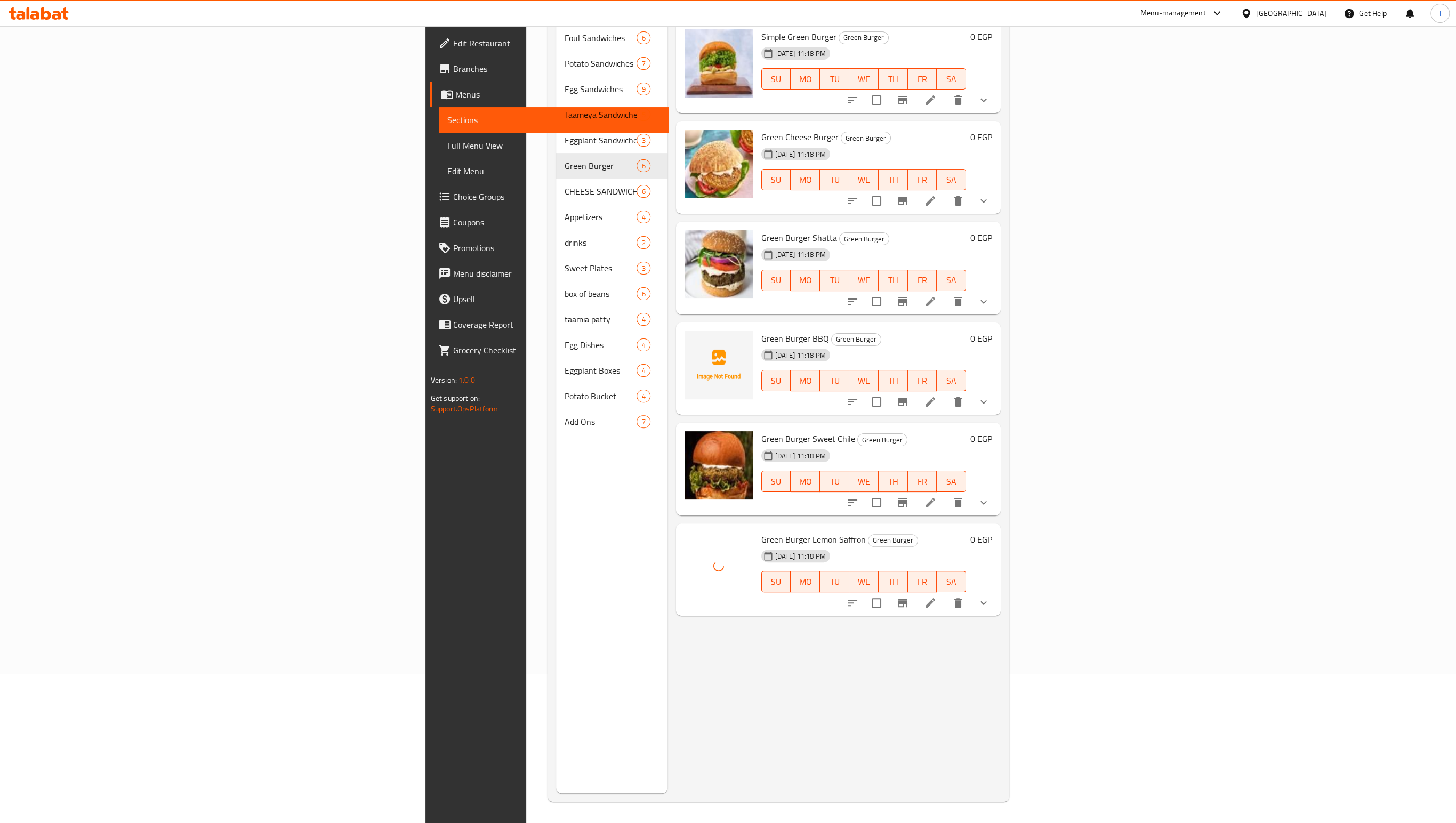
click at [761, 342] on span "Green Burger BBQ" at bounding box center [795, 339] width 68 height 16
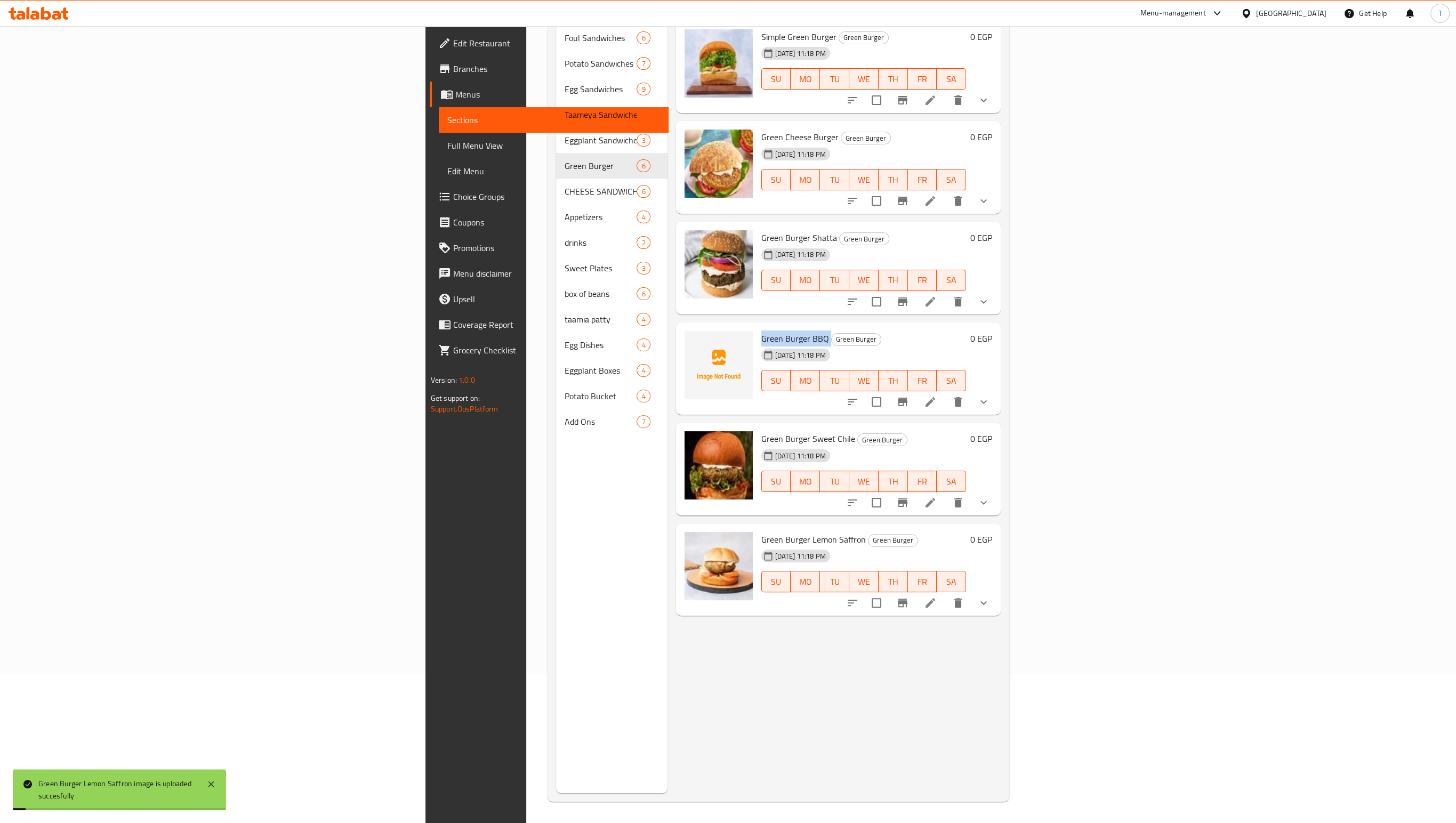
copy h6 "Green Burger BBQ"
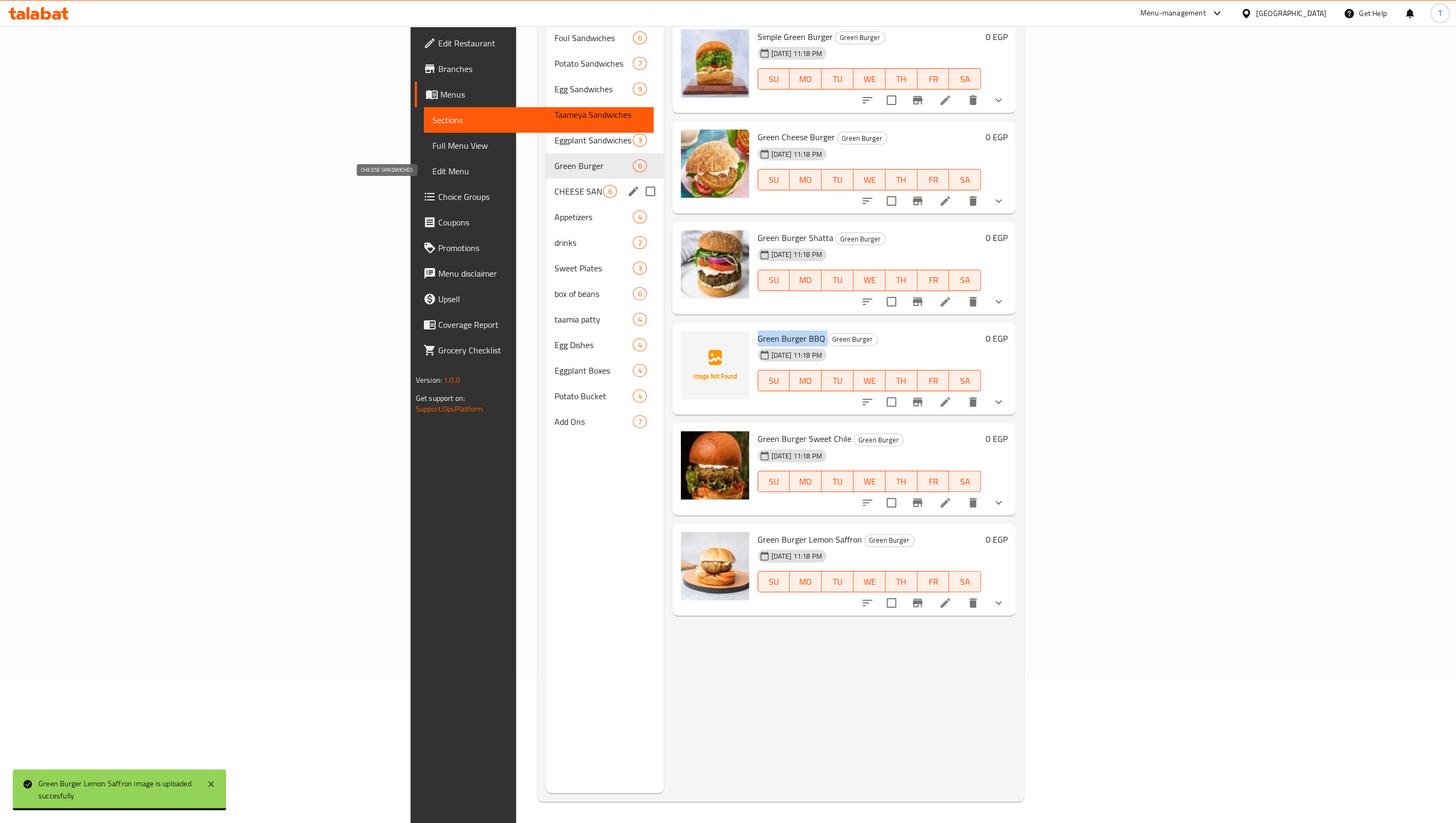
click at [555, 196] on span "CHEESE SANDWICHES" at bounding box center [579, 191] width 49 height 13
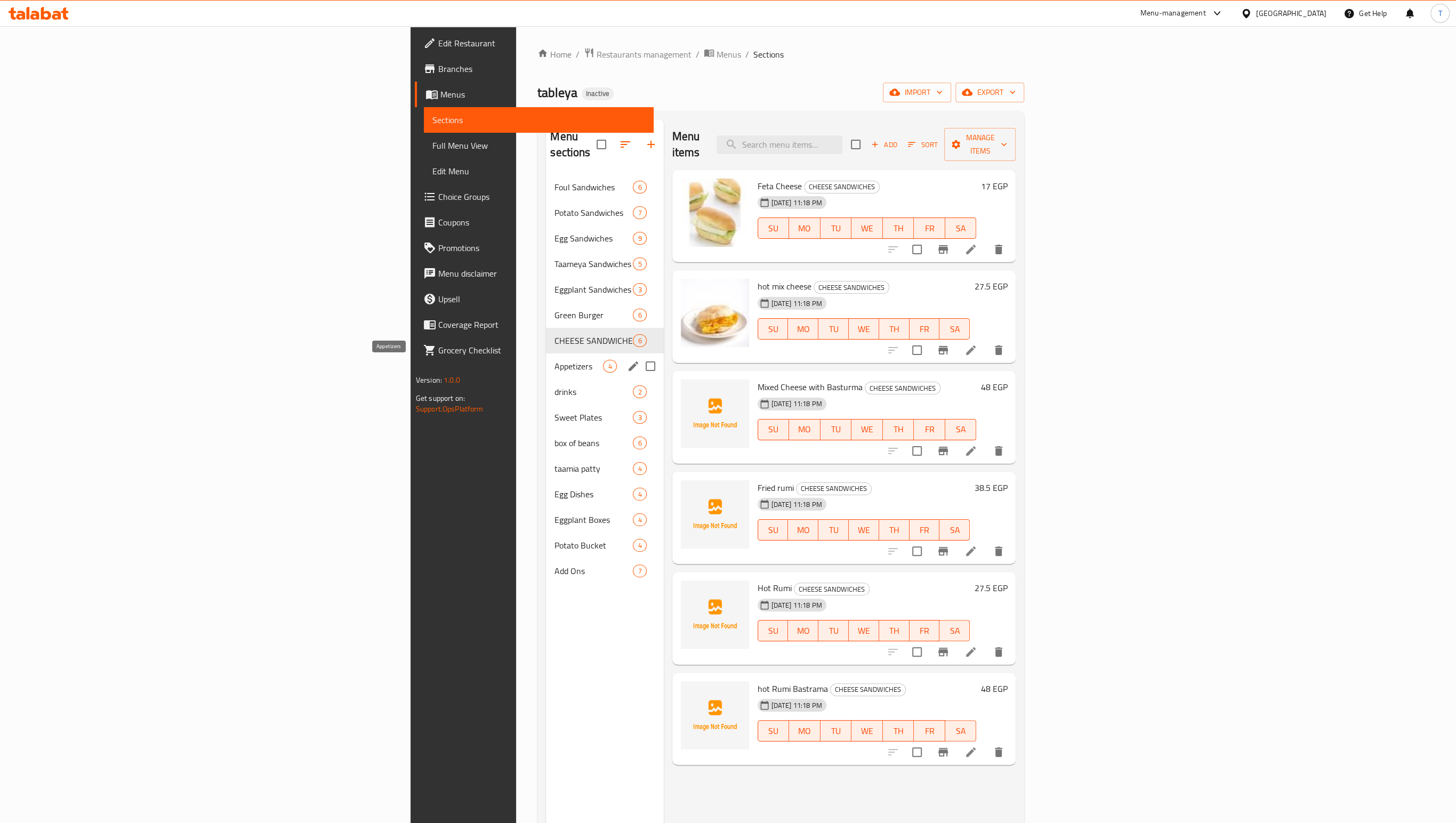
click at [555, 369] on span "Appetizers" at bounding box center [579, 367] width 49 height 13
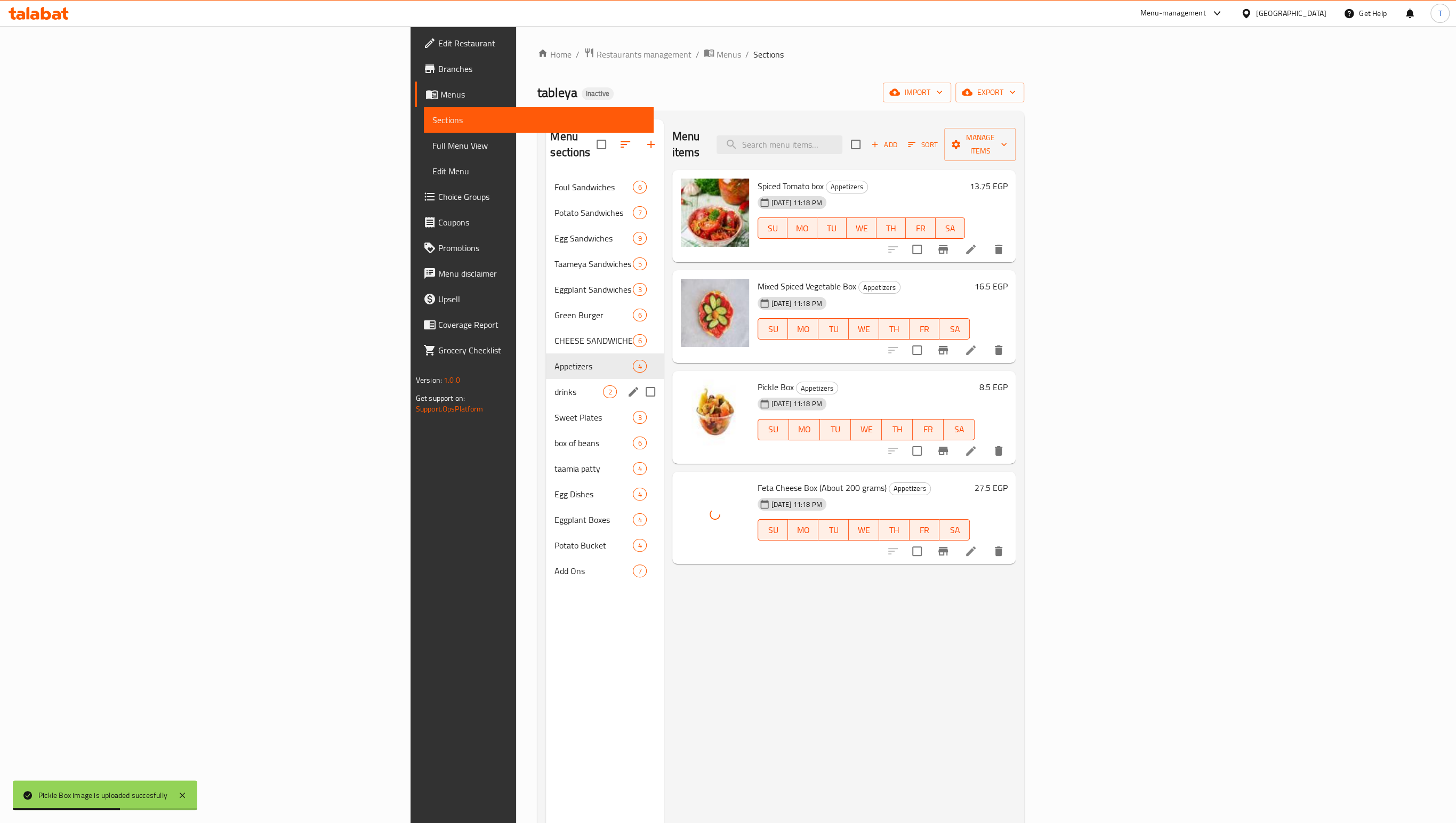
click at [546, 403] on div "drinks 2" at bounding box center [604, 392] width 118 height 25
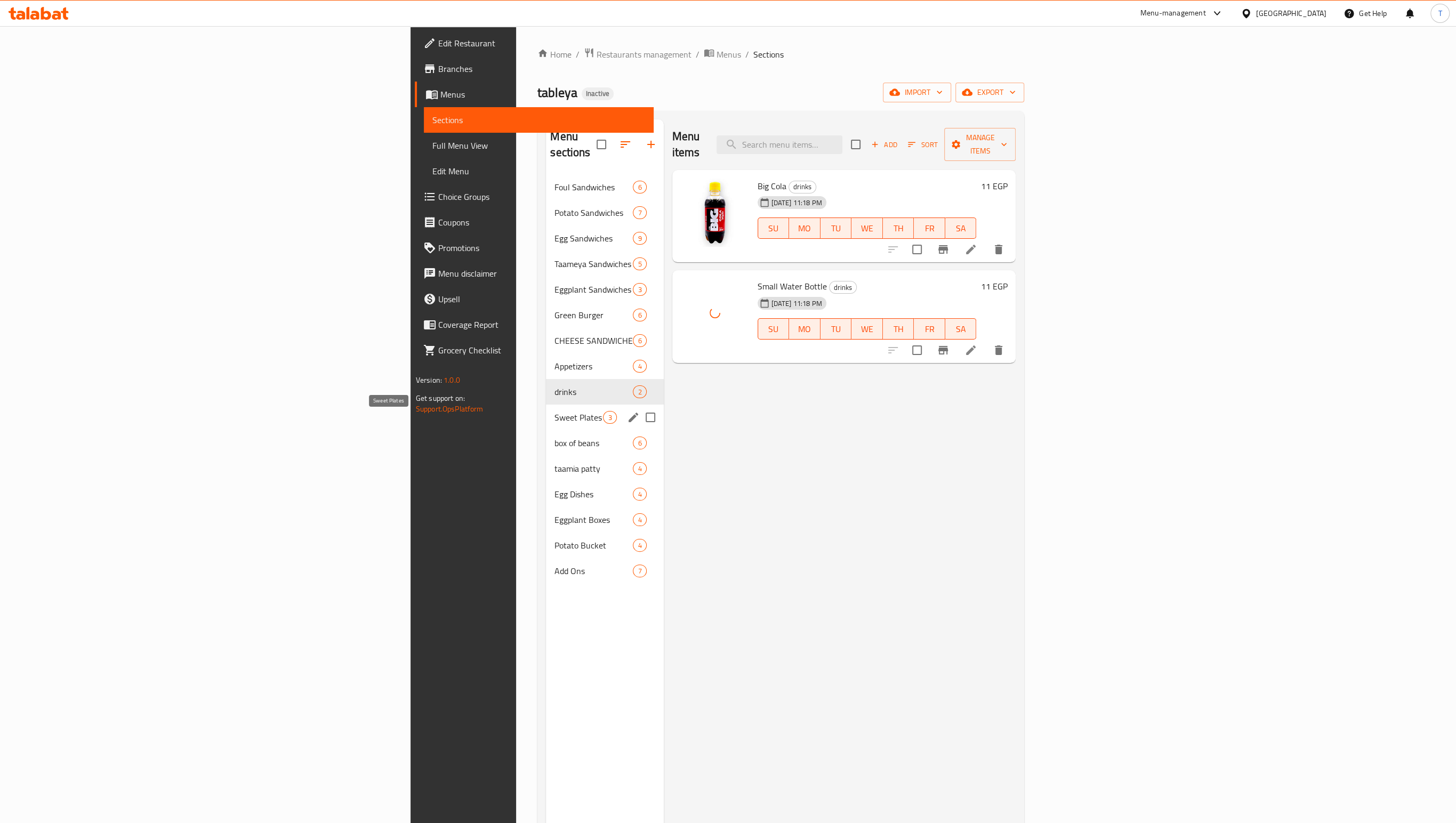
click at [555, 417] on span "Sweet Plates" at bounding box center [579, 417] width 49 height 13
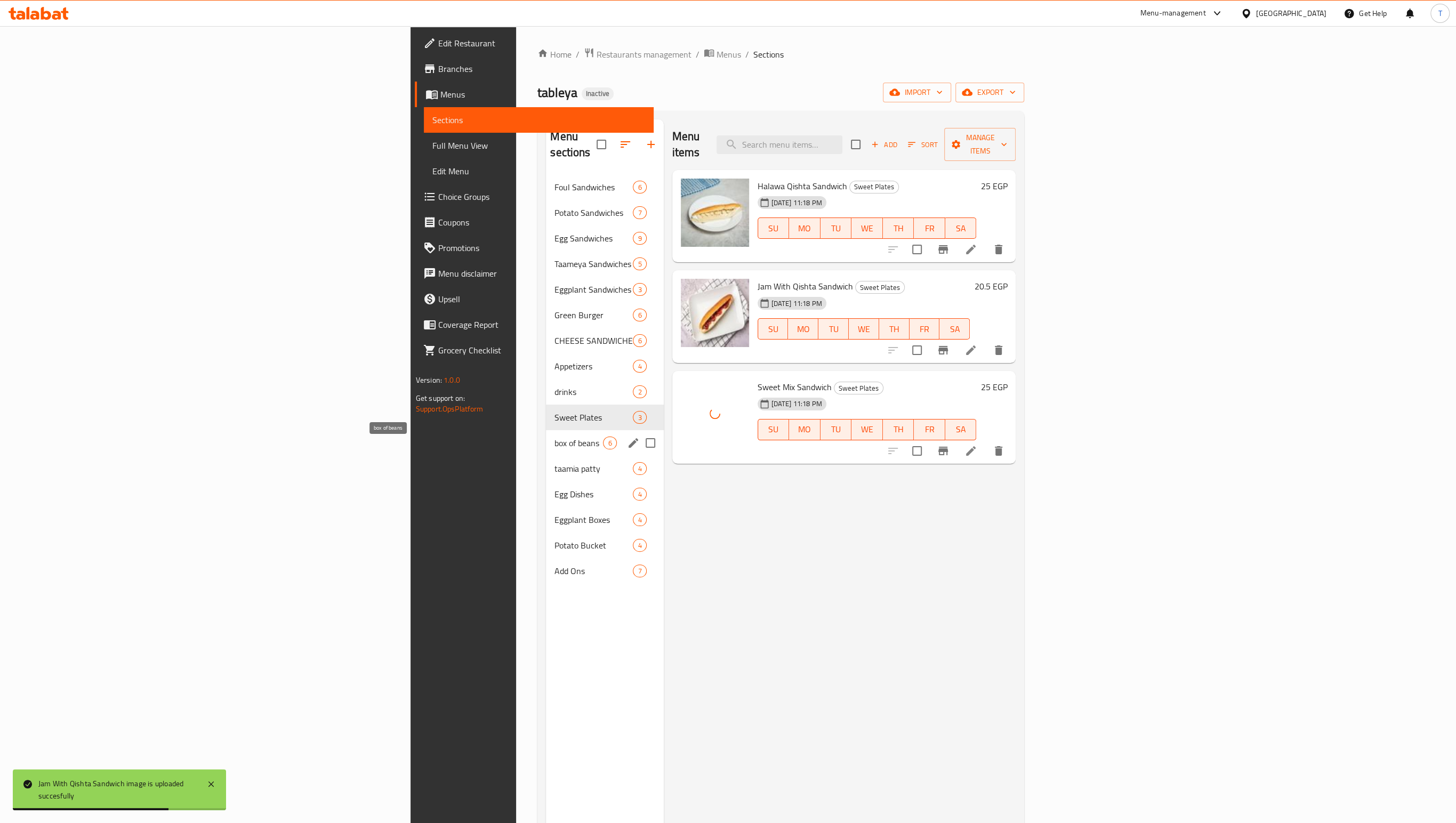
click at [555, 447] on span "box of beans" at bounding box center [579, 443] width 49 height 13
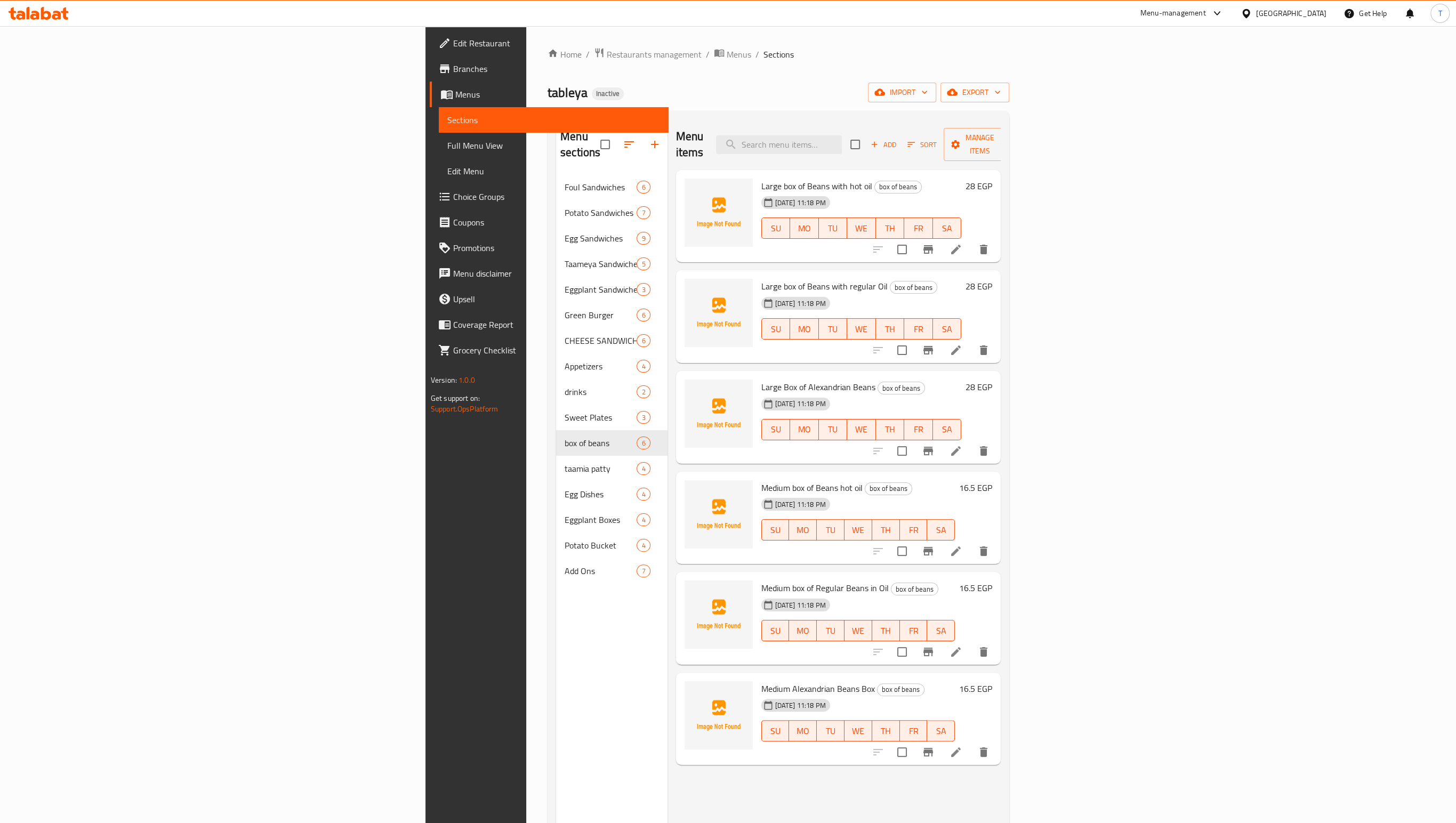
click at [726, 55] on ol "Home / Restaurants management / Menus / Sections" at bounding box center [778, 53] width 462 height 14
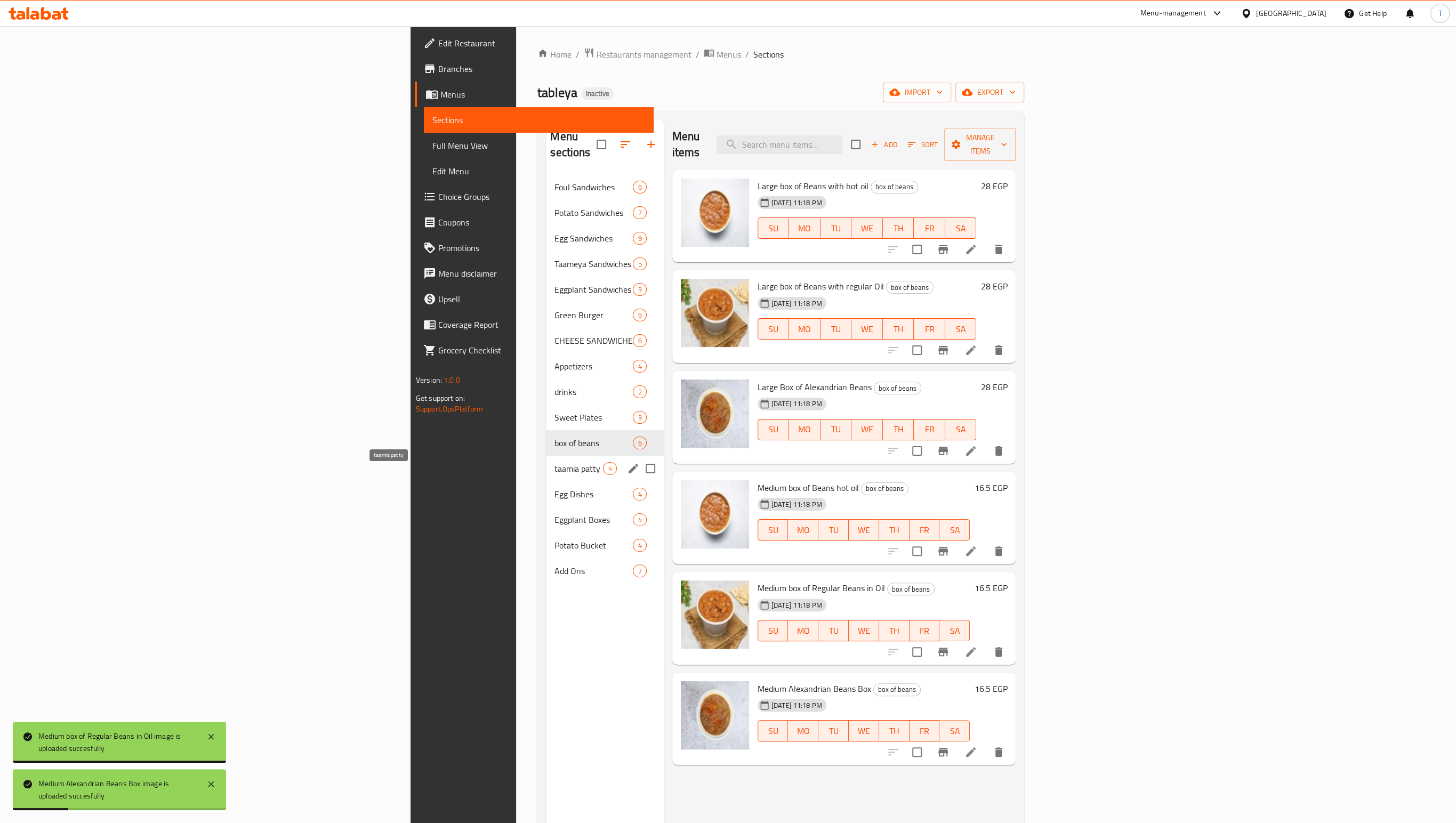
click at [555, 470] on span "taamia patty" at bounding box center [579, 469] width 49 height 13
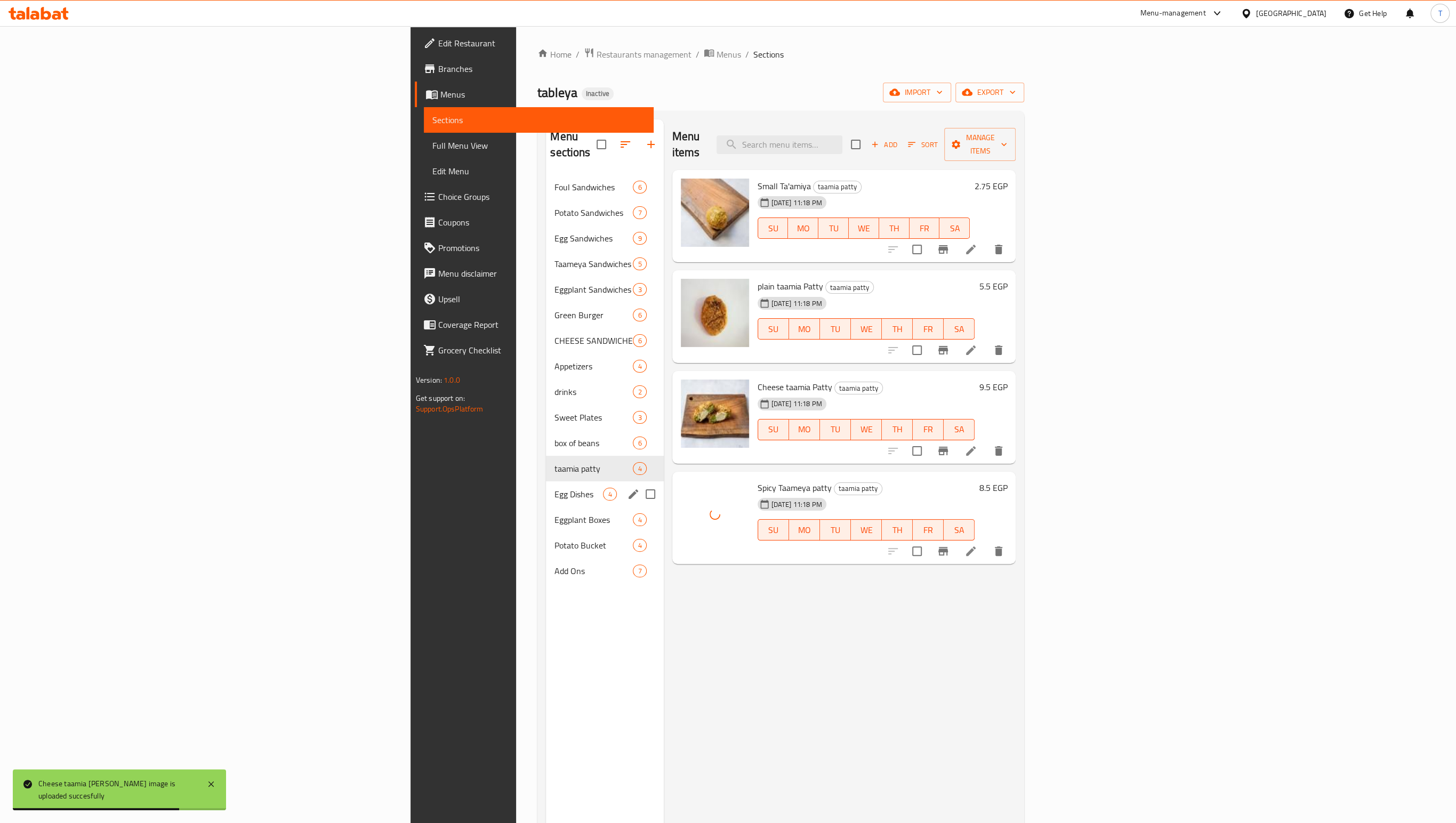
click at [546, 507] on div "Egg Dishes 4" at bounding box center [604, 494] width 118 height 25
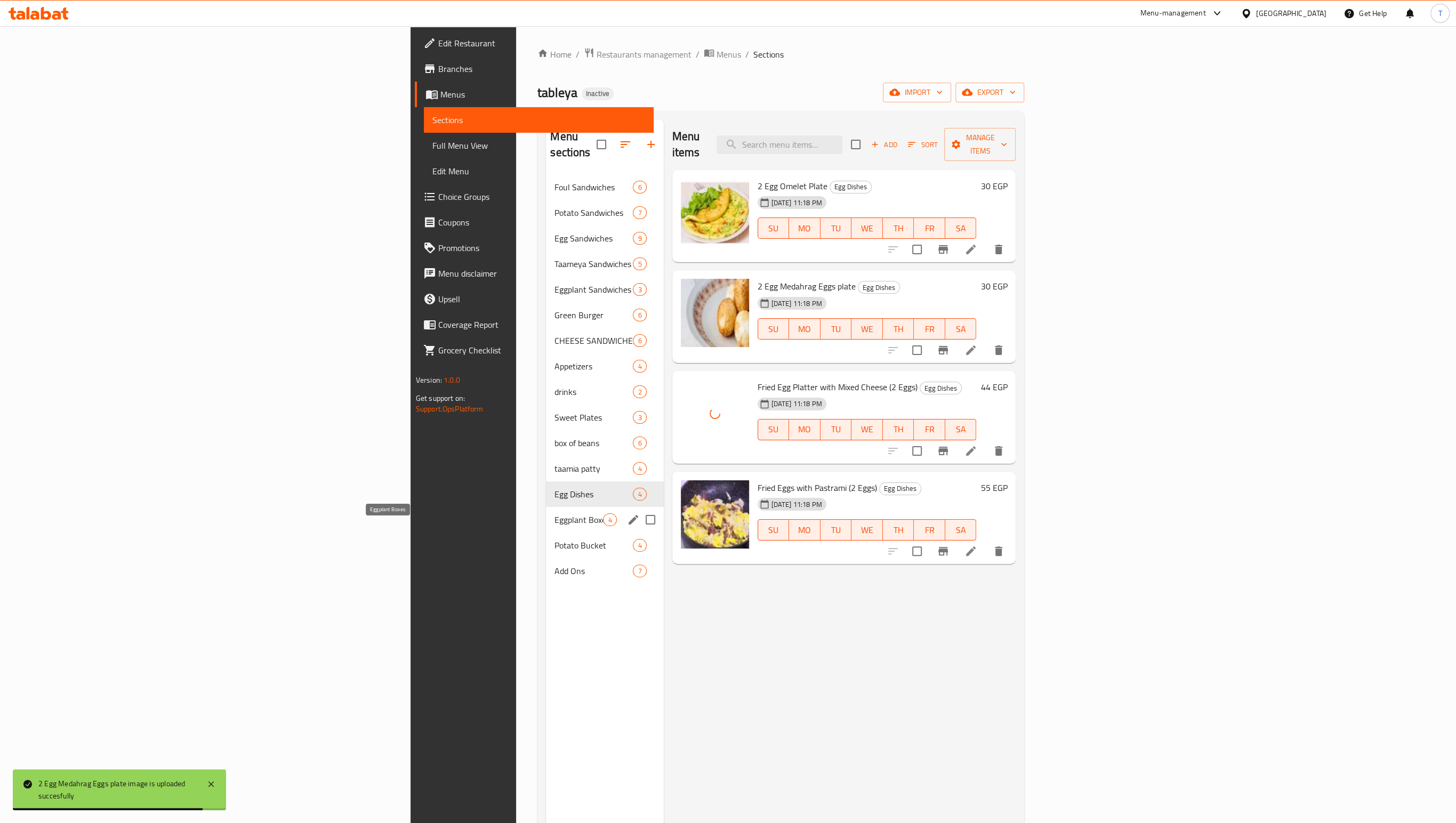
click at [555, 526] on span "Eggplant Boxes" at bounding box center [579, 520] width 49 height 13
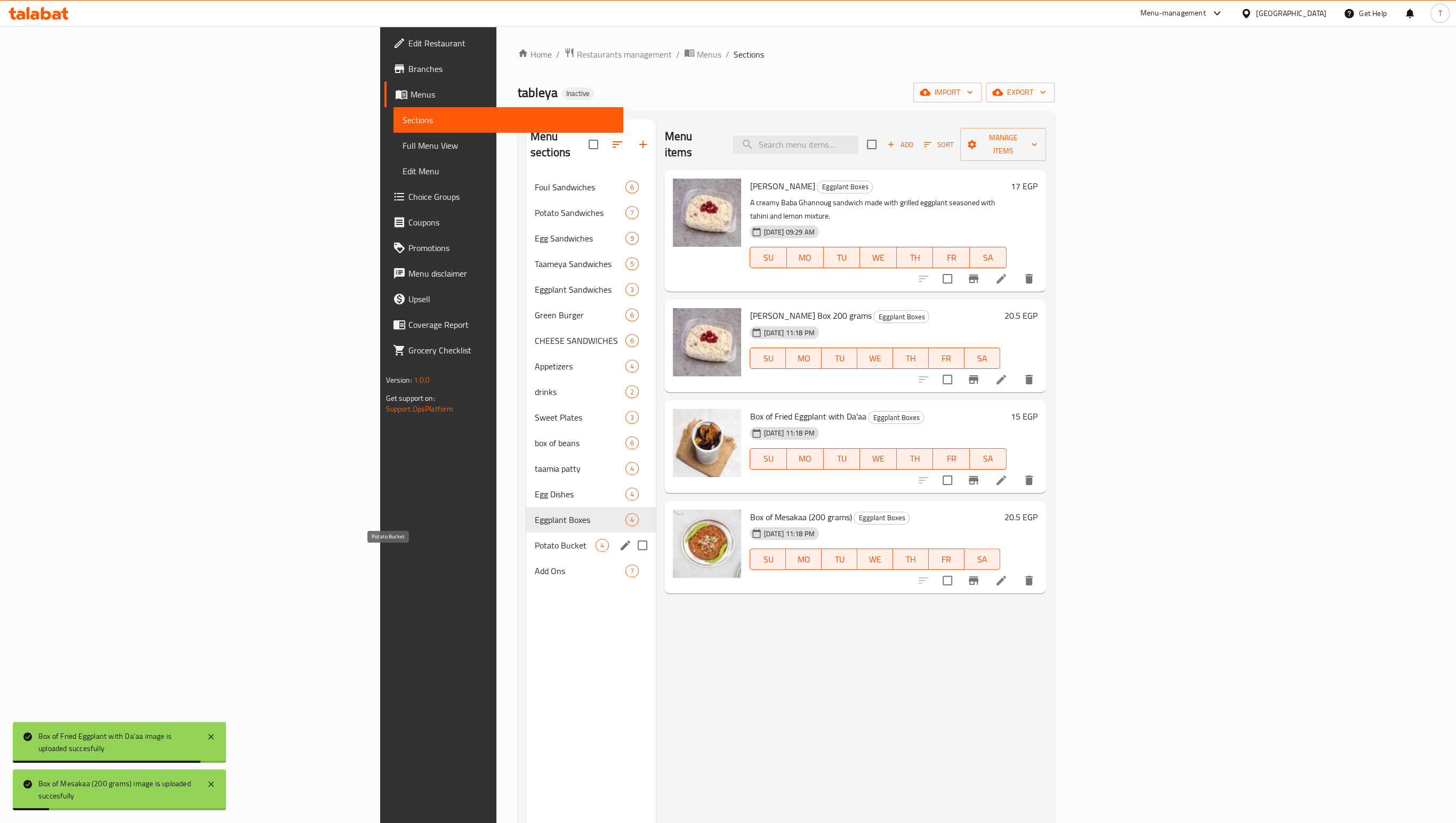
click at [535, 552] on span "Potato Bucket" at bounding box center [566, 546] width 62 height 13
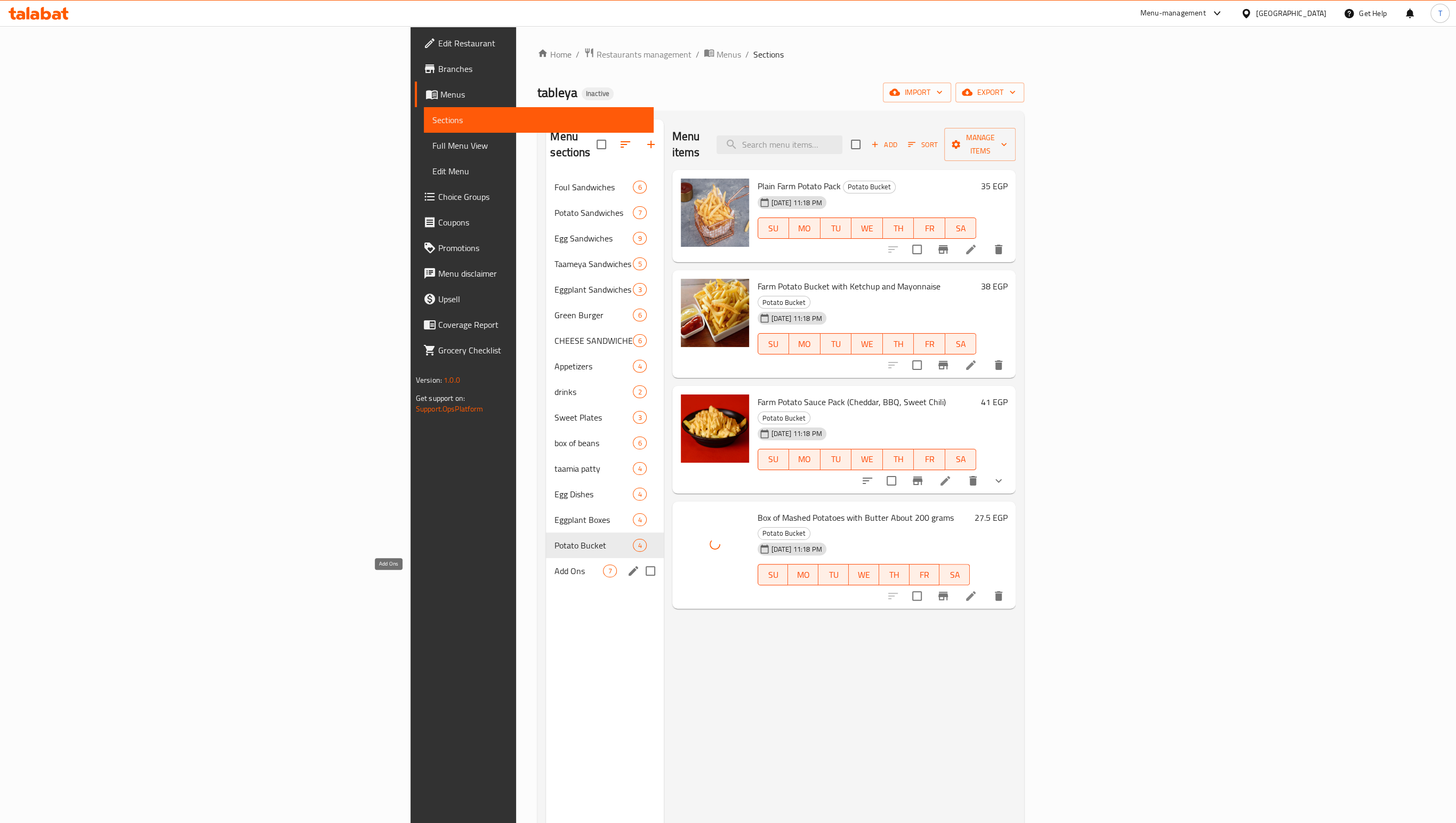
click at [555, 578] on span "Add Ons" at bounding box center [579, 571] width 49 height 13
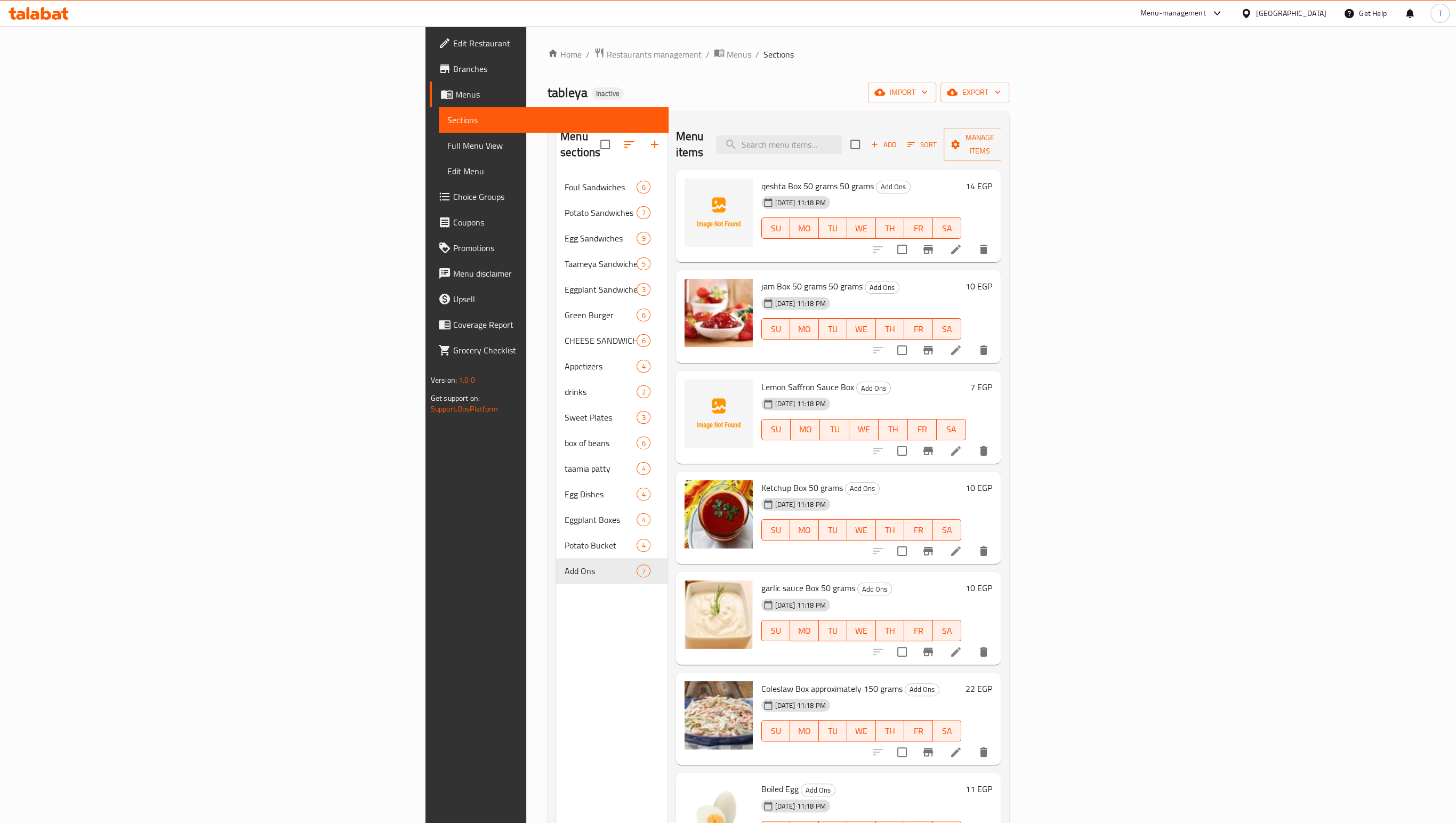
click at [447, 151] on span "Full Menu View" at bounding box center [553, 146] width 213 height 13
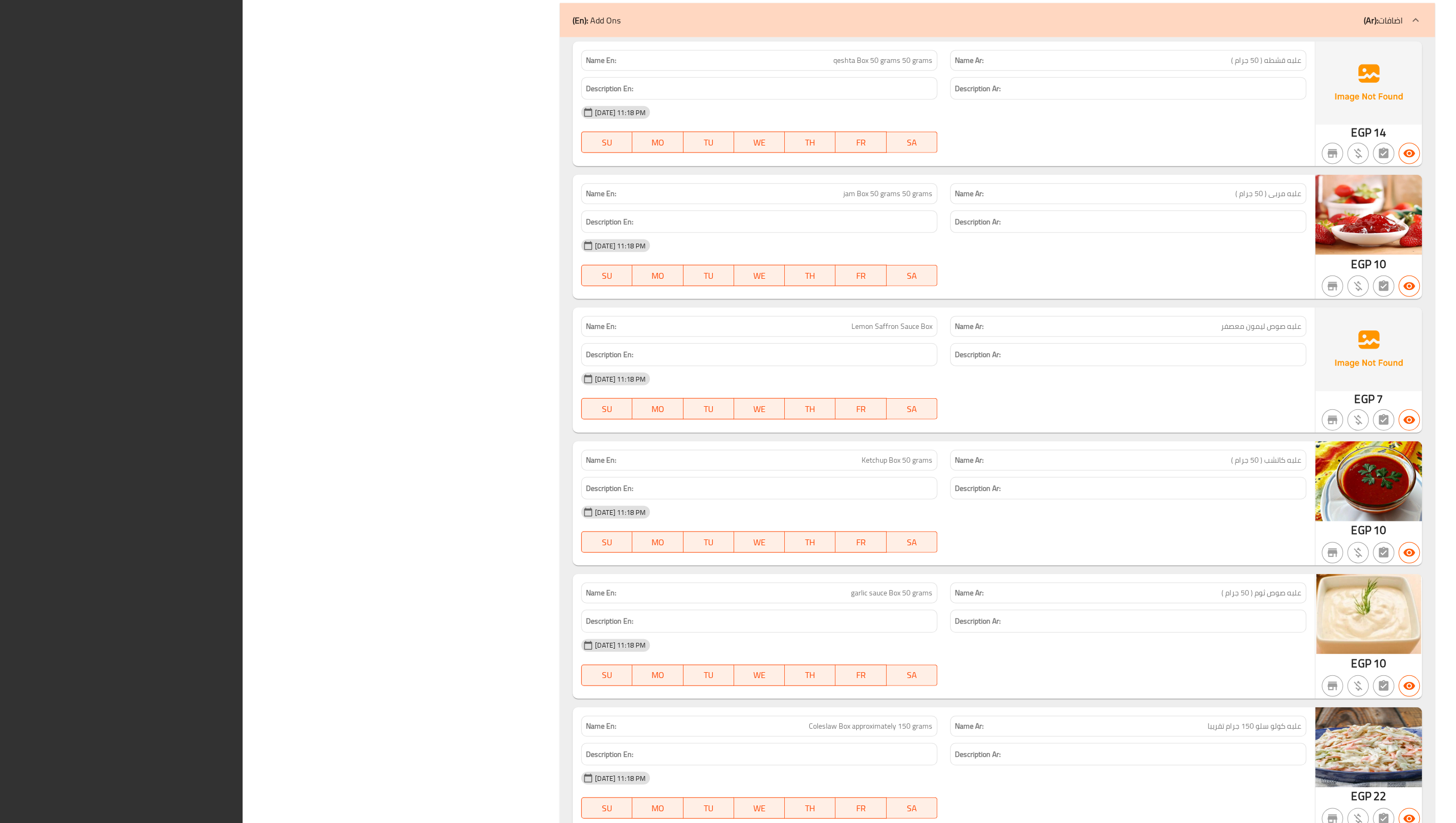
scroll to position [11691, 0]
